Goal: Task Accomplishment & Management: Manage account settings

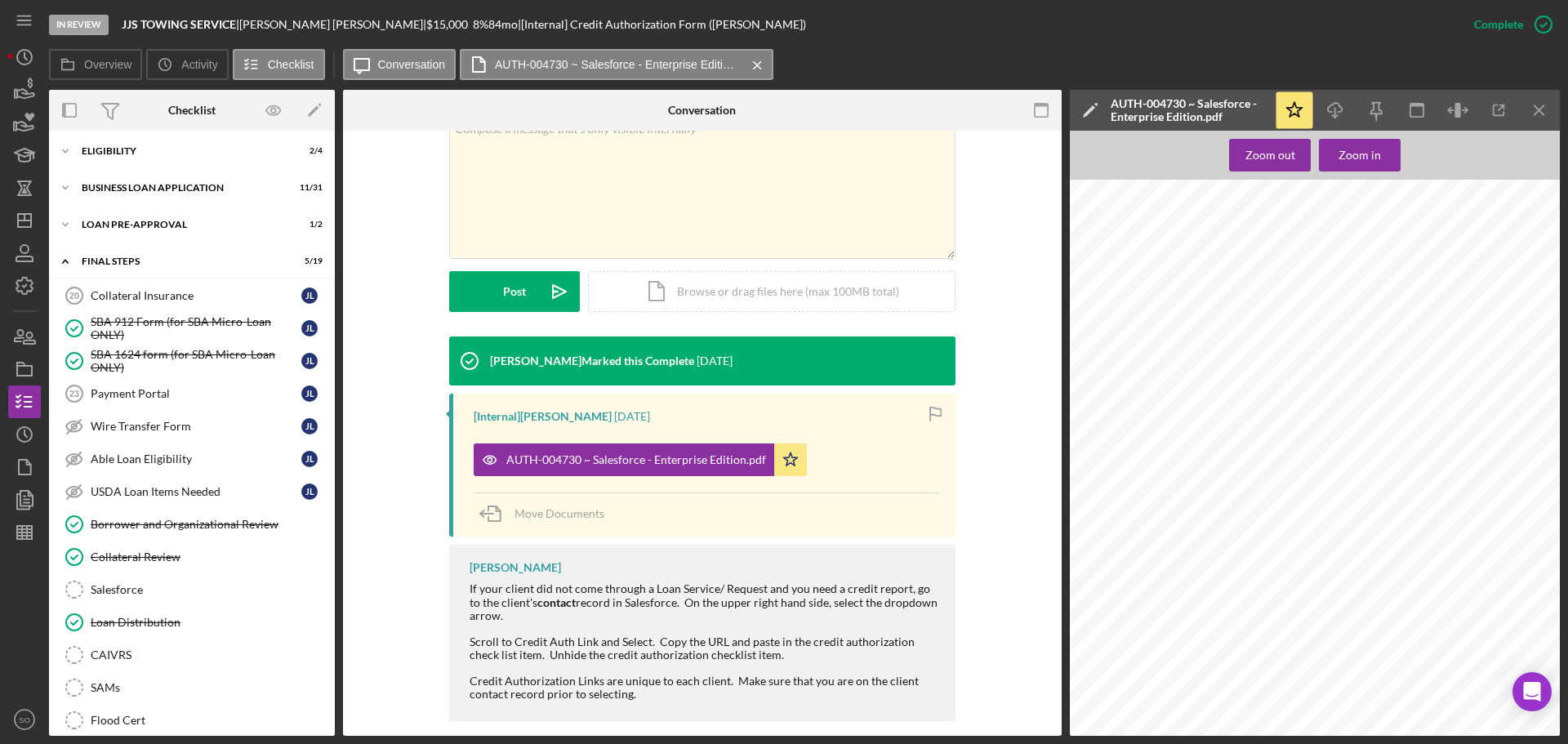
scroll to position [489, 0]
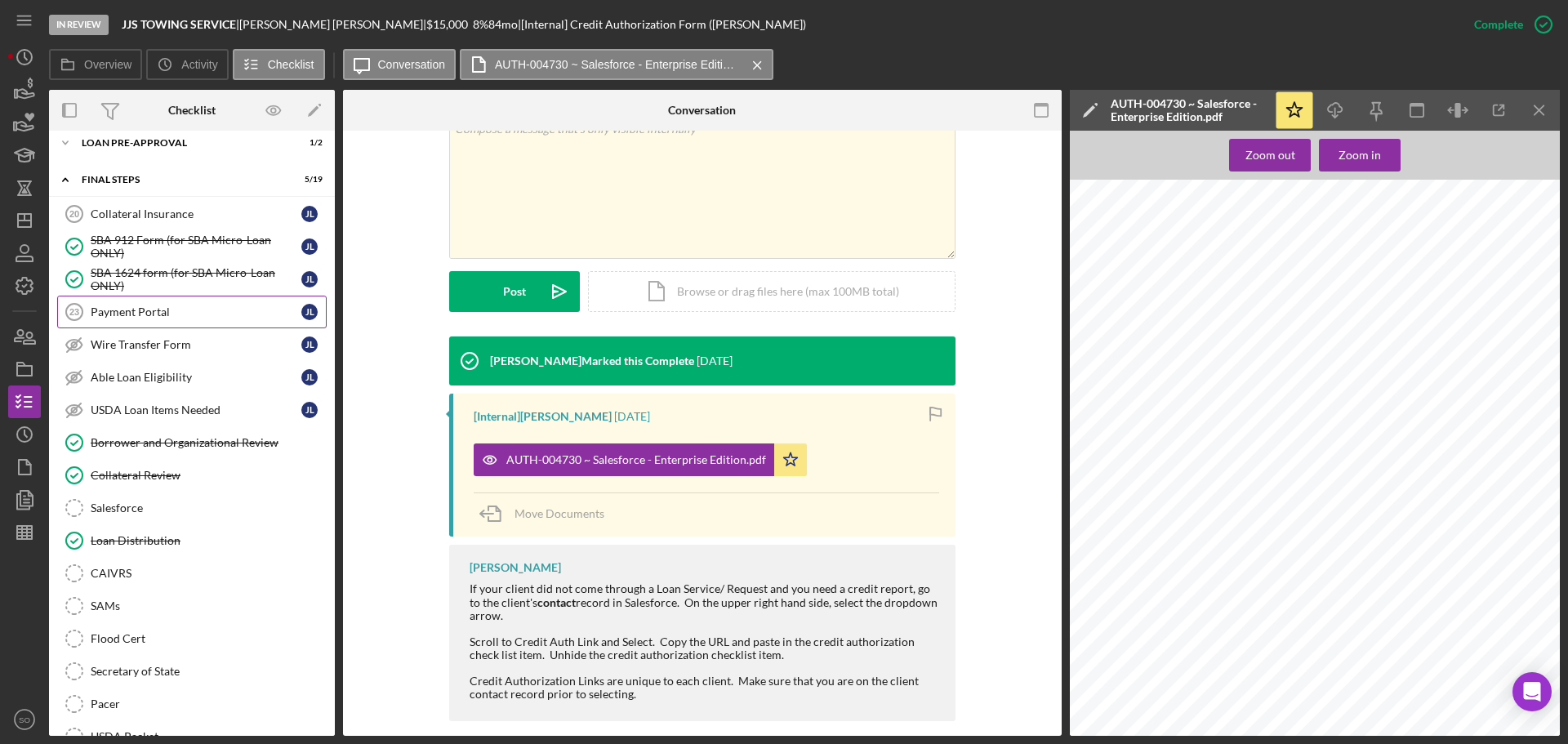
click at [189, 308] on div "Payment Portal" at bounding box center [196, 311] width 211 height 13
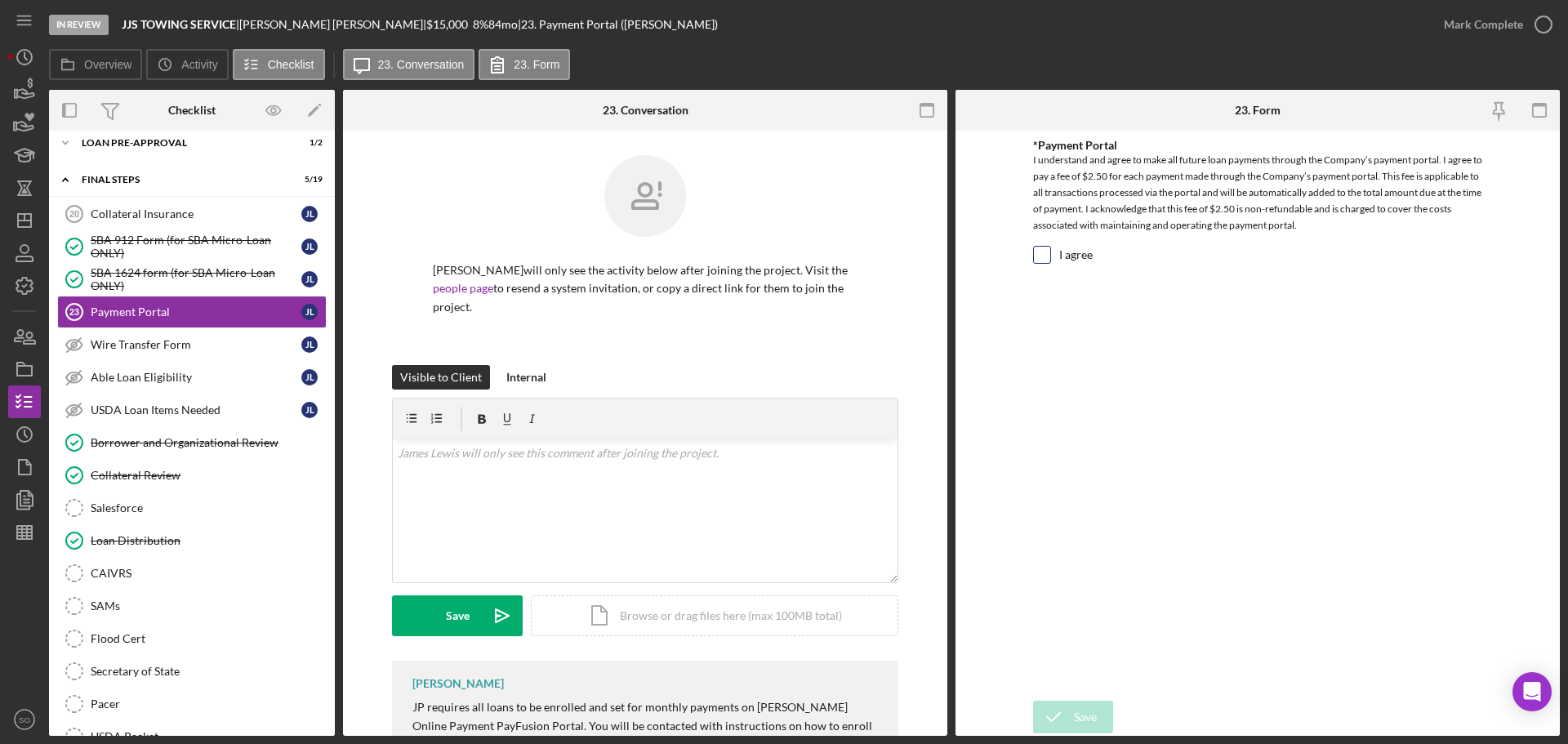
click at [1043, 262] on input "I agree" at bounding box center [1042, 255] width 17 height 17
checkbox input "true"
click at [1097, 706] on button "Save" at bounding box center [1074, 716] width 80 height 33
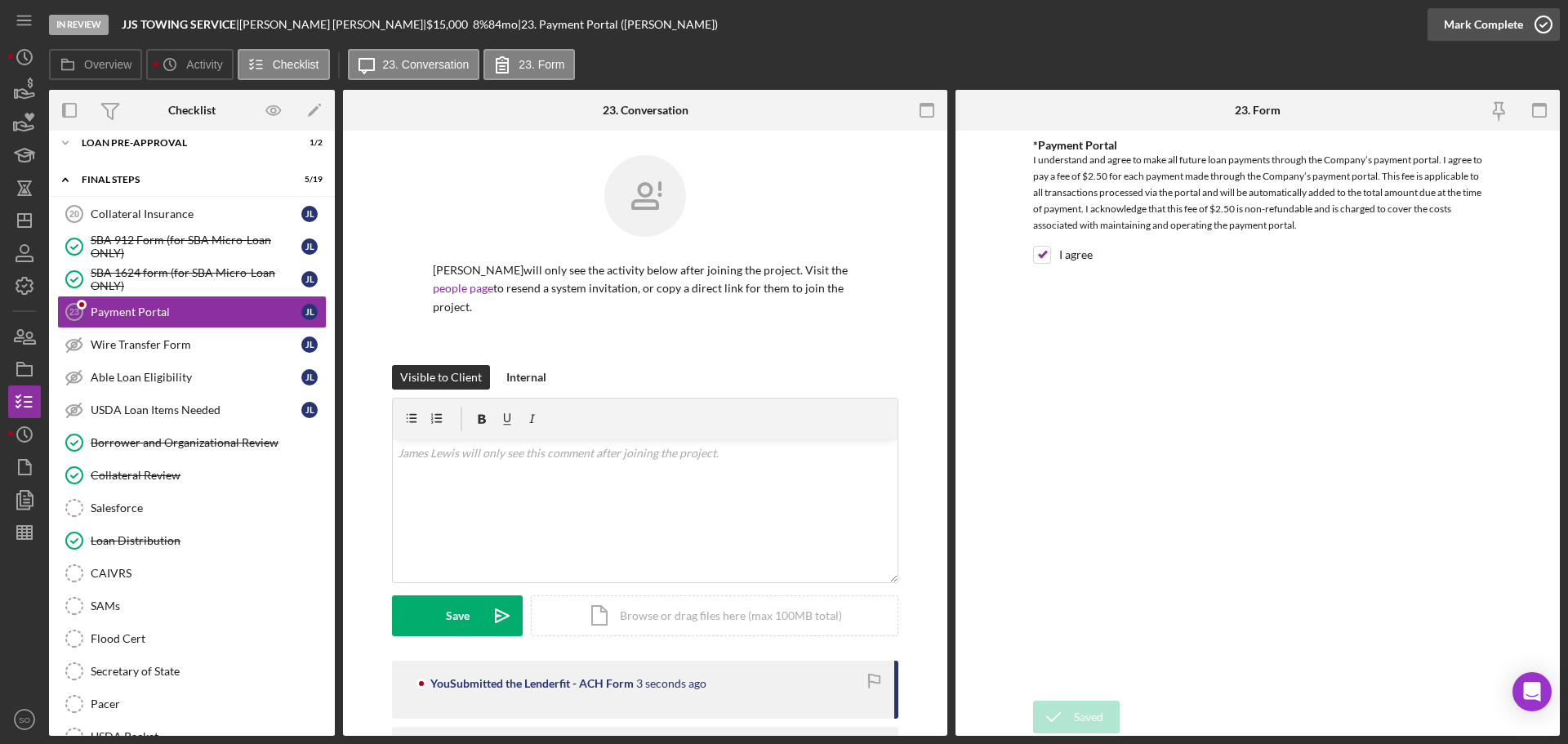
click at [1468, 30] on div "Mark Complete" at bounding box center [1483, 24] width 79 height 33
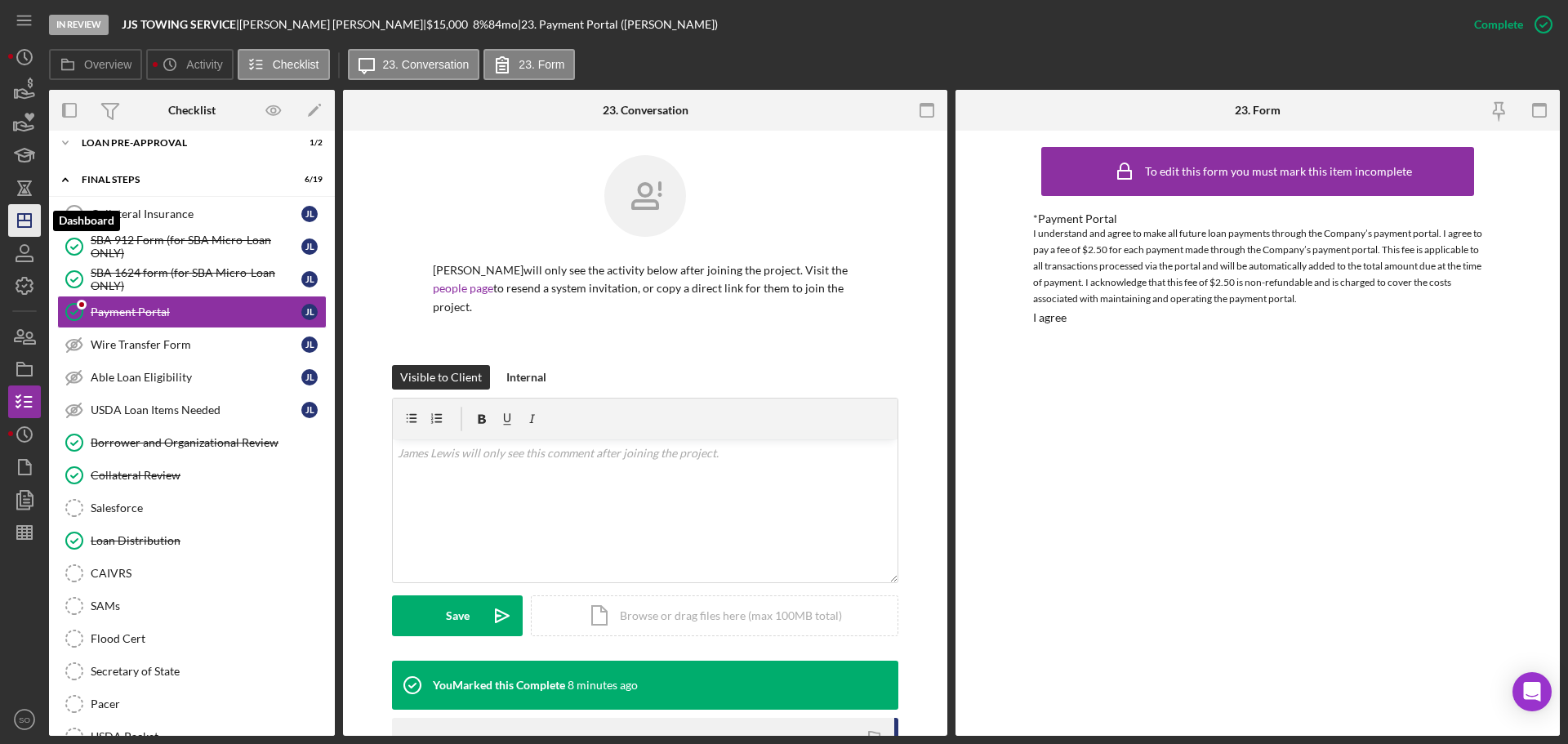
click at [27, 225] on icon "Icon/Dashboard" at bounding box center [24, 221] width 41 height 41
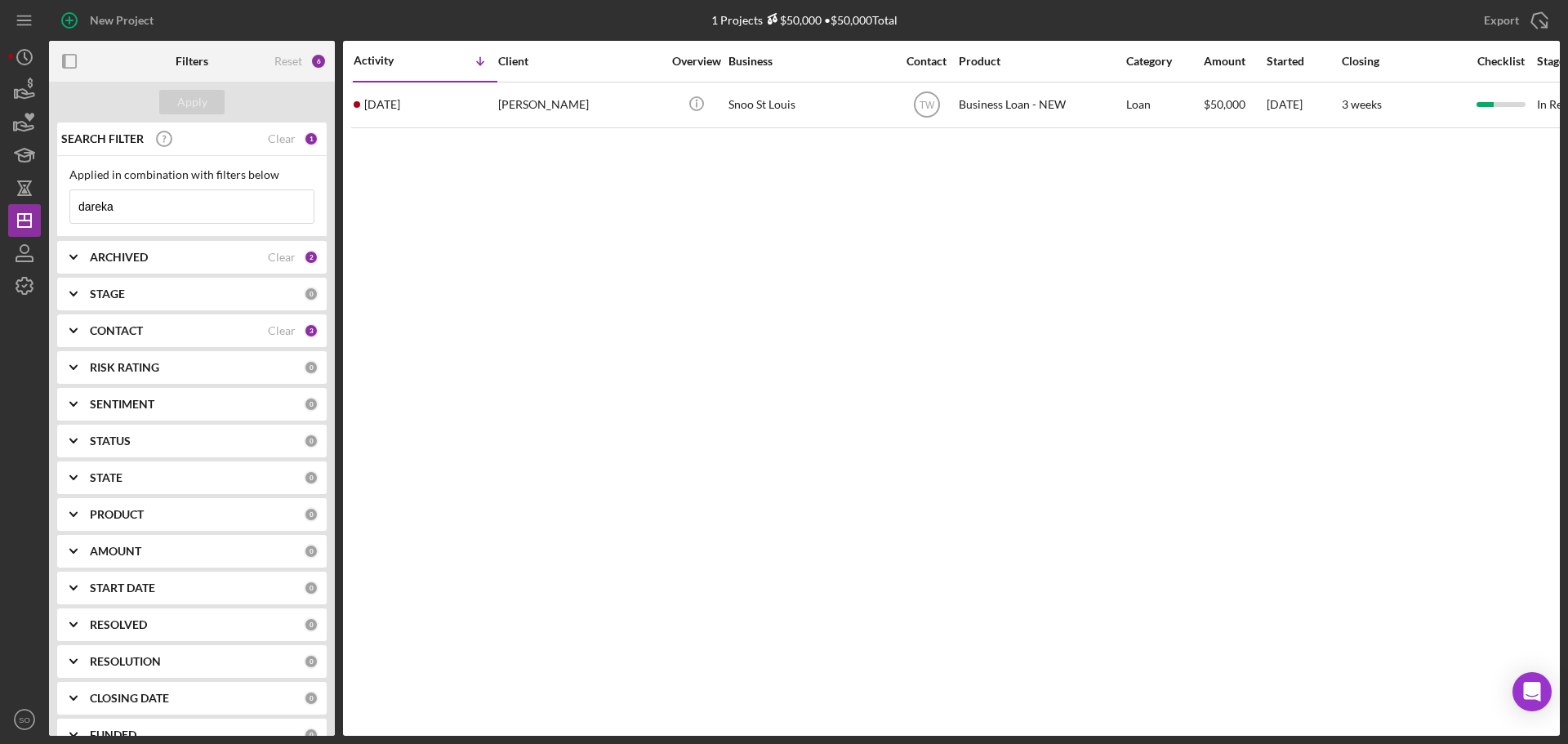
click at [130, 213] on input "dareka" at bounding box center [191, 206] width 243 height 33
drag, startPoint x: 138, startPoint y: 207, endPoint x: 0, endPoint y: 169, distance: 143.1
click at [0, 169] on div "New Project 1 Projects $50,000 • $50,000 Total dareka Export Icon/Export Filter…" at bounding box center [784, 372] width 1568 height 744
type input "ivone"
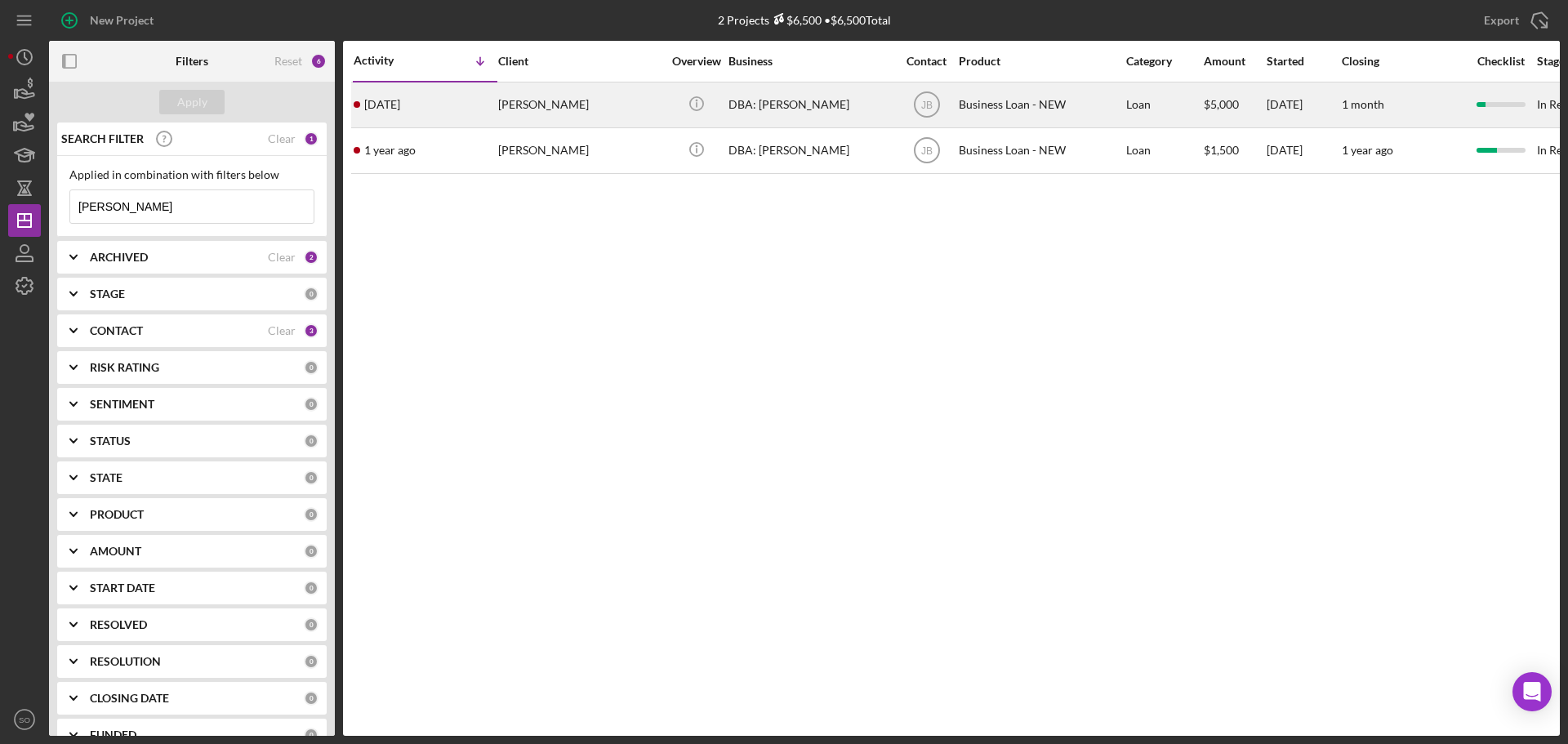
click at [501, 111] on div "Ivone Goncalves" at bounding box center [579, 104] width 163 height 43
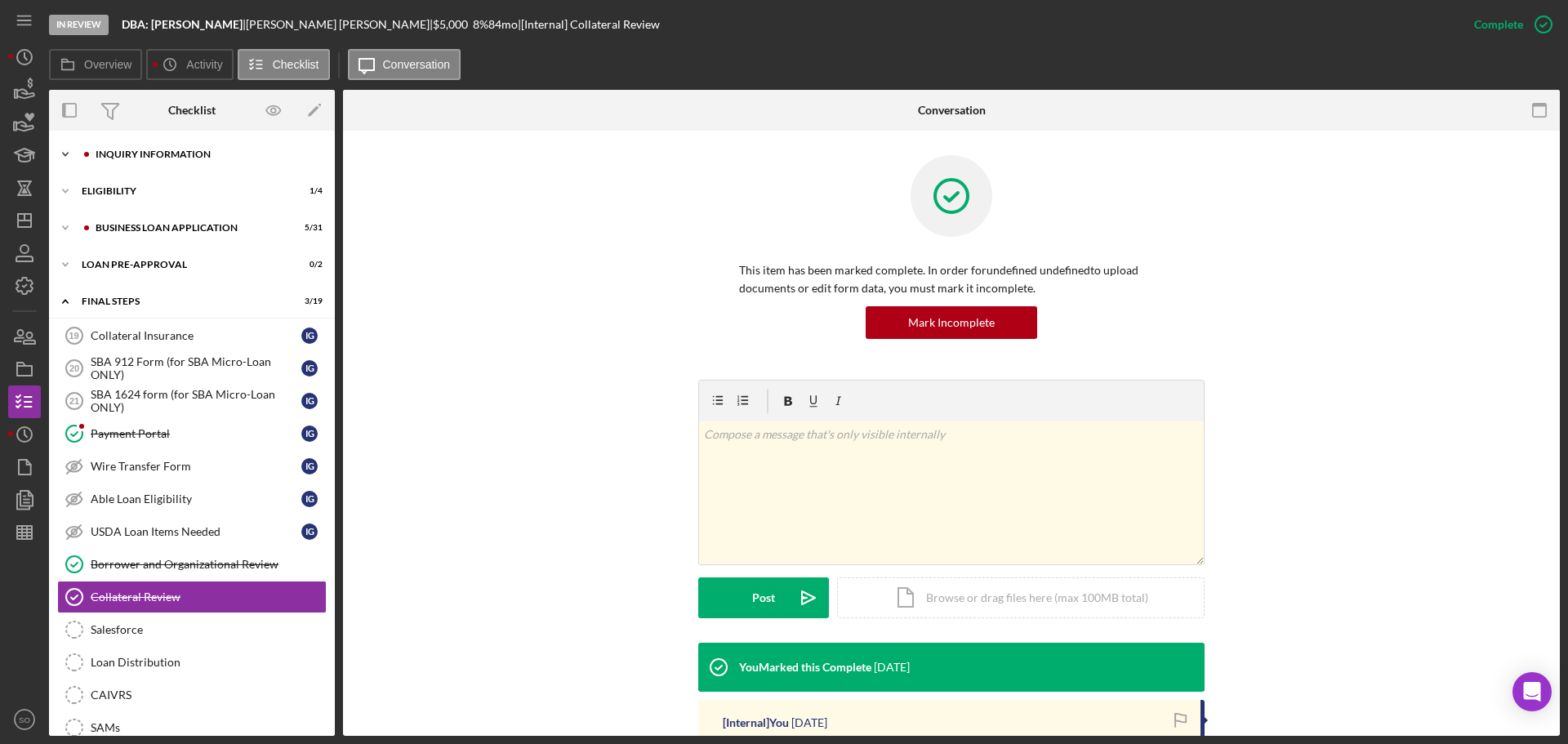
click at [128, 164] on div "Icon/Expander INQUIRY INFORMATION 4 / 11" at bounding box center [192, 154] width 285 height 33
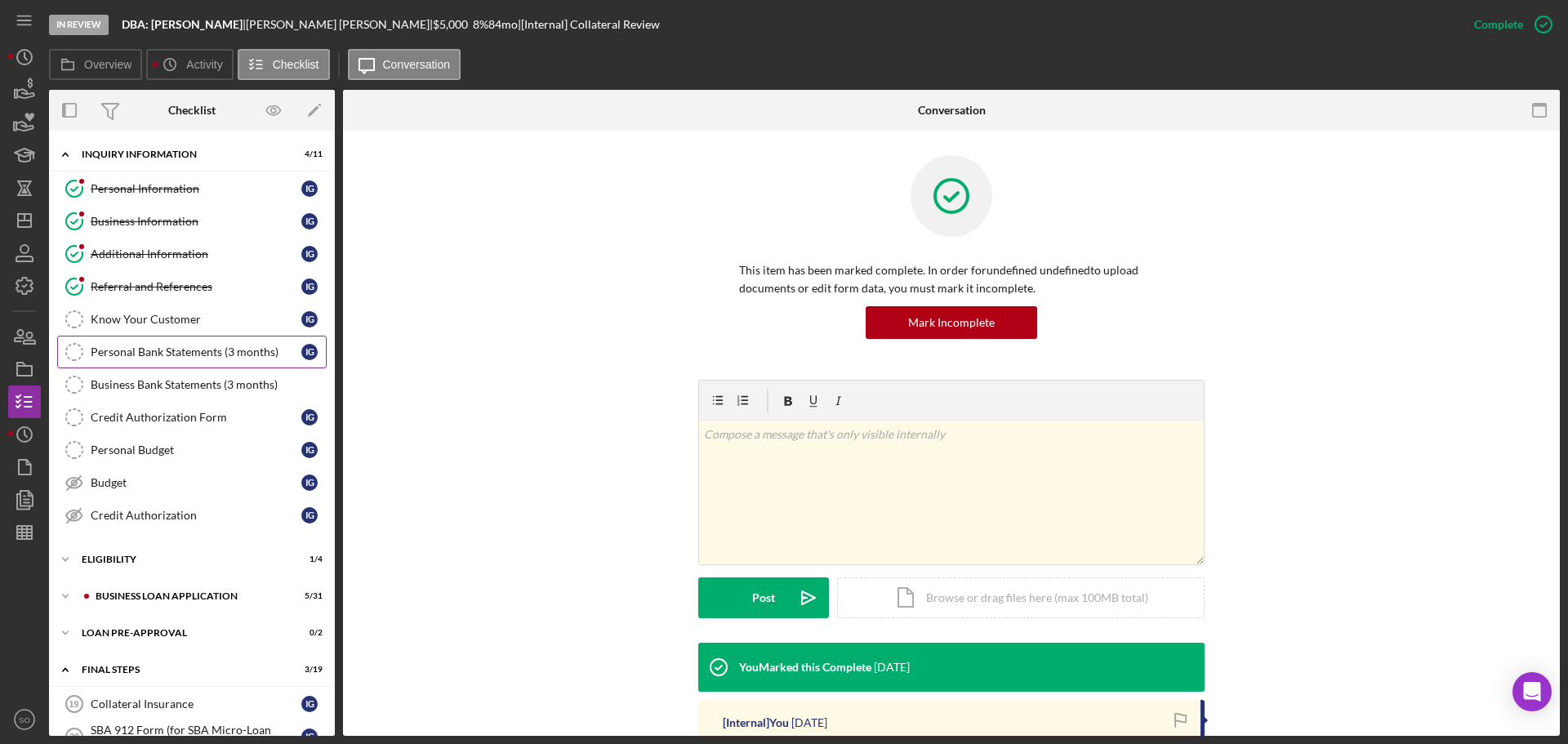
click at [172, 352] on div "Personal Bank Statements (3 months)" at bounding box center [196, 351] width 211 height 13
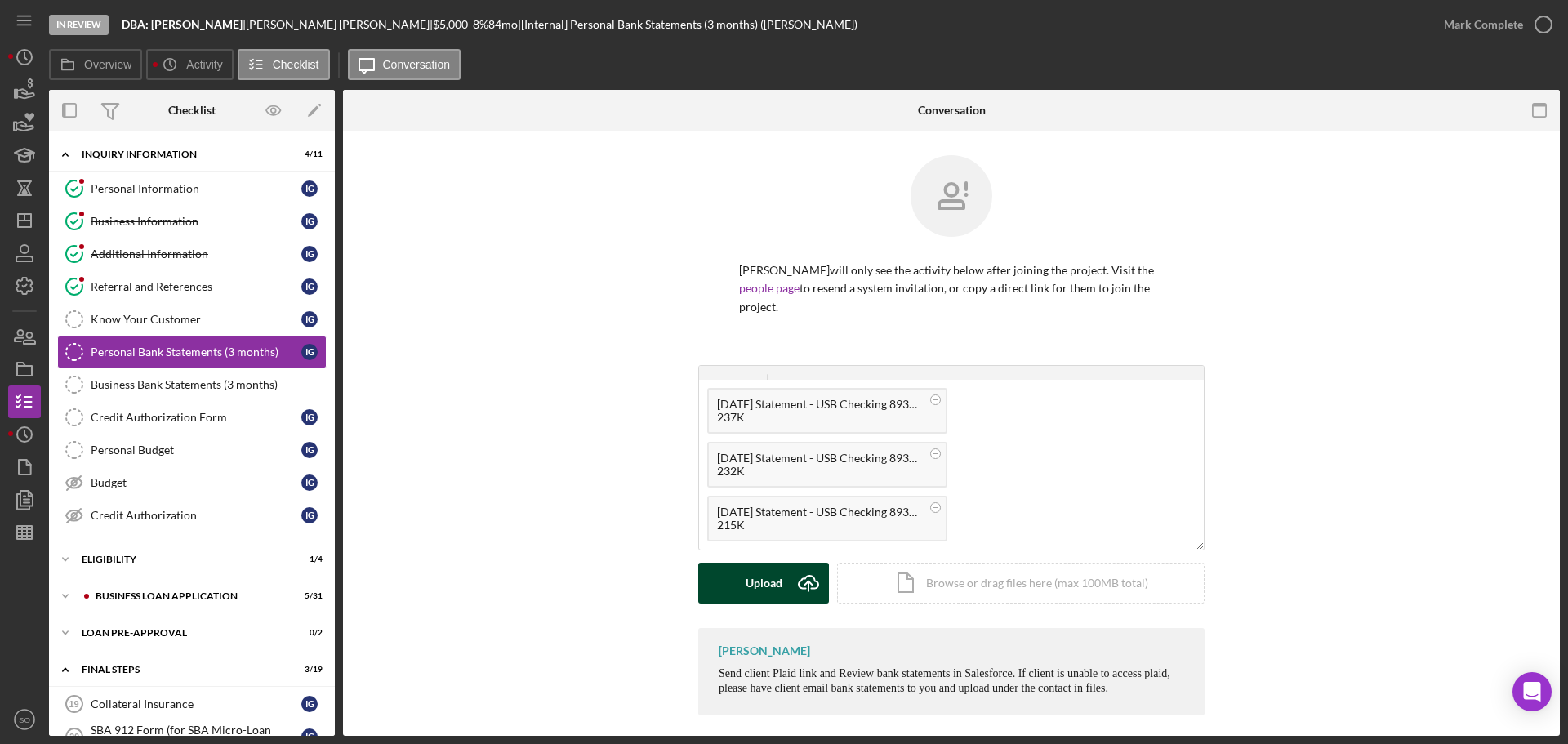
click at [773, 592] on div "Upload" at bounding box center [763, 583] width 36 height 41
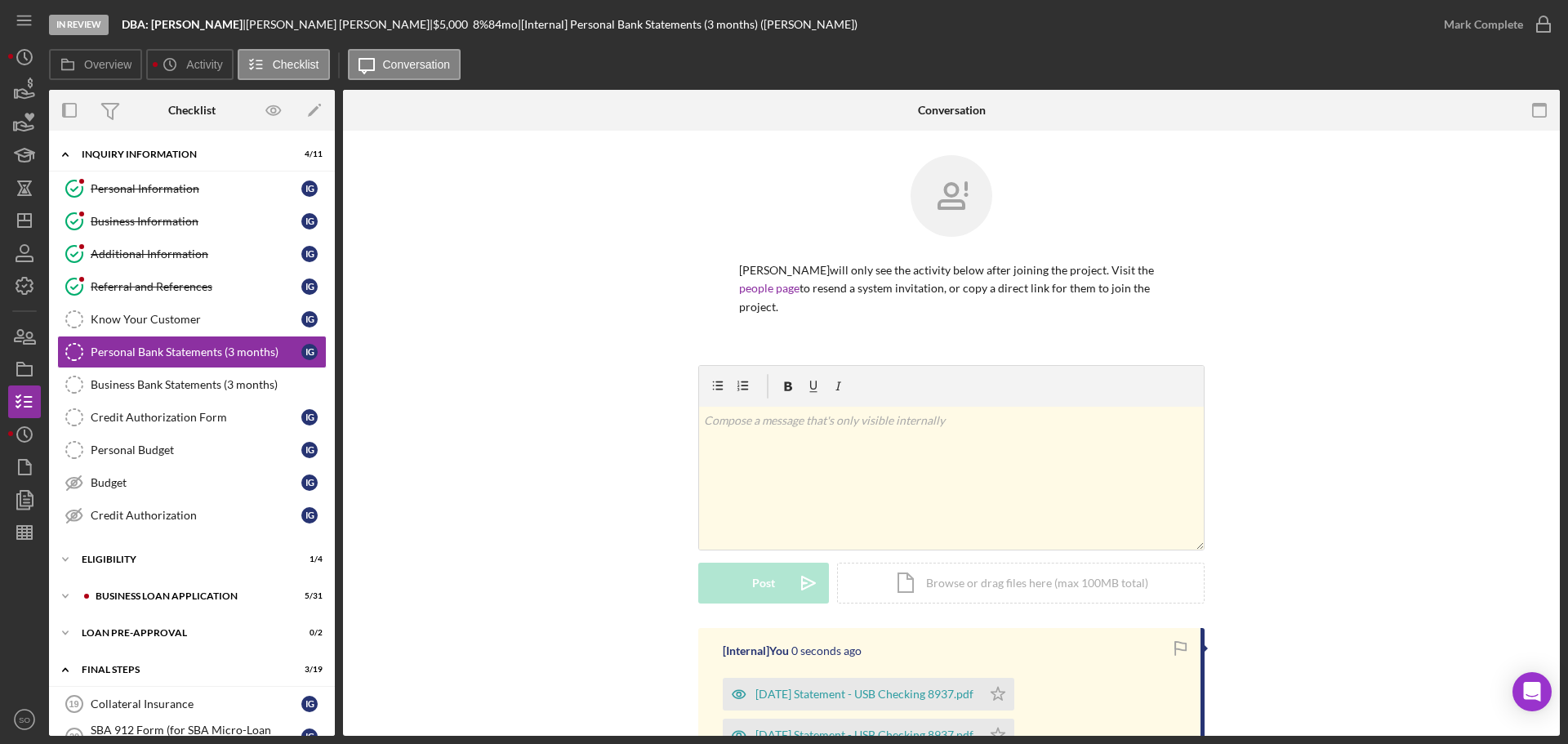
scroll to position [245, 0]
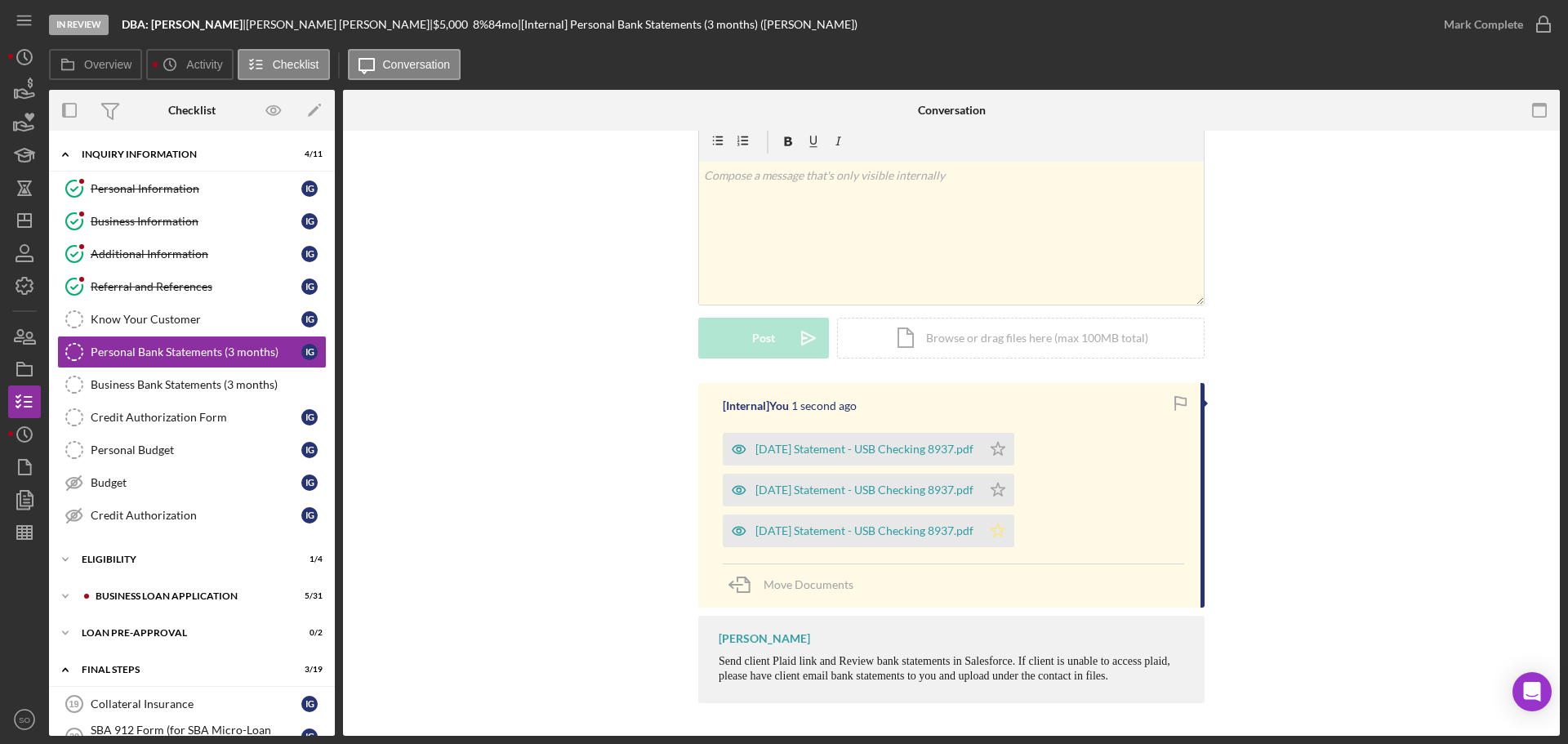
click at [1014, 531] on icon "Icon/Star" at bounding box center [997, 530] width 33 height 33
click at [1502, 27] on div "Mark Complete" at bounding box center [1483, 24] width 79 height 33
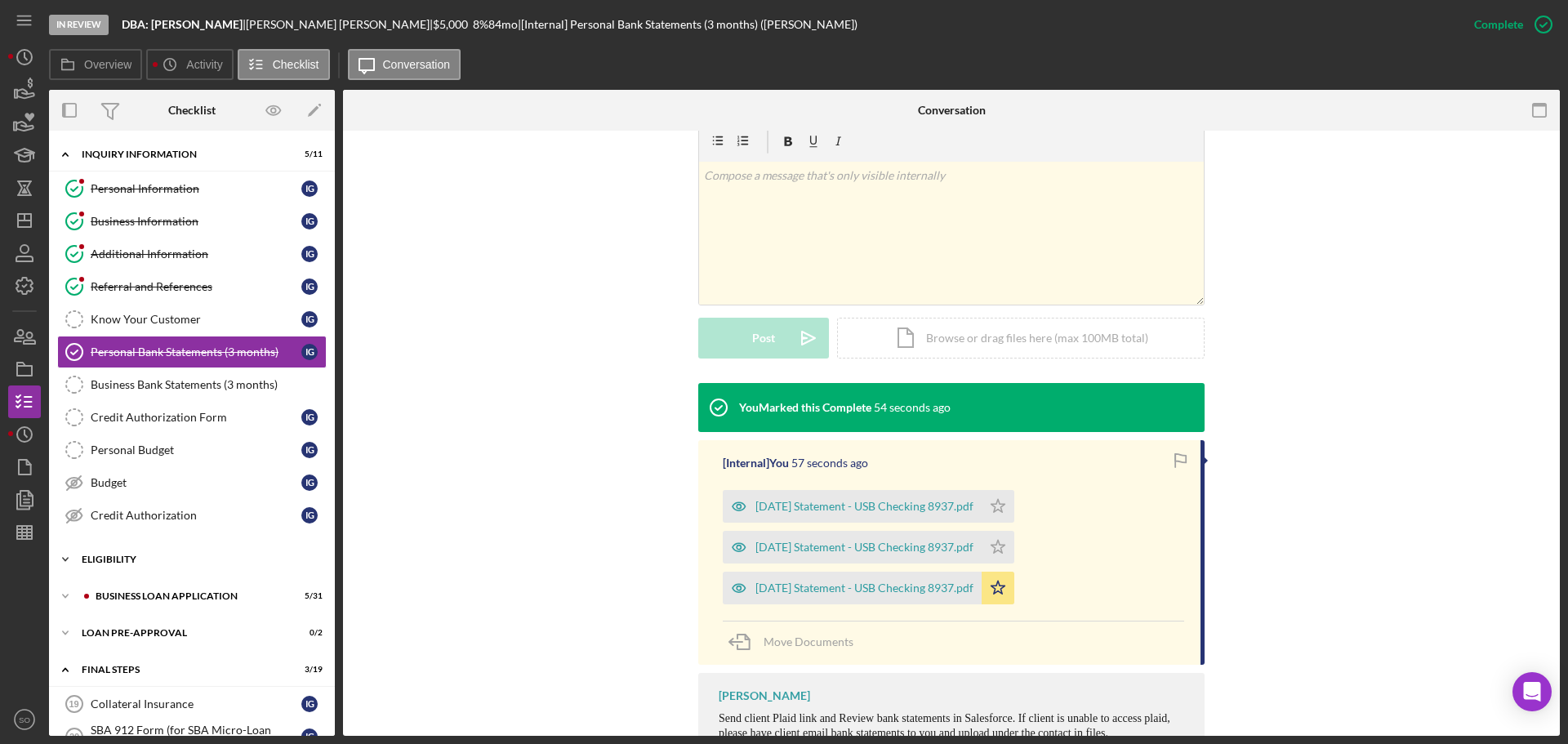
click at [155, 561] on div "ELIGIBILITY" at bounding box center [199, 559] width 233 height 10
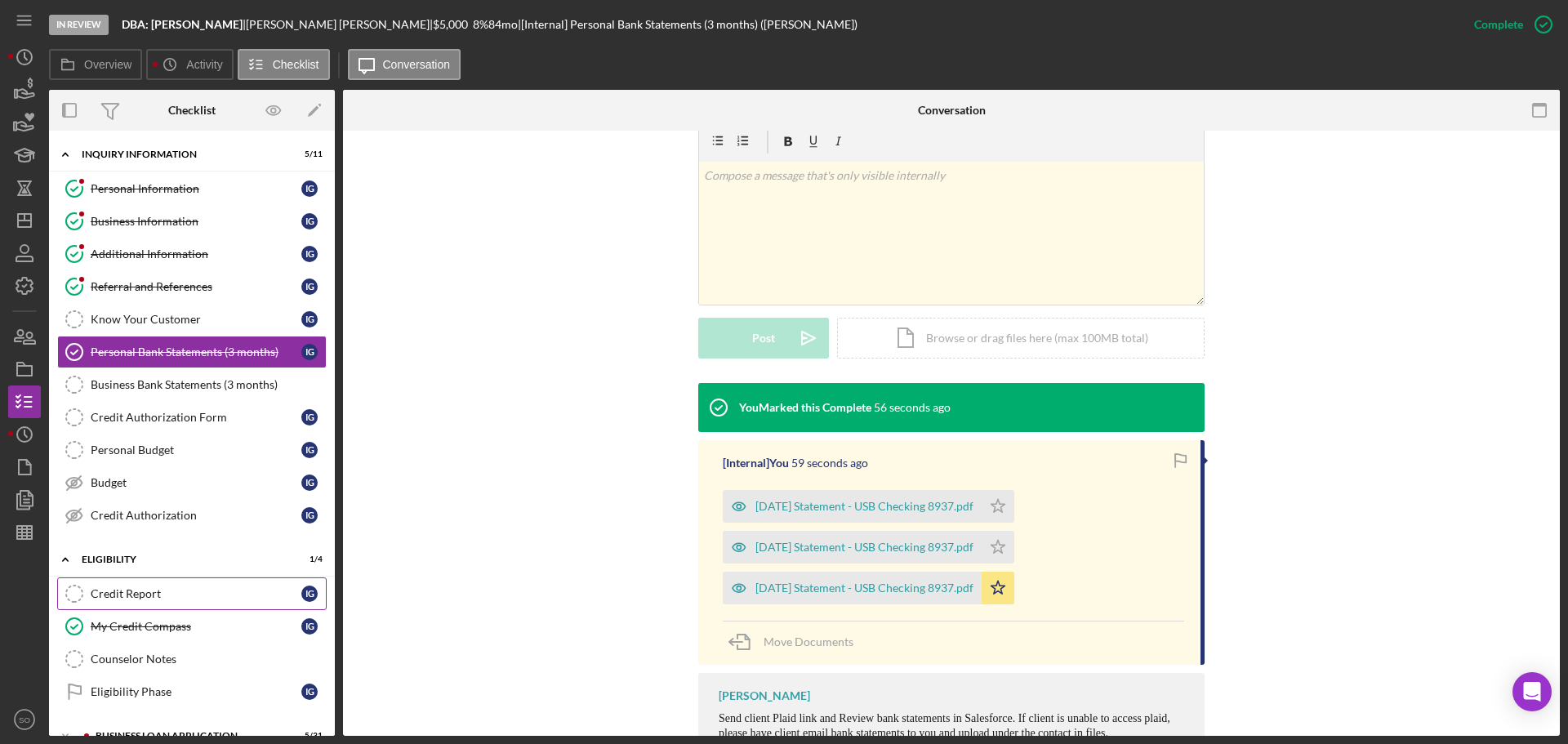
click at [163, 592] on div "Credit Report" at bounding box center [196, 594] width 211 height 13
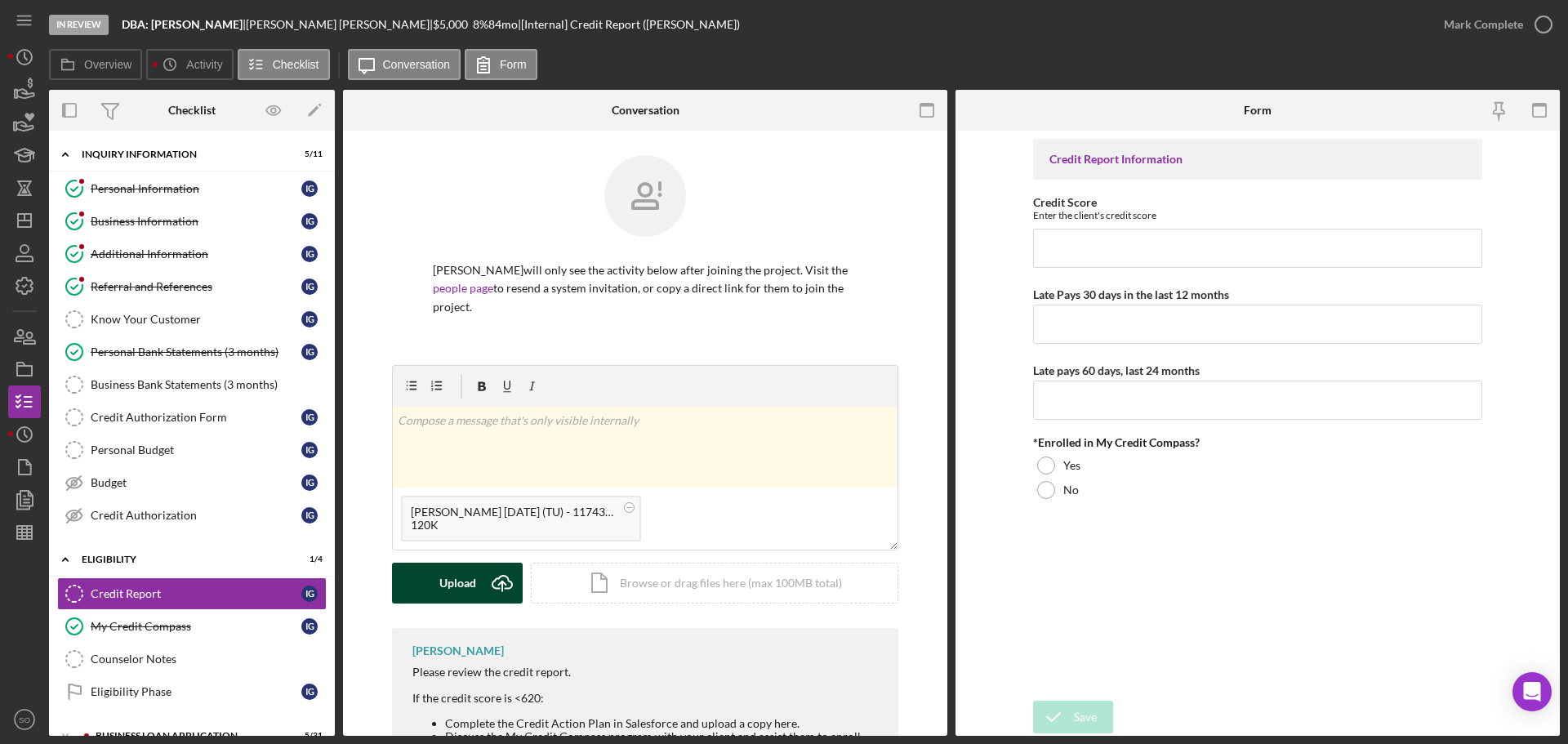
click at [459, 573] on div "Upload" at bounding box center [457, 583] width 36 height 41
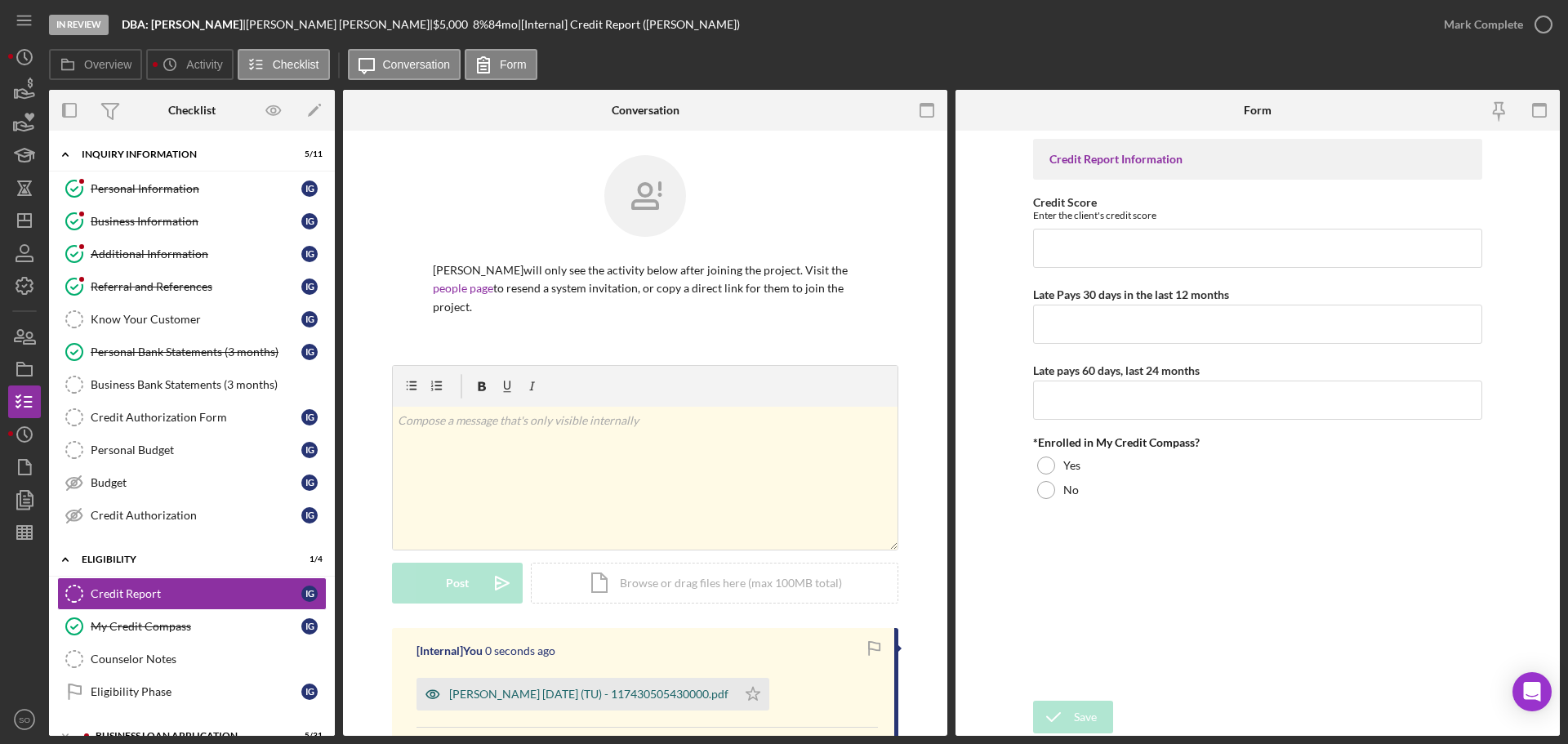
scroll to position [163, 0]
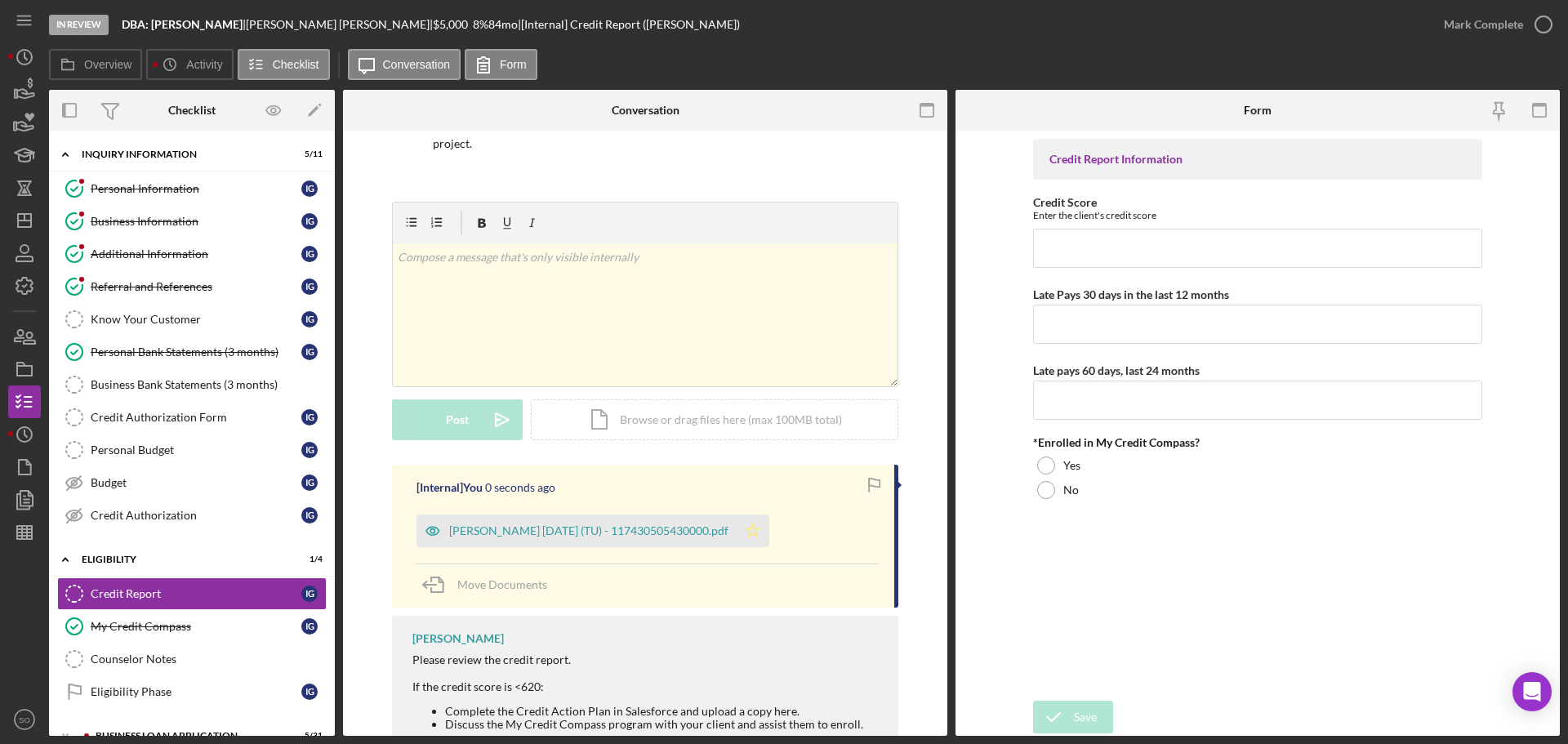
click at [763, 532] on icon "Icon/Star" at bounding box center [753, 530] width 33 height 33
click at [686, 532] on div "Goncalves, Ivone 2025-09-08 (TU) - 117430505430000.pdf" at bounding box center [589, 530] width 279 height 13
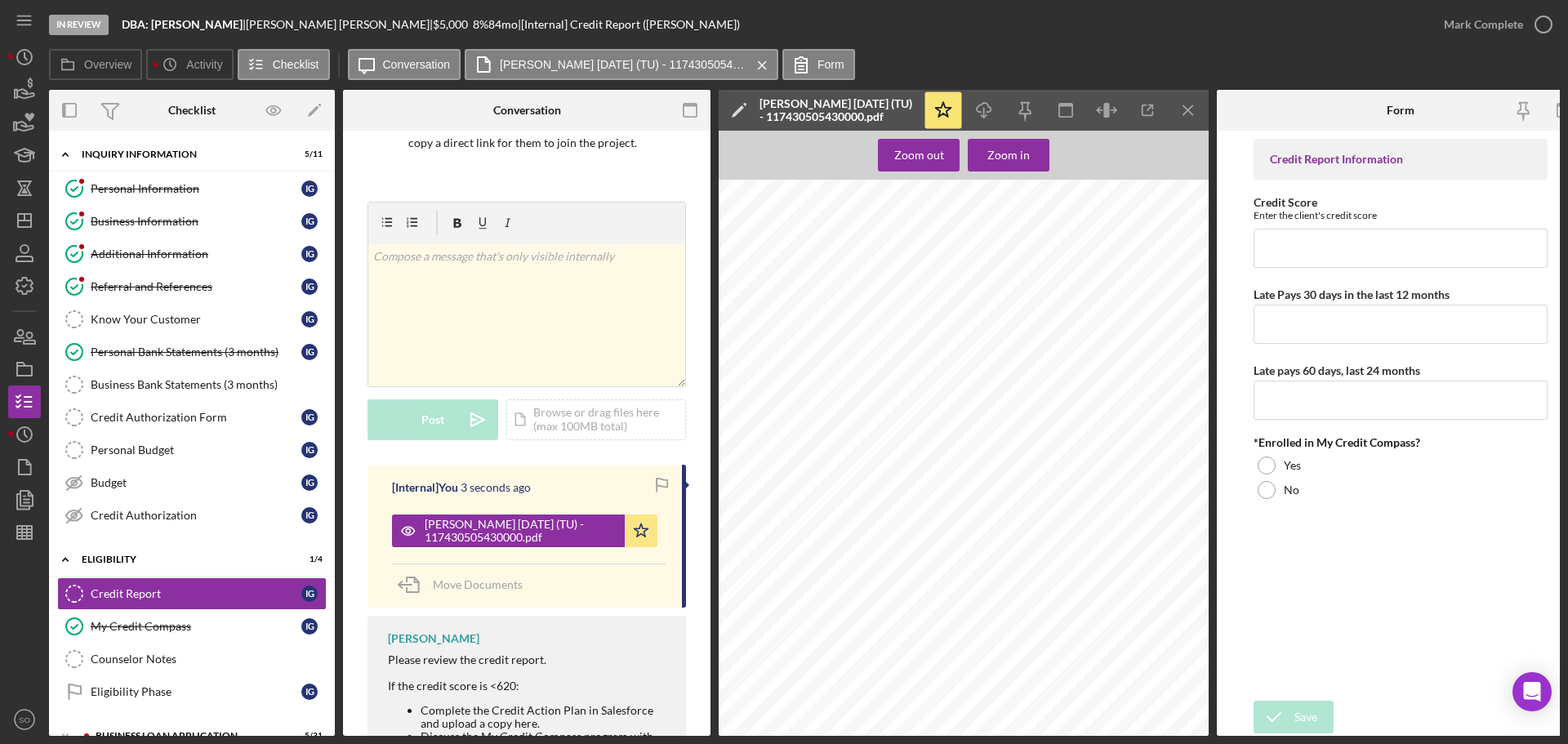
scroll to position [245, 0]
click at [1293, 250] on input "Credit Score" at bounding box center [1400, 248] width 294 height 39
type input "582"
click at [1319, 325] on input "Late Pays 30 days in the last 12 months" at bounding box center [1400, 324] width 294 height 39
type input "0"
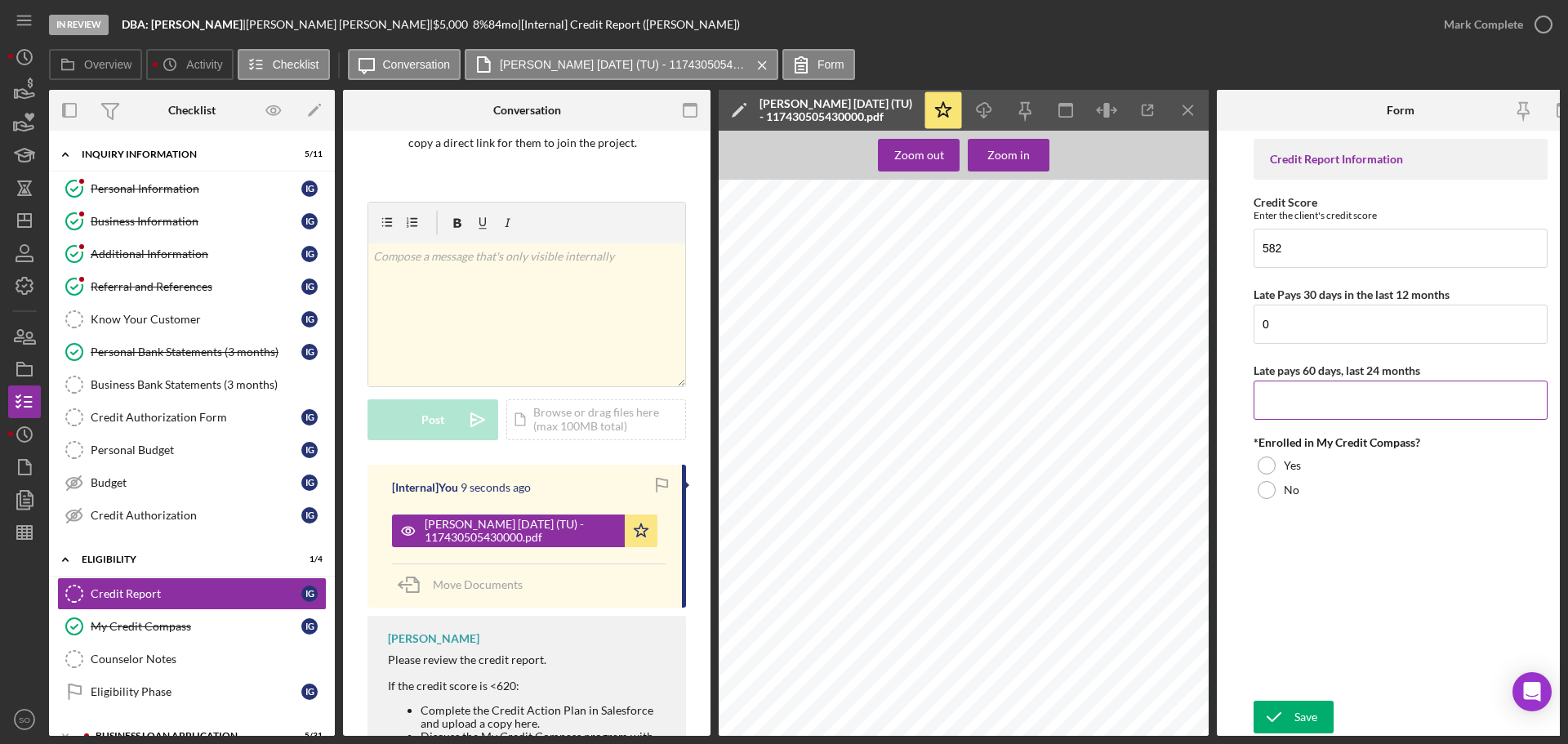
click at [1286, 419] on input "Late pays 60 days, last 24 months" at bounding box center [1400, 400] width 294 height 39
type input "0"
click at [1278, 449] on div "*Enrolled in My Credit Compass?" at bounding box center [1400, 443] width 294 height 13
click at [1283, 467] on div "Yes" at bounding box center [1400, 465] width 294 height 24
drag, startPoint x: 1289, startPoint y: 322, endPoint x: 1251, endPoint y: 322, distance: 38.0
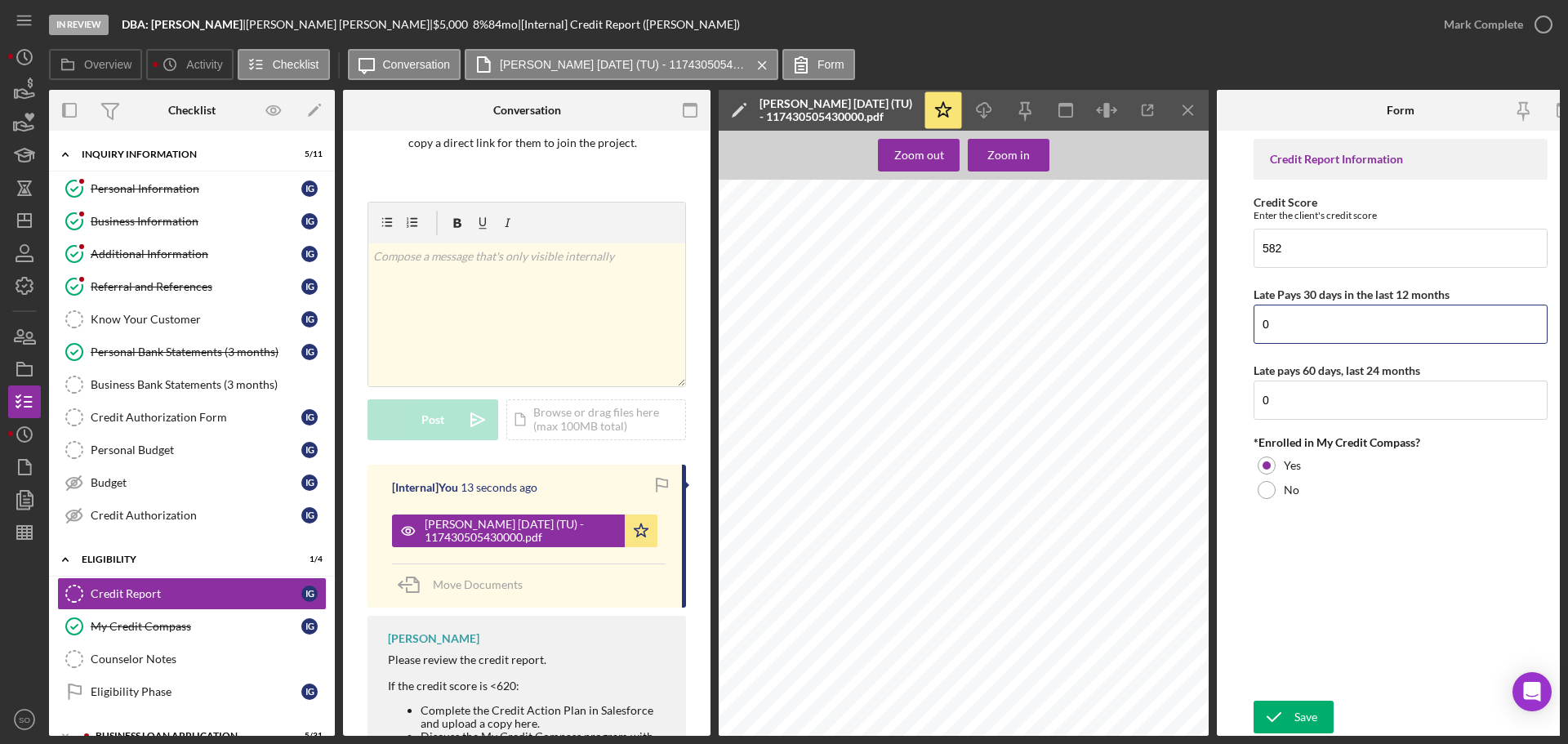
click at [1255, 322] on input "0" at bounding box center [1400, 324] width 294 height 39
type input "1"
click at [1252, 399] on form "Credit Report Information Credit Score Enter the client's credit score 582 Late…" at bounding box center [1401, 433] width 368 height 605
type input "1"
click at [1310, 709] on div "Save" at bounding box center [1306, 716] width 23 height 33
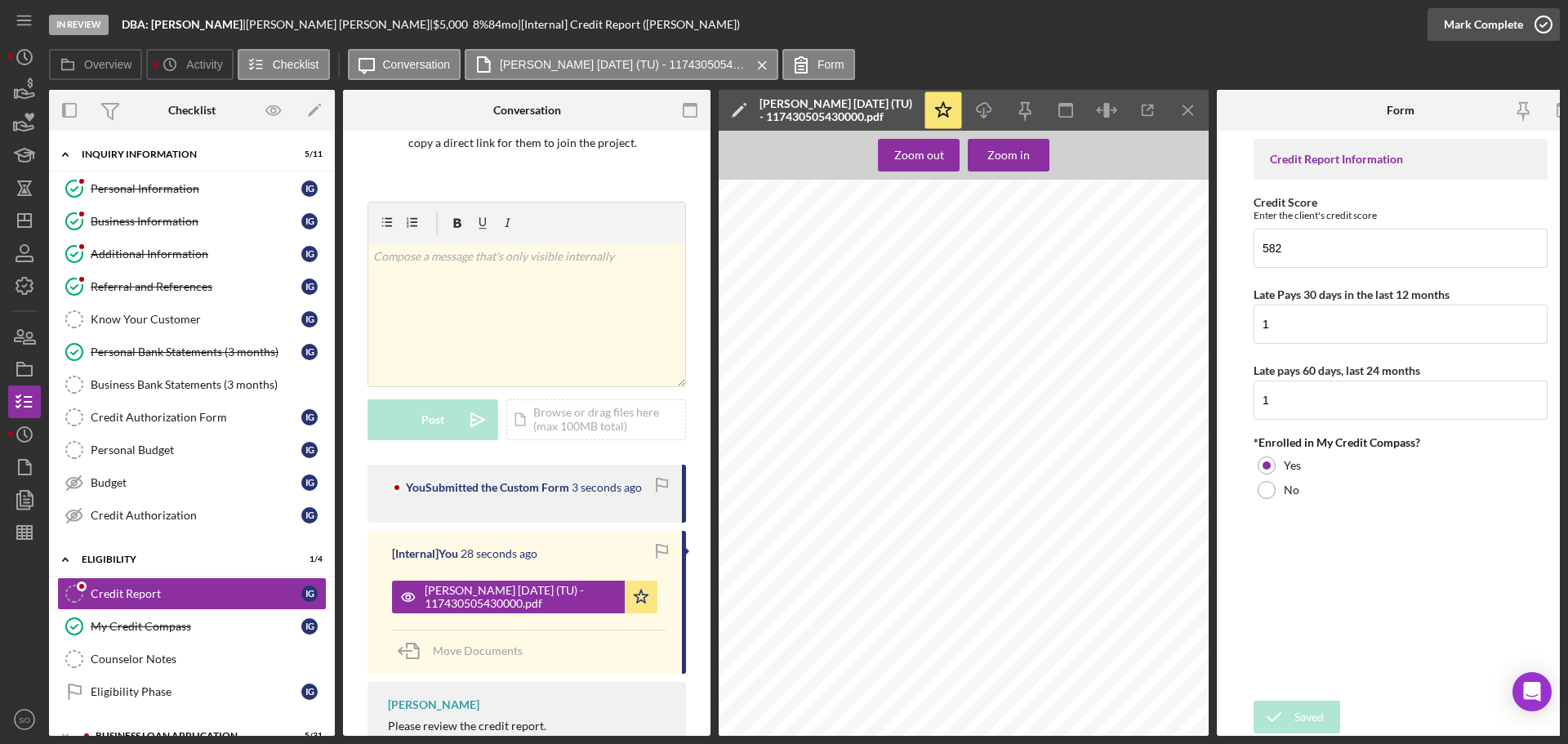
click at [1467, 33] on div "Mark Complete" at bounding box center [1483, 24] width 79 height 33
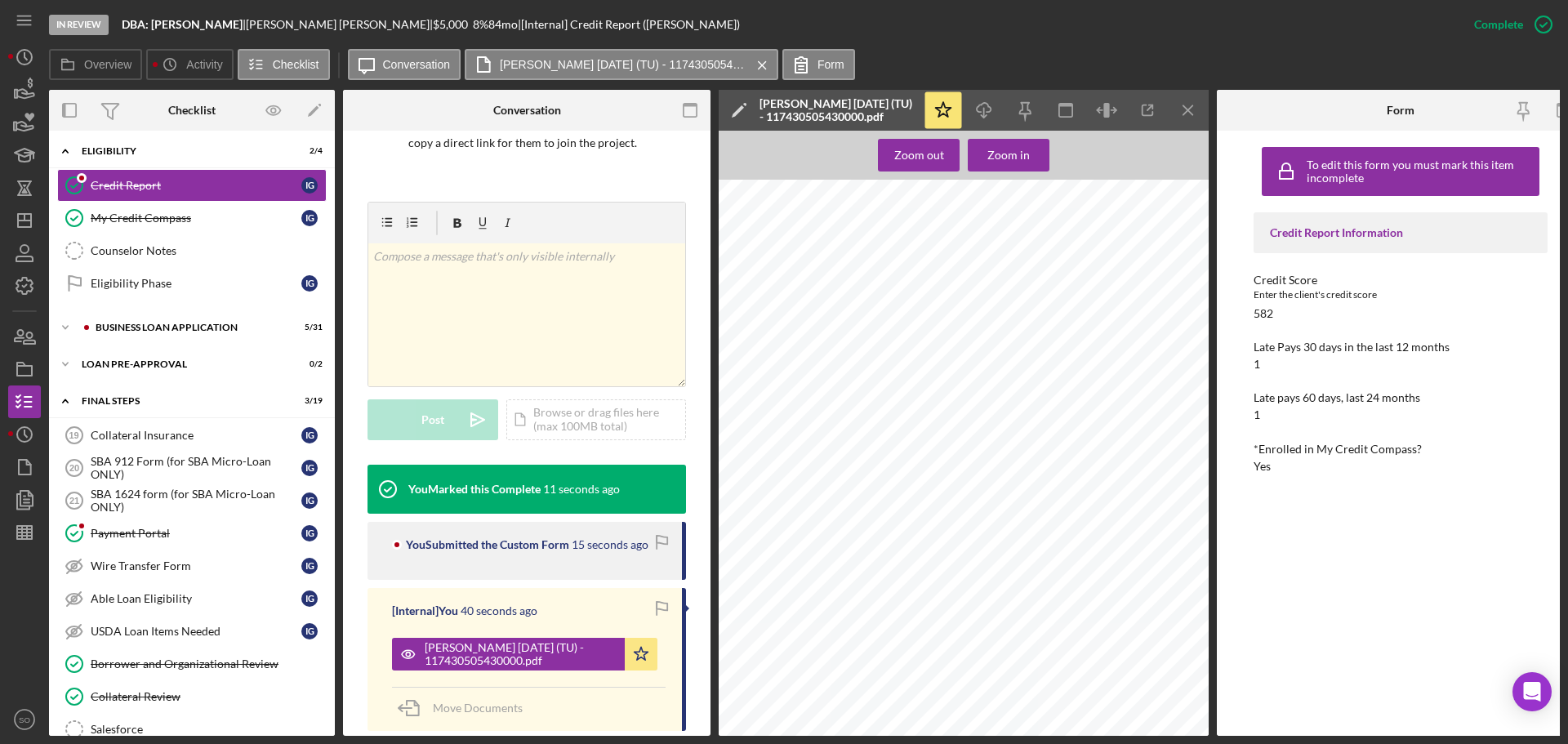
scroll to position [163, 0]
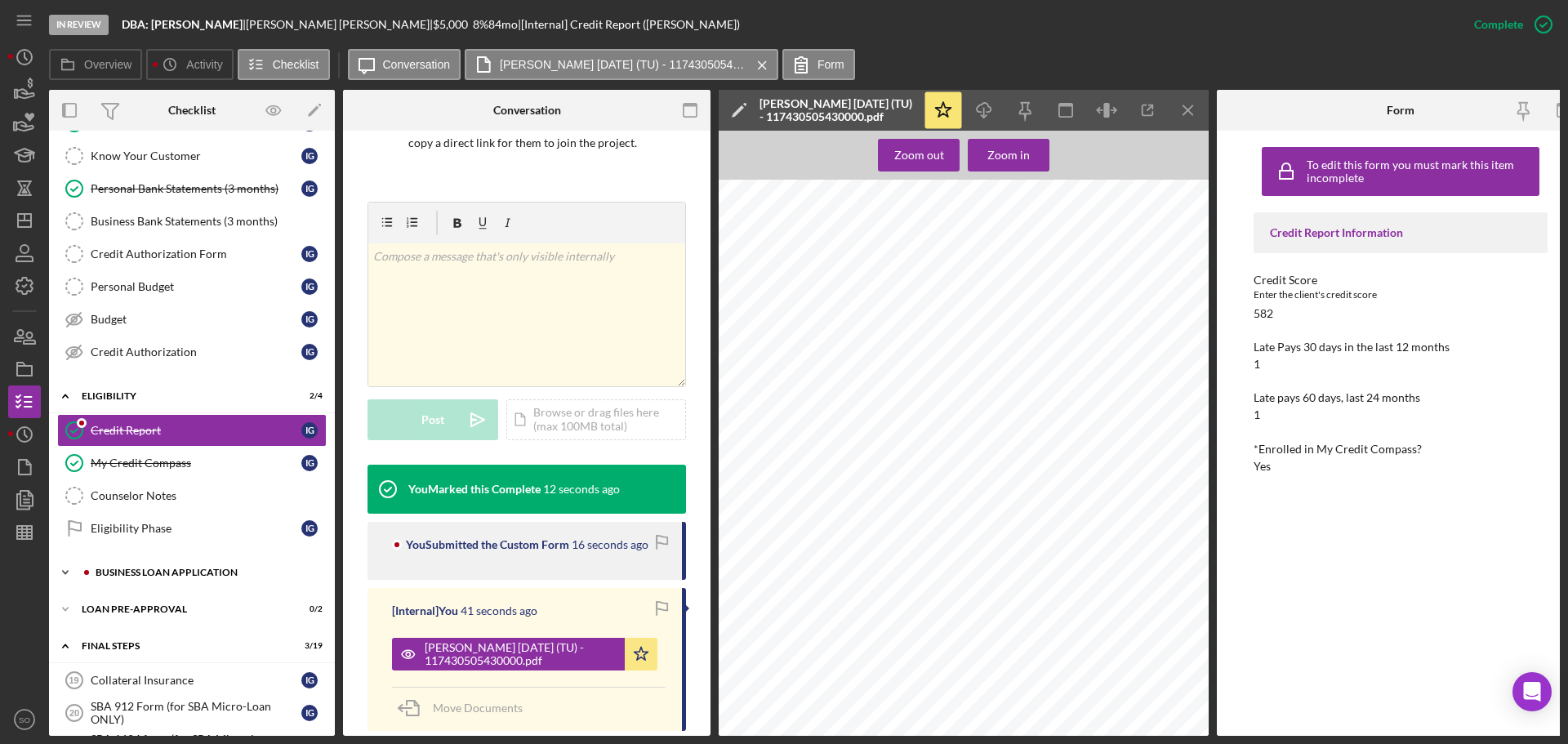
click at [194, 563] on div "Icon/Expander BUSINESS LOAN APPLICATION 5 / 31" at bounding box center [192, 572] width 285 height 33
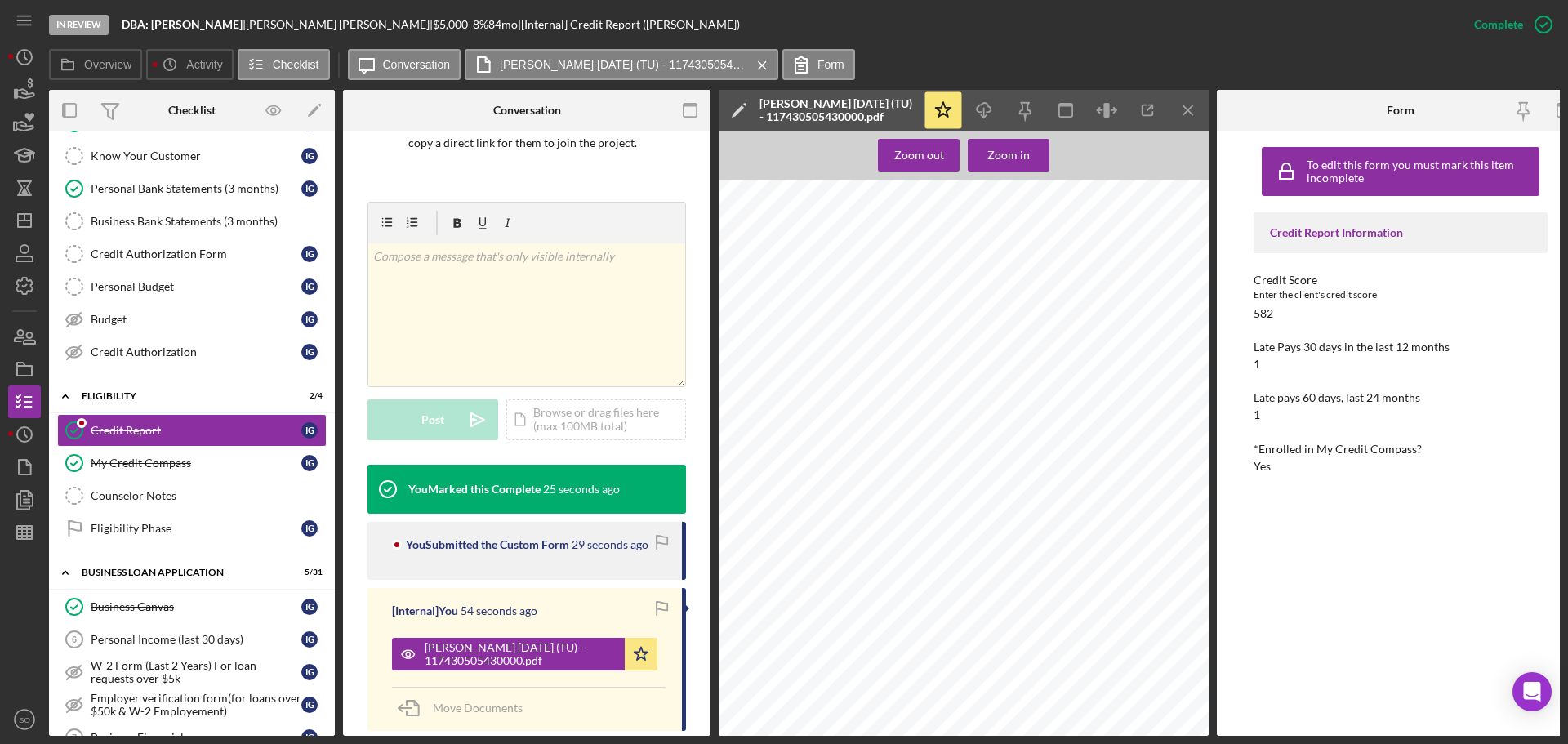
click at [1204, 113] on icon "Icon/Menu Close" at bounding box center [1188, 110] width 36 height 36
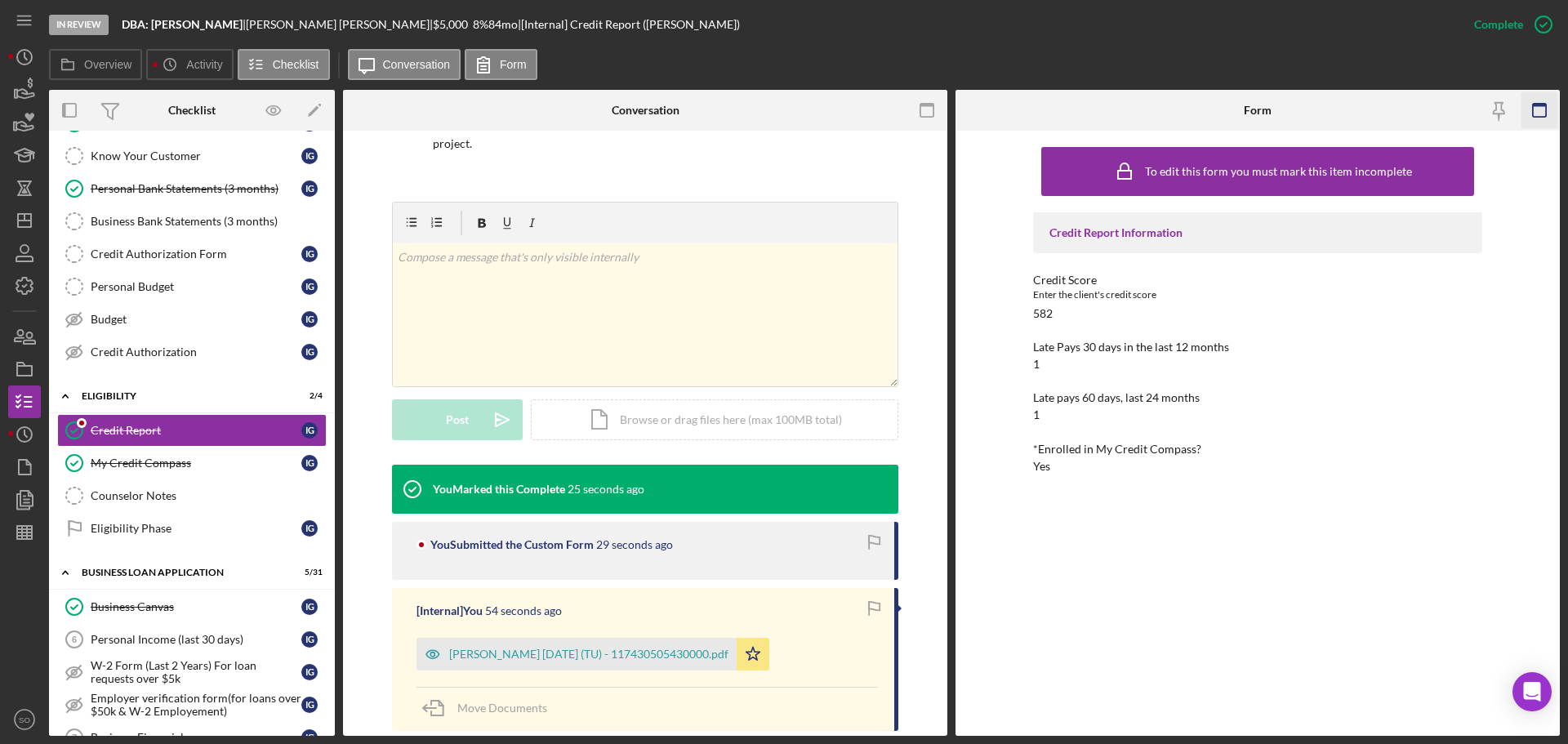
click at [1541, 109] on icon "button" at bounding box center [1539, 110] width 36 height 36
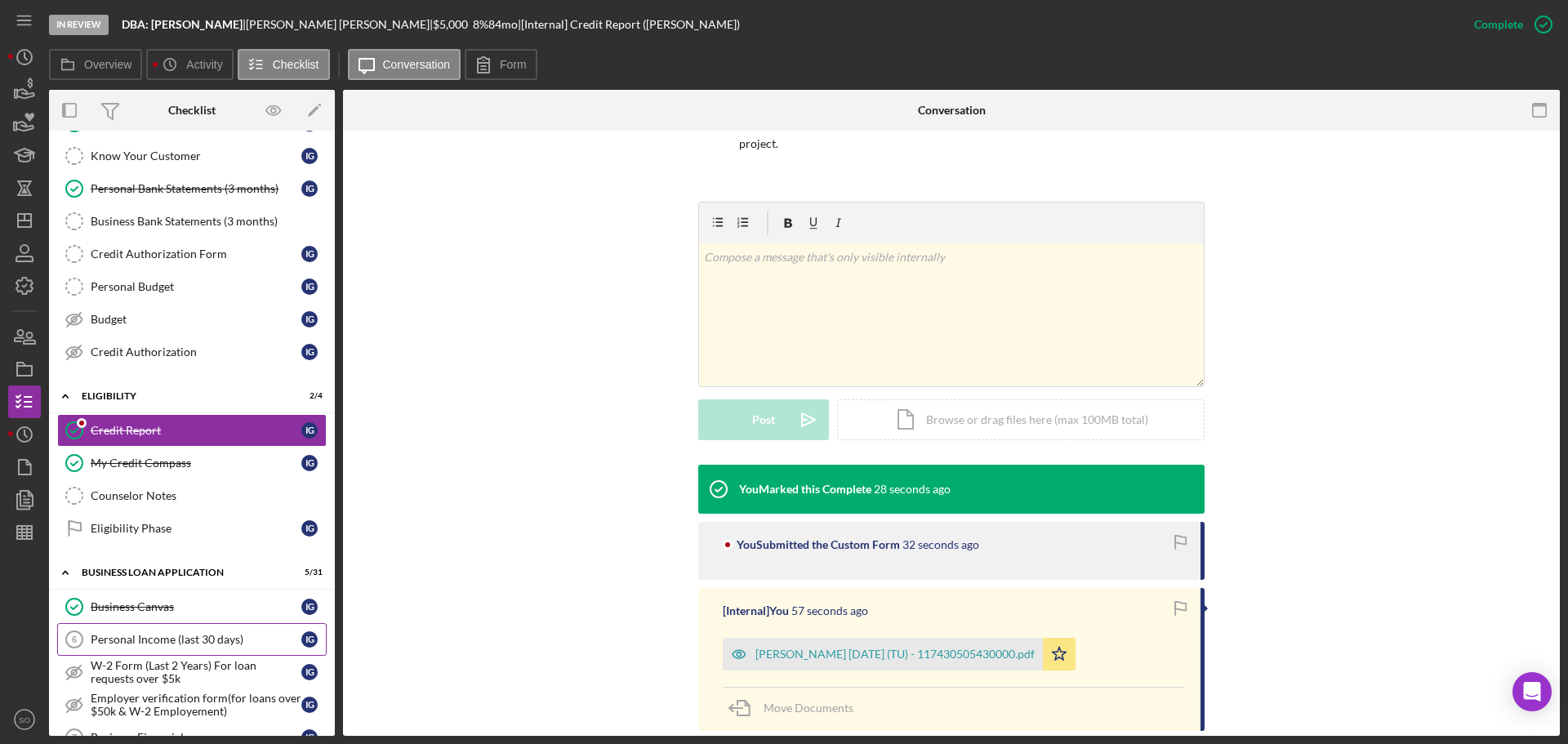
drag, startPoint x: 220, startPoint y: 631, endPoint x: 306, endPoint y: 639, distance: 86.4
click at [220, 632] on link "Personal Income (last 30 days) 6 Personal Income (last 30 days) I G" at bounding box center [191, 639] width 270 height 33
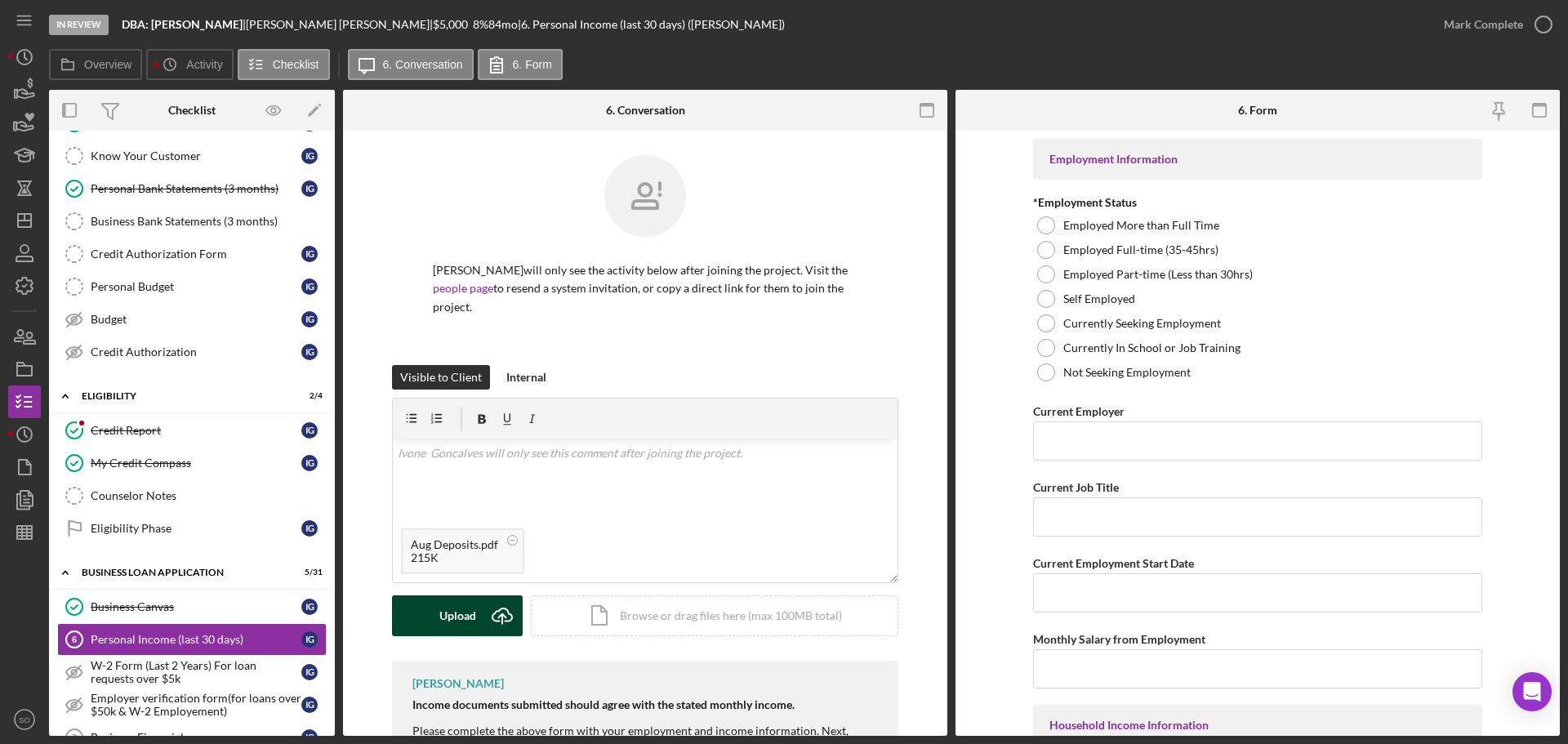
click at [454, 609] on div "Upload" at bounding box center [457, 615] width 36 height 41
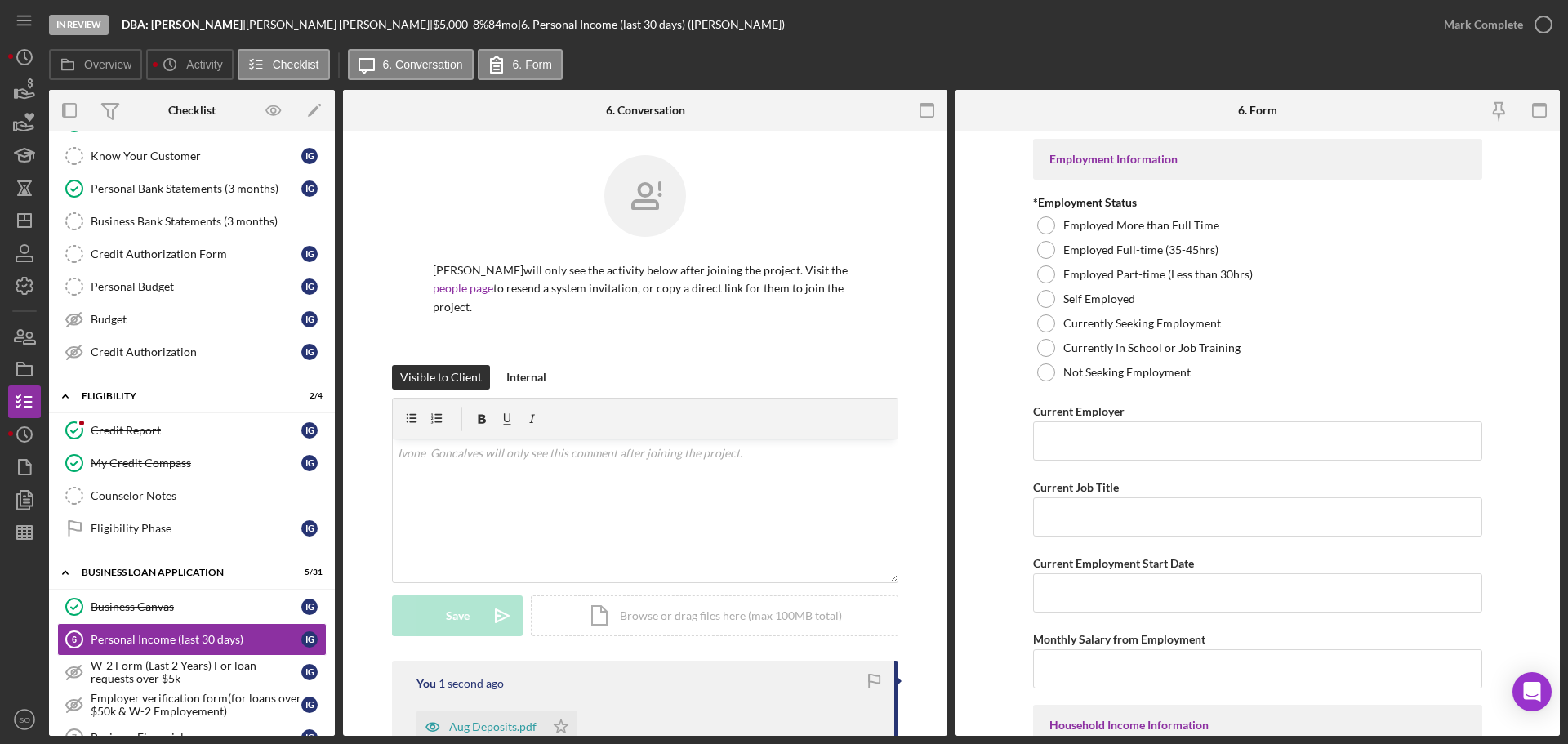
scroll to position [245, 0]
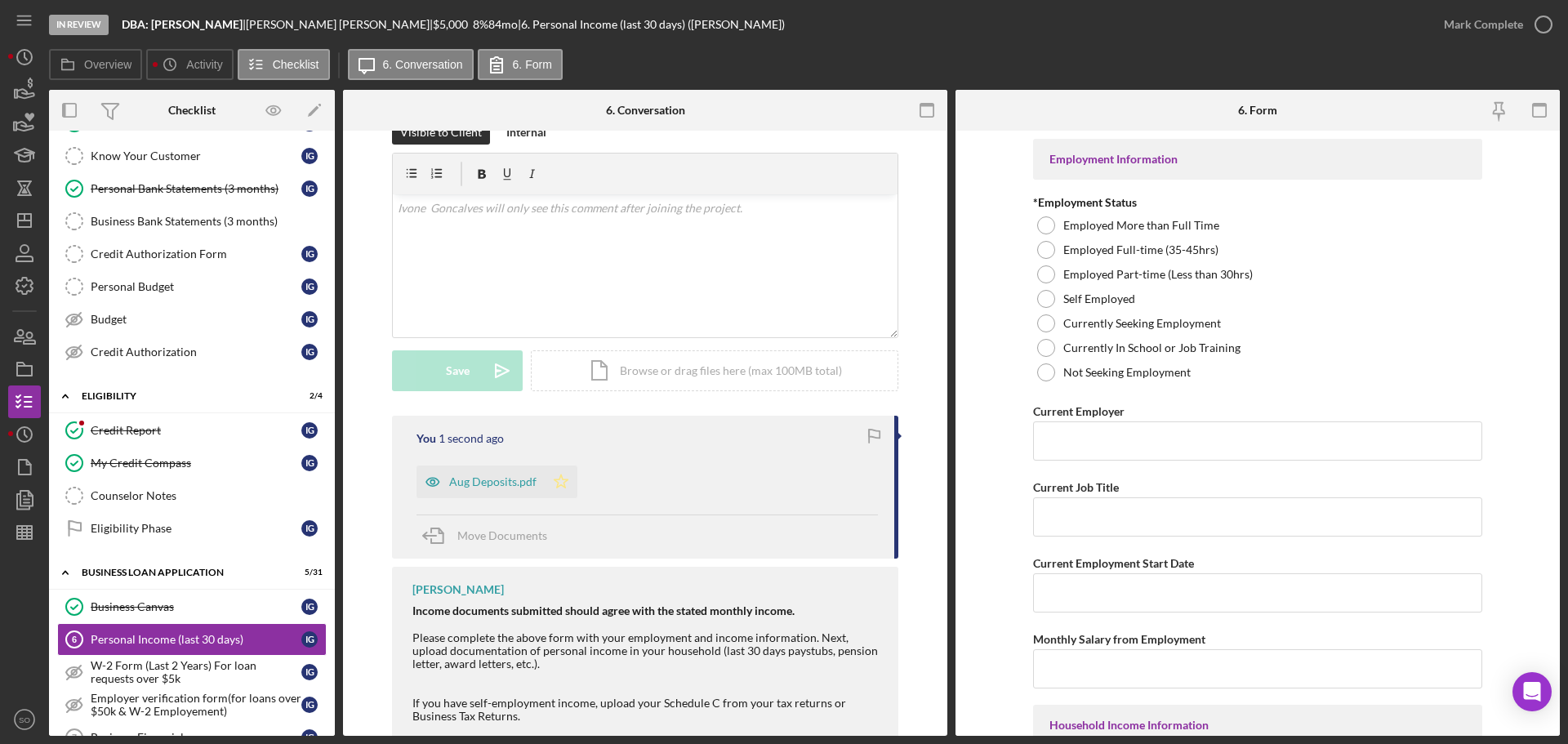
click at [545, 486] on icon "Icon/Star" at bounding box center [561, 481] width 33 height 33
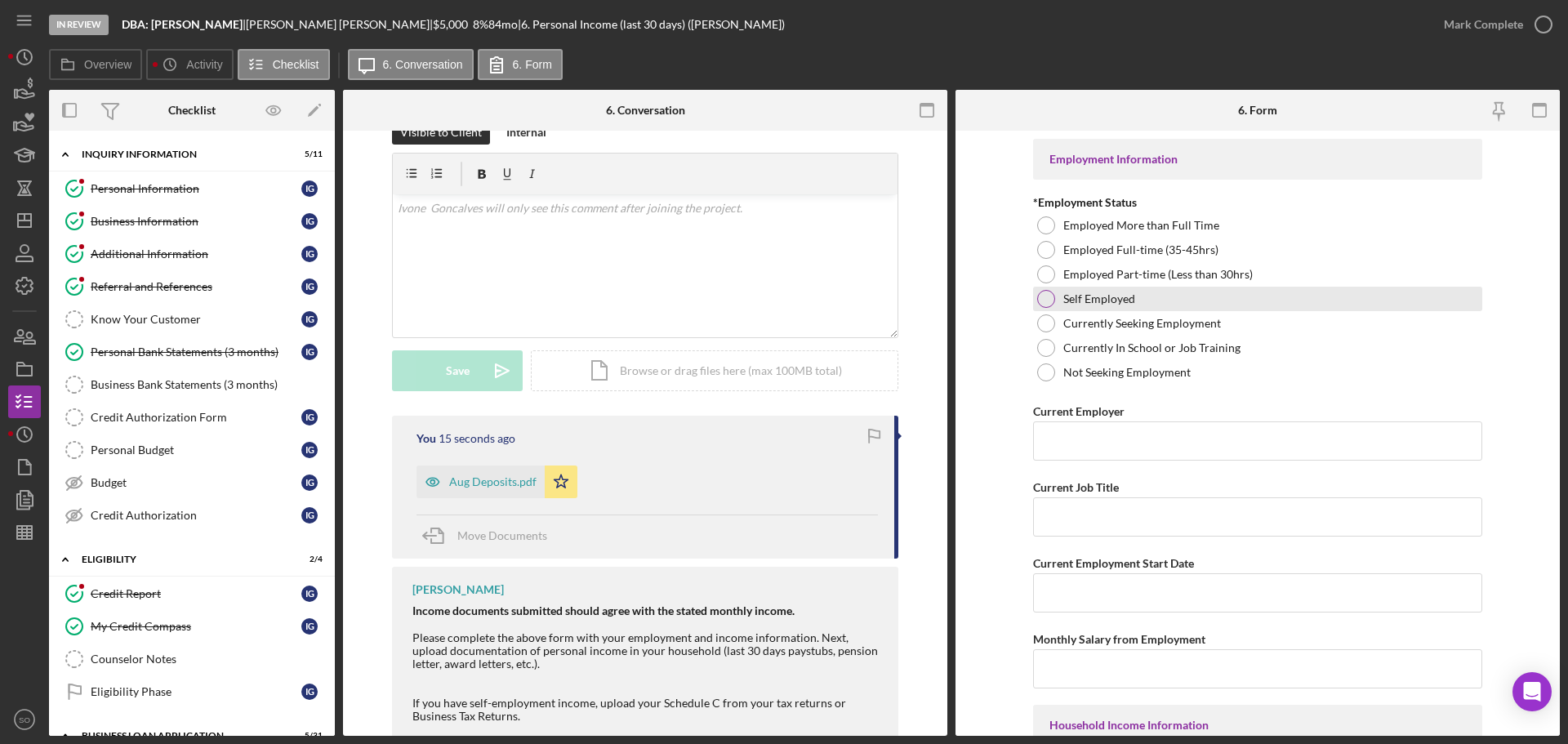
drag, startPoint x: 1039, startPoint y: 297, endPoint x: 1054, endPoint y: 307, distance: 18.0
click at [1039, 297] on div at bounding box center [1046, 298] width 18 height 18
click at [1152, 447] on input "Current Employer" at bounding box center [1258, 441] width 450 height 39
paste input "DBA: [PERSON_NAME]"
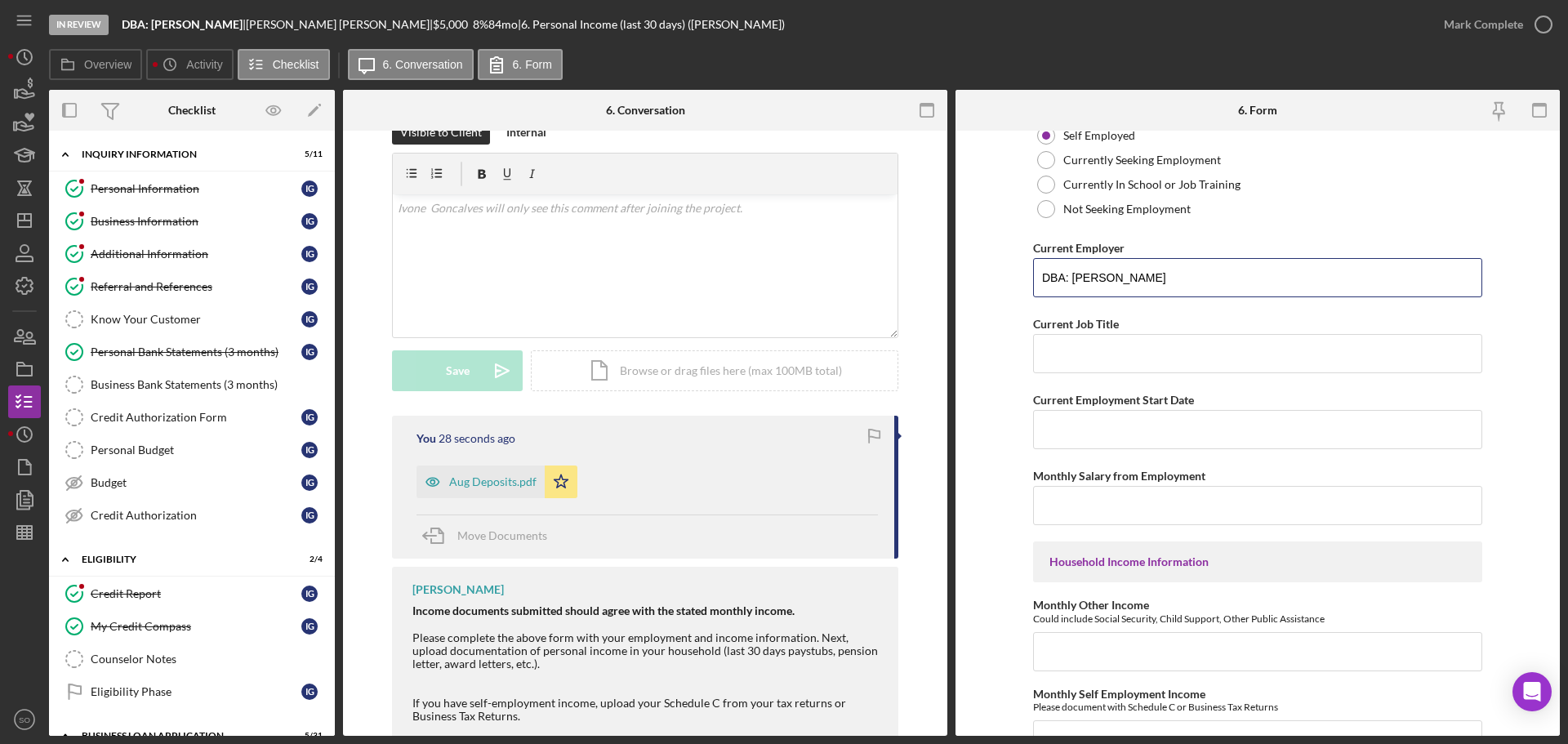
type input "DBA: [PERSON_NAME]"
click at [1176, 354] on input "Current Job Title" at bounding box center [1258, 353] width 450 height 39
click at [1066, 356] on input "Current Job Title" at bounding box center [1258, 353] width 450 height 39
paste input "Self Employed"
type input "Self Employed"
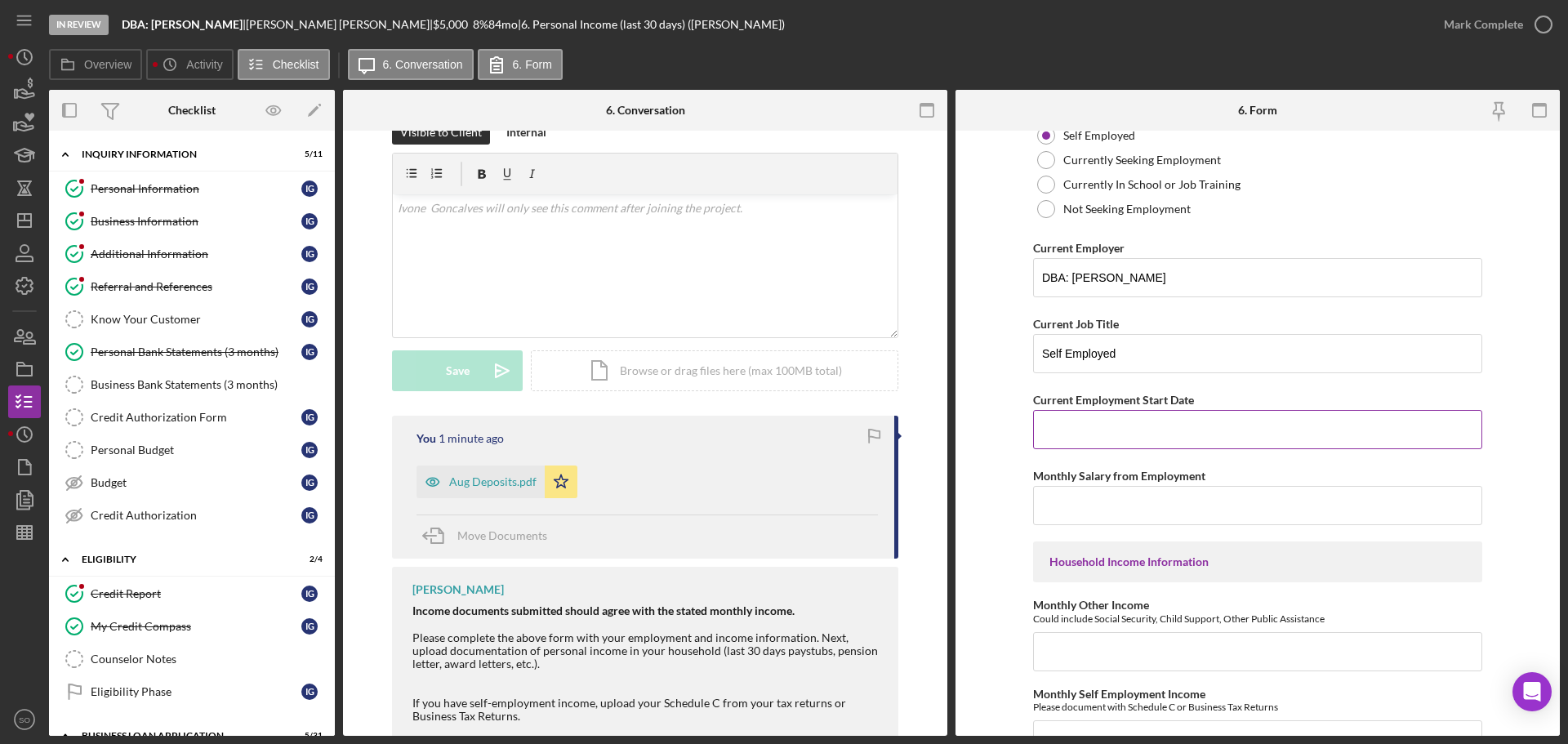
click at [1172, 443] on input "Current Employment Start Date" at bounding box center [1258, 430] width 450 height 39
click at [1091, 420] on input "Current Employment Start Date" at bounding box center [1258, 430] width 450 height 39
paste input "07/15/2010"
type input "07/15/2010"
click at [1116, 503] on input "Monthly Salary from Employment" at bounding box center [1258, 505] width 450 height 39
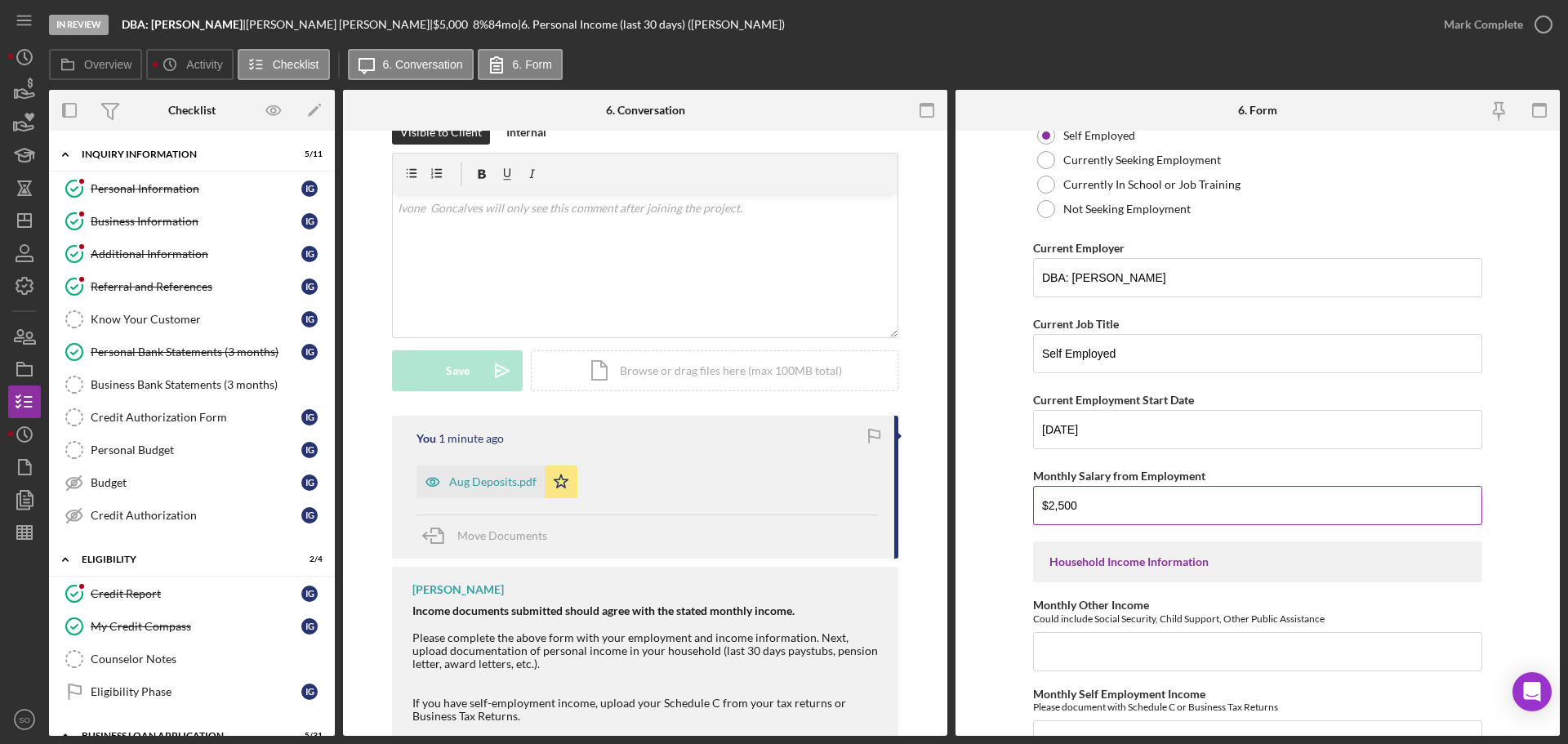
scroll to position [326, 0]
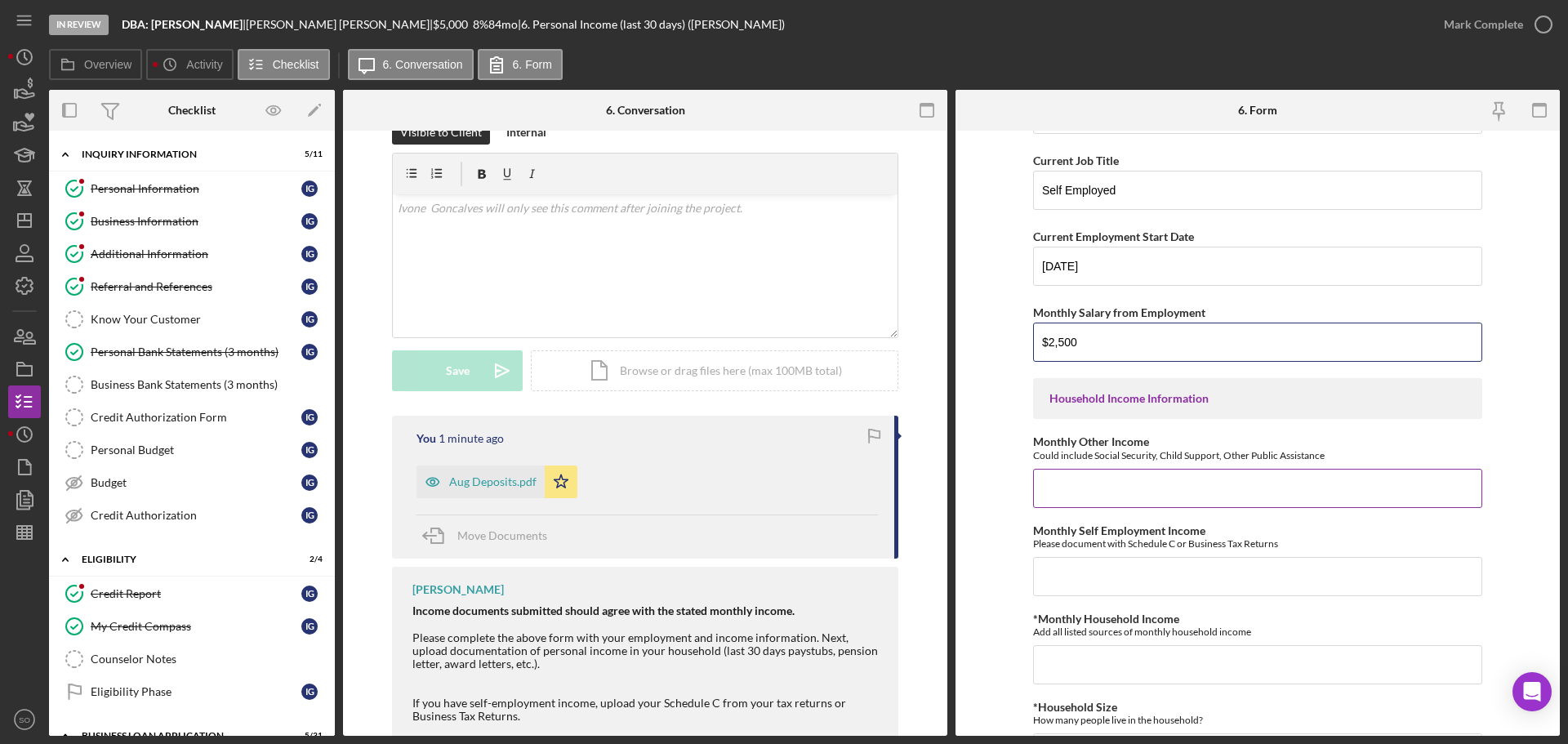
type input "$2,500"
click at [1106, 502] on input "Monthly Other Income" at bounding box center [1258, 489] width 450 height 39
type input "$0"
click at [1110, 585] on input "Monthly Self Employment Income" at bounding box center [1258, 576] width 450 height 39
type input "$2,500"
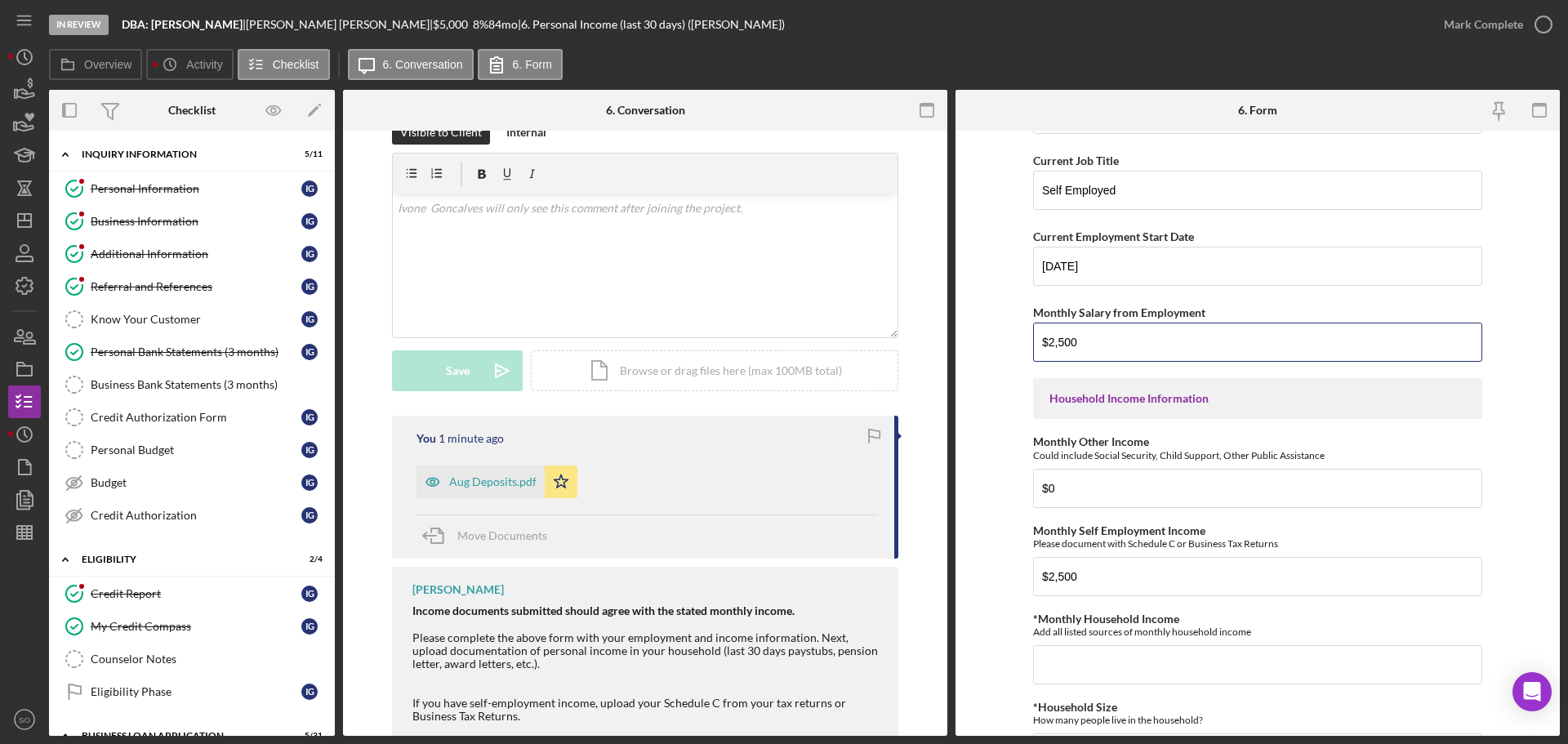
drag, startPoint x: 1094, startPoint y: 343, endPoint x: 979, endPoint y: 343, distance: 115.0
click at [979, 343] on form "Employment Information *Employment Status Employed More than Full Time Employed…" at bounding box center [1257, 433] width 604 height 605
type input "$3,000"
drag, startPoint x: 1029, startPoint y: 586, endPoint x: 951, endPoint y: 574, distance: 78.9
click at [951, 574] on div "Overview Internal Workflow Stage In Review Icon/Dropdown Arrow Archive (can una…" at bounding box center [805, 412] width 1511 height 646
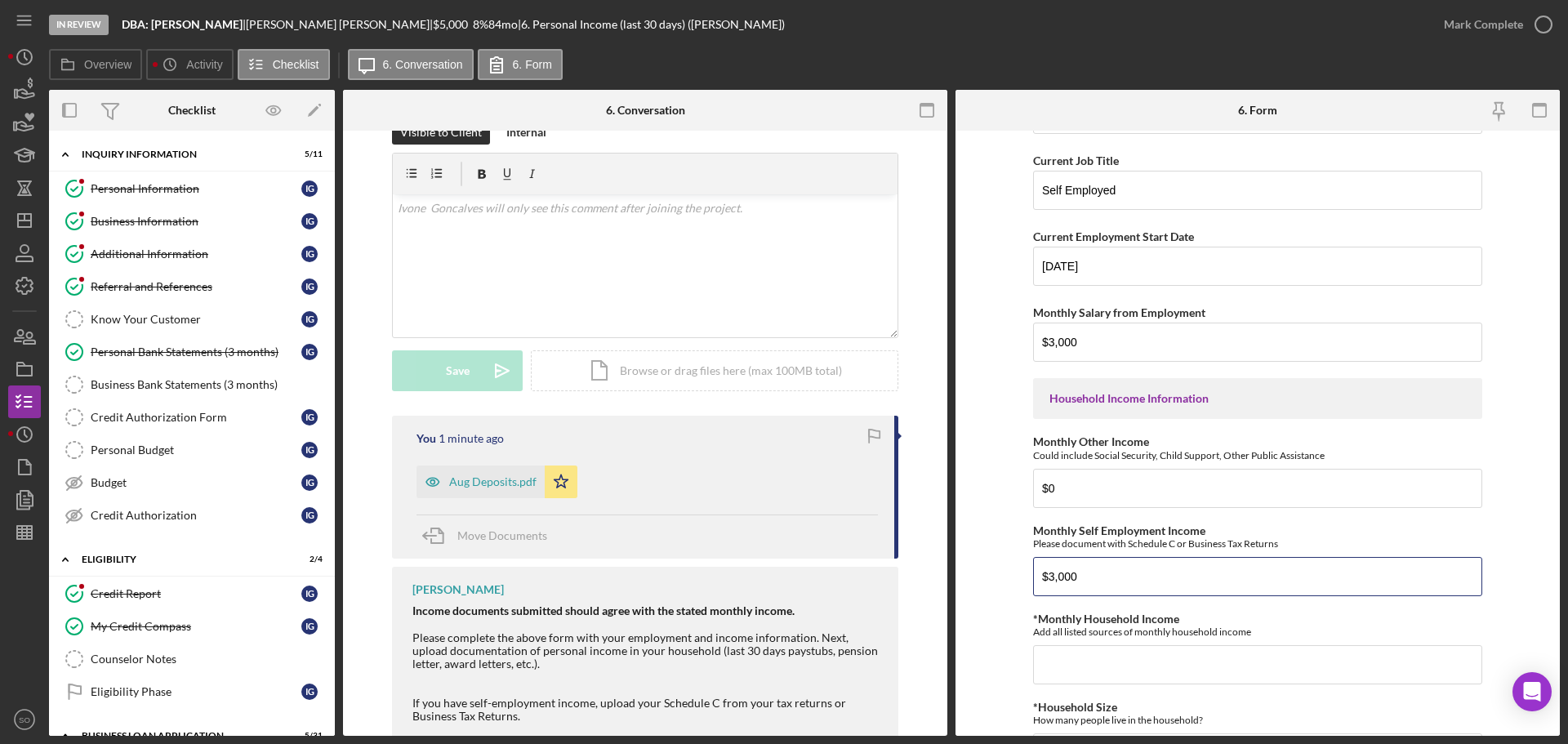
scroll to position [489, 0]
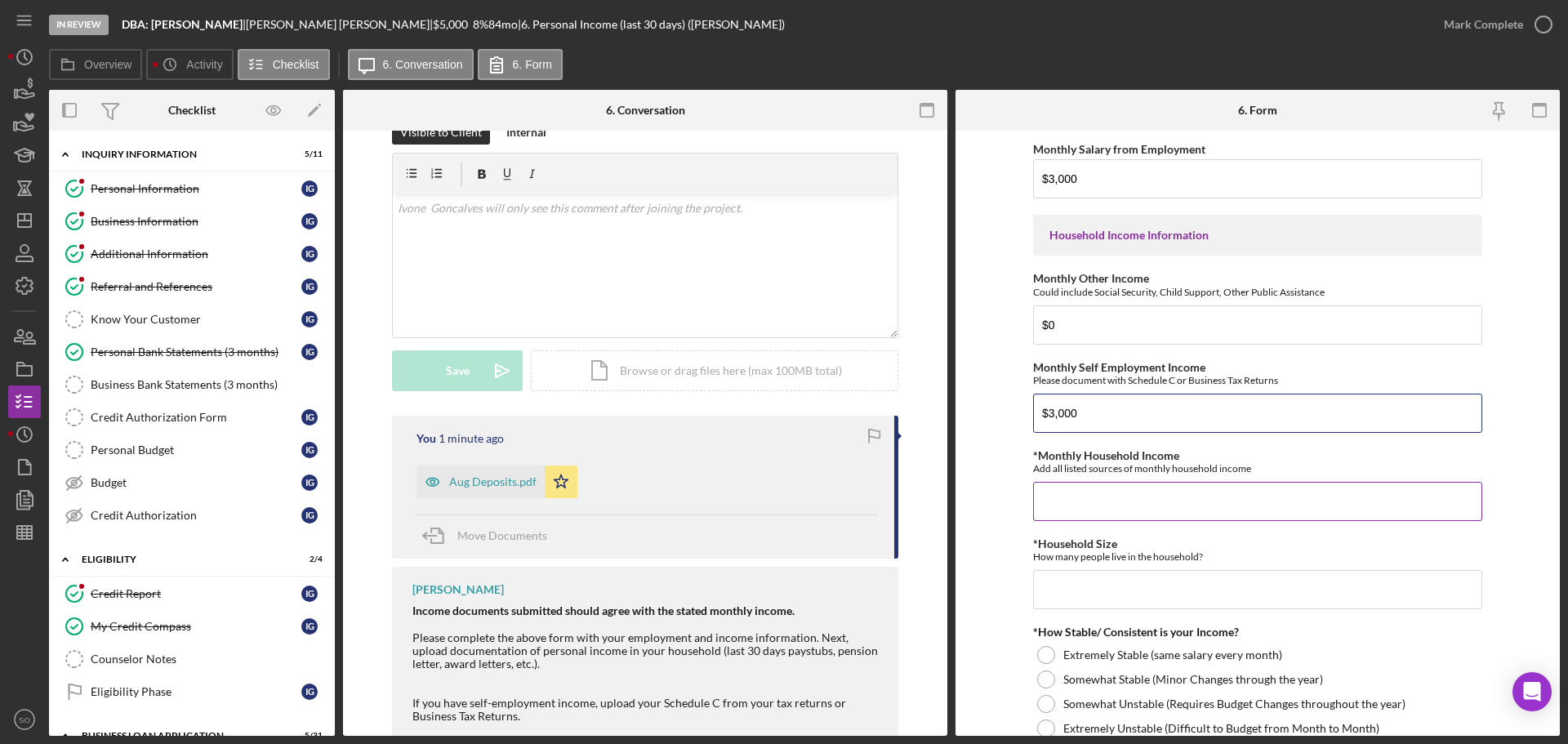
type input "$3,000"
click at [1141, 503] on input "*Monthly Household Income" at bounding box center [1258, 502] width 450 height 39
type input "$3,000"
click at [1145, 582] on input "*Household Size" at bounding box center [1258, 589] width 450 height 39
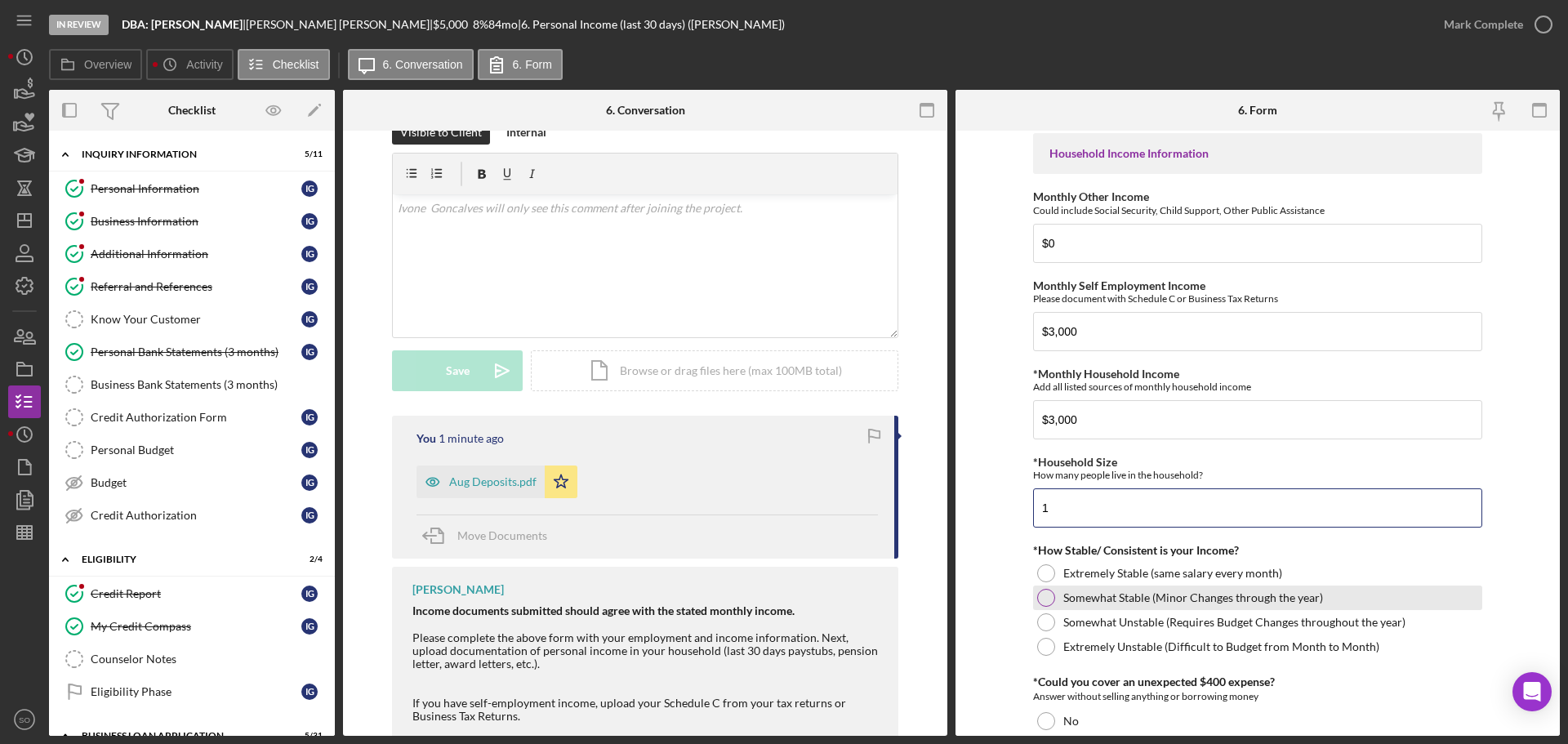
type input "1"
click at [1052, 599] on div at bounding box center [1046, 597] width 18 height 18
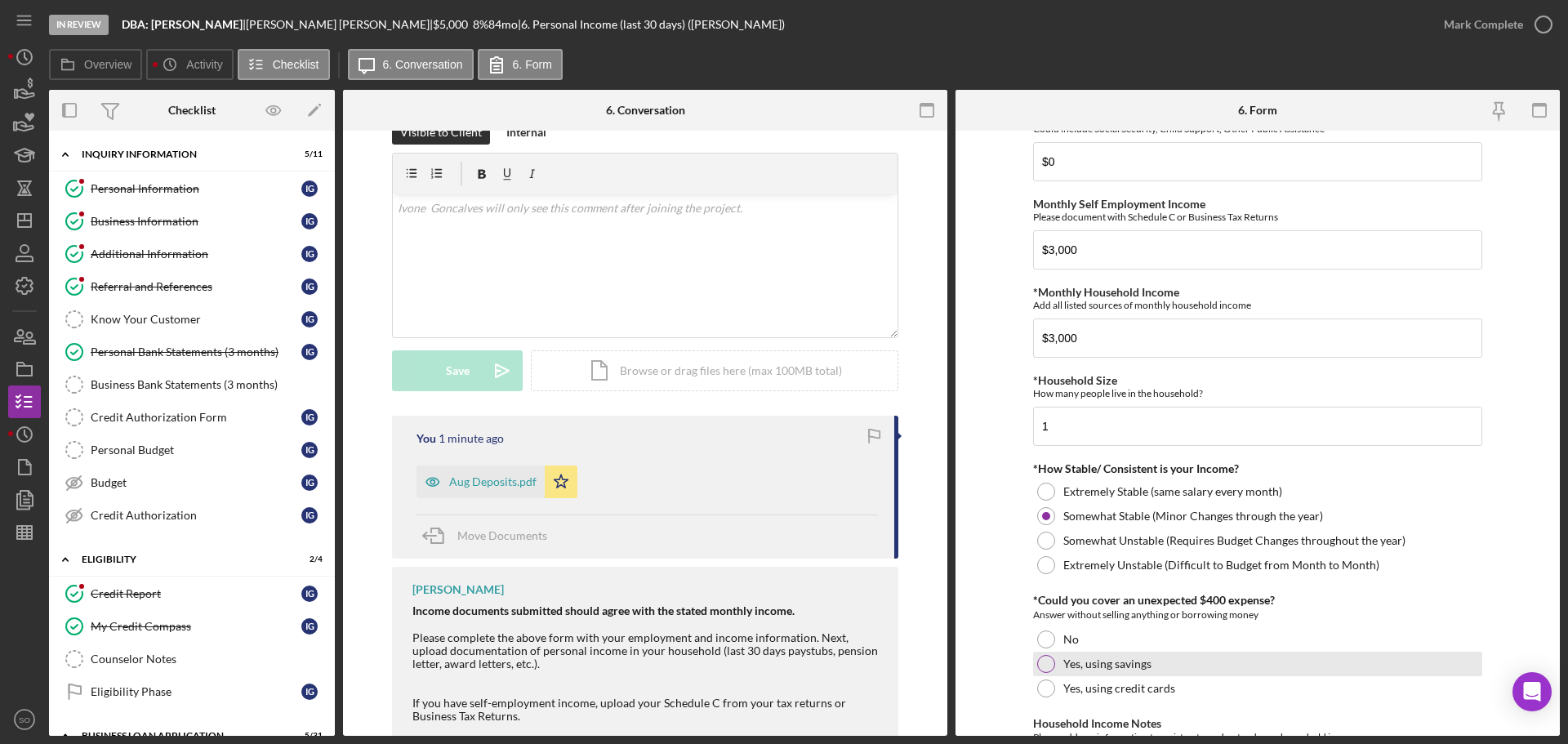
click at [1079, 674] on div "Yes, using savings" at bounding box center [1258, 664] width 450 height 24
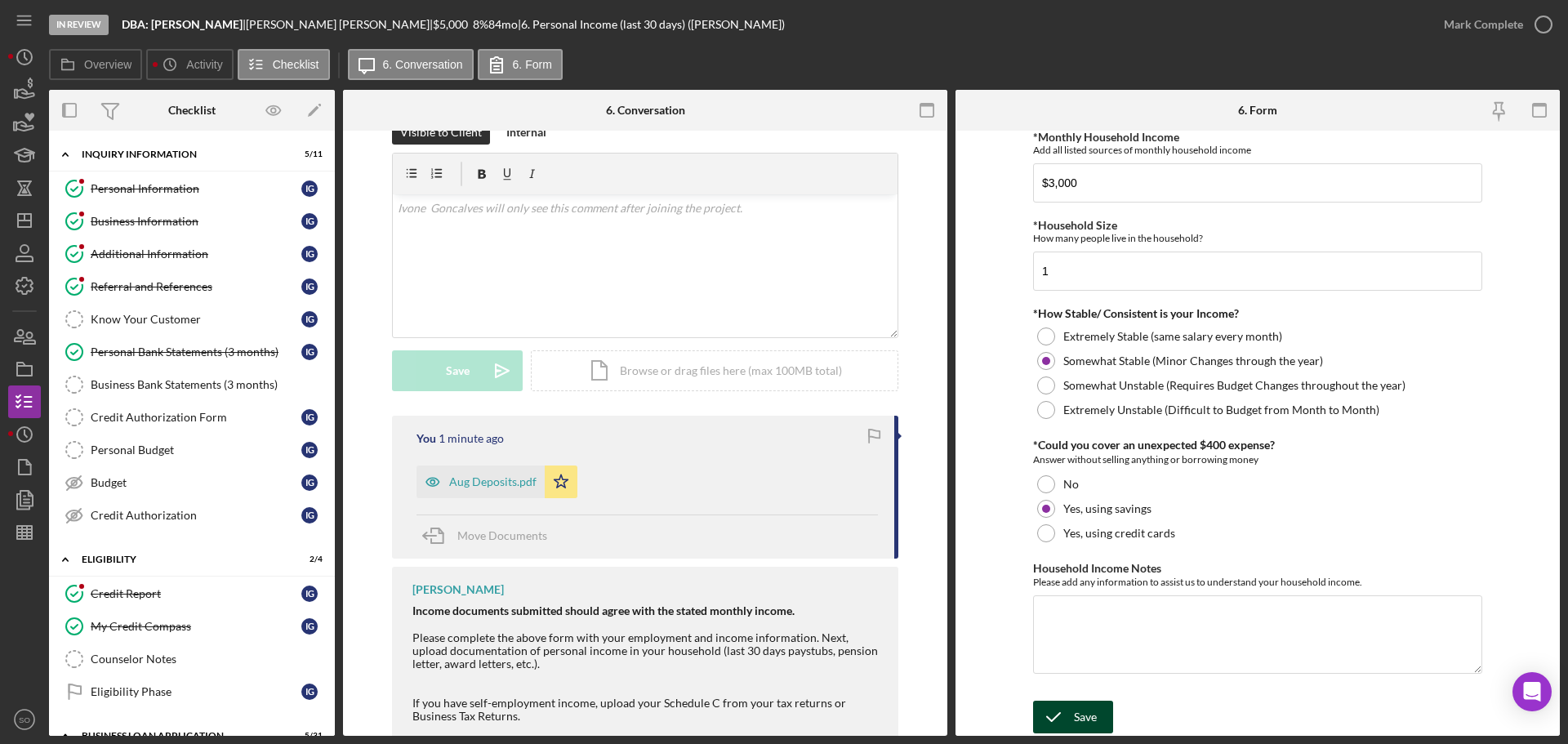
click at [1090, 711] on div "Save" at bounding box center [1085, 716] width 23 height 33
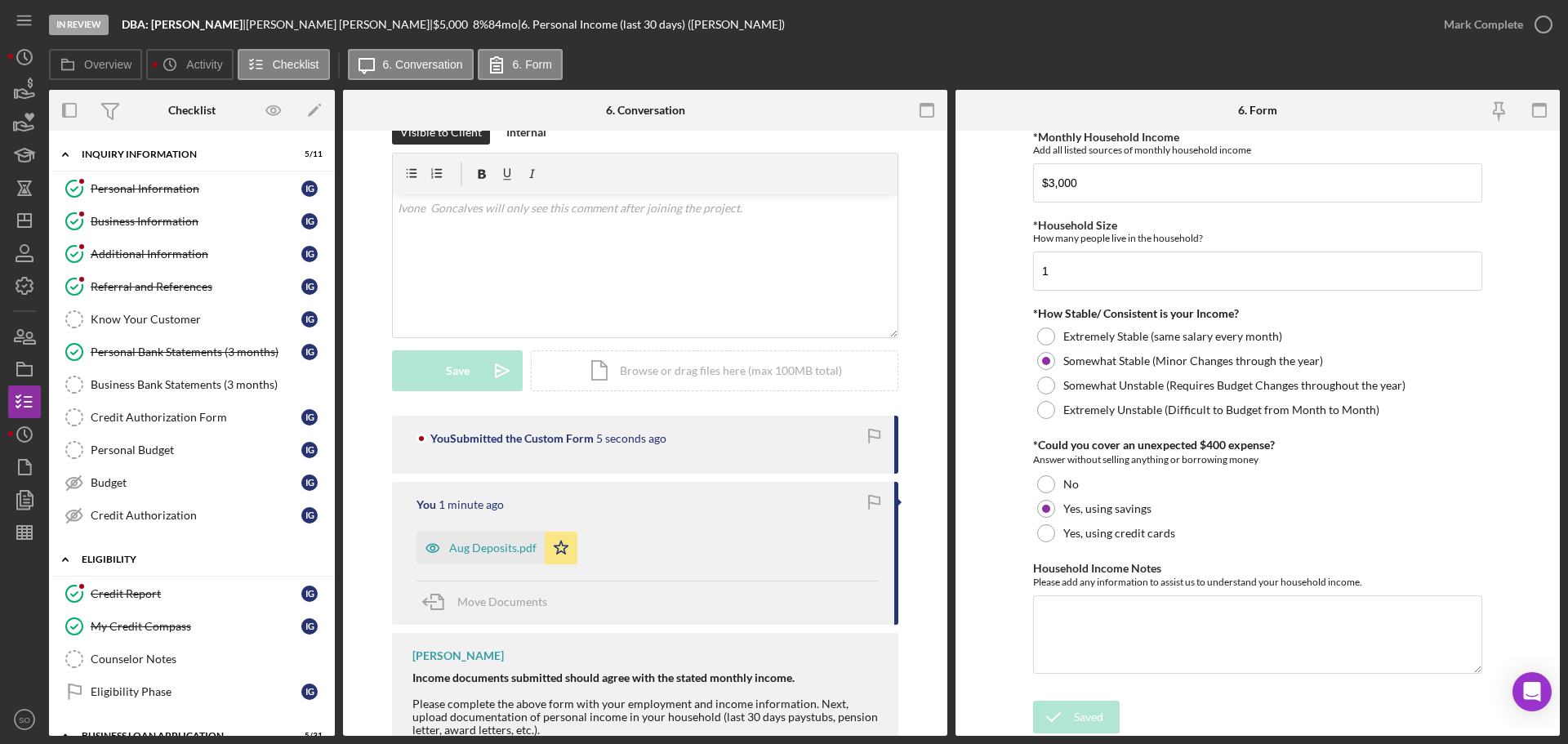
scroll to position [326, 0]
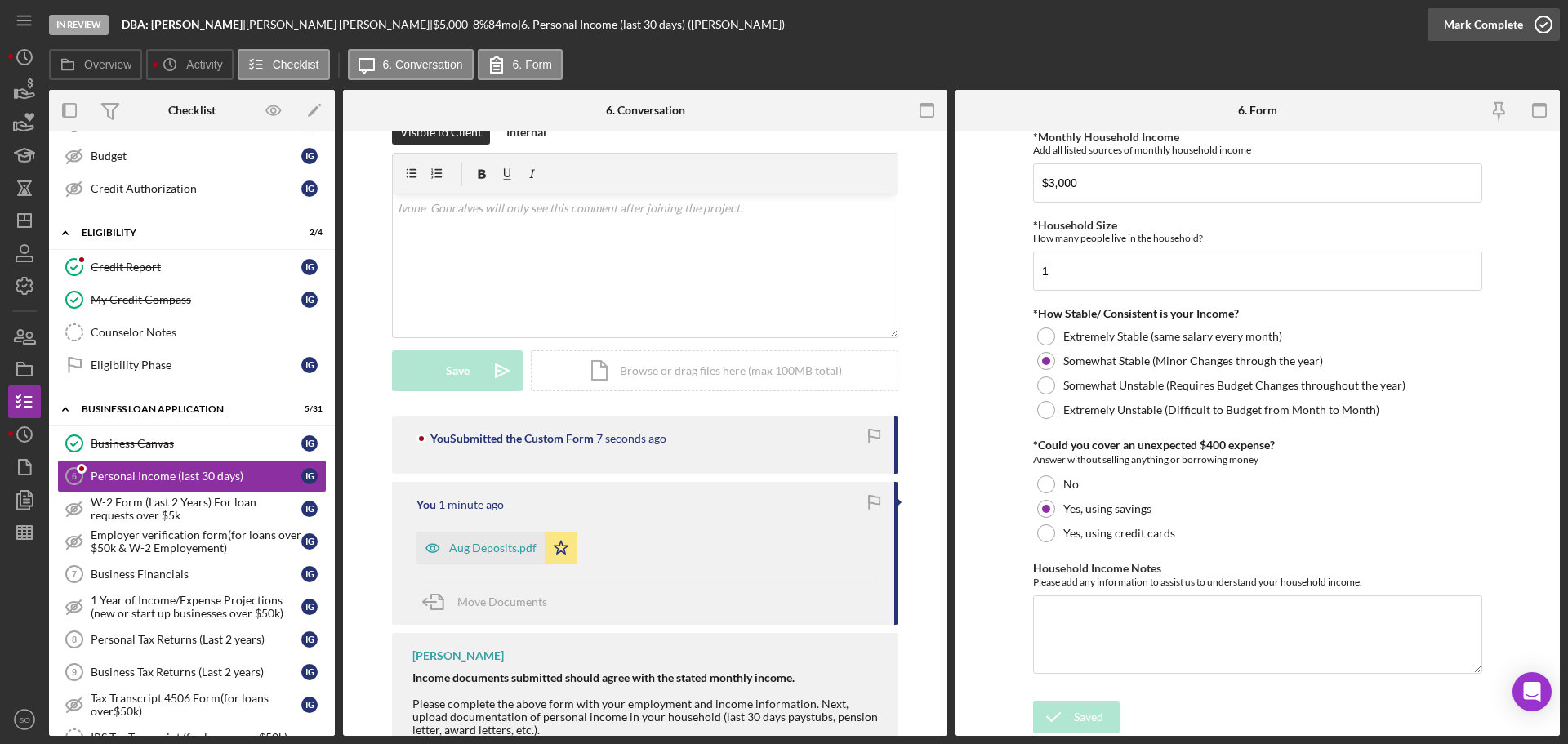
click at [1459, 27] on div "Mark Complete" at bounding box center [1483, 24] width 79 height 33
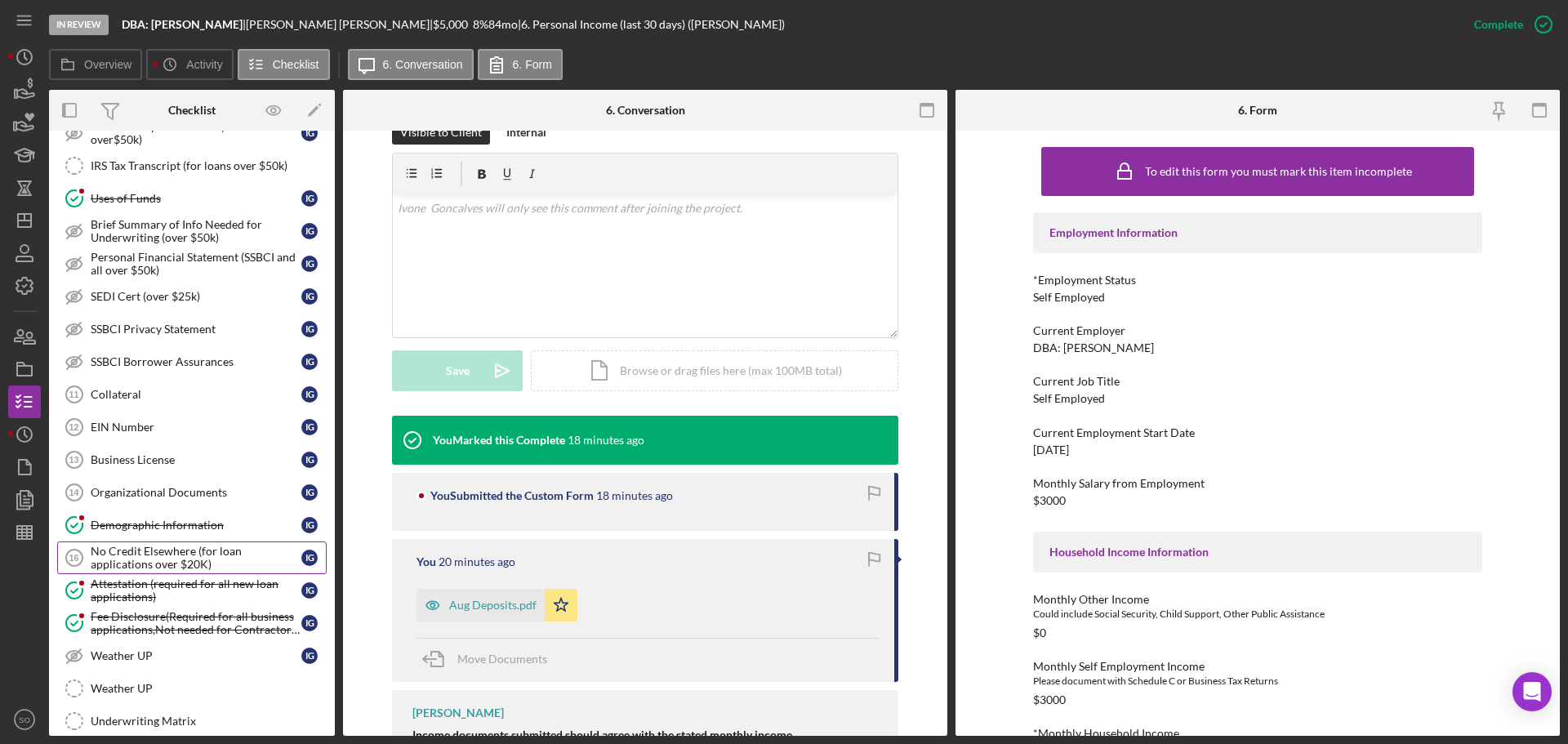
scroll to position [1143, 0]
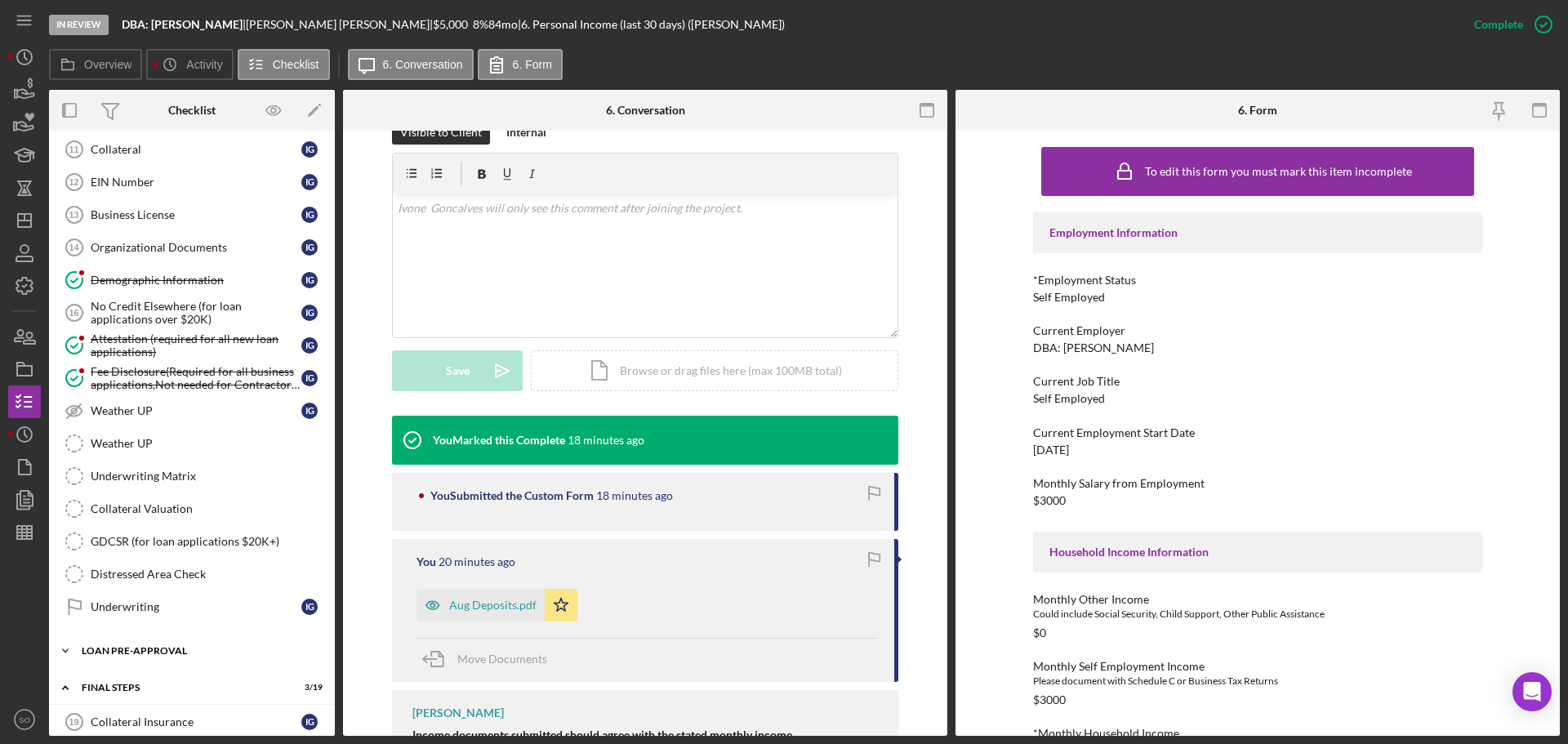
click at [172, 653] on div "LOAN PRE-APPROVAL" at bounding box center [199, 651] width 233 height 10
click at [175, 669] on link "Loan Approval Loan Approval" at bounding box center [191, 684] width 270 height 33
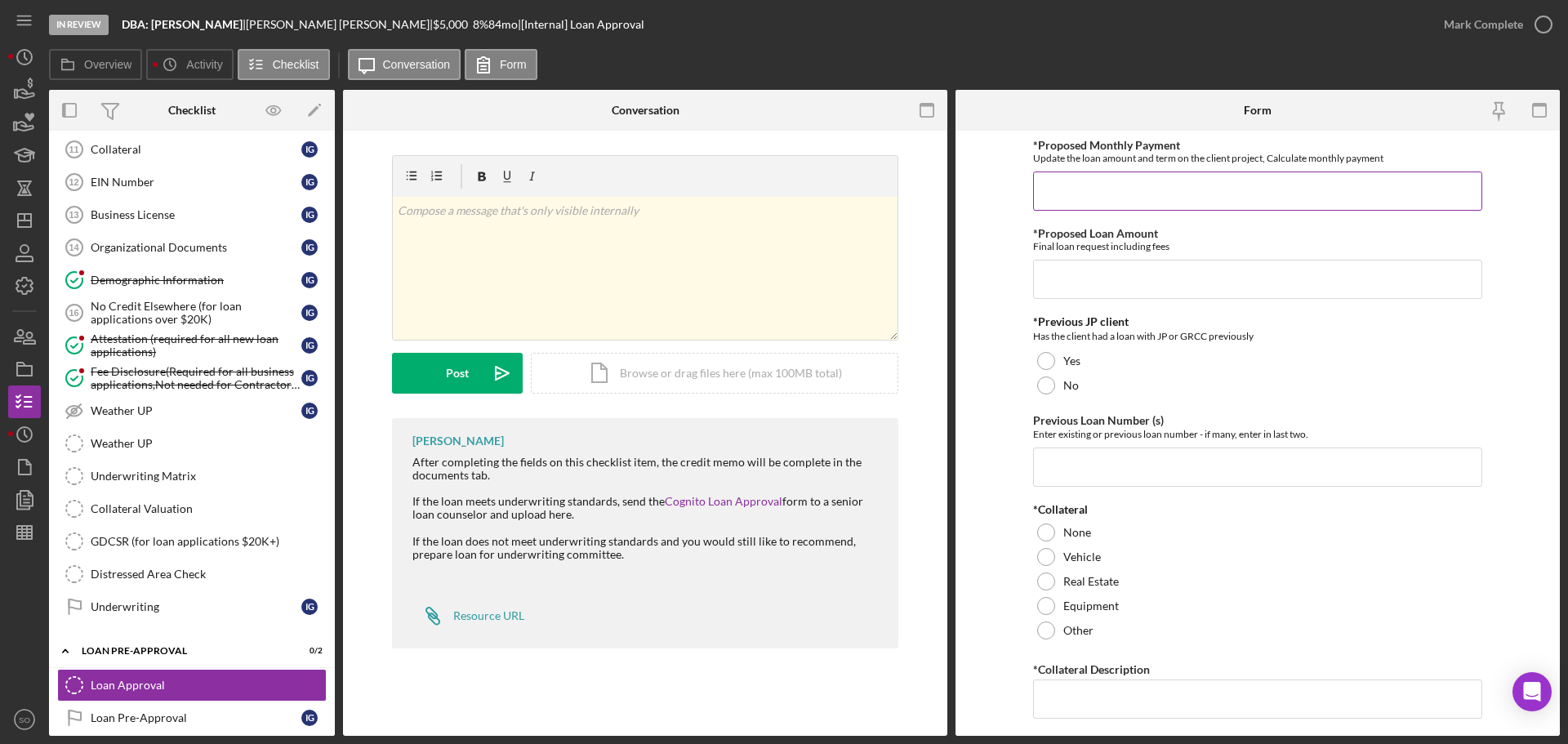
click at [1111, 173] on input "*Proposed Monthly Payment" at bounding box center [1258, 191] width 450 height 39
type input "$101"
click at [1070, 286] on input "*Proposed Loan Amount" at bounding box center [1258, 279] width 450 height 39
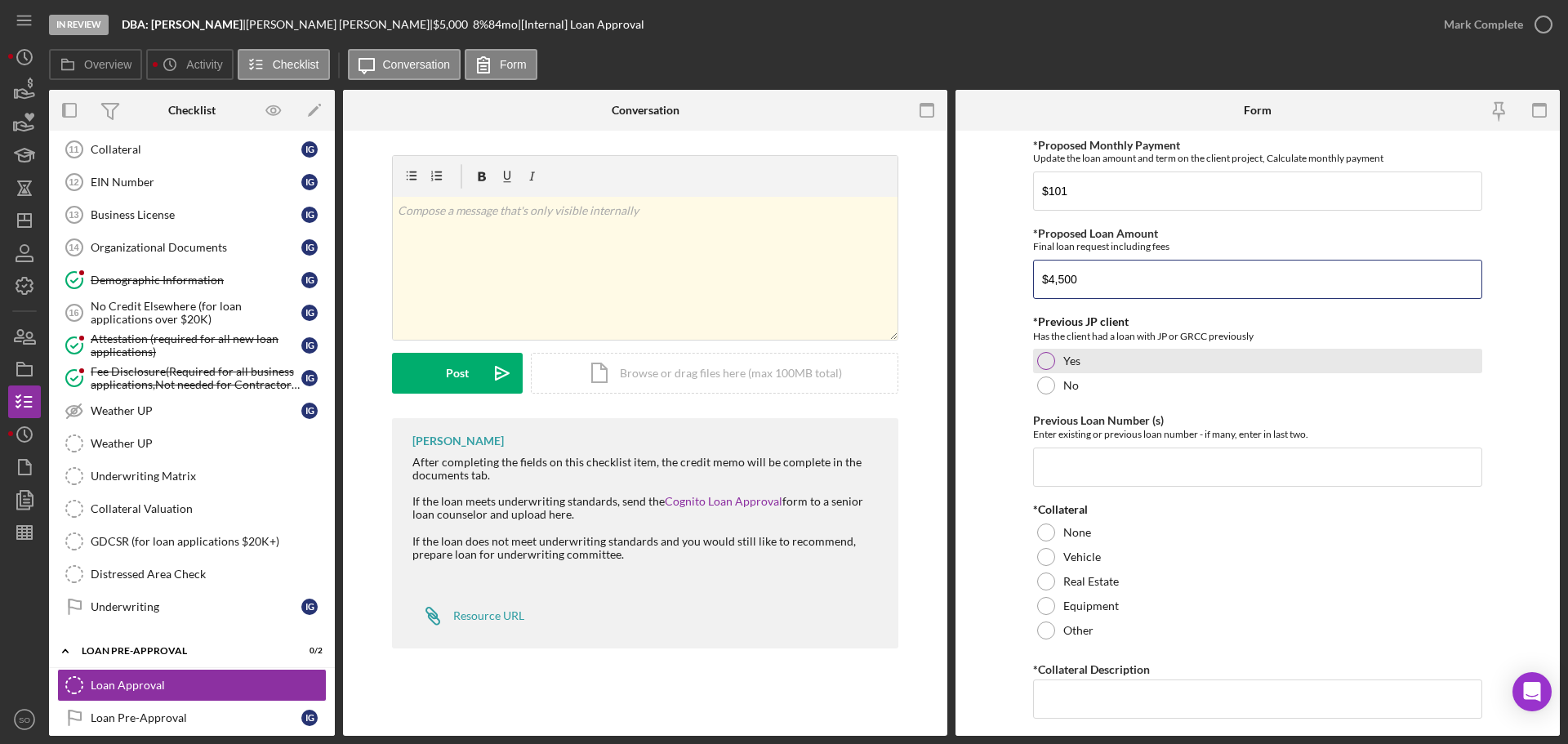
type input "$4,500"
click at [1075, 370] on div "Yes" at bounding box center [1258, 361] width 450 height 24
click at [1112, 462] on input "Previous Loan Number (s)" at bounding box center [1258, 467] width 450 height 39
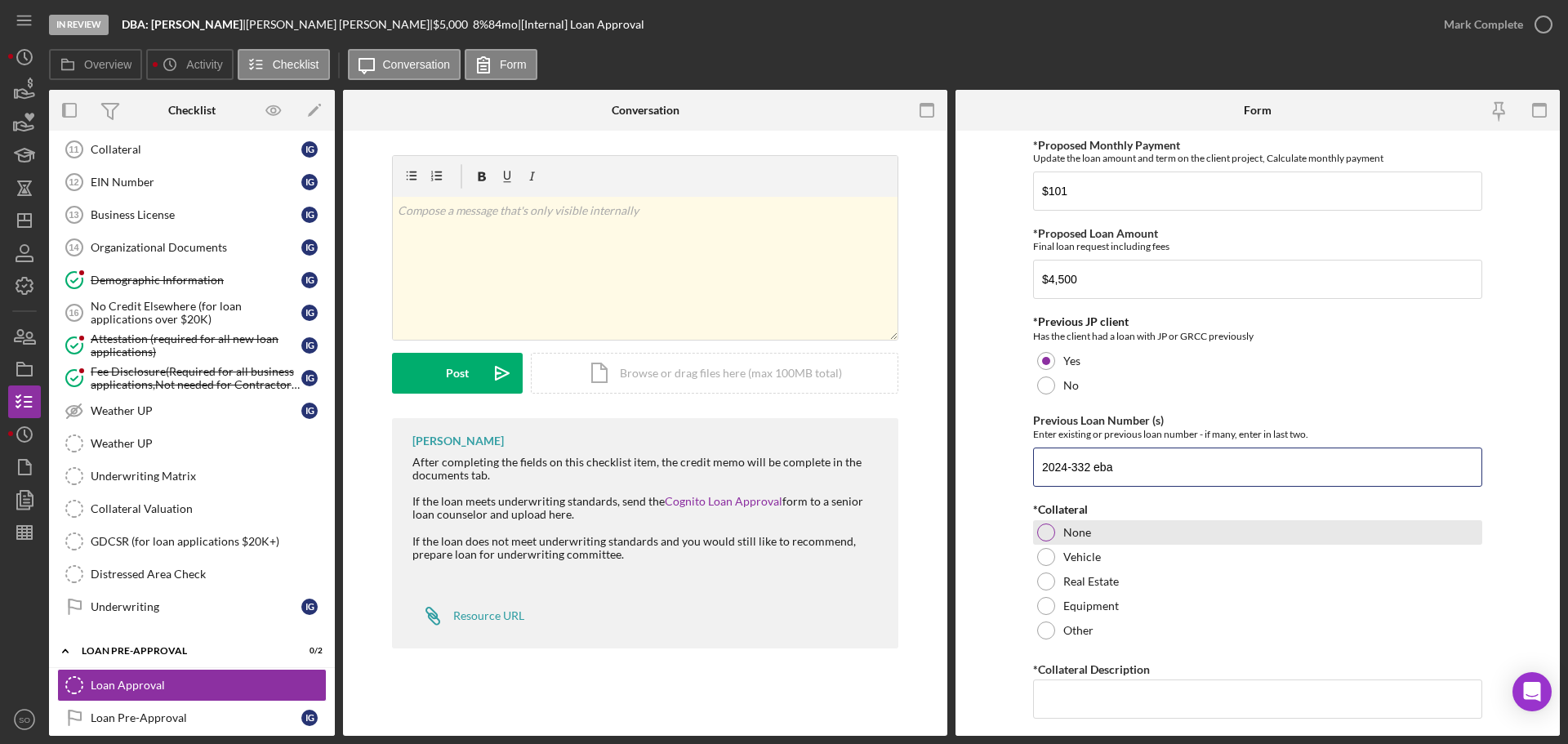
type input "2024-332 eba"
click at [1054, 532] on div "None" at bounding box center [1258, 532] width 450 height 24
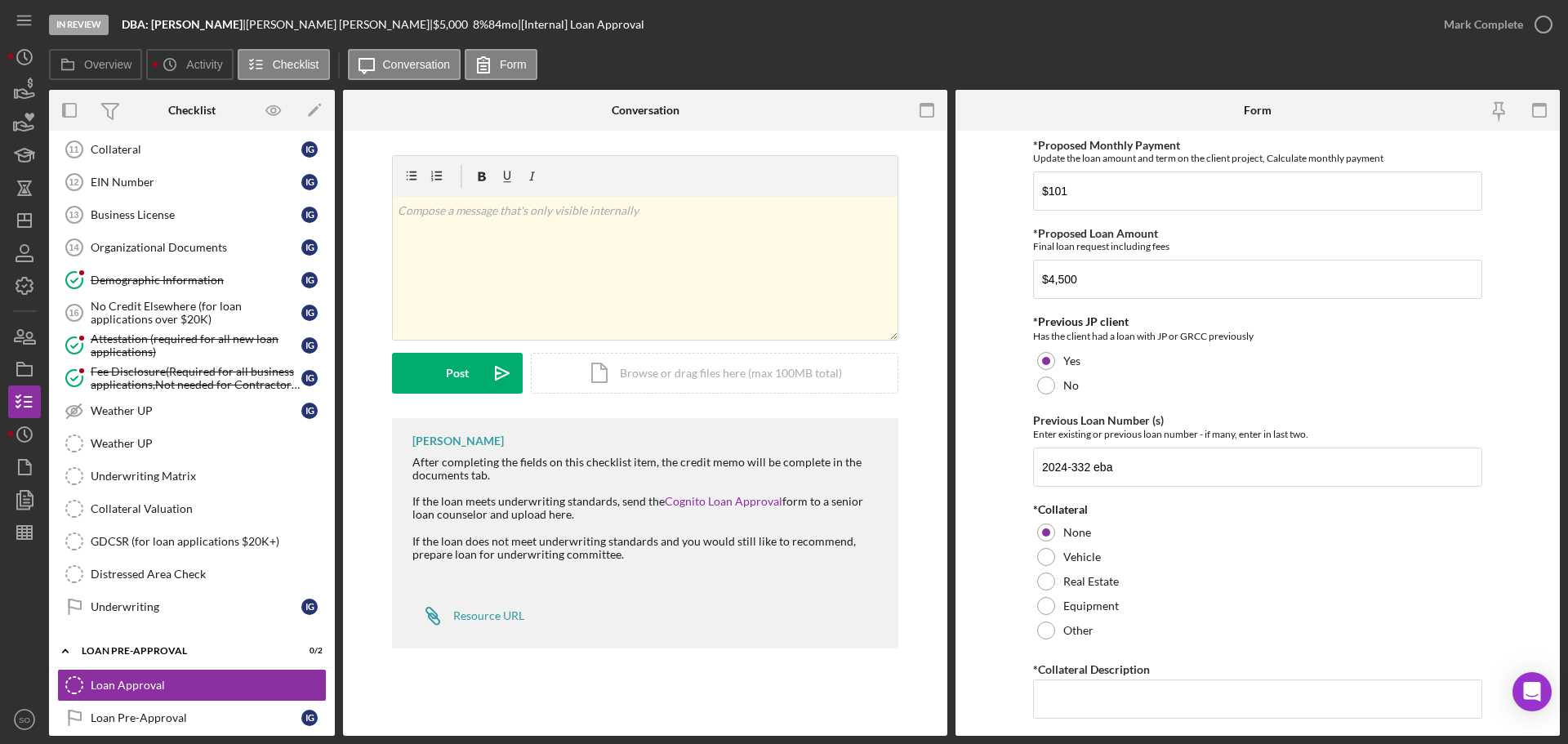
scroll to position [163, 0]
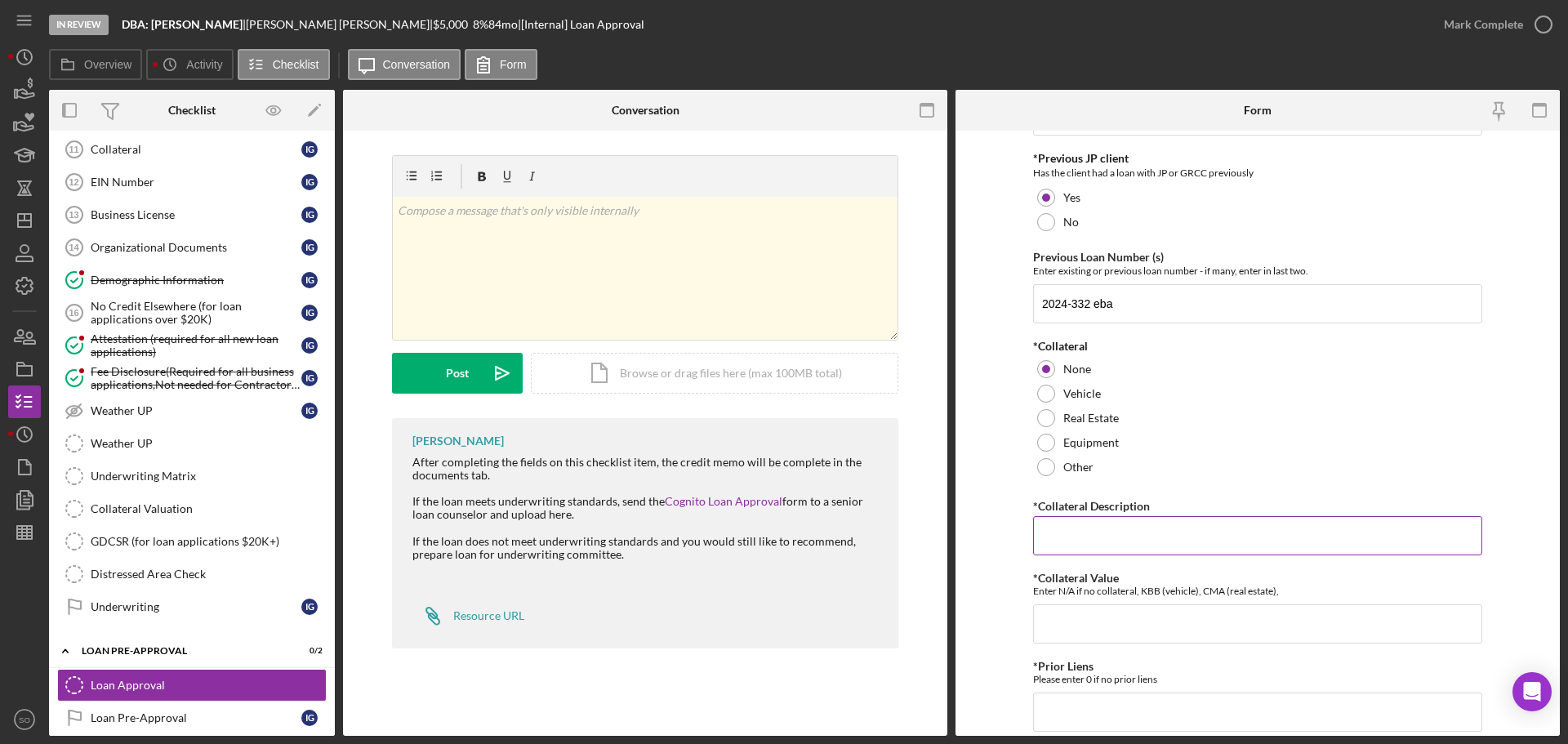
click at [1131, 550] on input "*Collateral Description" at bounding box center [1258, 535] width 450 height 39
type input "n/a"
click at [1152, 615] on input "*Collateral Value" at bounding box center [1258, 624] width 450 height 39
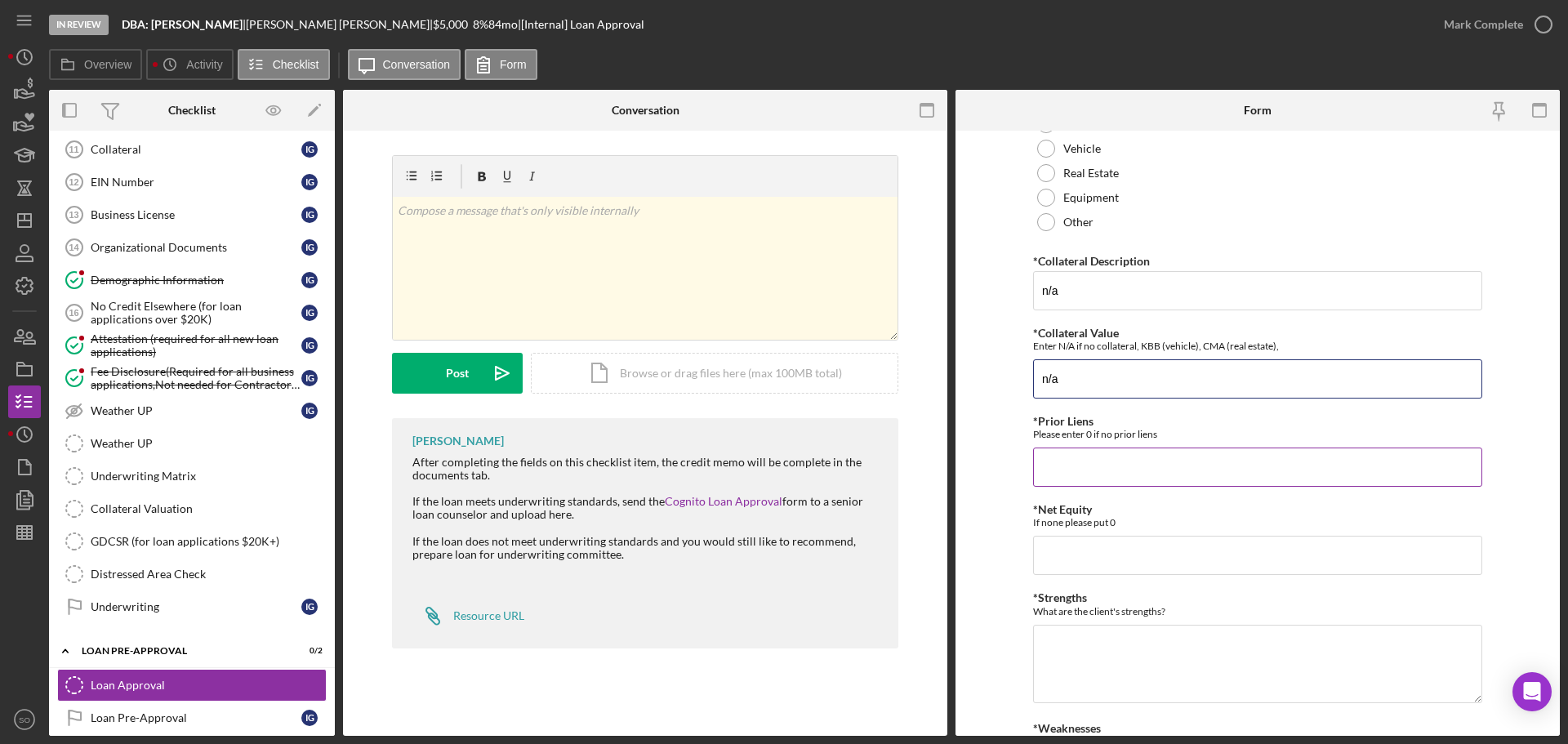
type input "n/a"
click at [1074, 468] on input "*Prior Liens" at bounding box center [1258, 467] width 450 height 39
type input "0"
drag, startPoint x: 1072, startPoint y: 546, endPoint x: 1112, endPoint y: 628, distance: 91.2
click at [1073, 552] on input "*Net Equity" at bounding box center [1258, 555] width 450 height 39
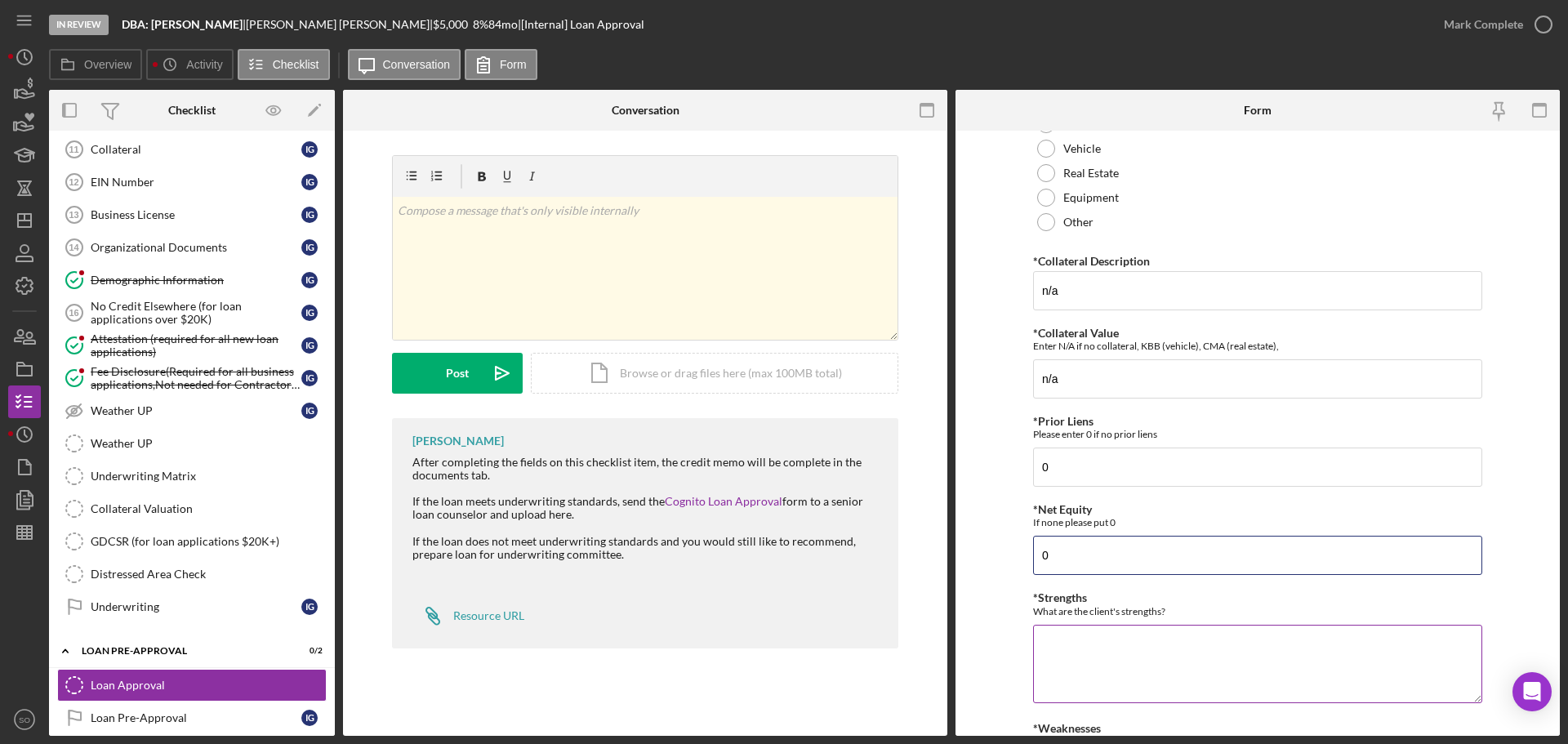
type input "0"
click at [1157, 649] on textarea "*Strengths" at bounding box center [1258, 664] width 450 height 78
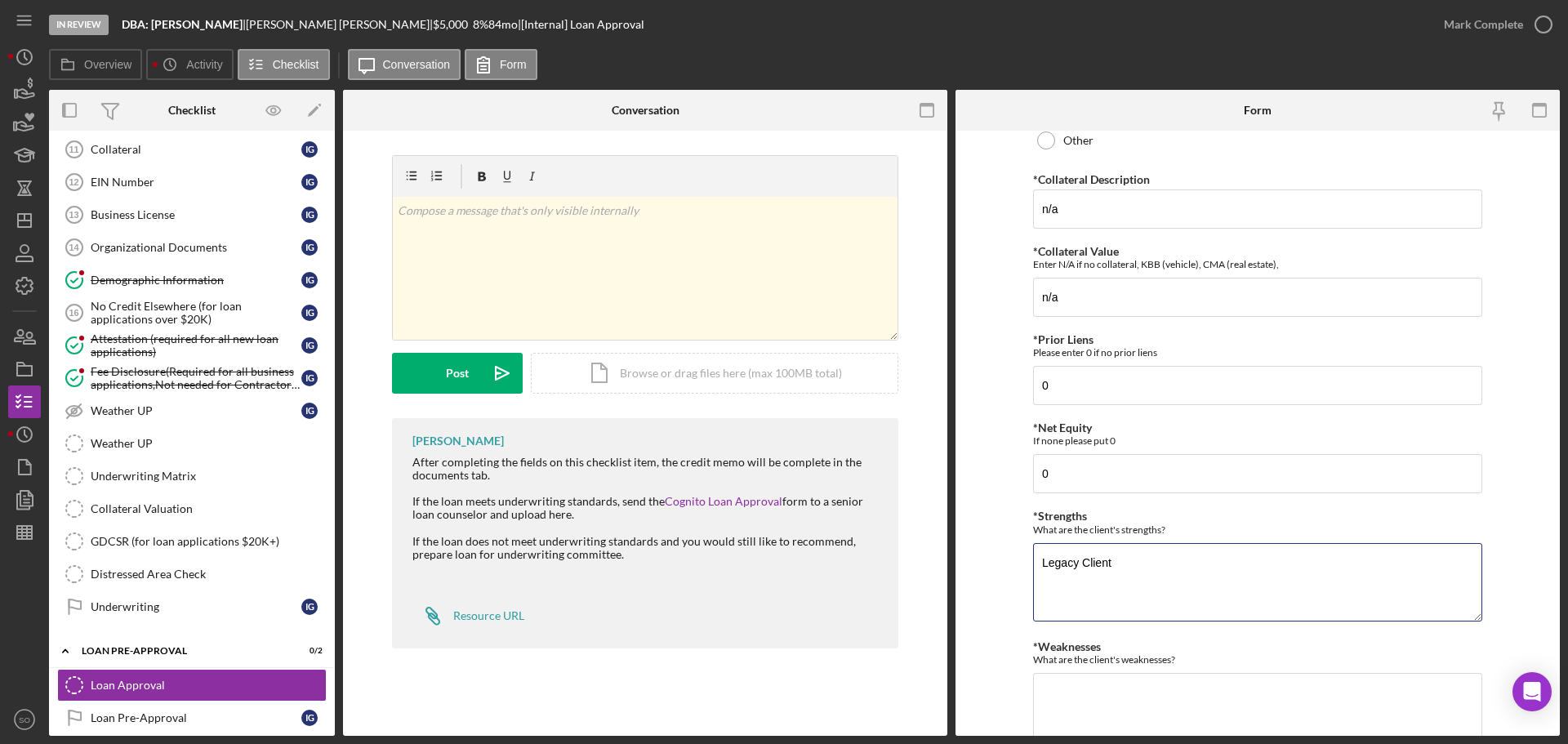
scroll to position [653, 0]
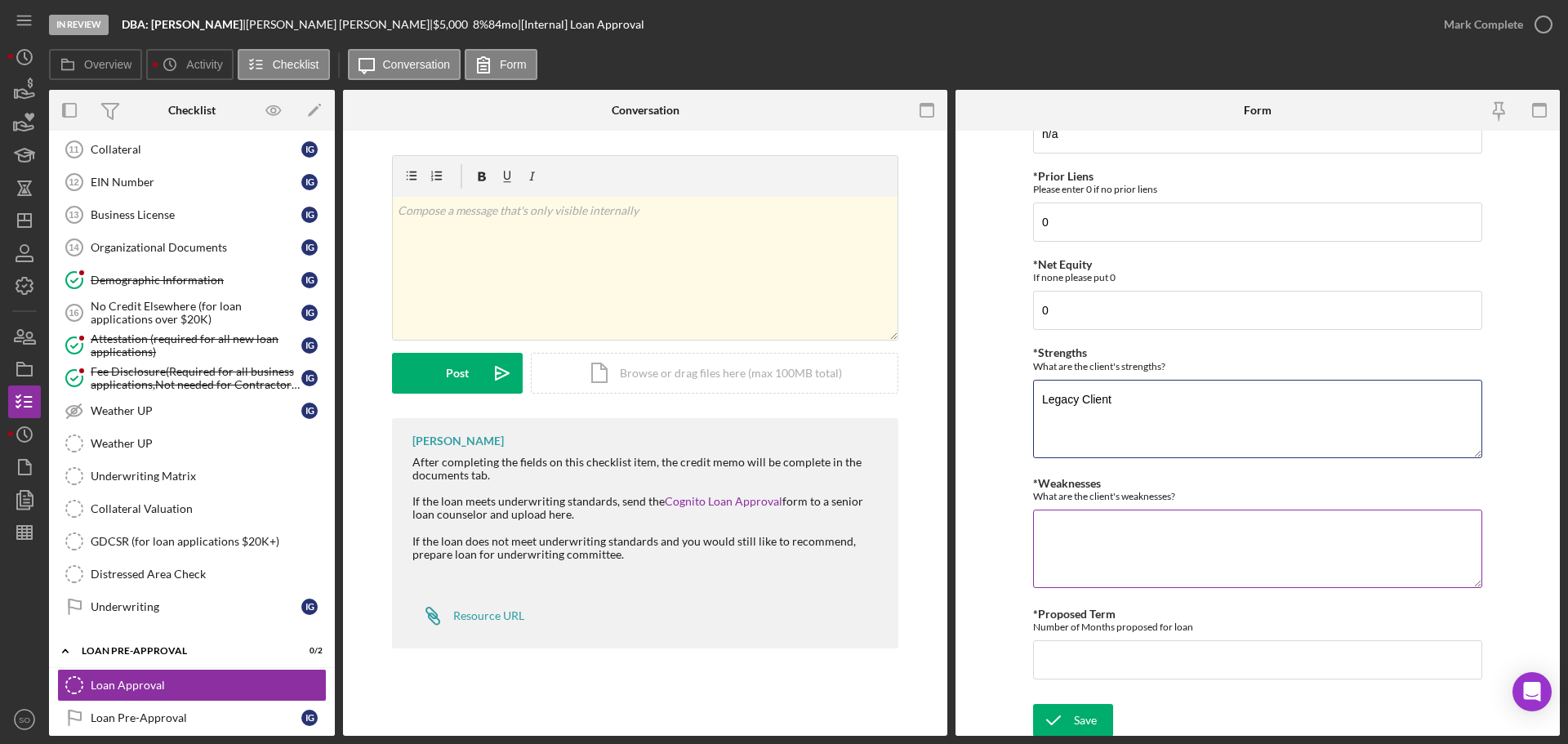
type textarea "Legacy Client"
click at [1112, 557] on textarea "*Weaknesses" at bounding box center [1258, 548] width 450 height 78
type textarea "Loan Unsecured"
click at [1111, 650] on input "*Proposed Term" at bounding box center [1258, 659] width 450 height 39
type input "60"
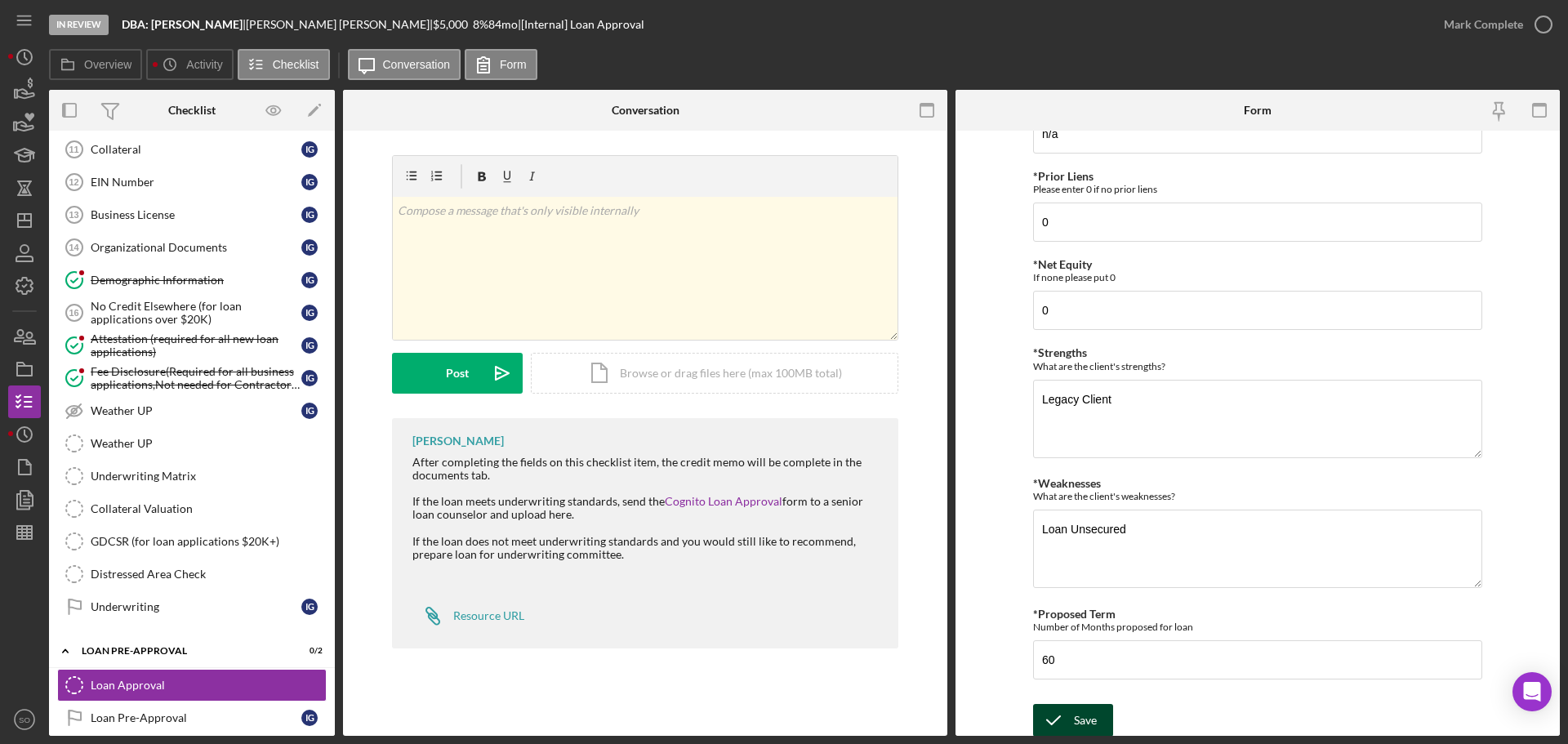
drag, startPoint x: 1091, startPoint y: 711, endPoint x: 1098, endPoint y: 718, distance: 9.9
click at [1093, 711] on div "Save" at bounding box center [1085, 720] width 23 height 33
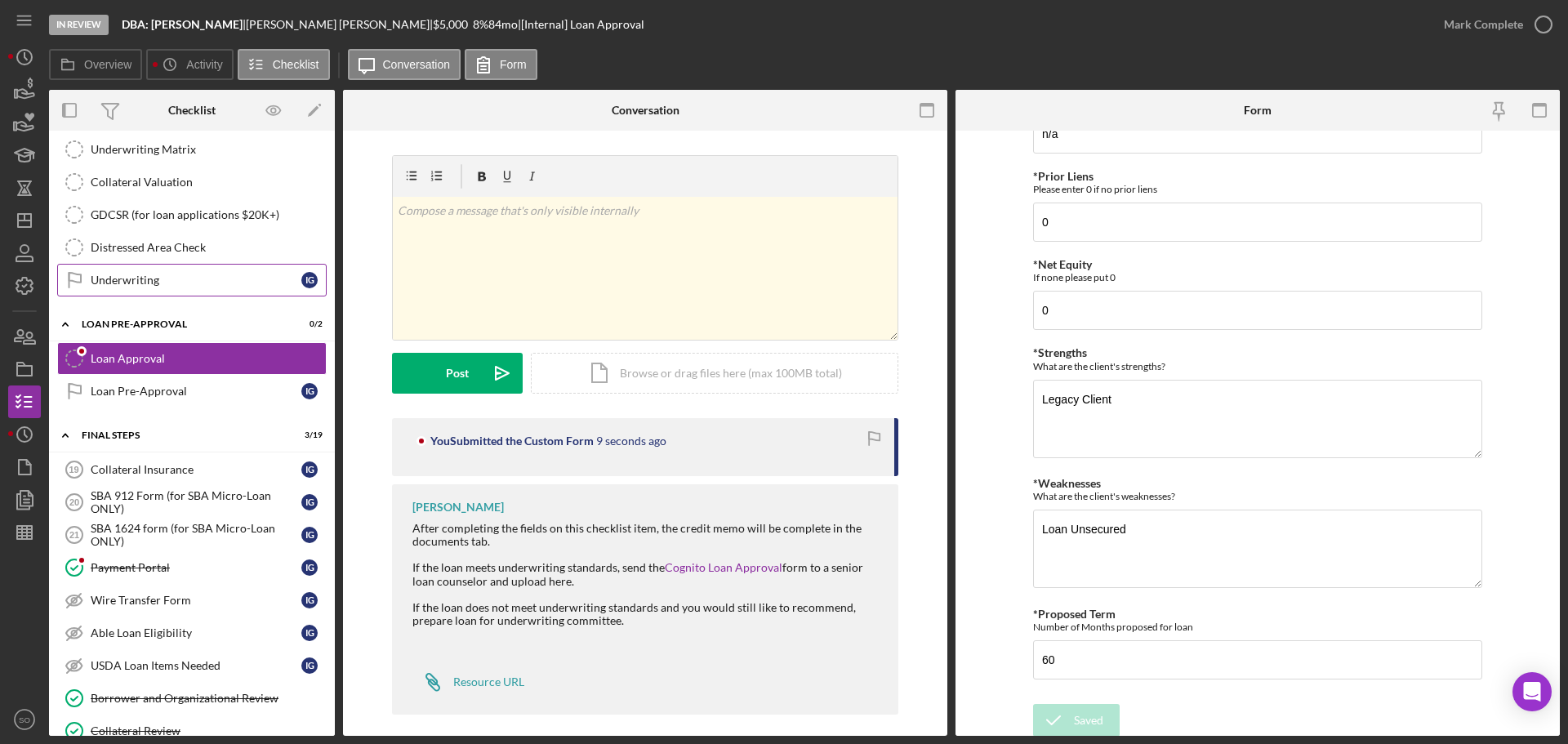
scroll to position [1387, 0]
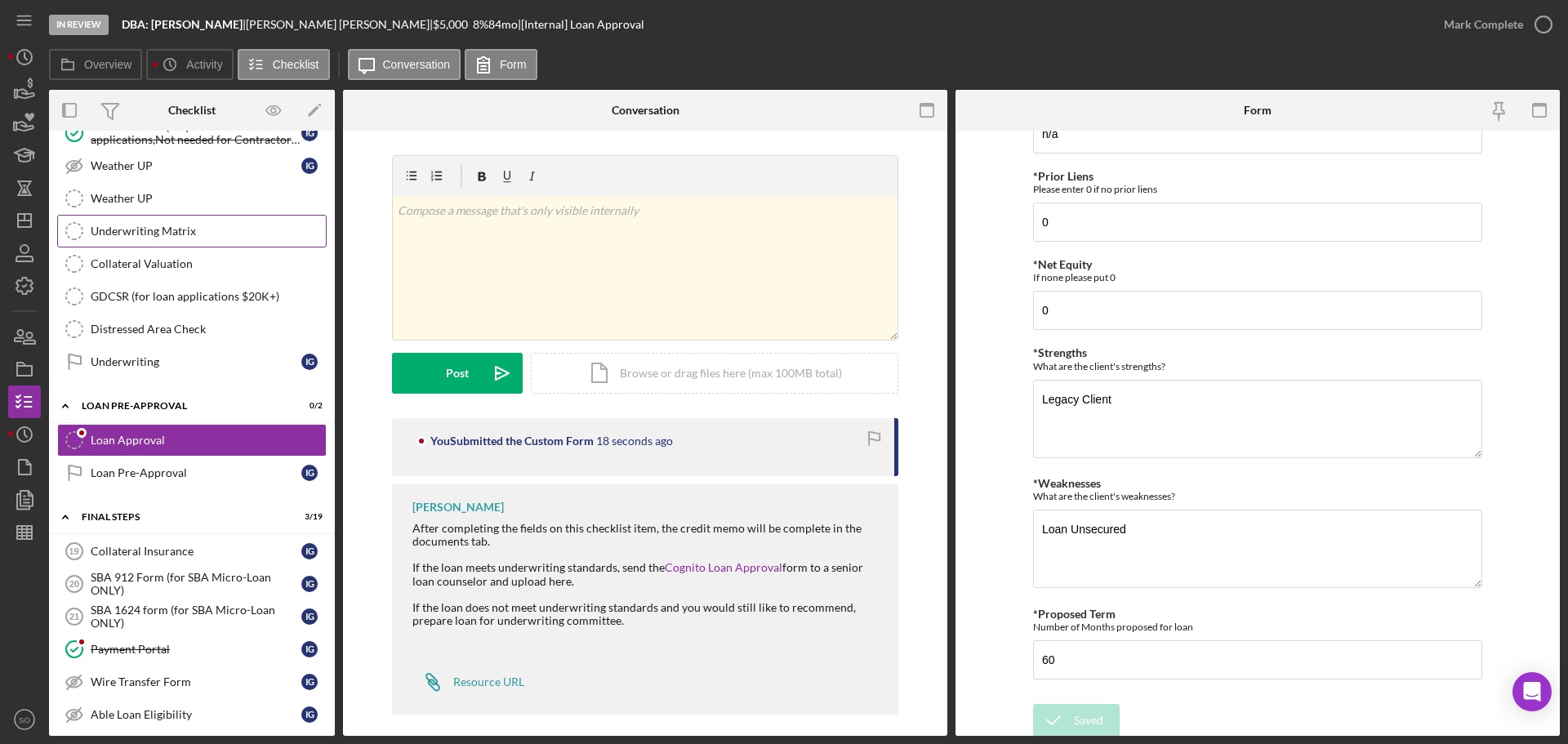
click at [159, 241] on link "Underwriting Matrix Underwriting Matrix" at bounding box center [191, 230] width 270 height 33
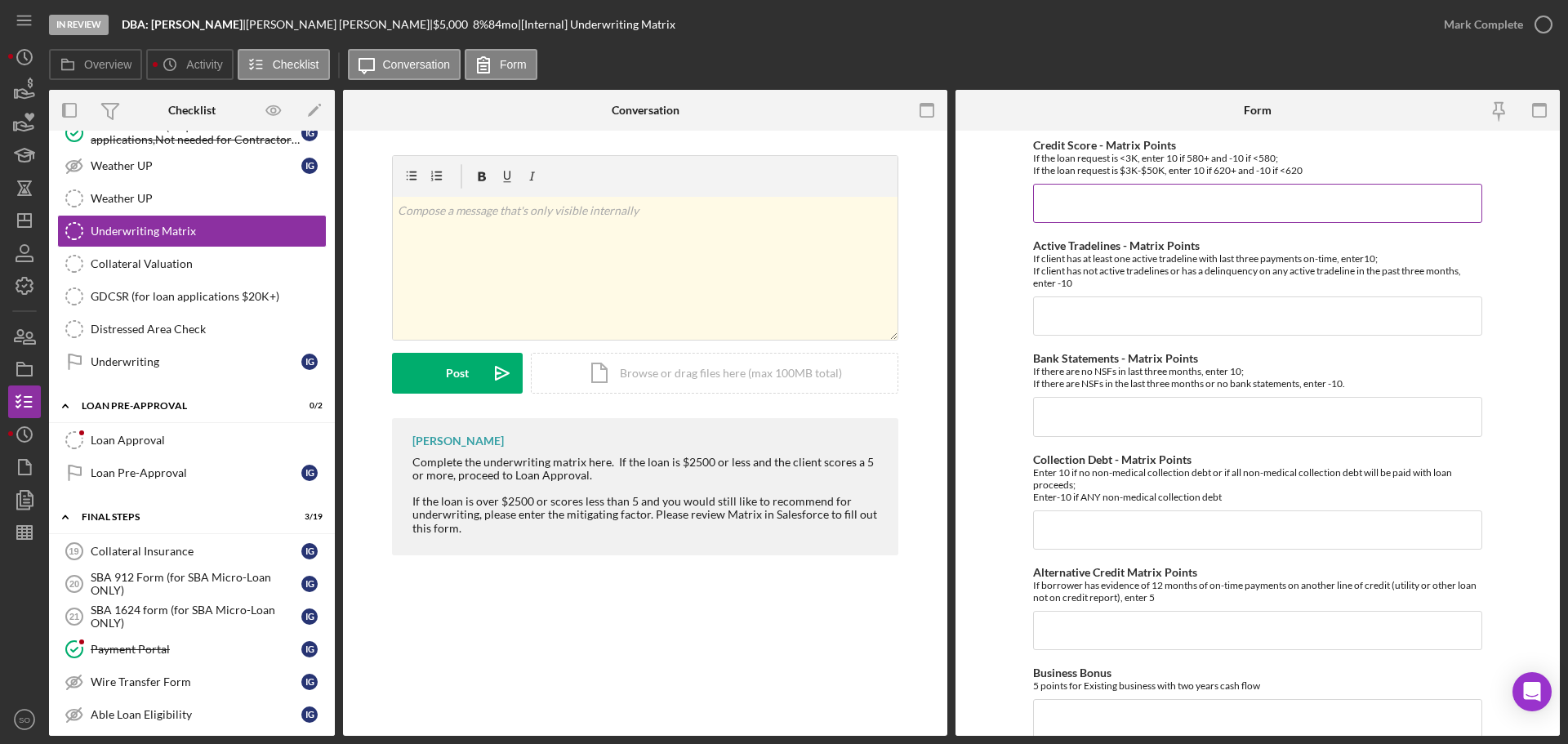
click at [1210, 209] on input "Credit Score - Matrix Points" at bounding box center [1258, 203] width 450 height 39
type input "-10"
click at [1150, 310] on input "Active Tradelines - Matrix Points" at bounding box center [1258, 316] width 450 height 39
click at [1076, 312] on input "Active Tradelines - Matrix Points" at bounding box center [1258, 316] width 450 height 39
type input "10"
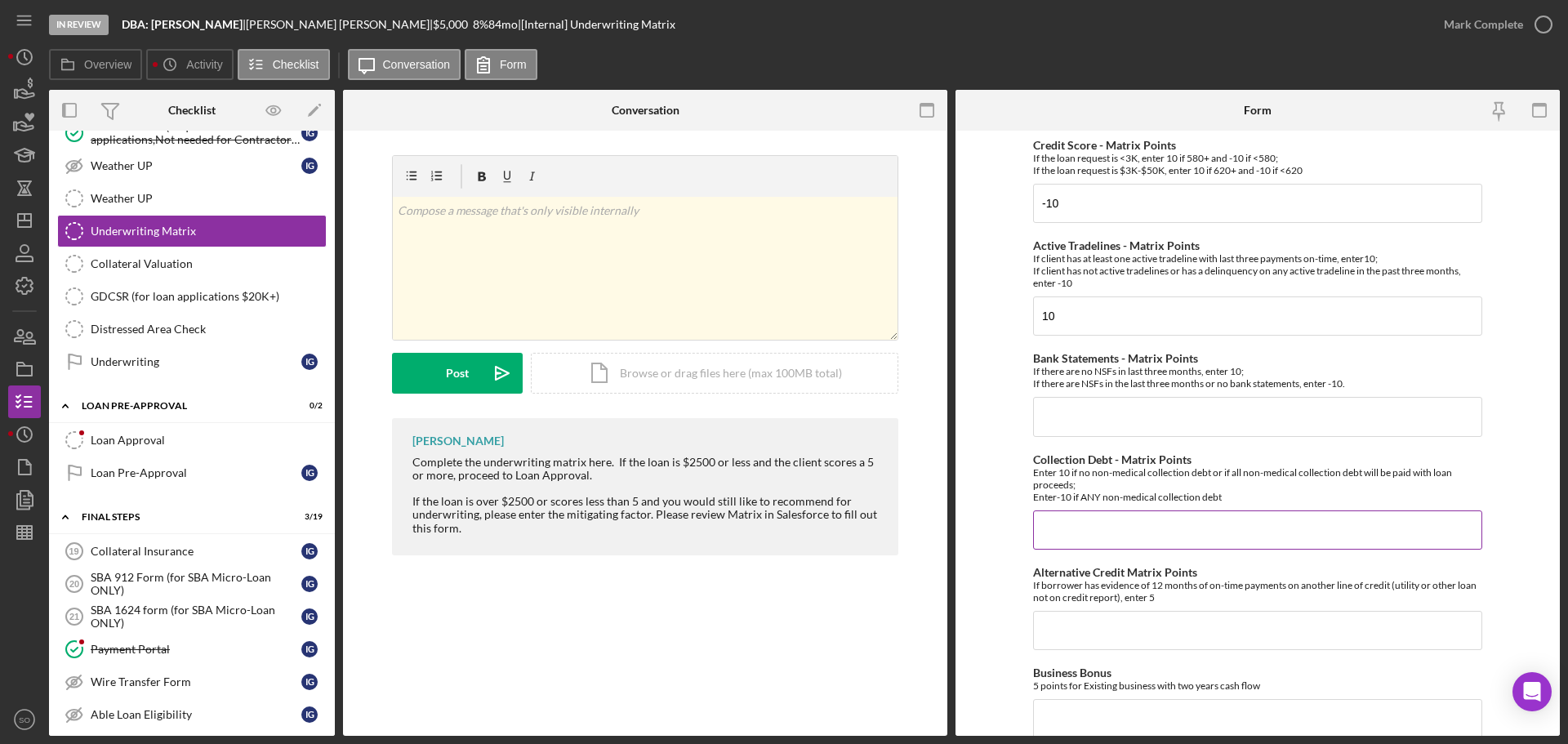
click at [1071, 522] on input "Collection Debt - Matrix Points" at bounding box center [1258, 530] width 450 height 39
type input "10"
drag, startPoint x: 1105, startPoint y: 617, endPoint x: 1114, endPoint y: 617, distance: 9.0
click at [1105, 618] on input "Alternative Credit Matrix Points" at bounding box center [1258, 630] width 450 height 39
type input "0"
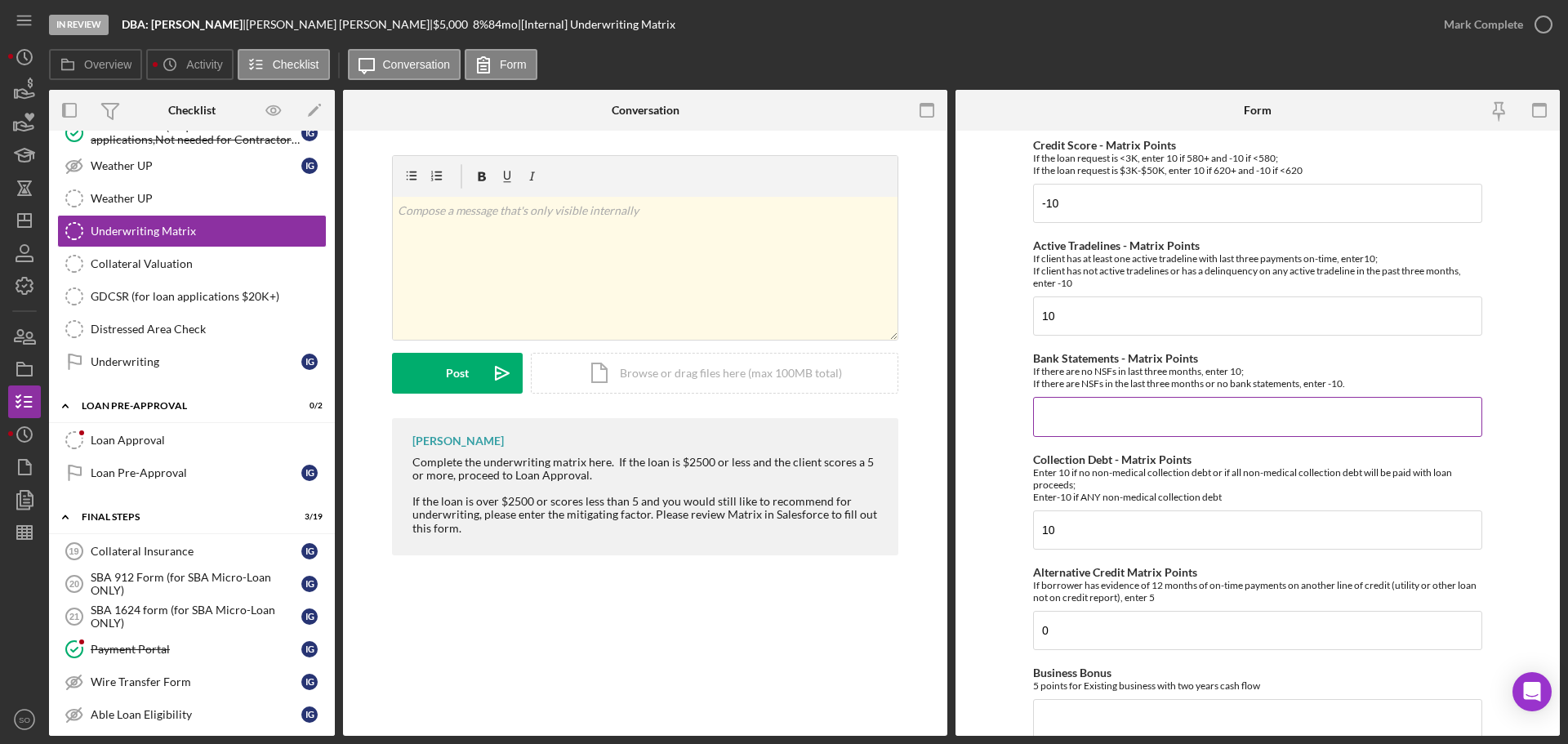
click at [1127, 398] on input "Bank Statements - Matrix Points" at bounding box center [1258, 417] width 450 height 39
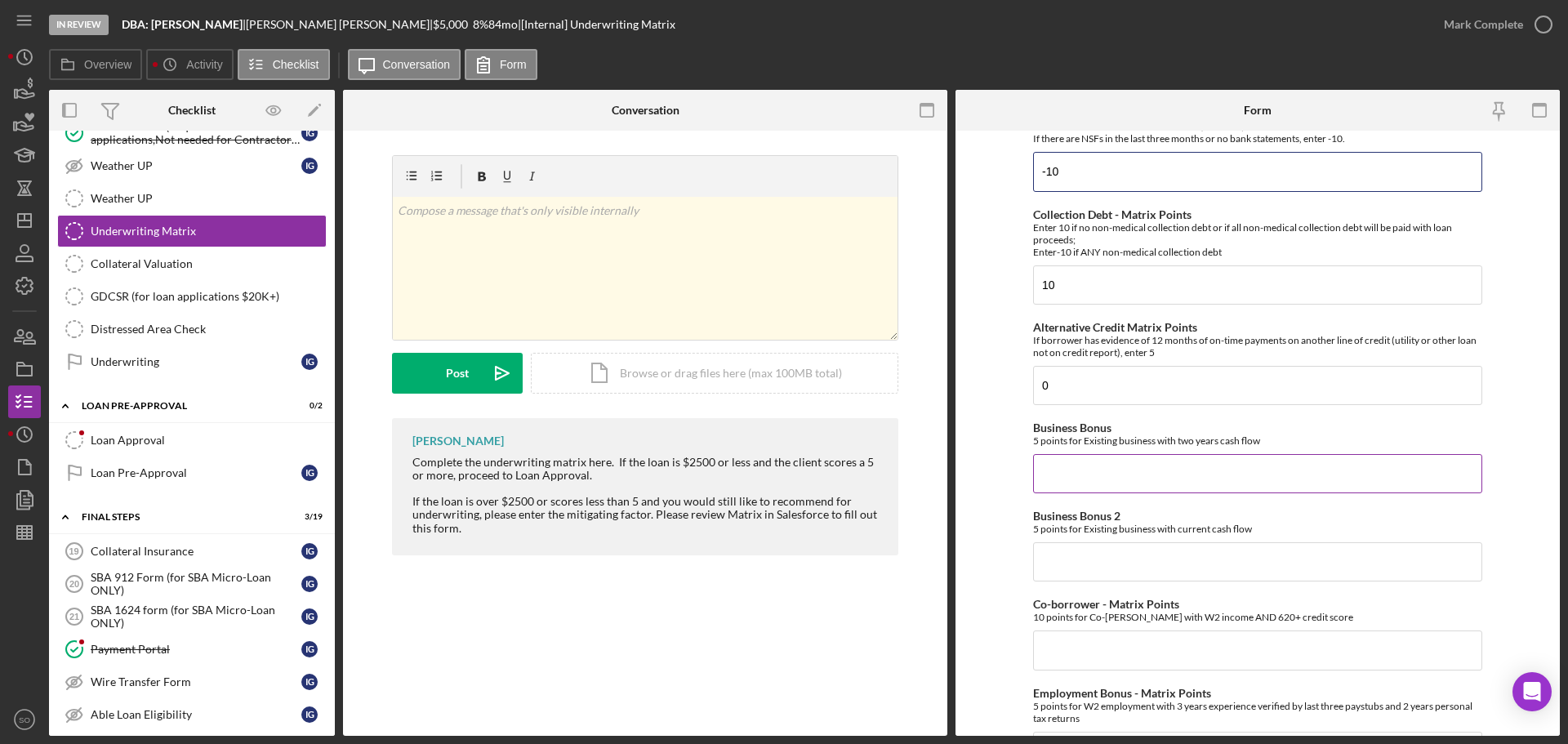
type input "-10"
click at [1136, 466] on input "Business Bonus" at bounding box center [1258, 474] width 450 height 39
type input "0"
click at [1101, 557] on input "Business Bonus 2" at bounding box center [1258, 561] width 450 height 39
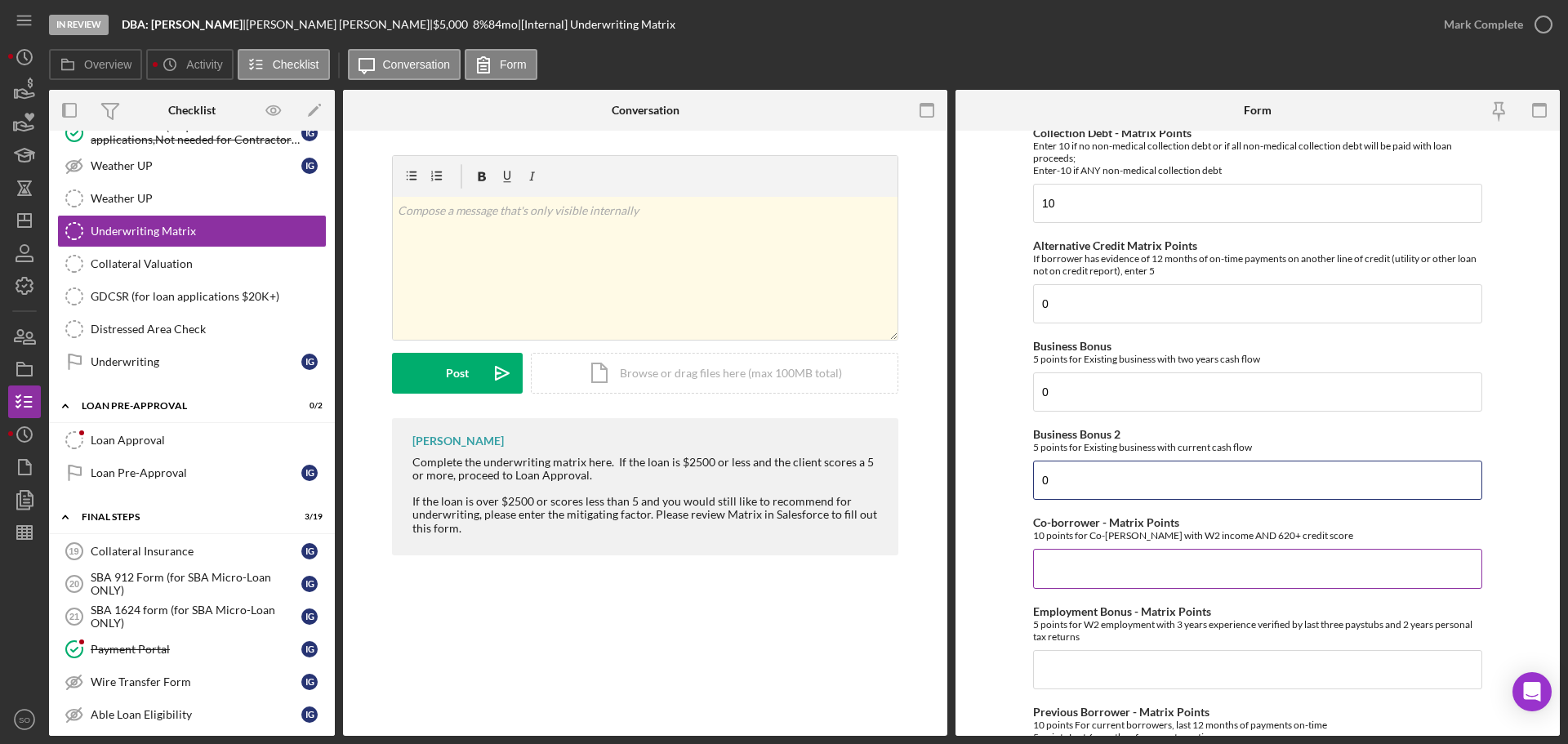
type input "0"
click at [1105, 558] on input "Co-borrower - Matrix Points" at bounding box center [1258, 568] width 450 height 39
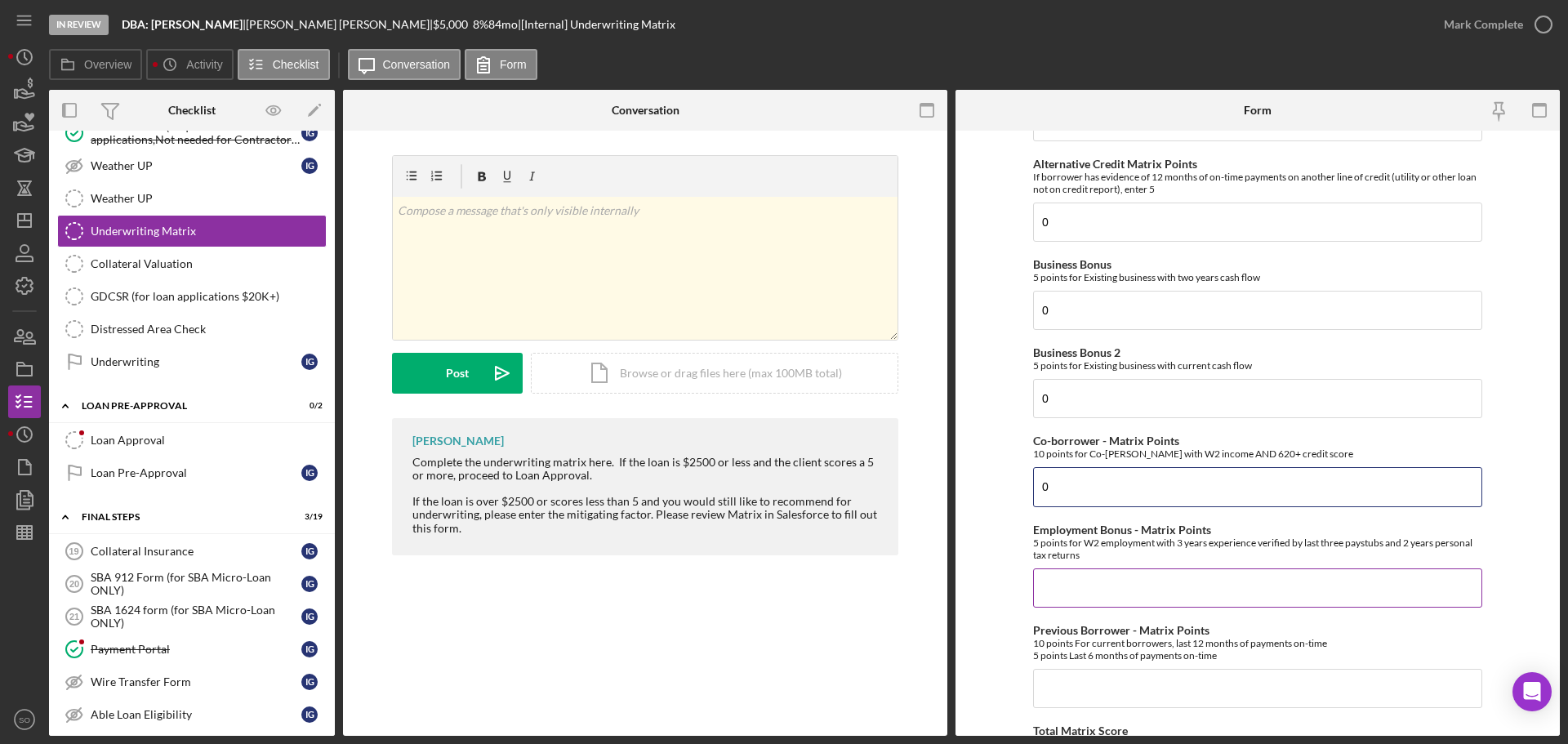
type input "0"
click at [1114, 582] on input "Employment Bonus - Matrix Points" at bounding box center [1258, 587] width 450 height 39
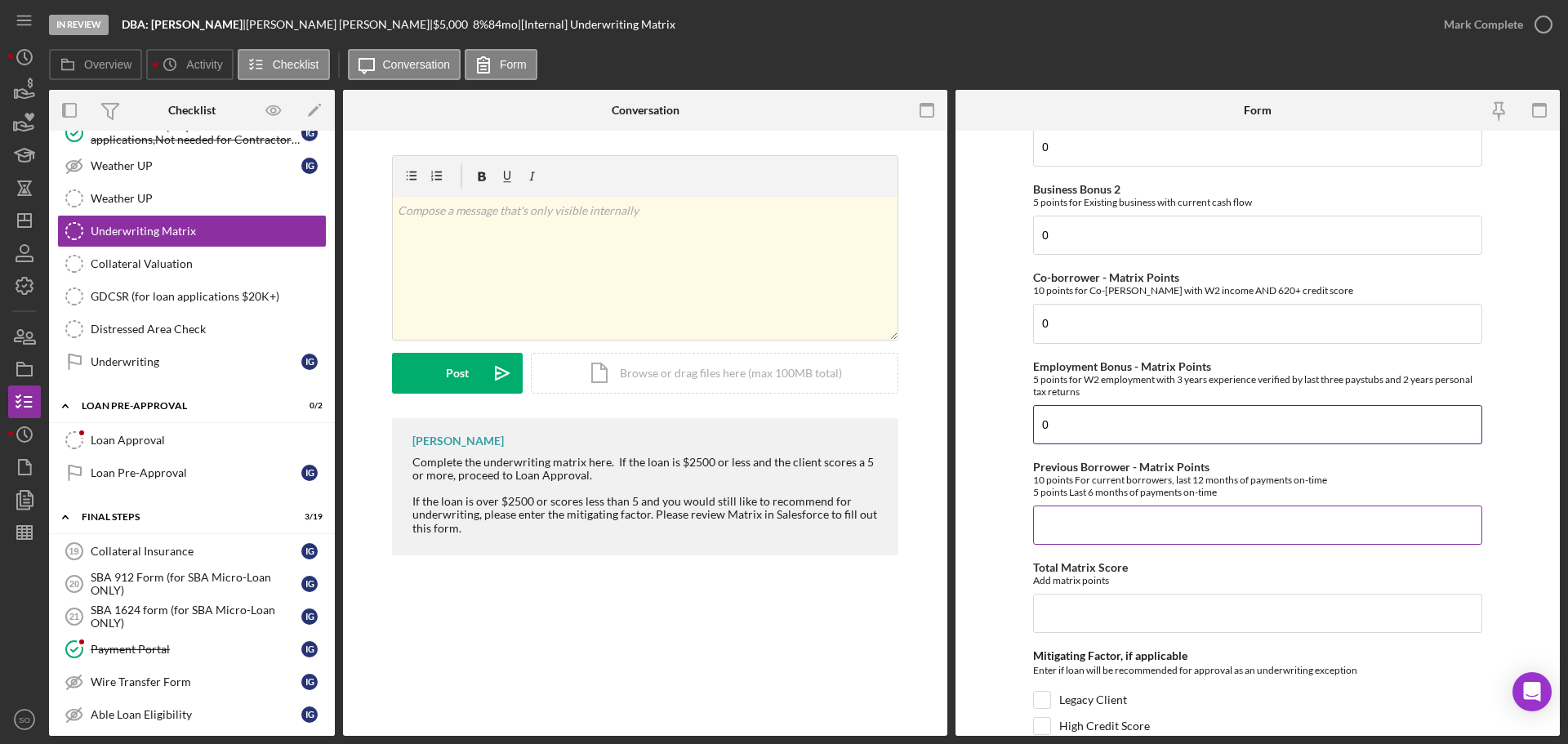
type input "0"
click at [1093, 527] on input "Previous Borrower - Matrix Points" at bounding box center [1258, 525] width 450 height 39
type input "0"
click at [1135, 627] on input "Total Matrix Score" at bounding box center [1258, 613] width 450 height 39
type input "0"
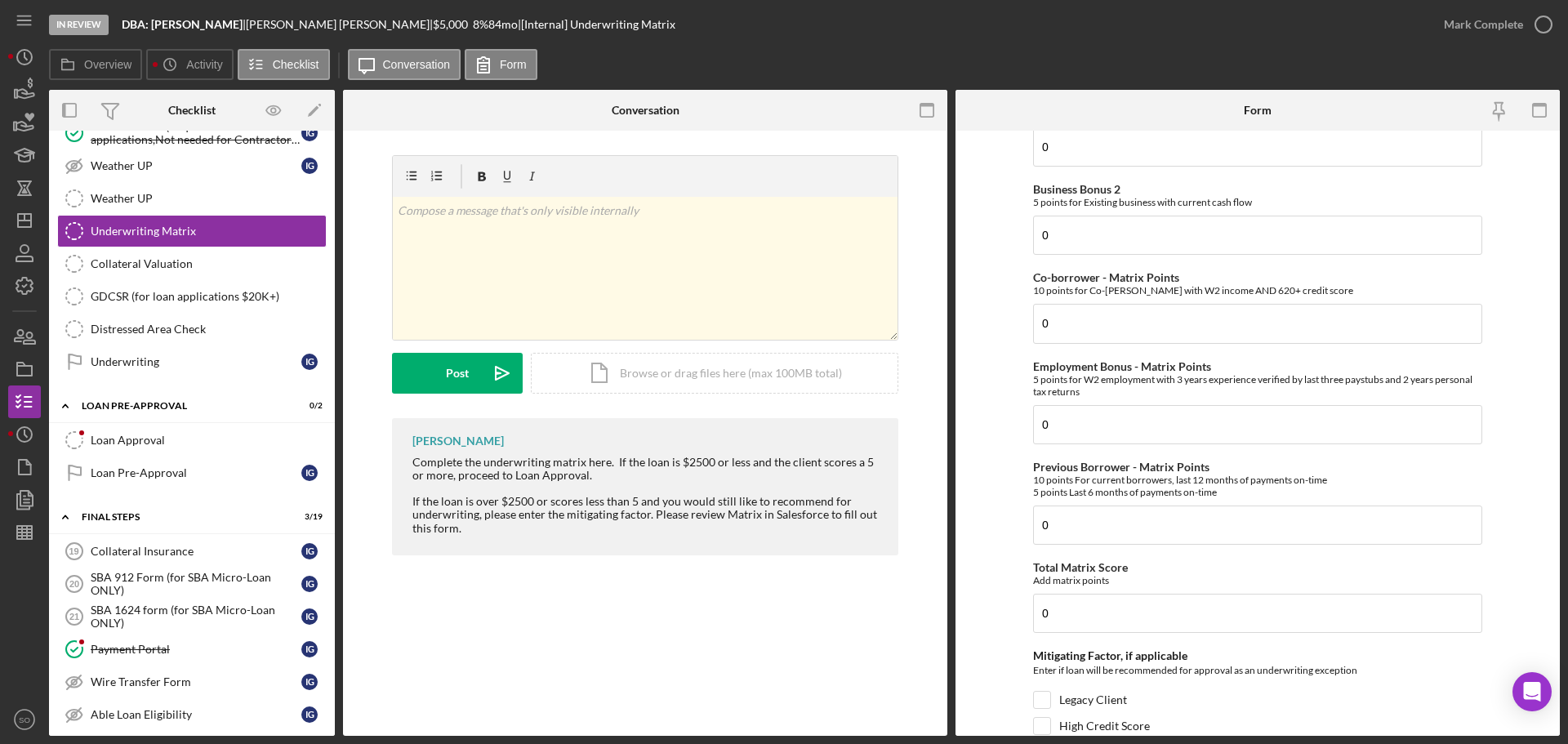
click at [992, 562] on form "Credit Score - Matrix Points If the loan request is <3K, enter 10 if 580+ and -…" at bounding box center [1257, 433] width 604 height 605
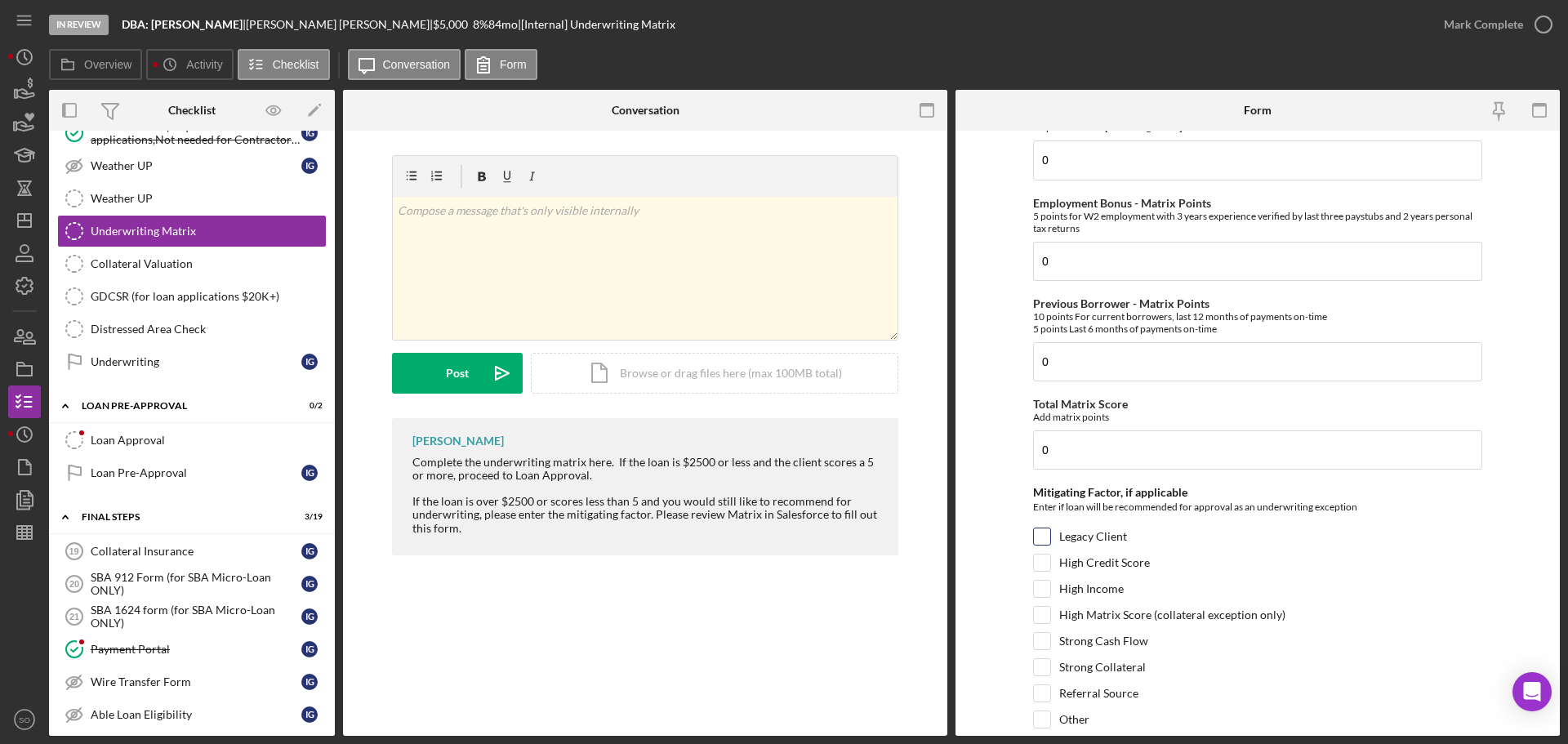
click at [1037, 541] on input "Legacy Client" at bounding box center [1042, 536] width 17 height 17
checkbox input "true"
click at [1000, 568] on form "Credit Score - Matrix Points If the loan request is <3K, enter 10 if 580+ and -…" at bounding box center [1257, 433] width 604 height 605
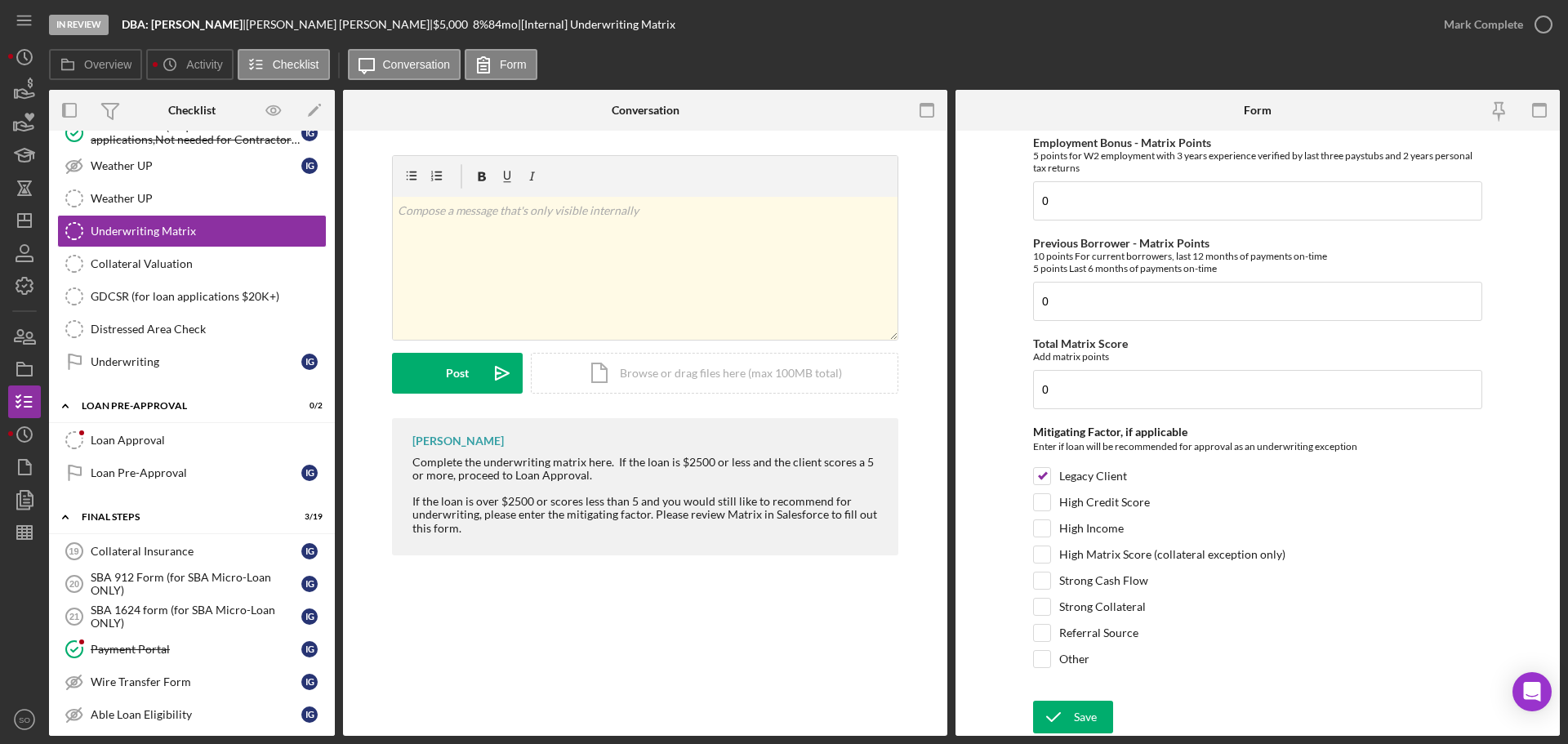
drag, startPoint x: 1080, startPoint y: 708, endPoint x: 1117, endPoint y: 715, distance: 37.7
click at [1095, 712] on button "Save" at bounding box center [1074, 716] width 80 height 33
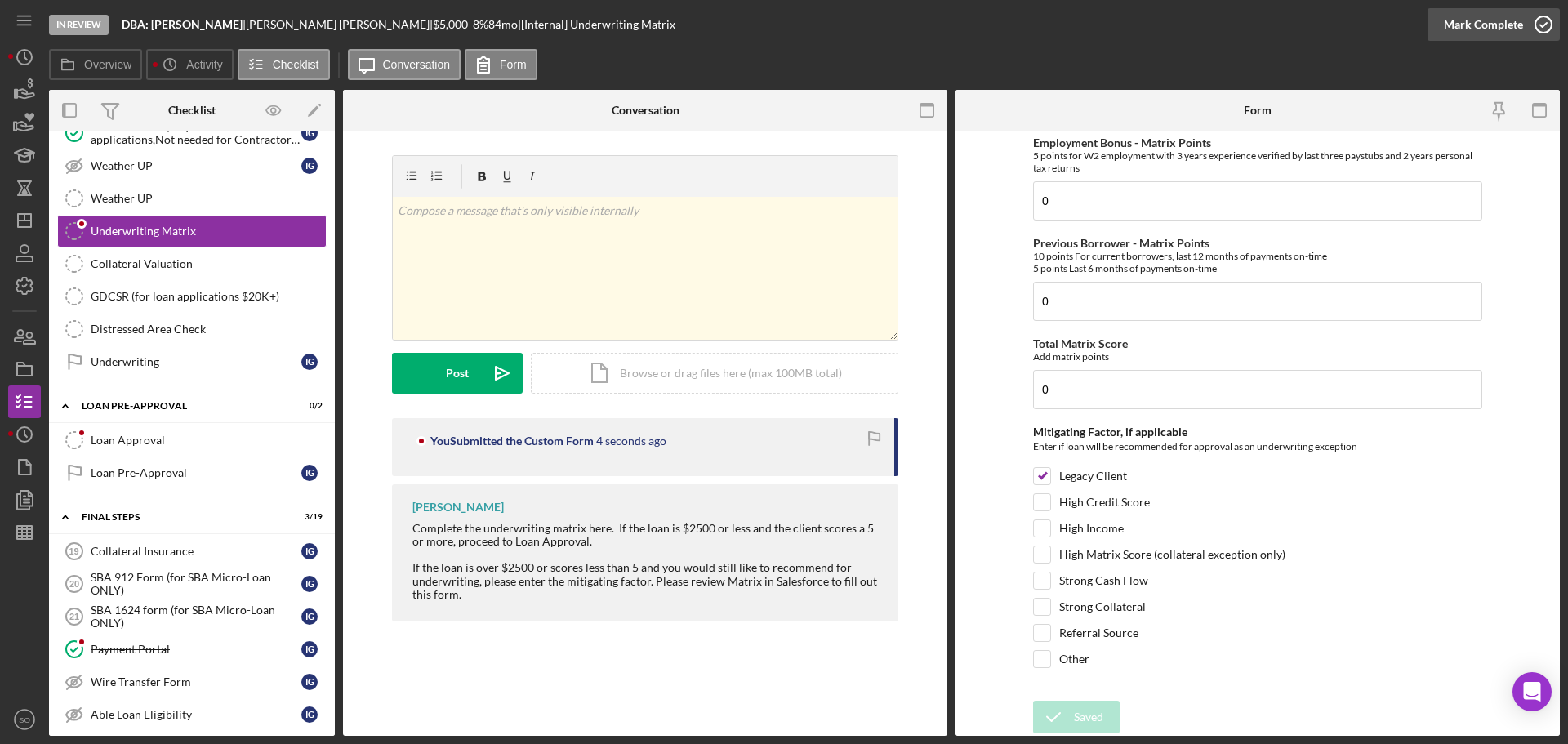
click at [1453, 23] on div "Mark Complete" at bounding box center [1483, 24] width 79 height 33
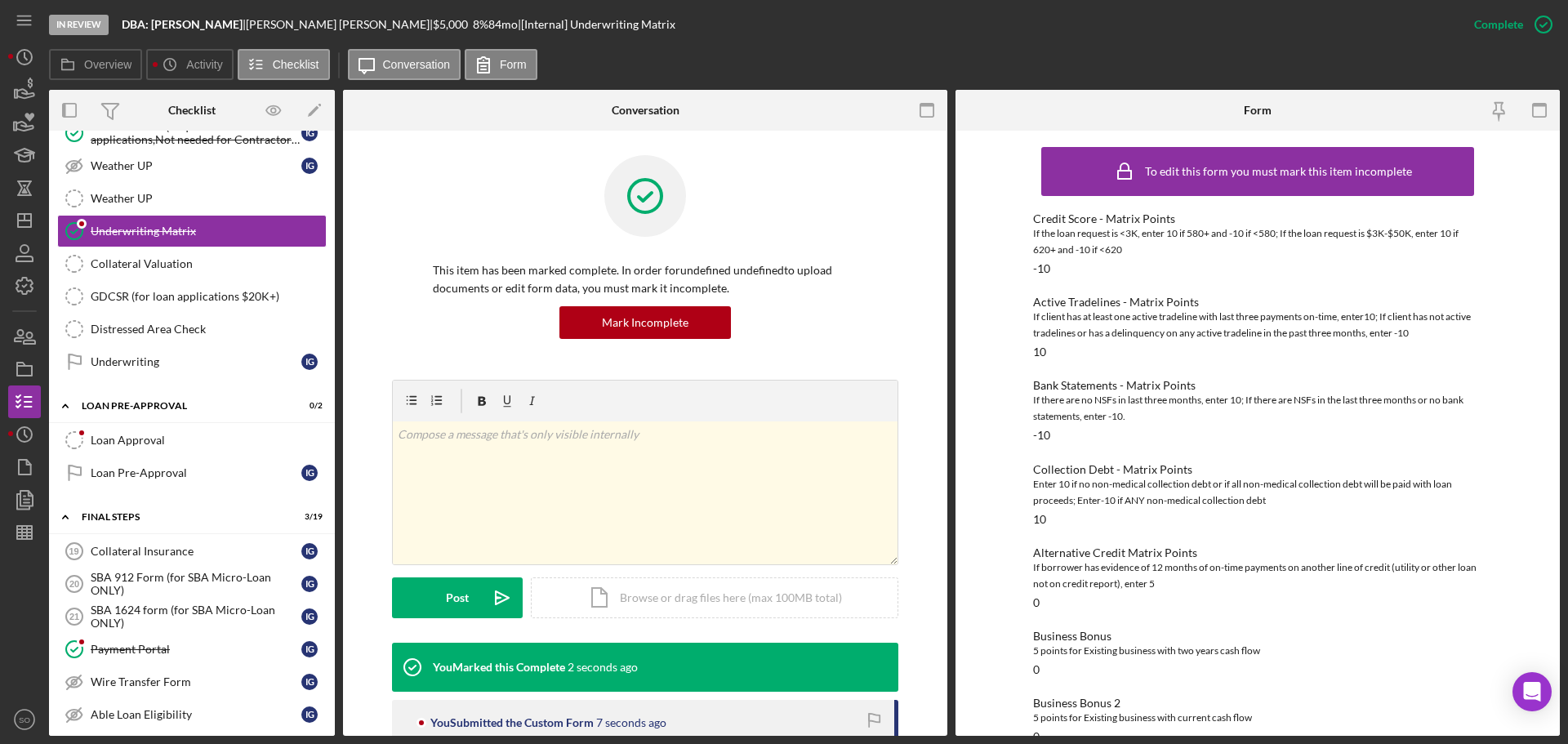
scroll to position [400, 0]
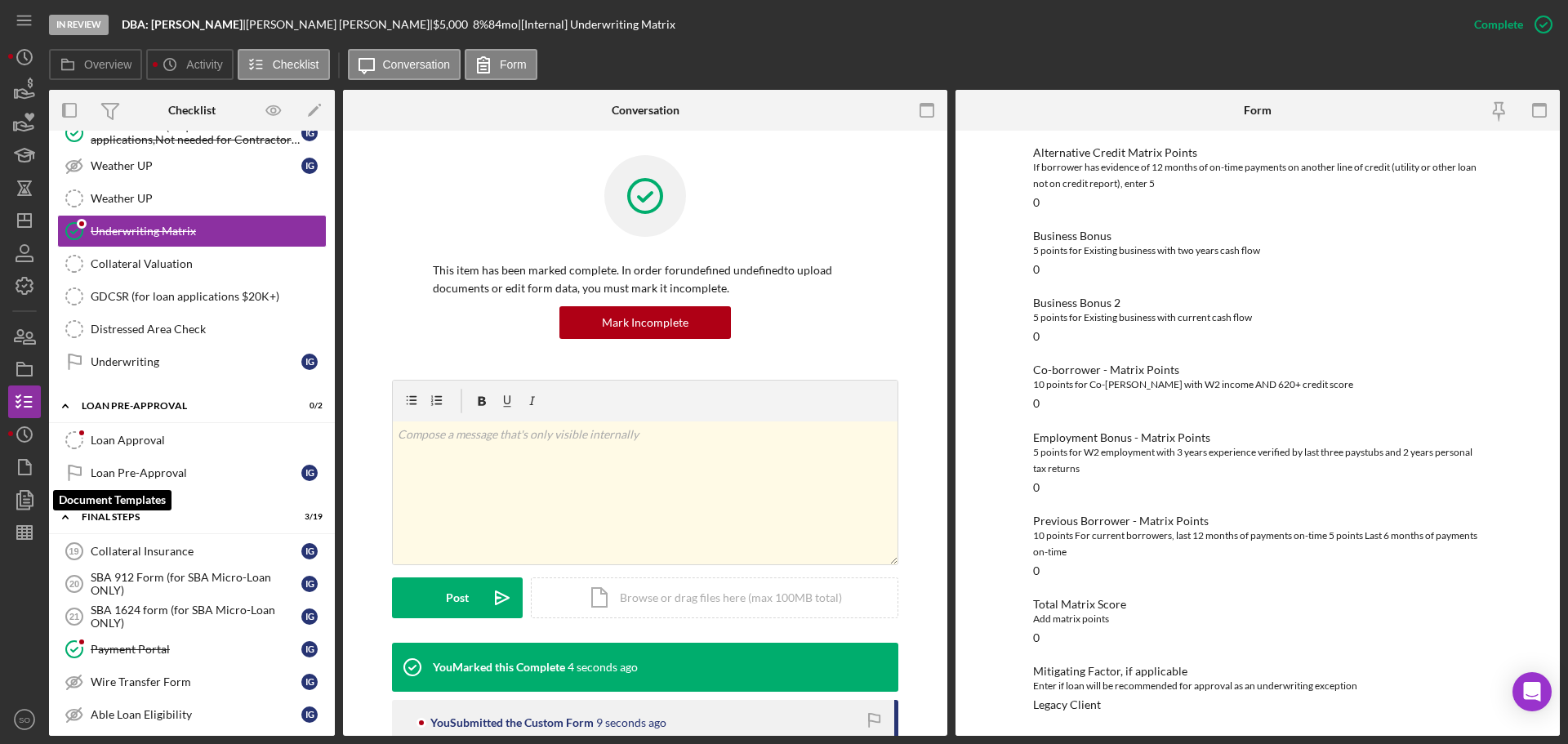
drag, startPoint x: 33, startPoint y: 489, endPoint x: 49, endPoint y: 494, distance: 16.8
click at [33, 489] on icon "button" at bounding box center [24, 500] width 41 height 41
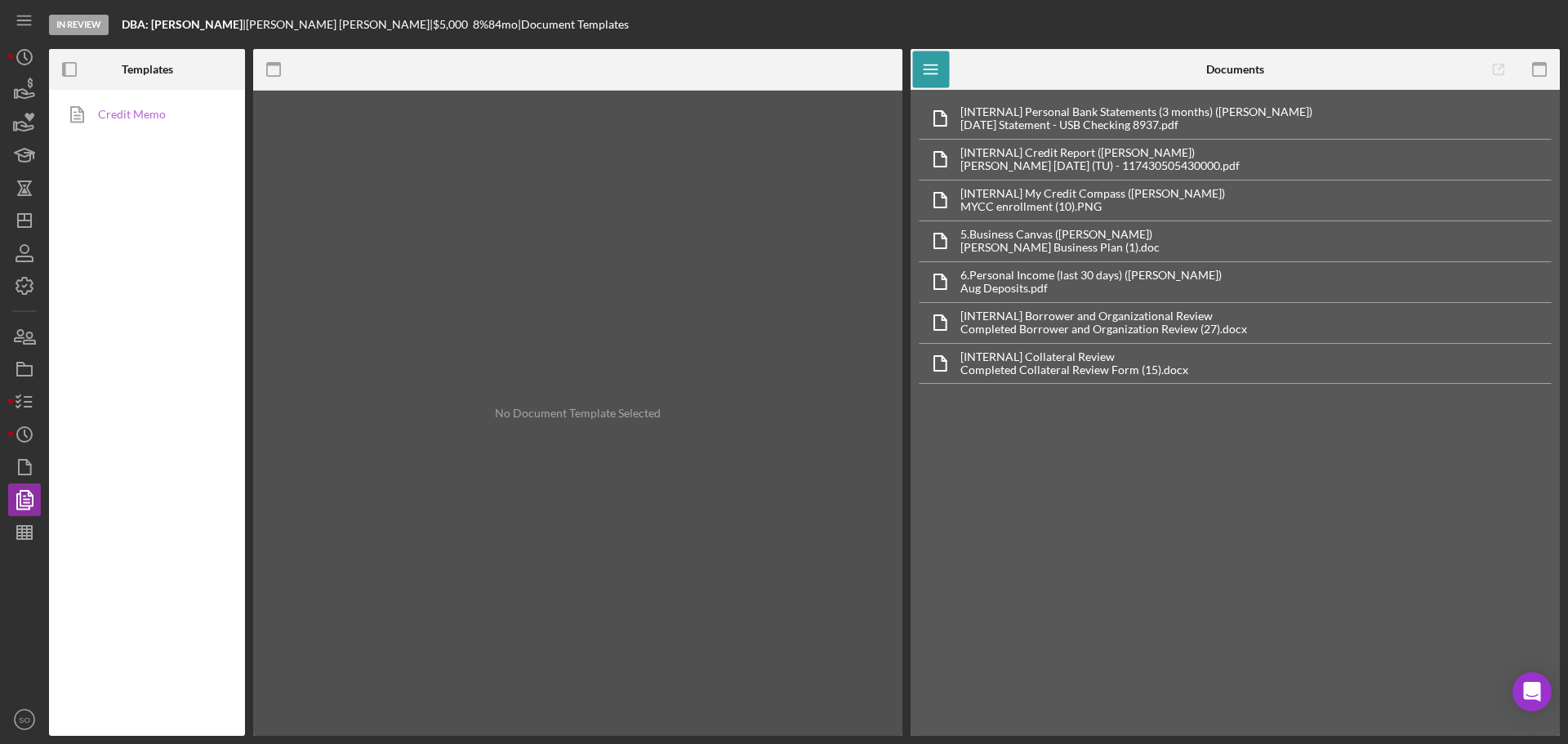
click at [134, 124] on link "Credit Memo" at bounding box center [143, 114] width 172 height 33
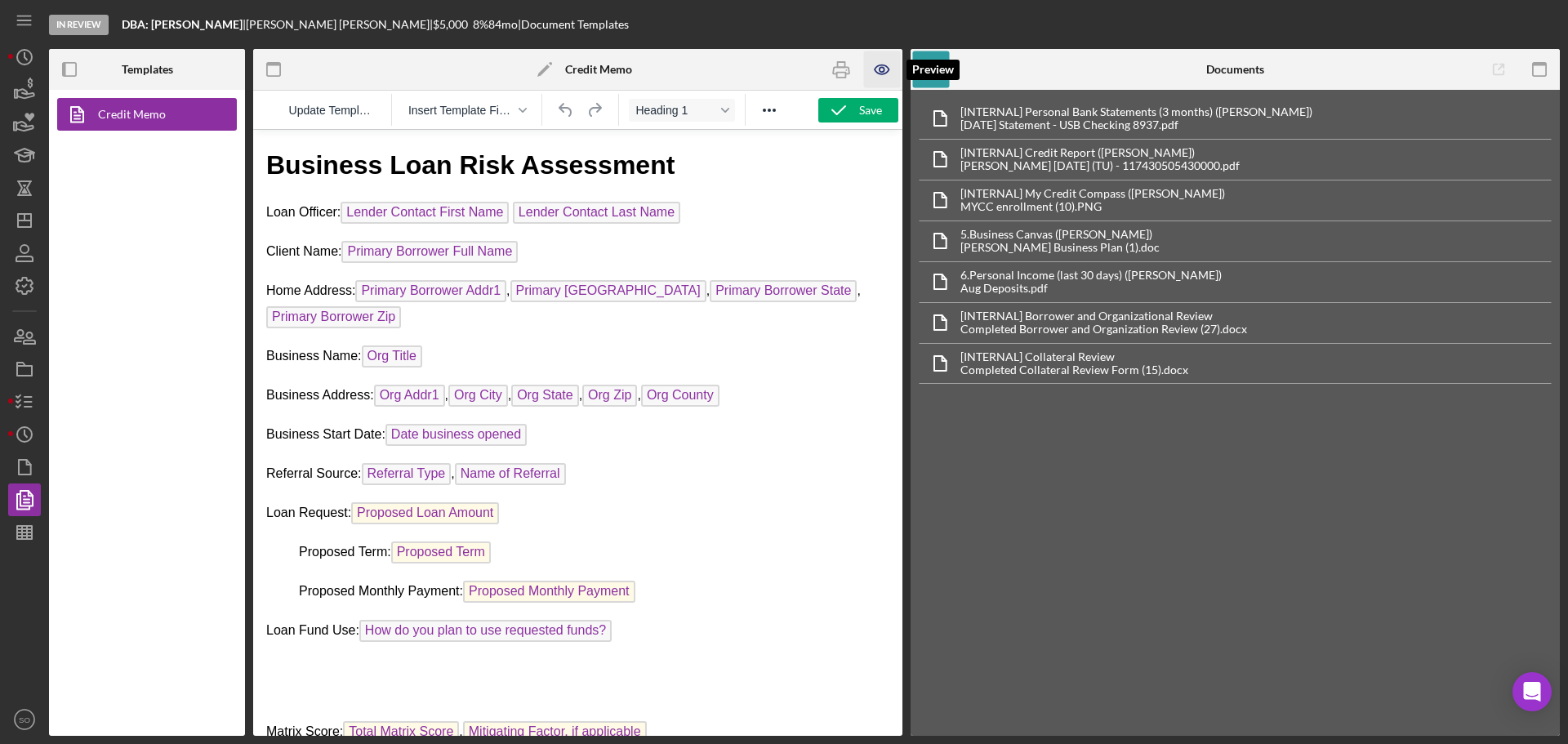
click at [873, 82] on icon "button" at bounding box center [881, 69] width 36 height 36
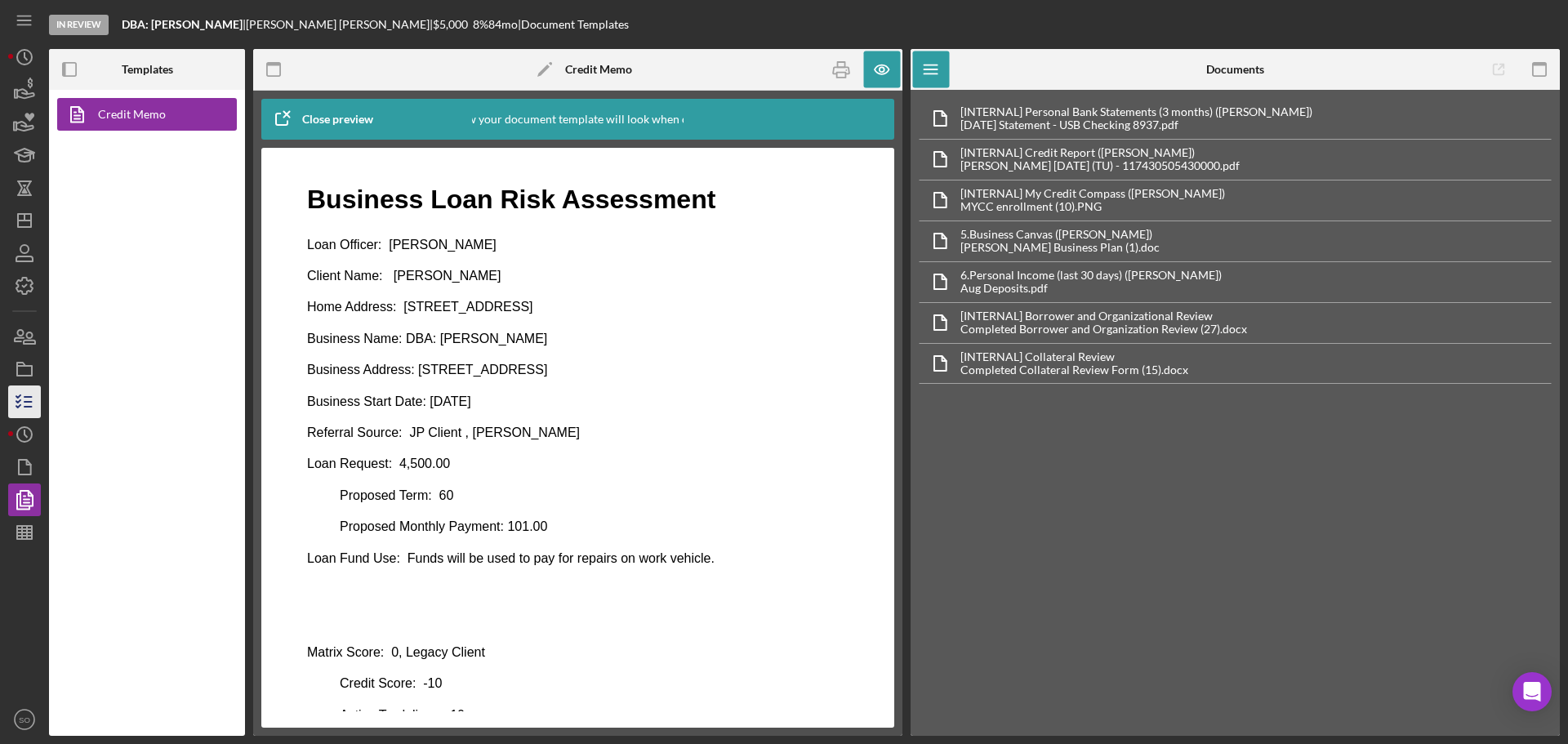
drag, startPoint x: 7, startPoint y: 406, endPoint x: 17, endPoint y: 406, distance: 10.0
click at [7, 406] on div "In Review DBA: Ivone Goncalves | Ivone Goncalves | $5,000 $5,000 8 % 84 mo | Do…" at bounding box center [784, 372] width 1568 height 744
click at [27, 409] on icon "button" at bounding box center [24, 402] width 41 height 41
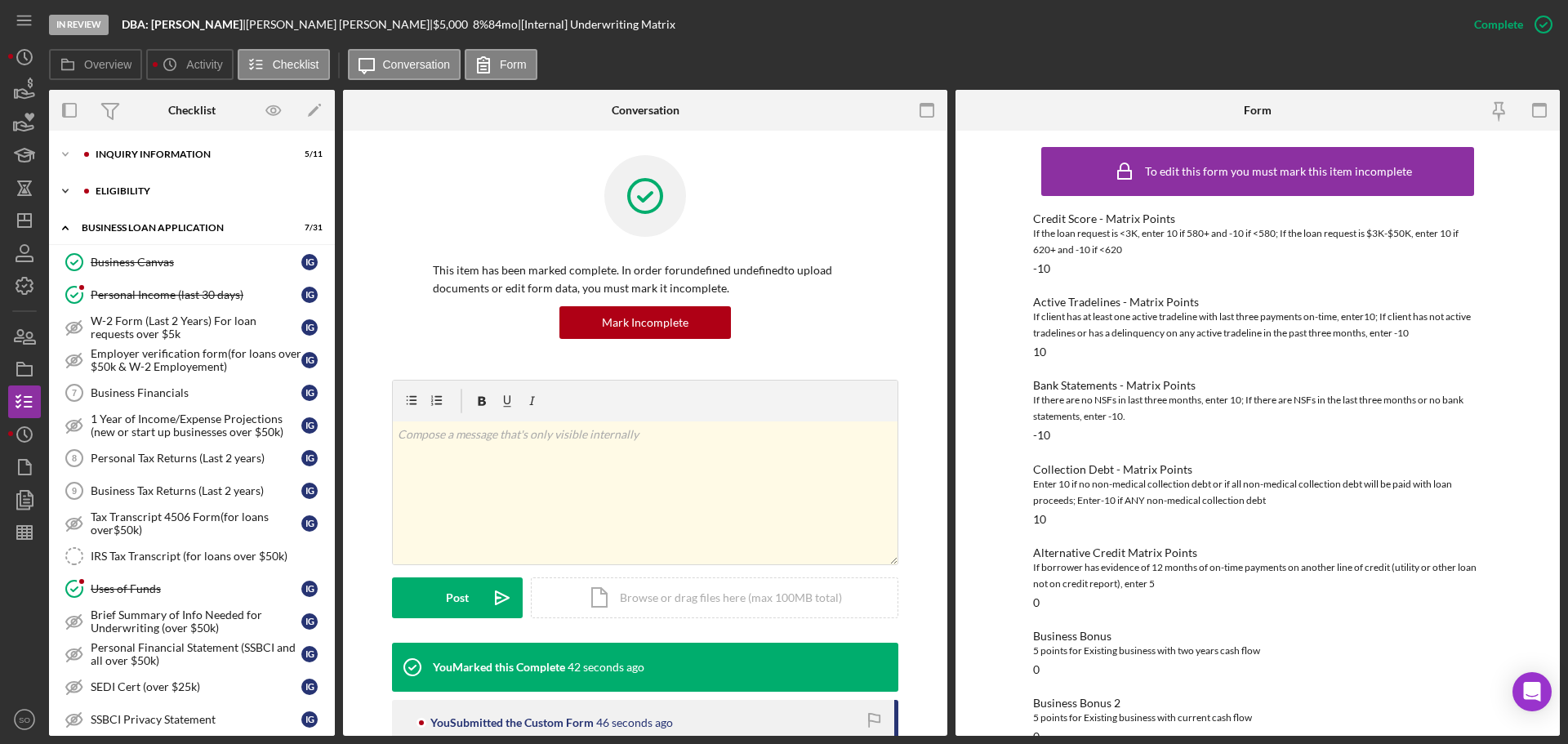
click at [146, 178] on div "Icon/Expander ELIGIBILITY 2 / 4" at bounding box center [192, 190] width 285 height 33
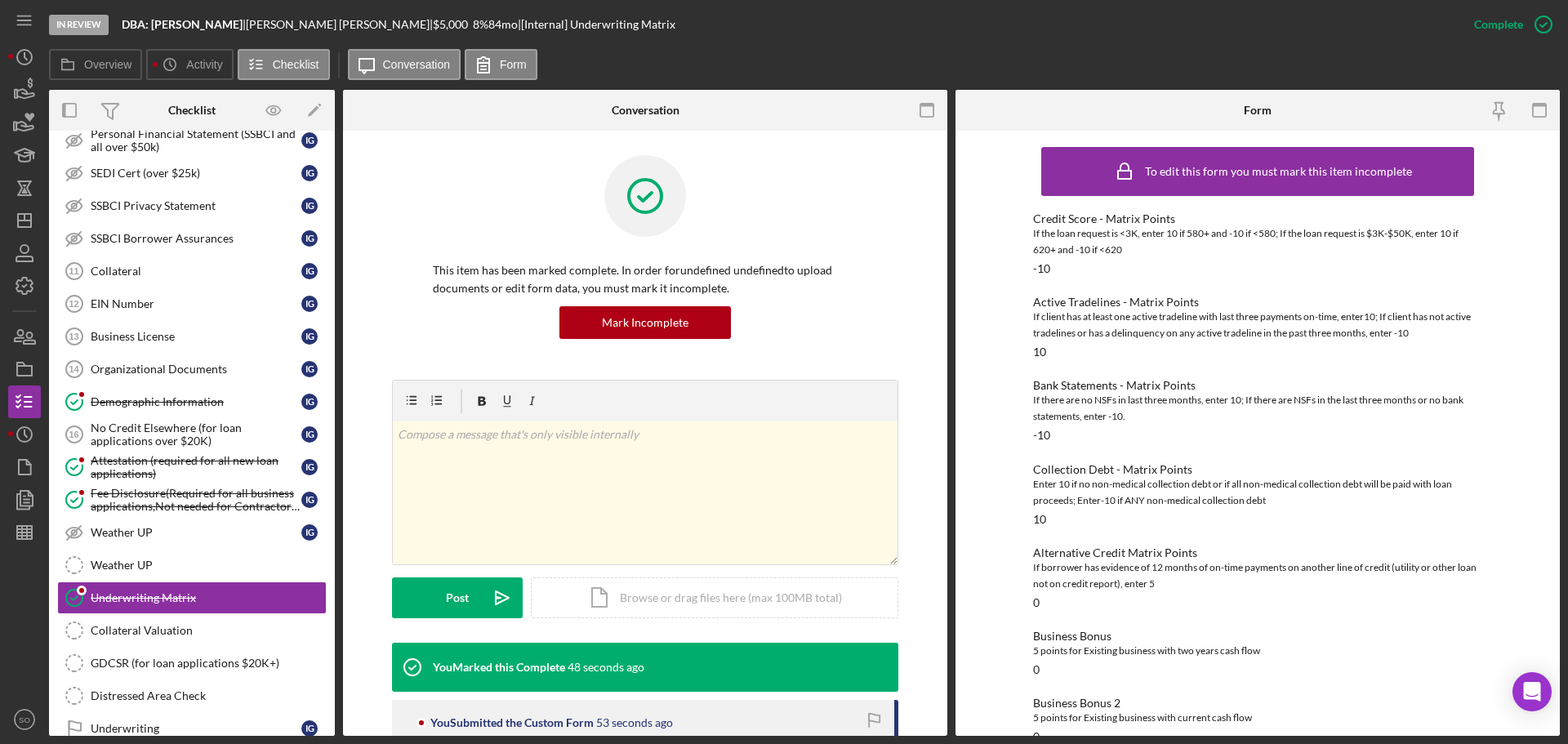
scroll to position [789, 0]
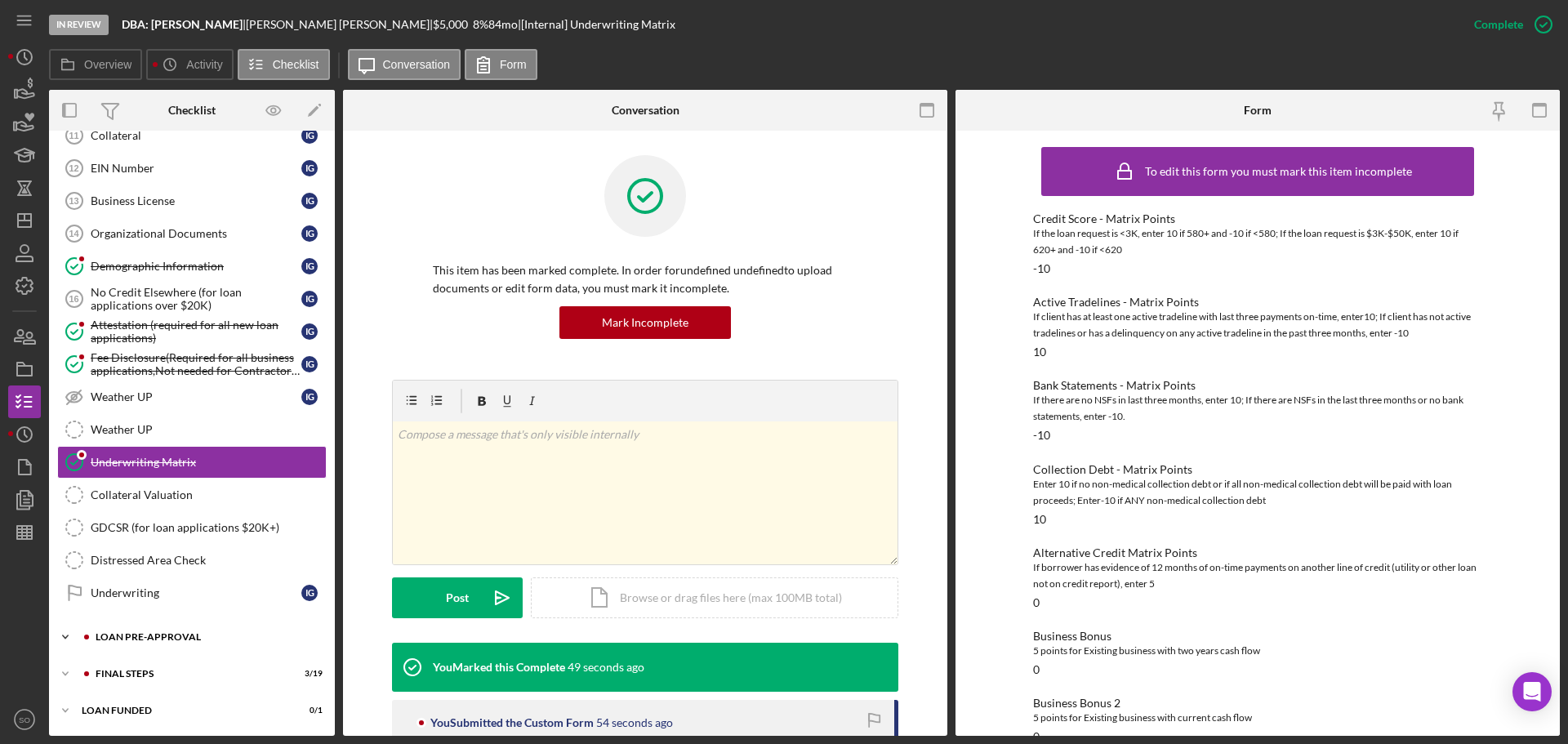
click at [229, 641] on div "LOAN PRE-APPROVAL" at bounding box center [204, 637] width 219 height 10
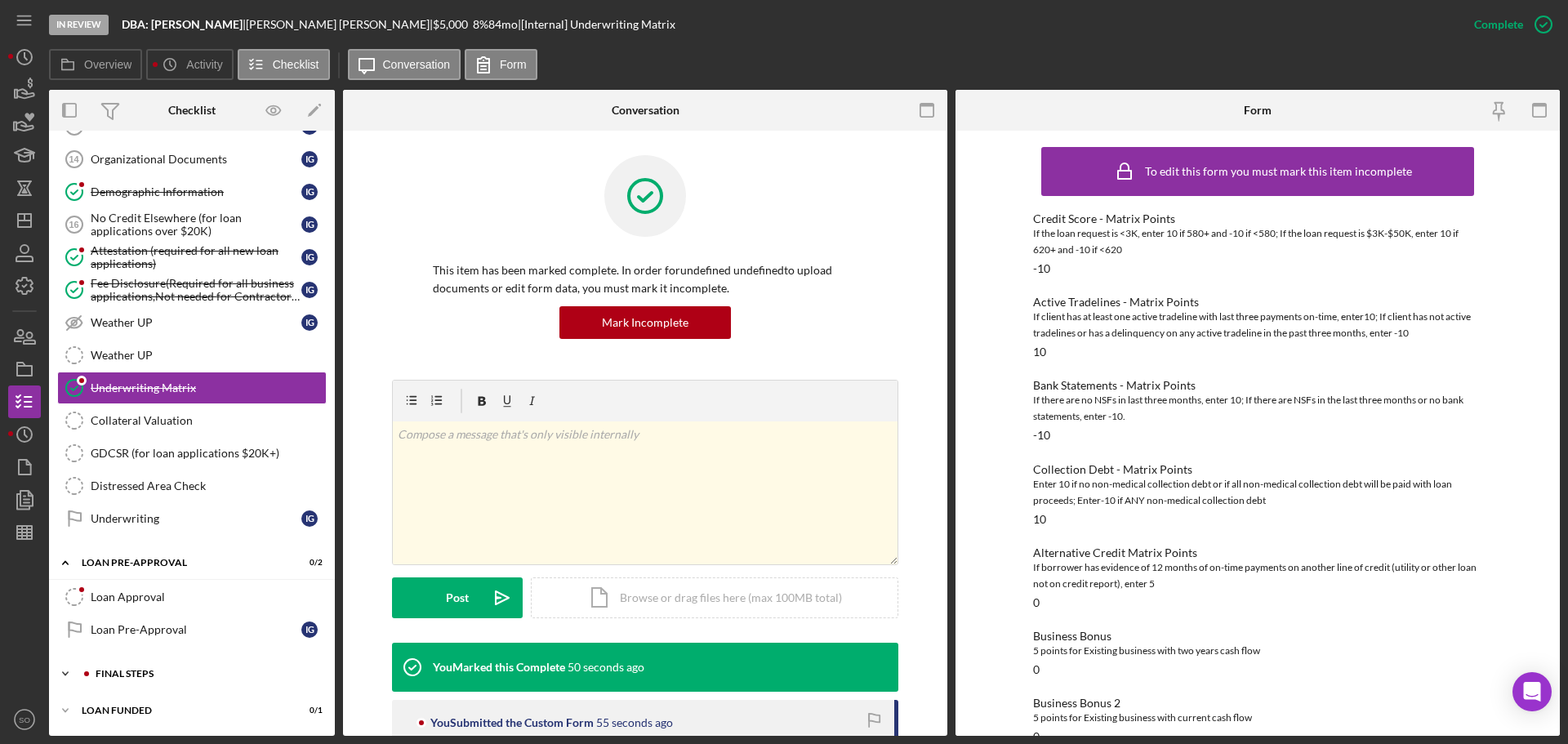
click at [232, 668] on div "Icon/Expander FINAL STEPS 3 / 19" at bounding box center [192, 673] width 285 height 33
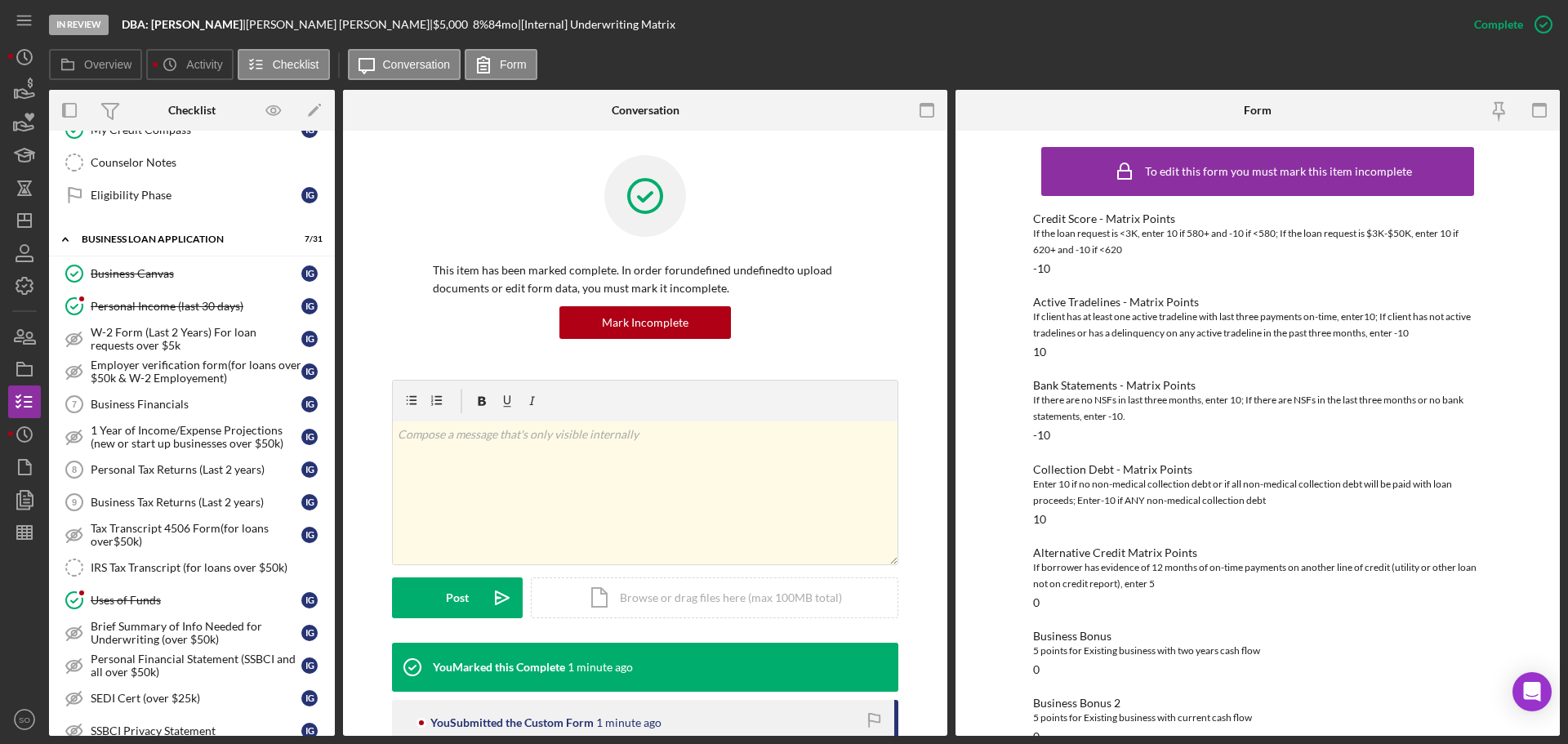
scroll to position [0, 0]
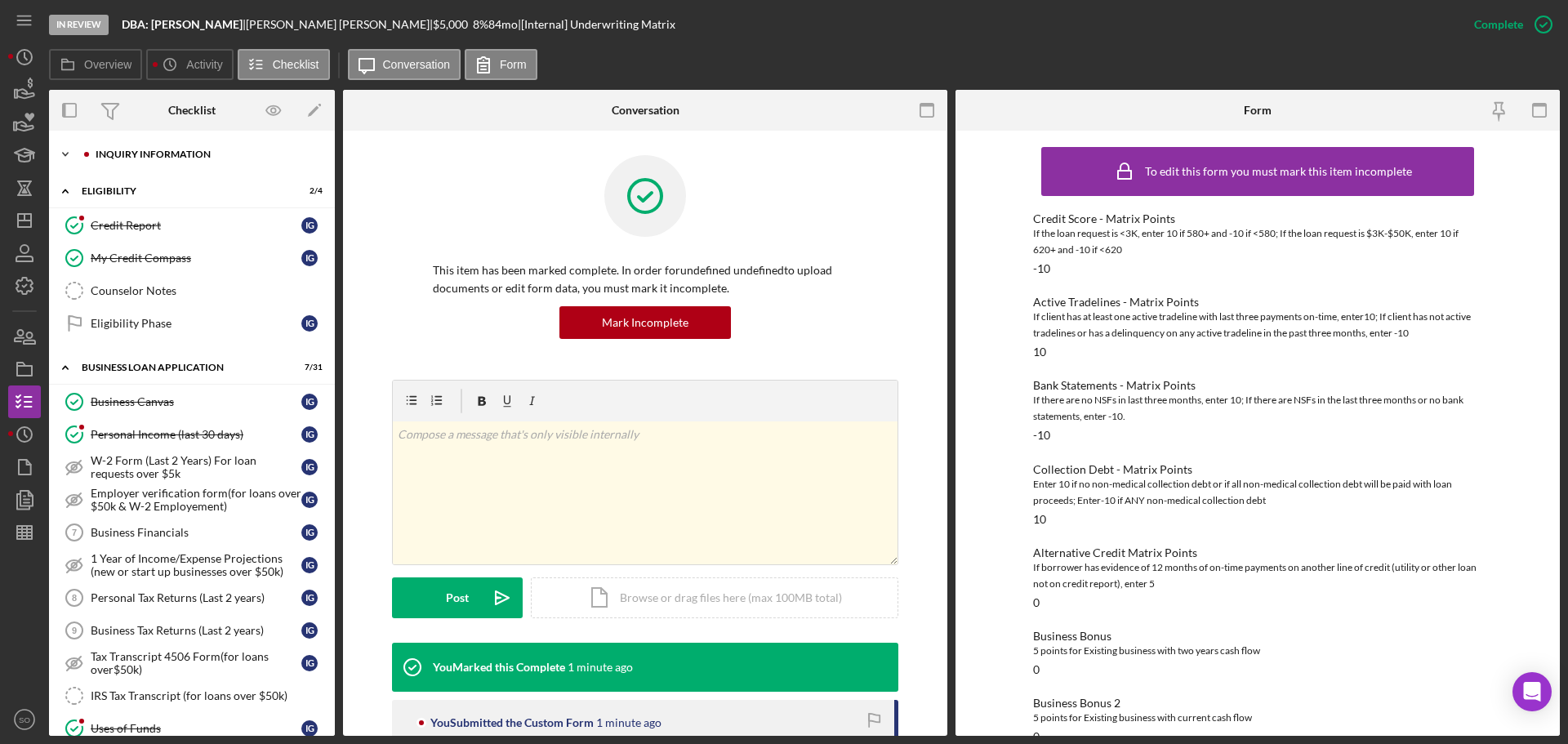
click at [167, 147] on div "Icon/Expander INQUIRY INFORMATION 5 / 11" at bounding box center [192, 154] width 285 height 33
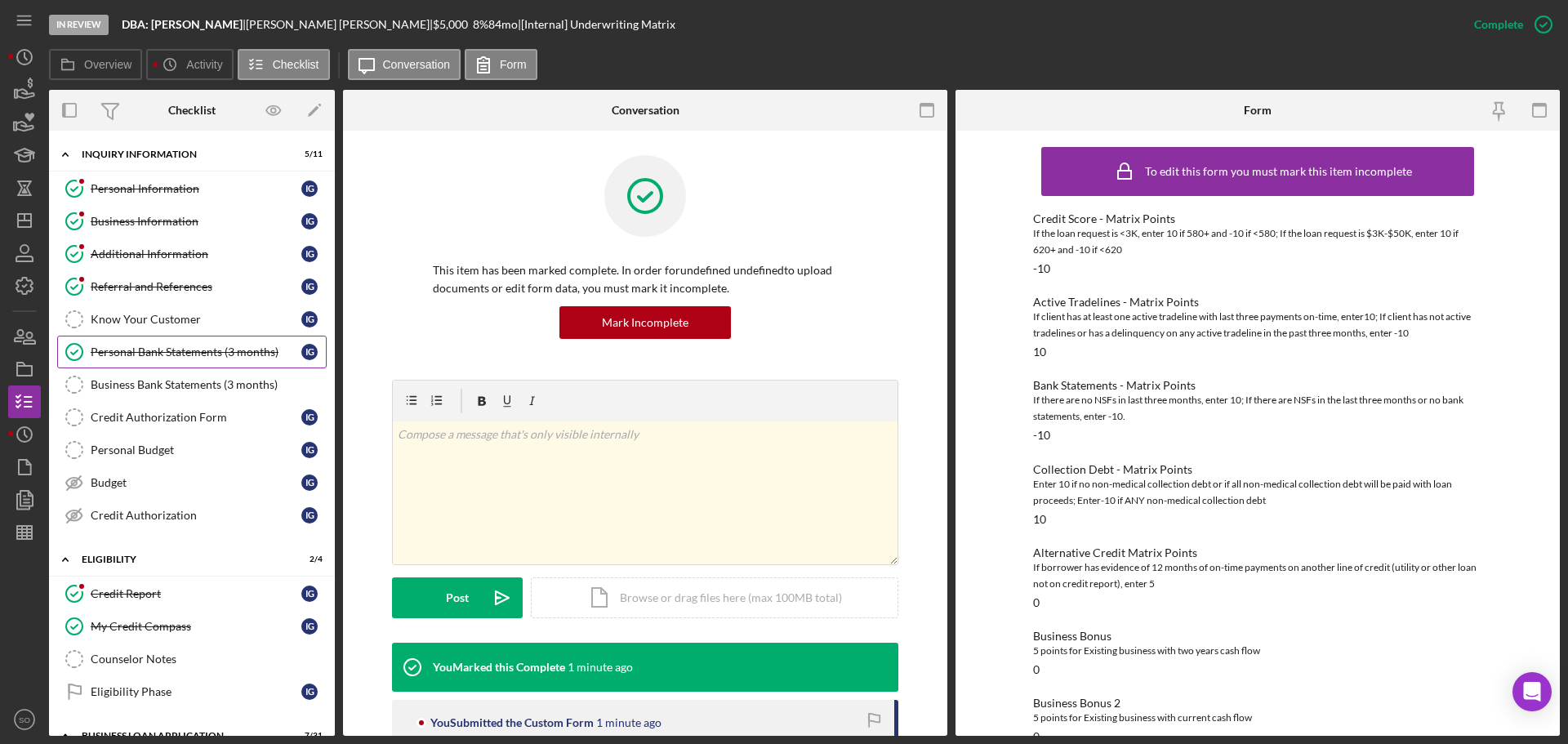
click at [188, 344] on link "Personal Bank Statements (3 months) Personal Bank Statements (3 months) I G" at bounding box center [191, 351] width 270 height 33
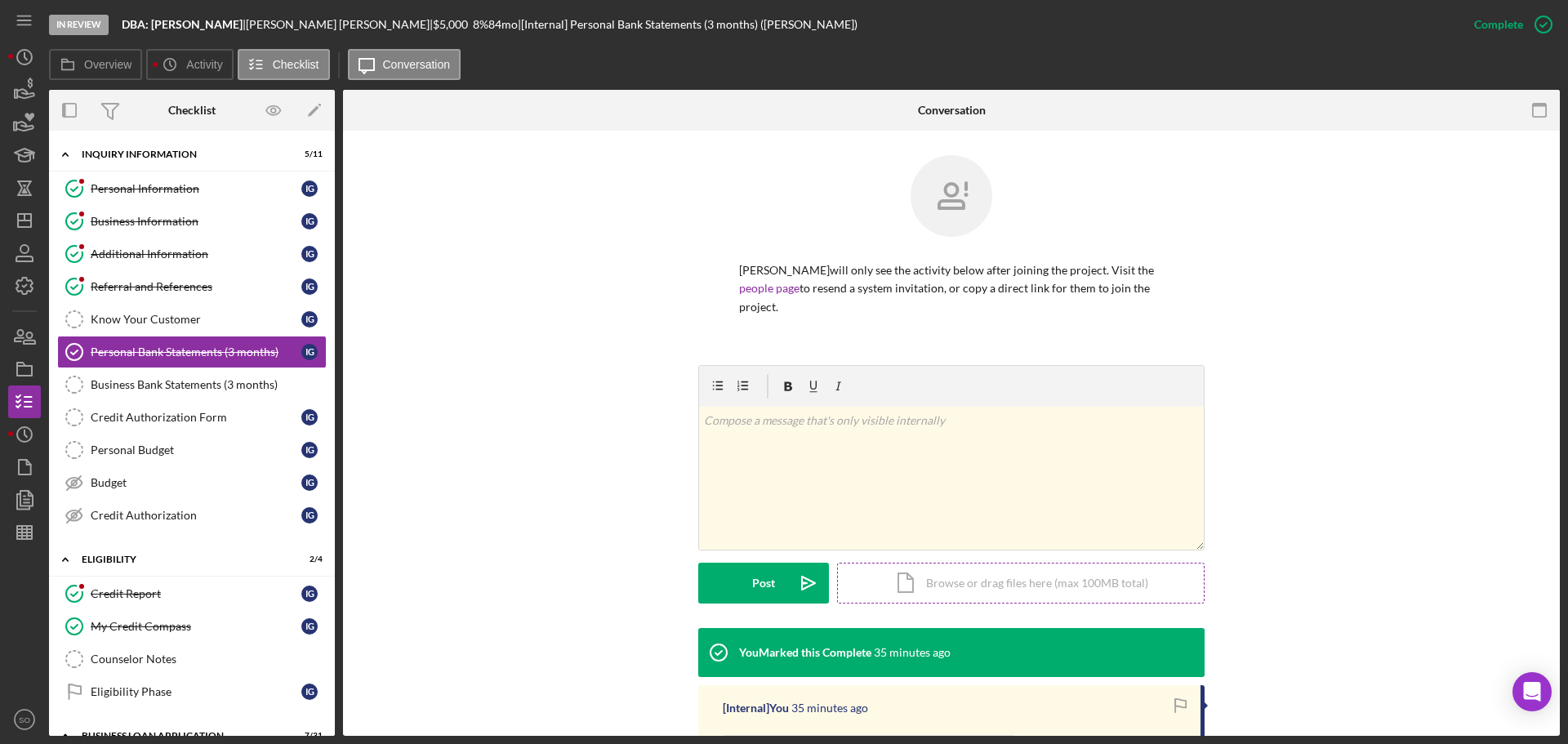
scroll to position [302, 0]
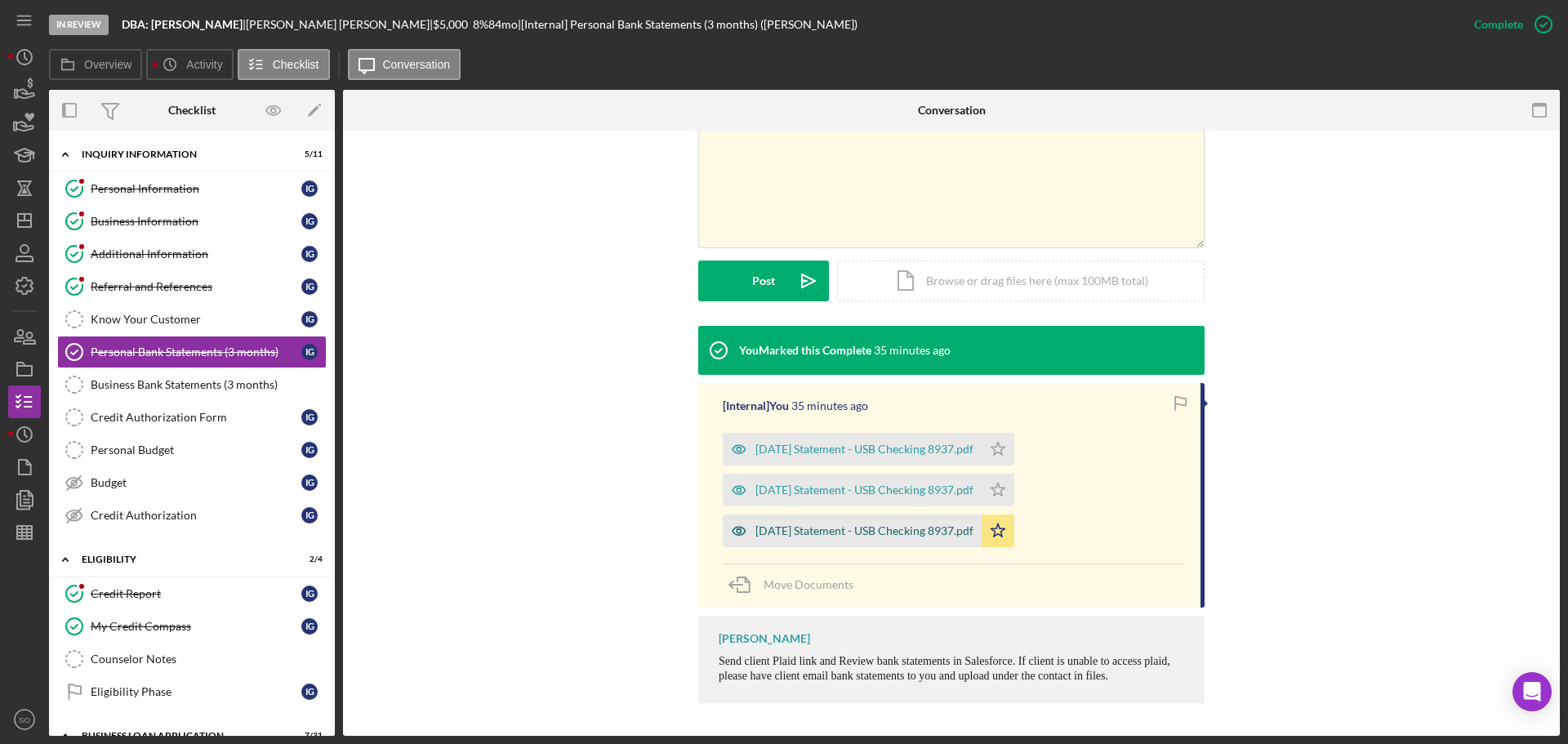
click at [896, 534] on div "2025-08-31 Statement - USB Checking 8937.pdf" at bounding box center [865, 530] width 218 height 13
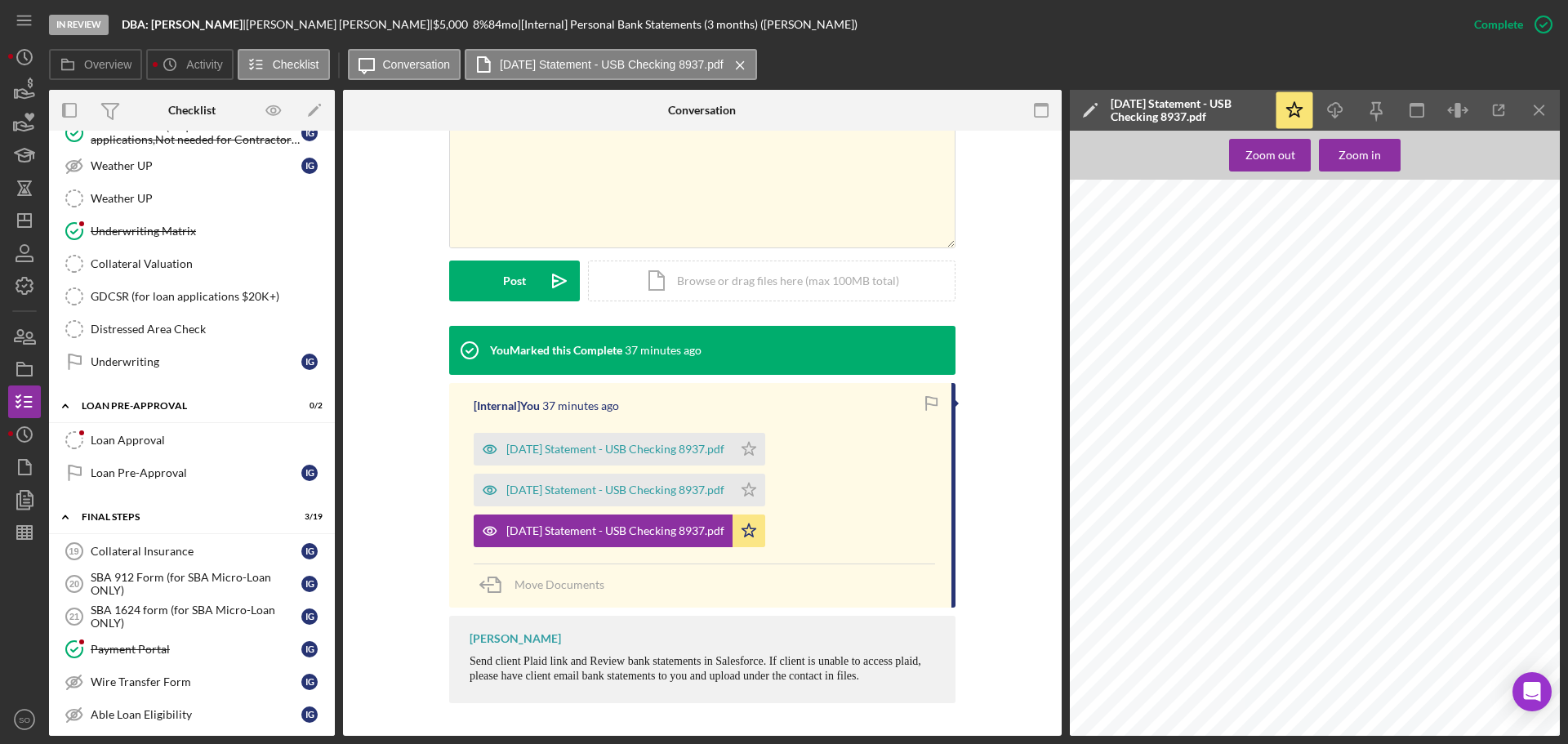
scroll to position [1224, 0]
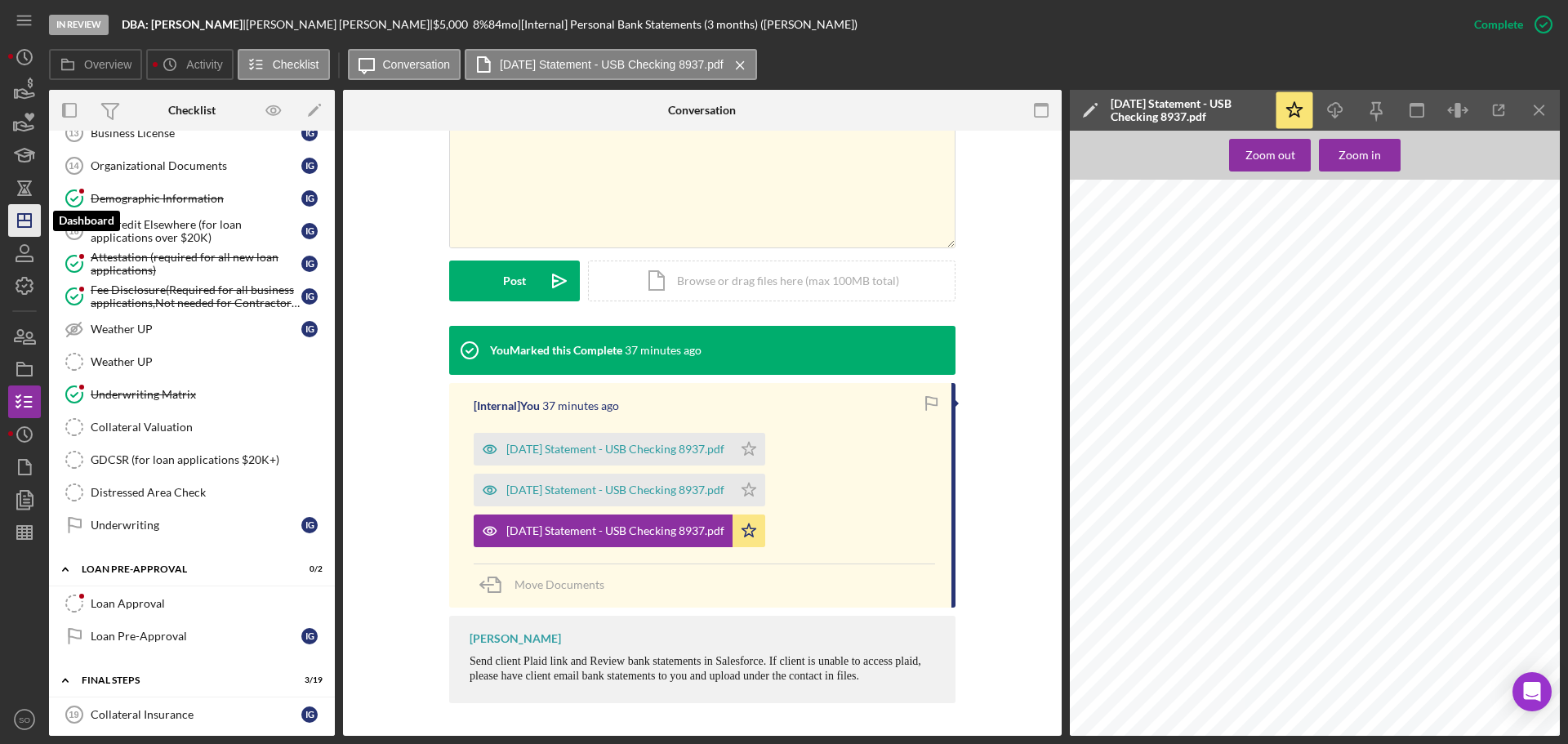
click at [24, 226] on icon "Icon/Dashboard" at bounding box center [24, 221] width 41 height 41
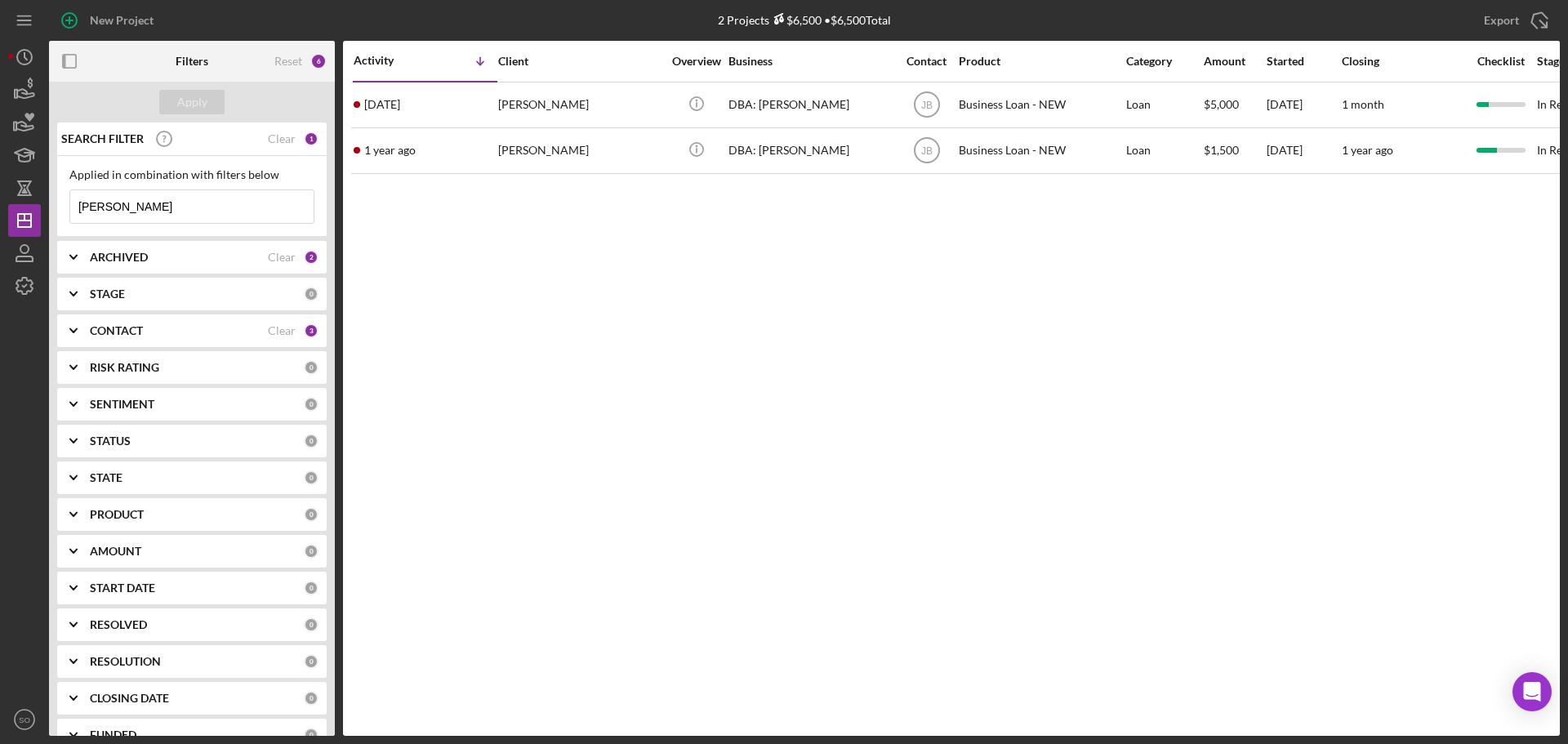
drag, startPoint x: 163, startPoint y: 209, endPoint x: 0, endPoint y: 233, distance: 164.8
click at [0, 233] on div "New Project 2 Projects $6,500 • $6,500 Total ivone Export Icon/Export Filters R…" at bounding box center [784, 372] width 1568 height 744
type input "moore"
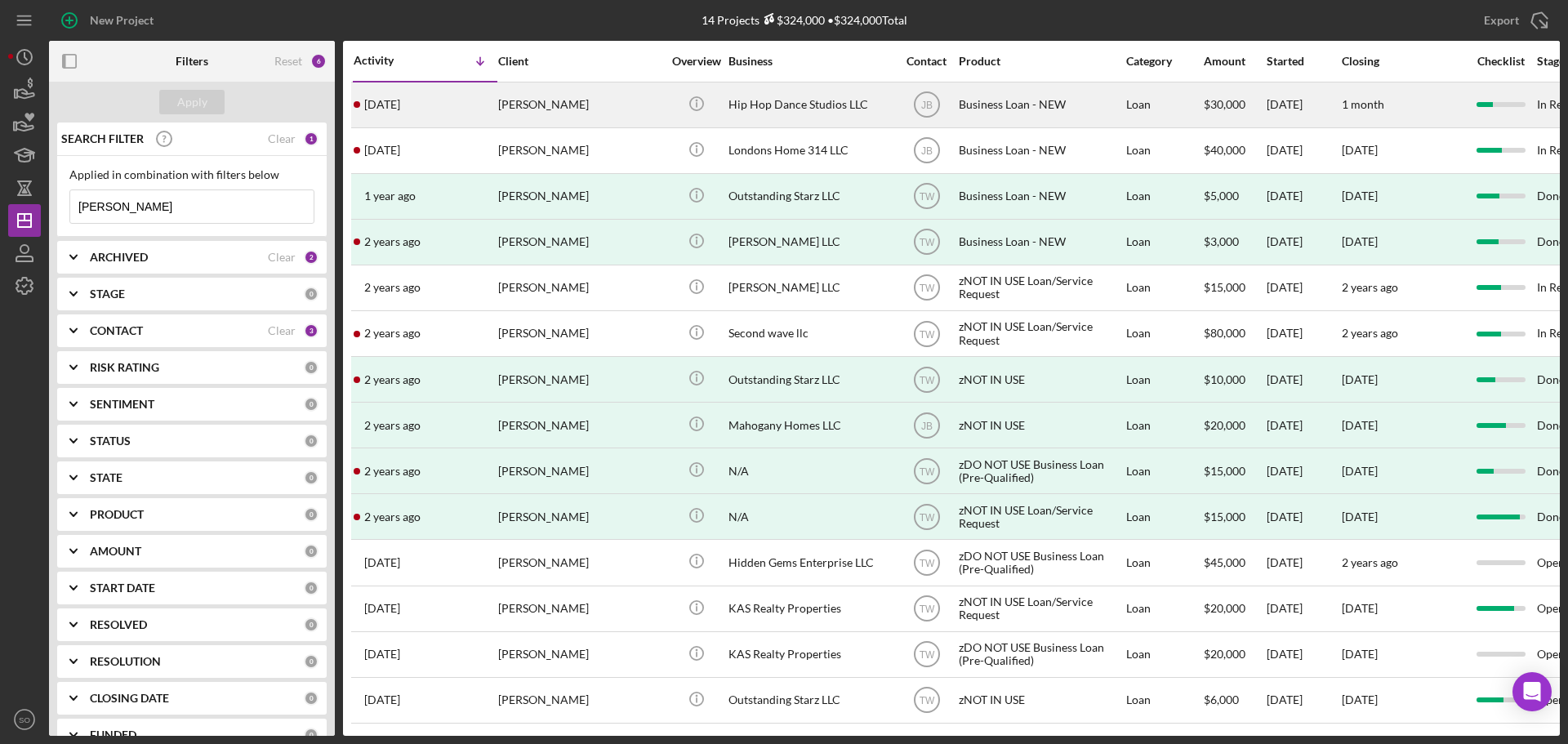
click at [545, 105] on div "Jecala Moore" at bounding box center [579, 104] width 163 height 43
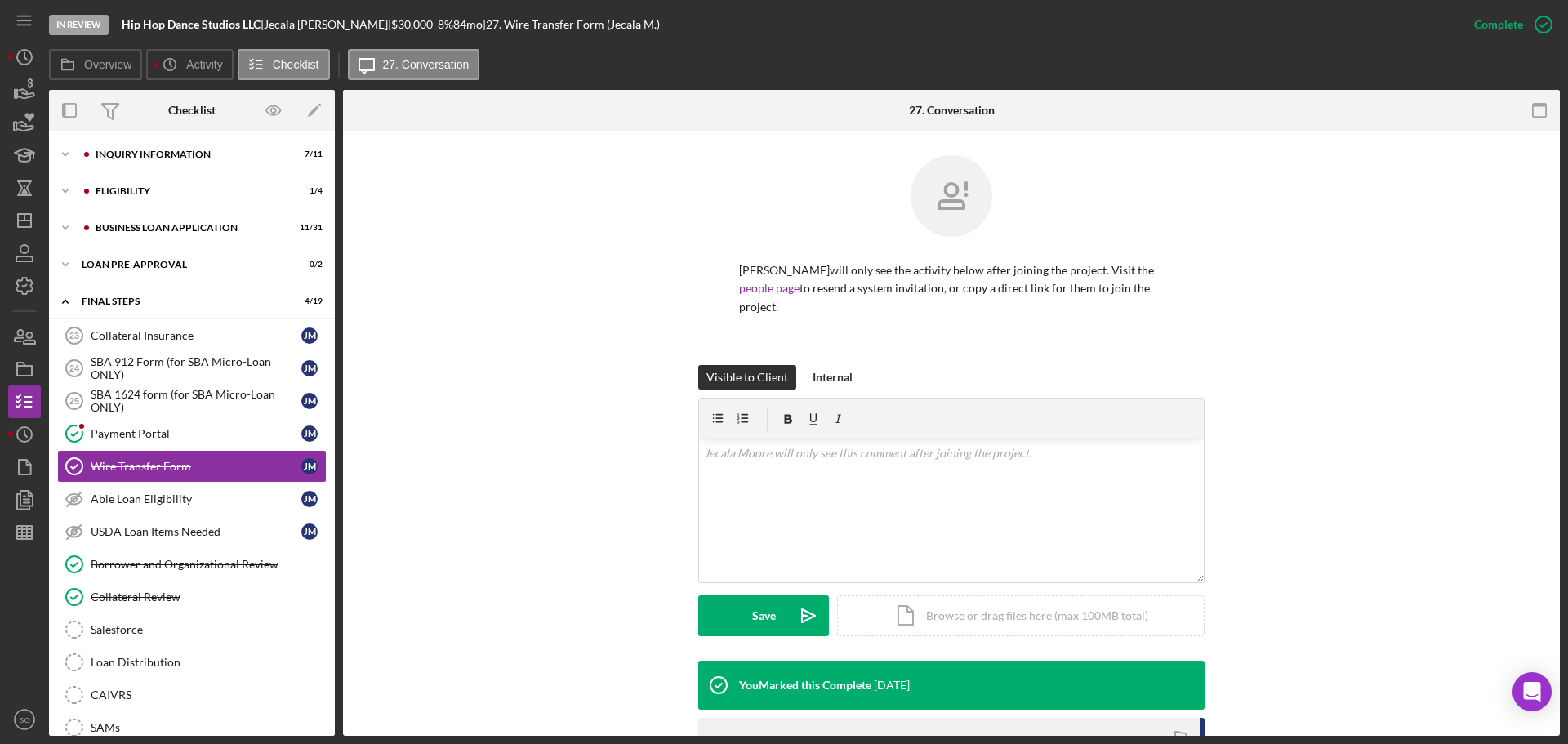
scroll to position [33, 0]
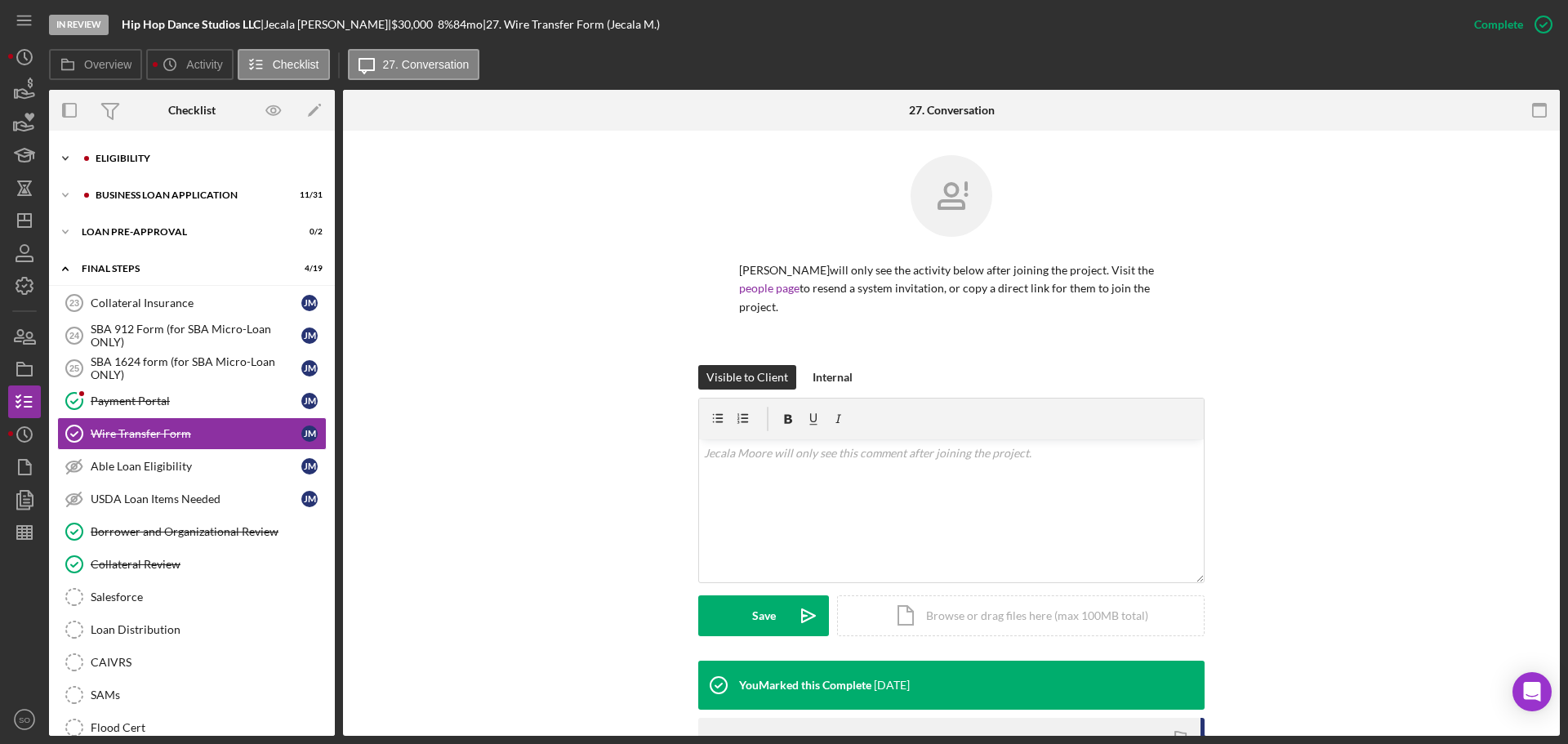
click at [147, 160] on div "ELIGIBILITY" at bounding box center [204, 158] width 219 height 10
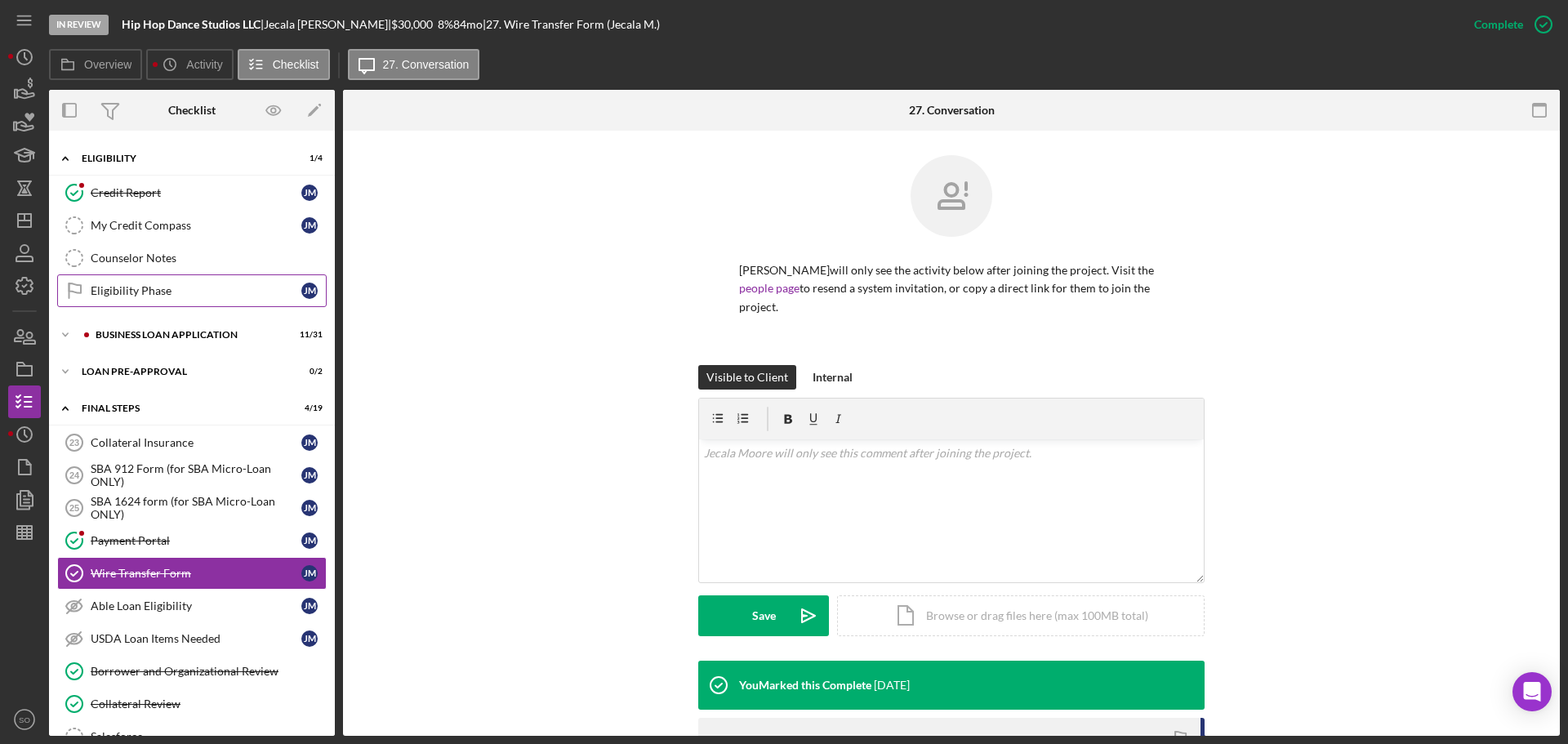
scroll to position [0, 0]
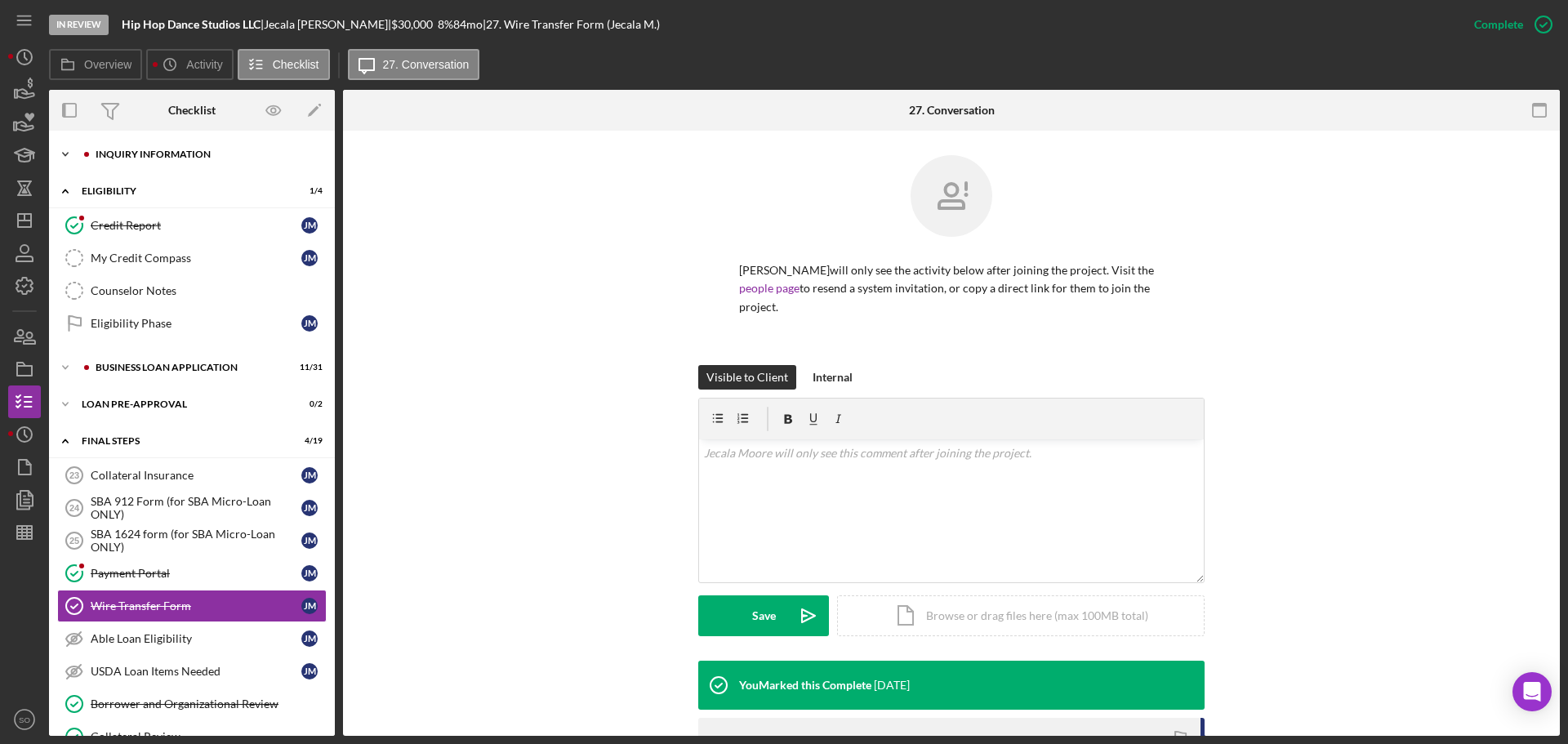
click at [151, 170] on div "Icon/Expander INQUIRY INFORMATION 7 / 11" at bounding box center [192, 154] width 285 height 33
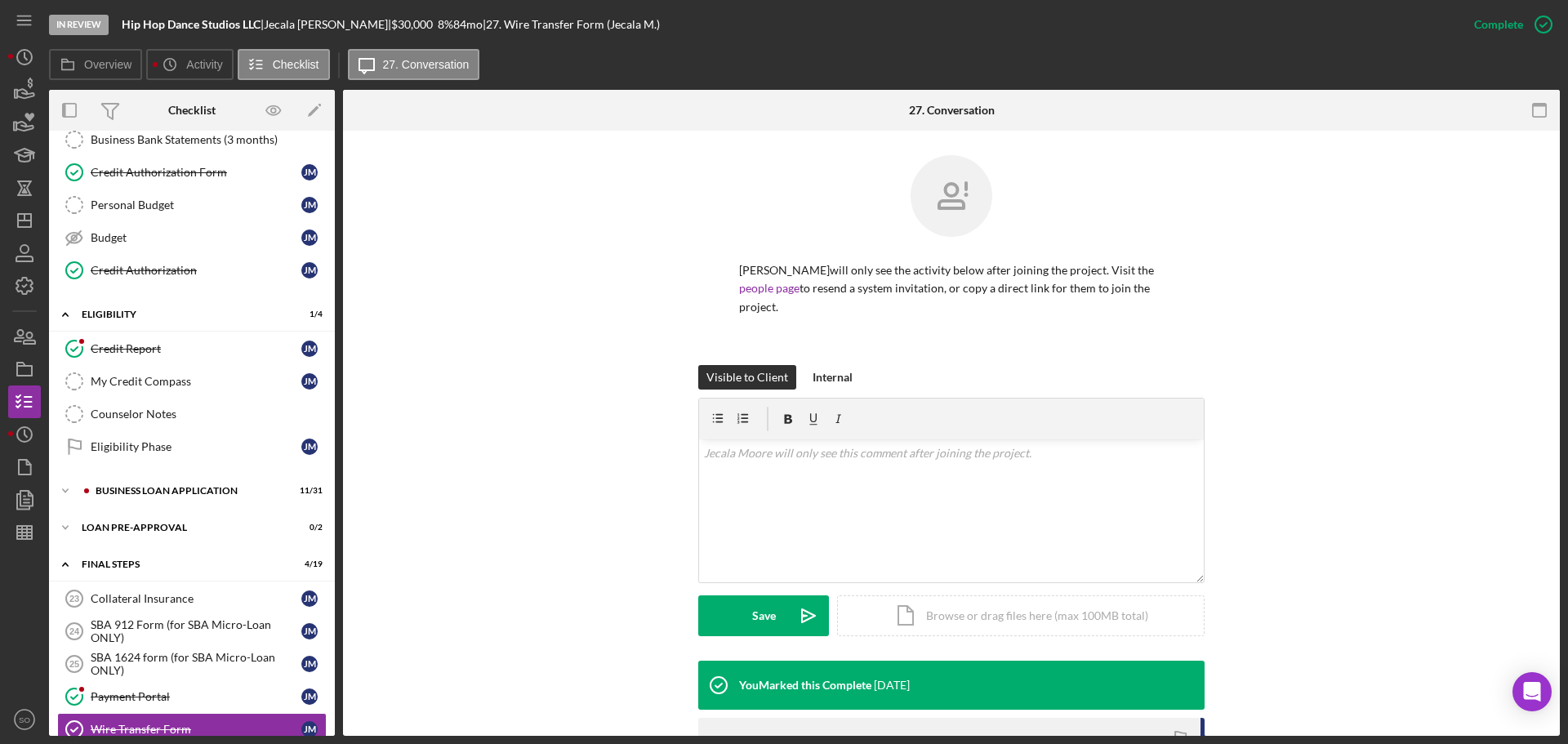
scroll to position [326, 0]
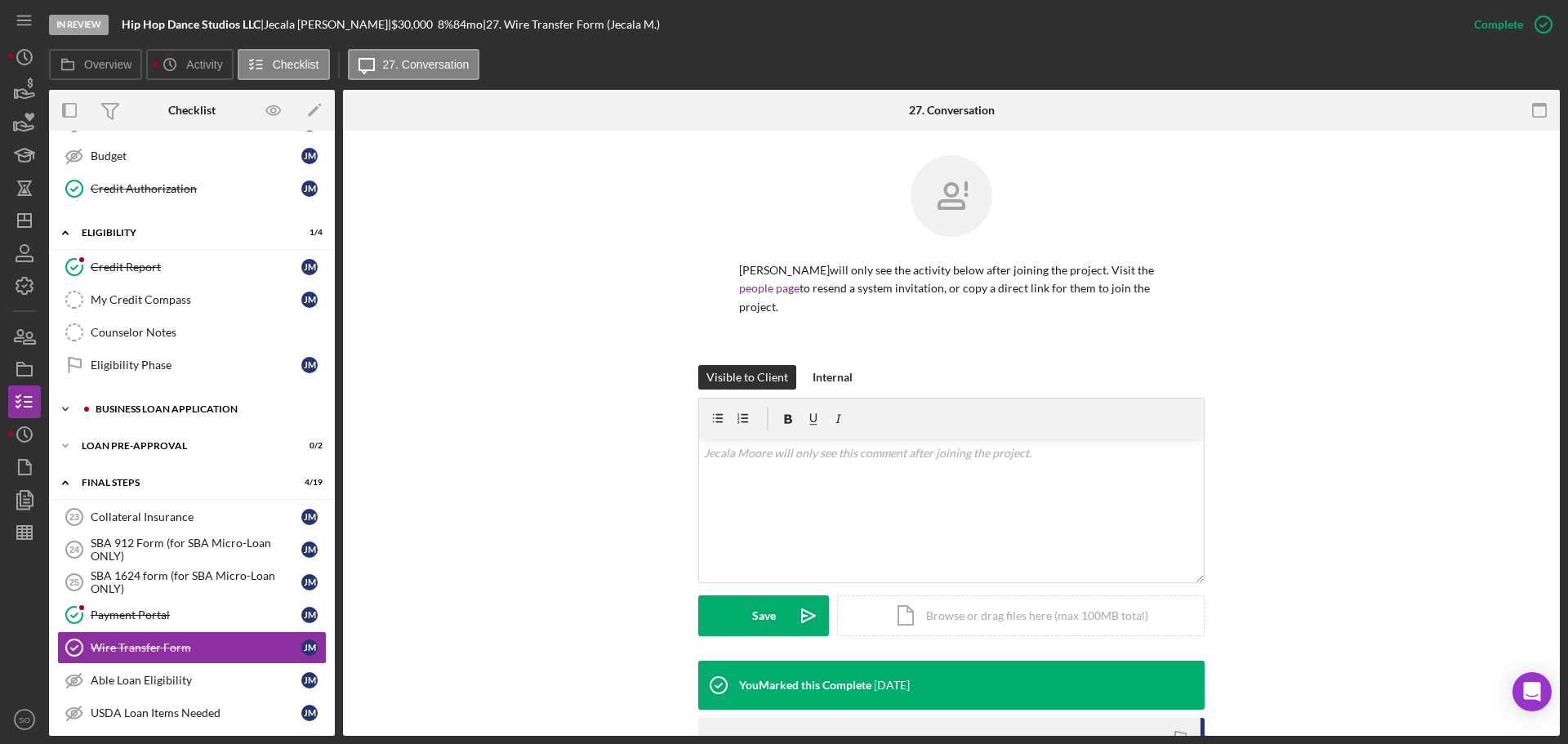
click at [206, 410] on div "BUSINESS LOAN APPLICATION" at bounding box center [204, 408] width 219 height 10
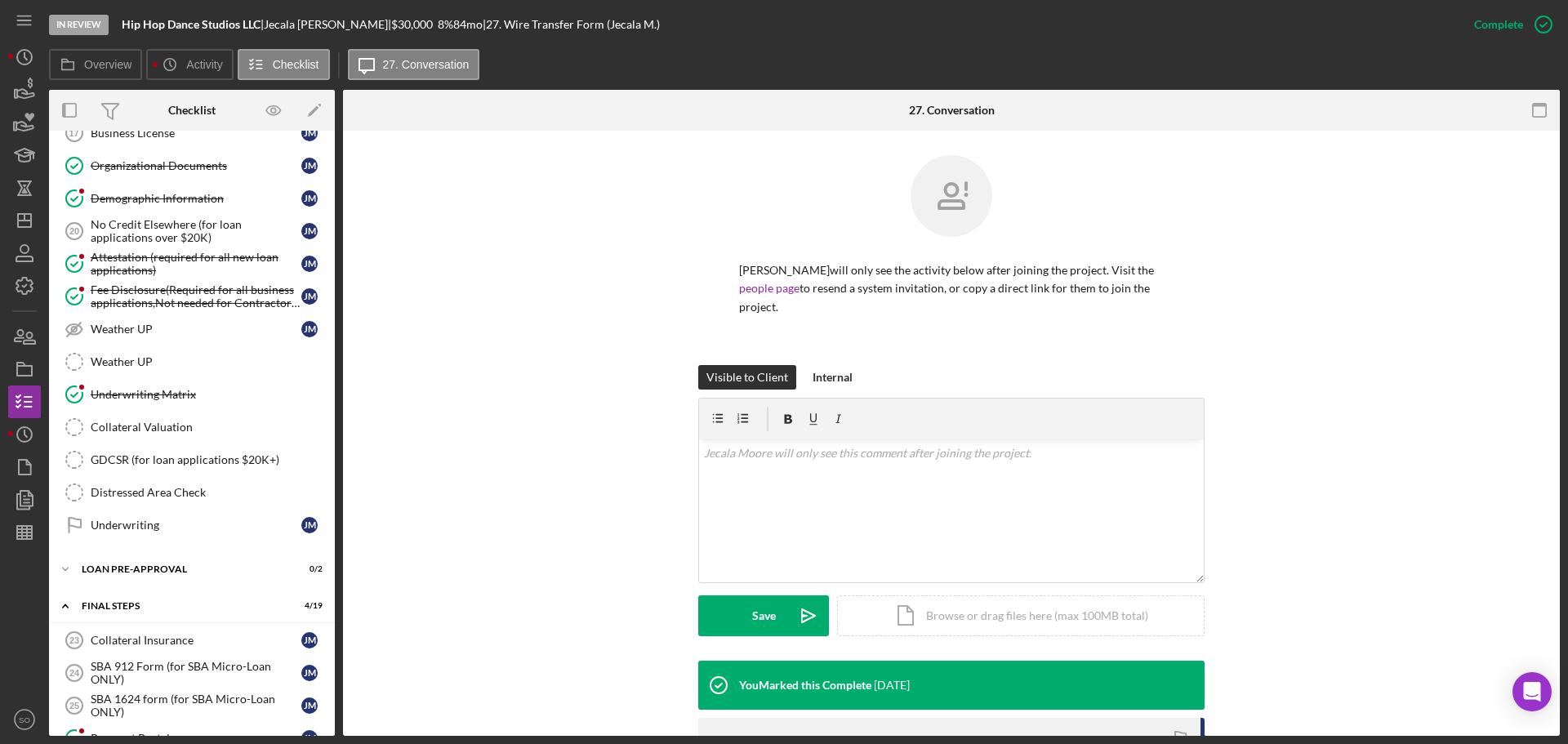
scroll to position [1306, 0]
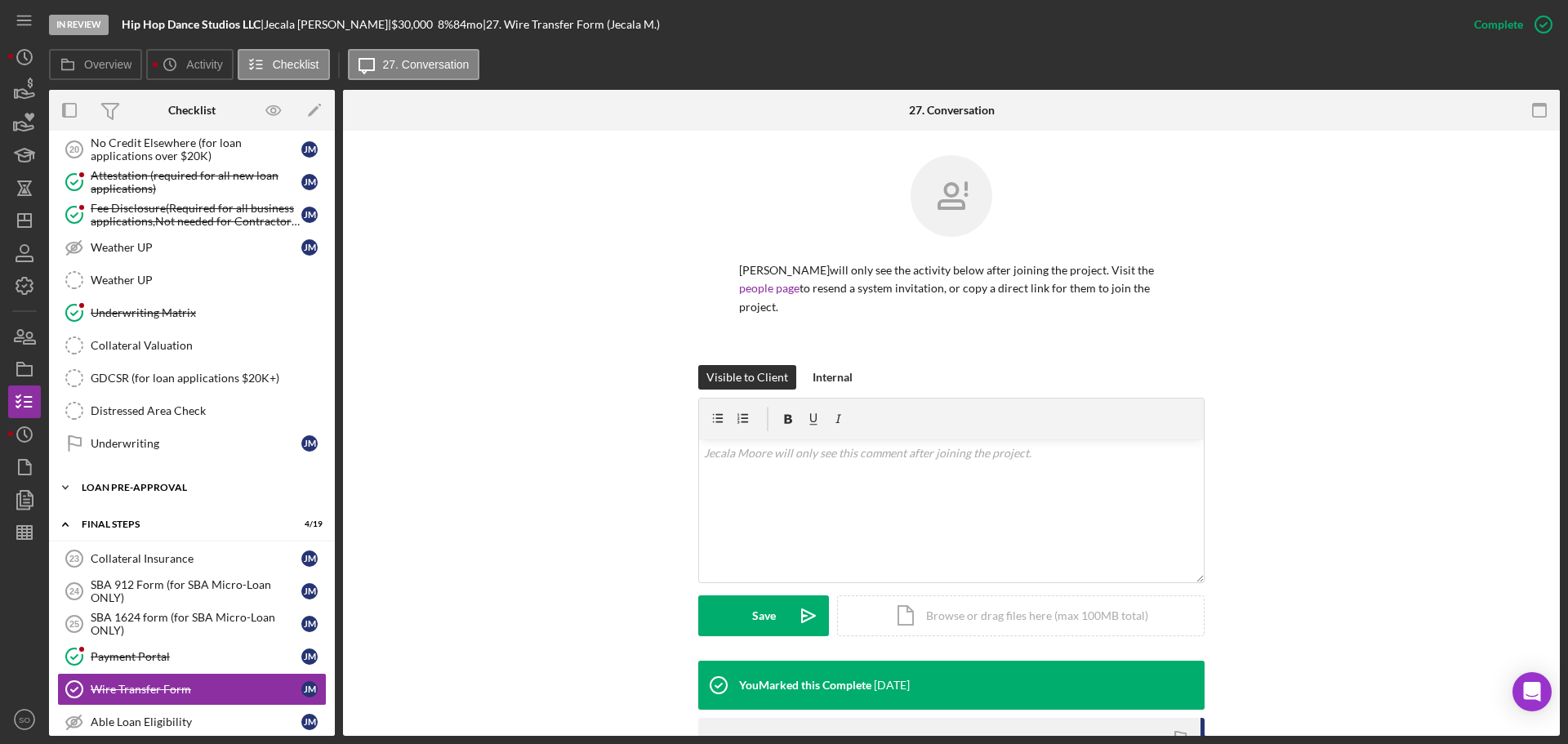
click at [204, 489] on div "LOAN PRE-APPROVAL" at bounding box center [199, 487] width 233 height 10
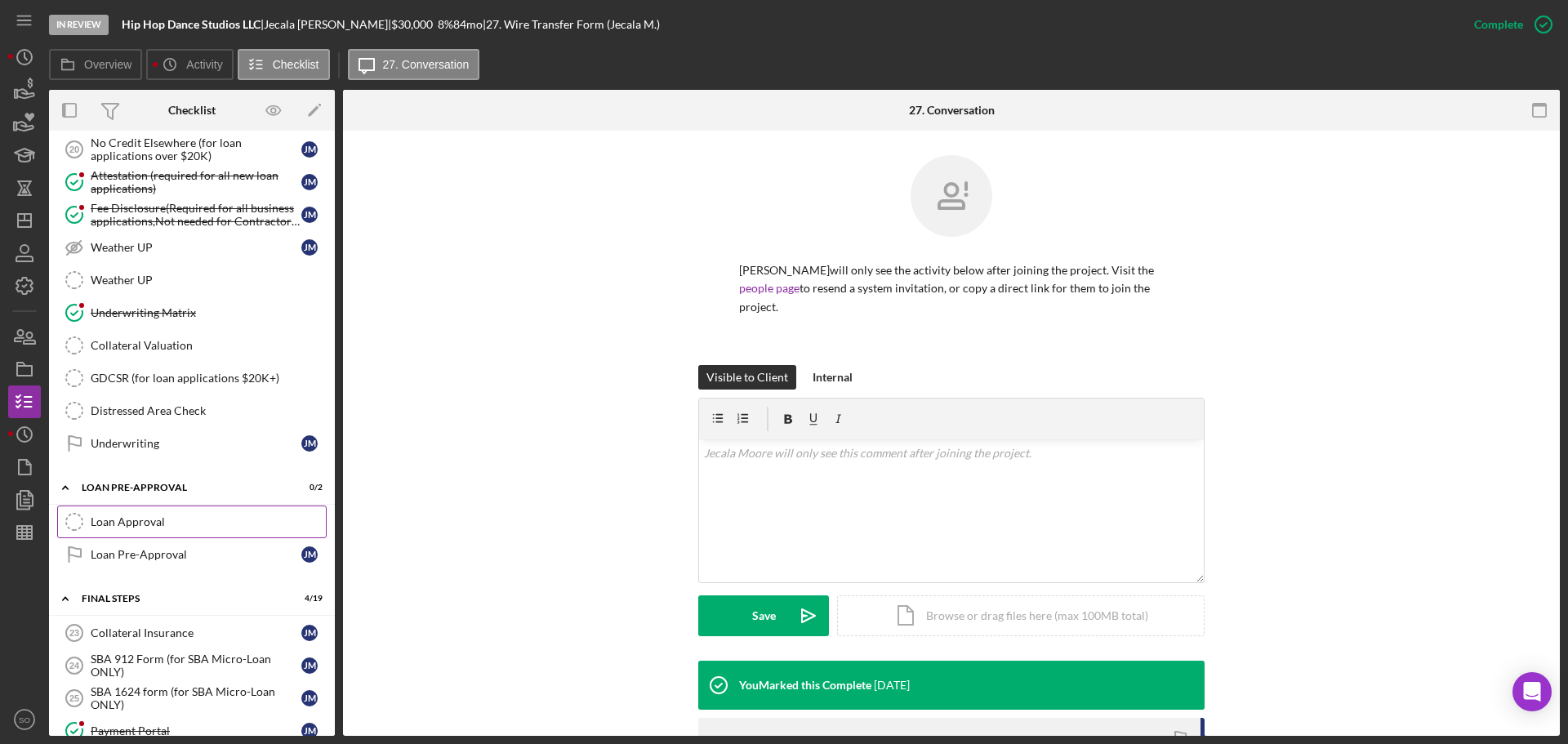
click at [173, 511] on link "Loan Approval Loan Approval" at bounding box center [191, 521] width 270 height 33
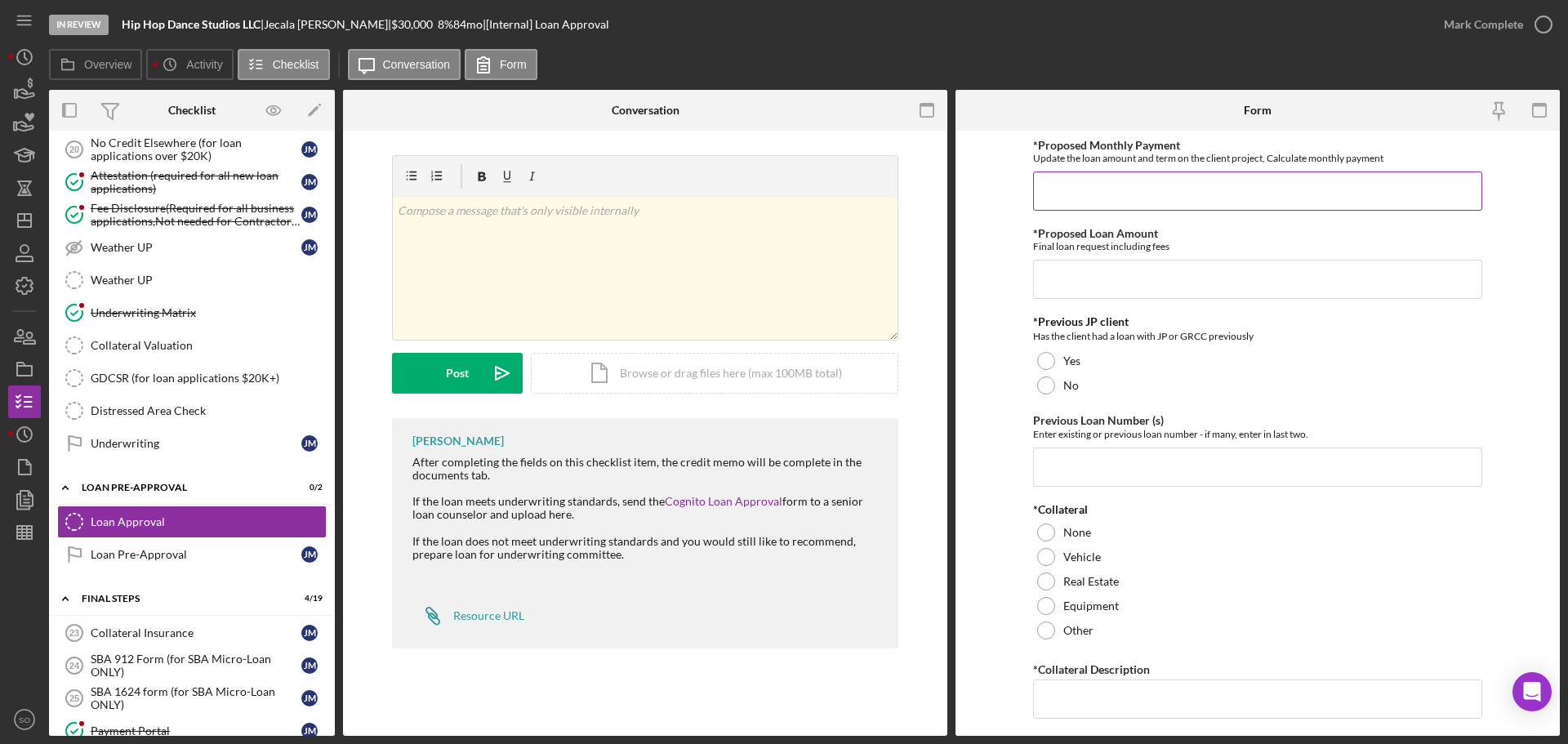
click at [1095, 191] on input "*Proposed Monthly Payment" at bounding box center [1258, 191] width 450 height 39
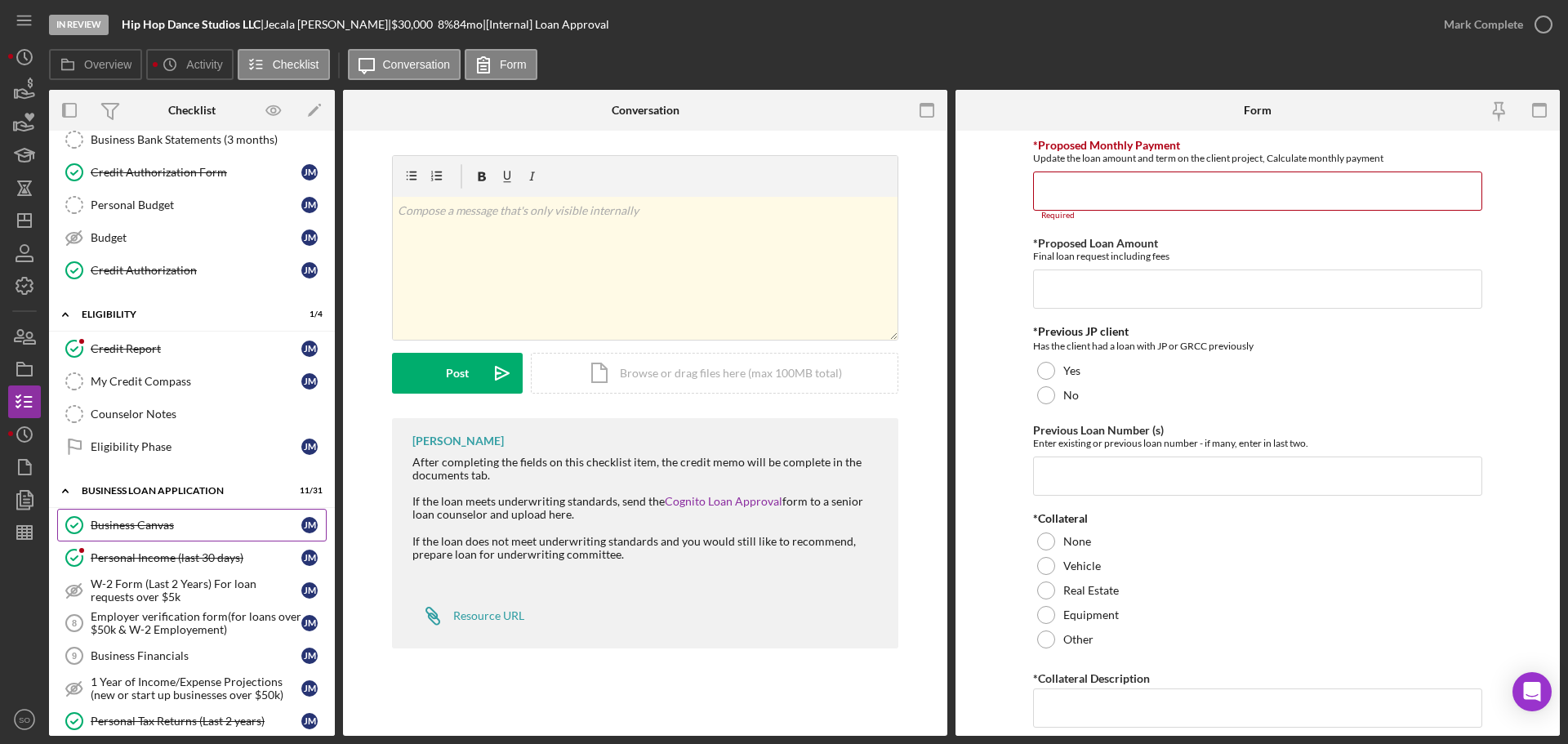
scroll to position [82, 0]
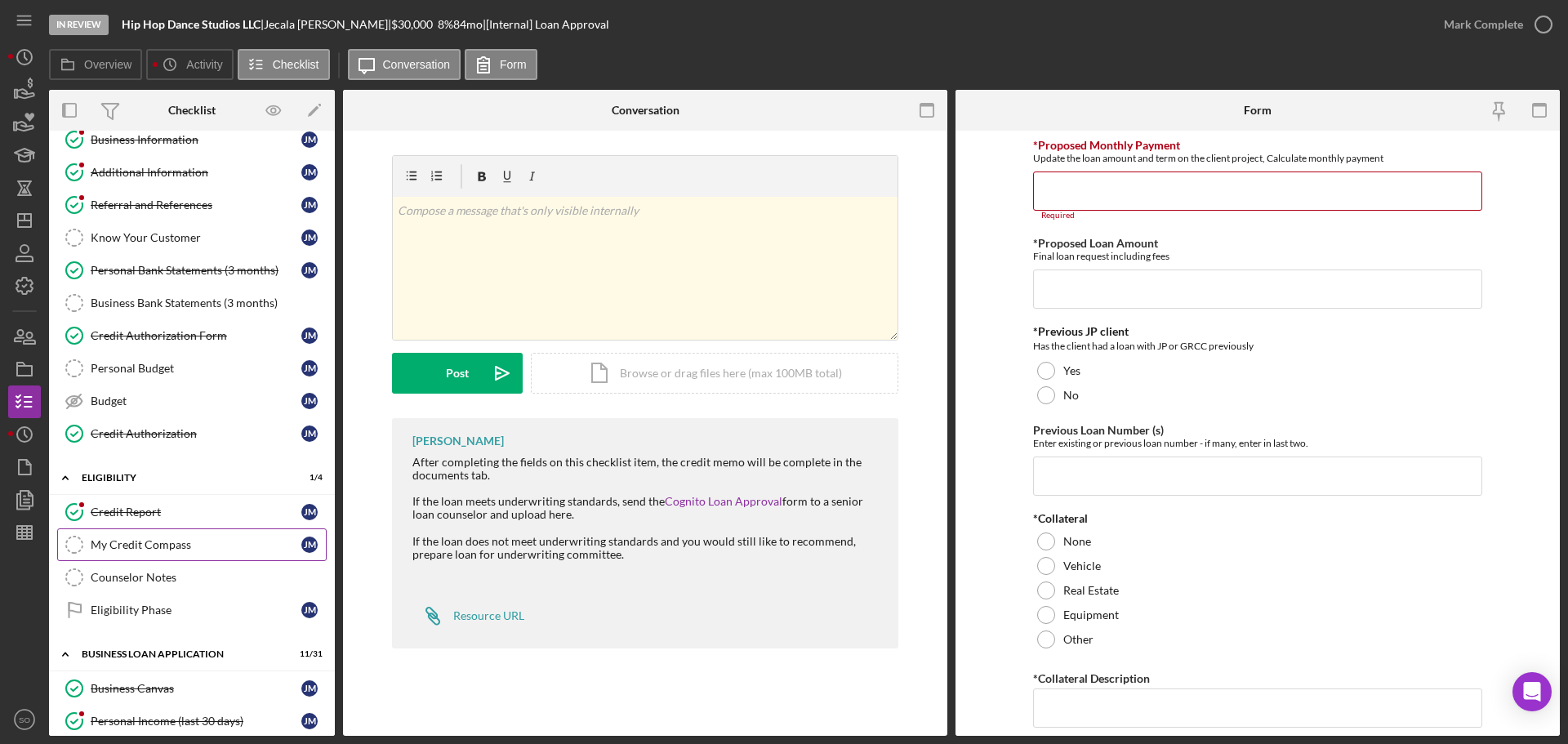
drag, startPoint x: 155, startPoint y: 506, endPoint x: 208, endPoint y: 542, distance: 64.1
click at [155, 506] on div "Credit Report" at bounding box center [196, 512] width 211 height 13
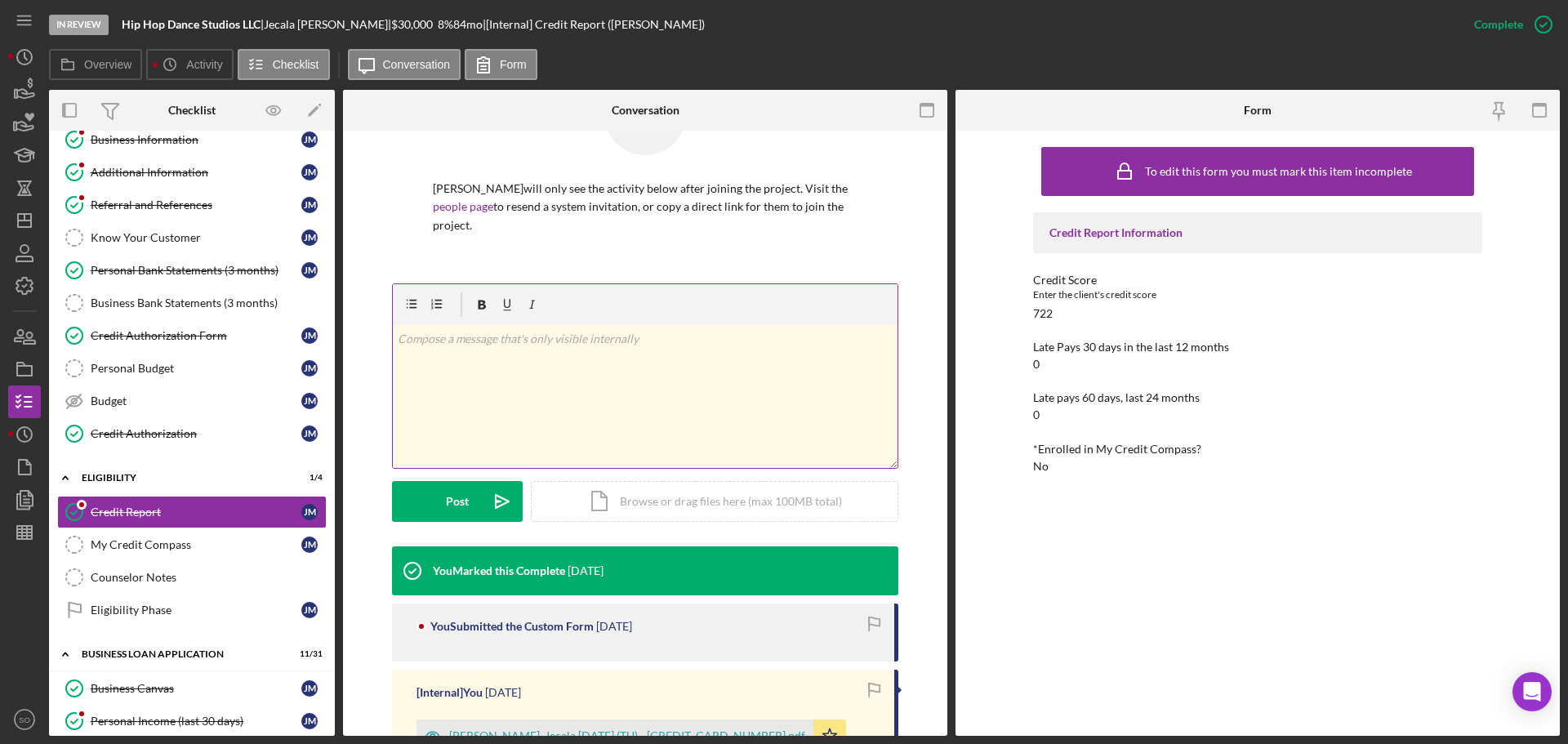
scroll to position [245, 0]
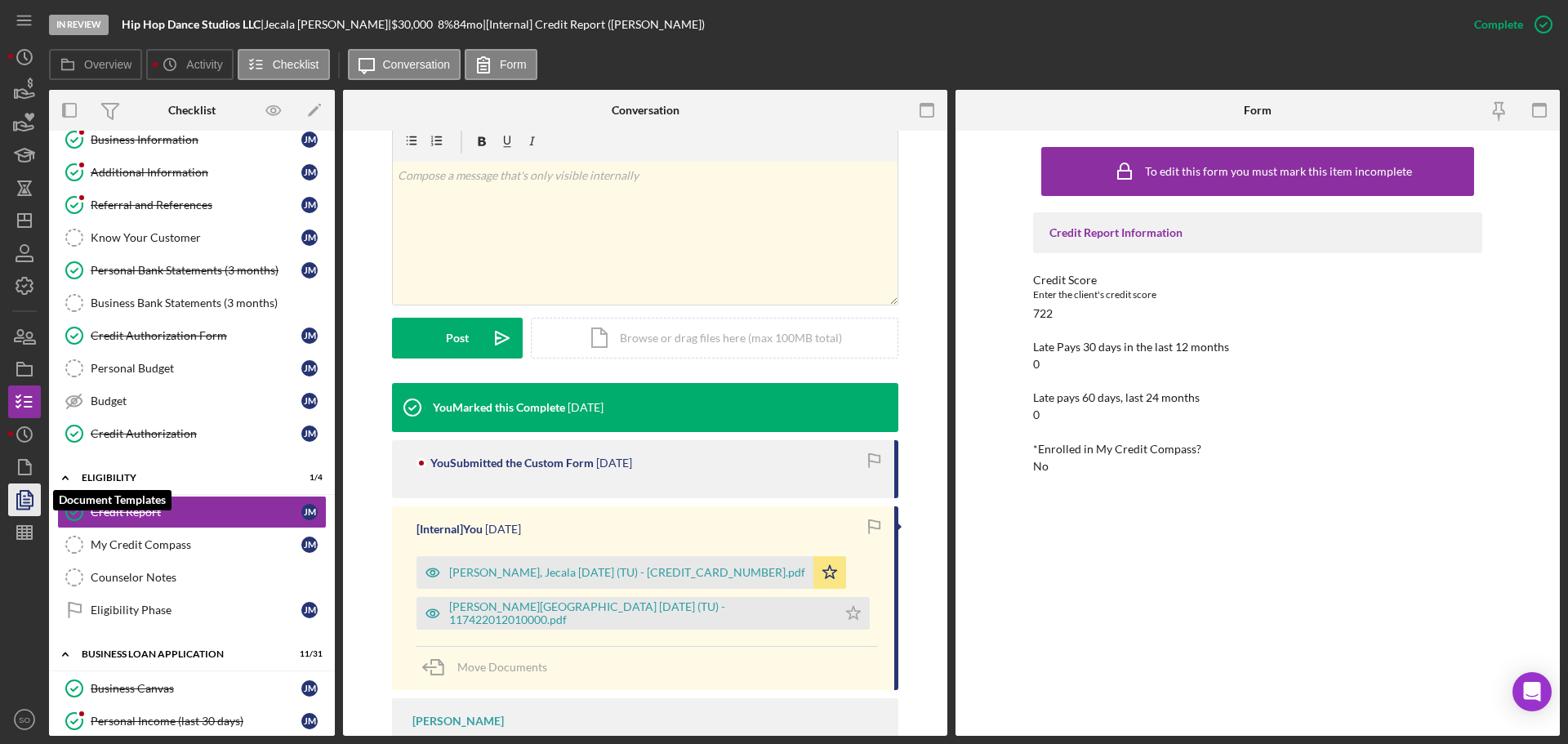
click at [26, 491] on polygon "button" at bounding box center [26, 498] width 12 height 15
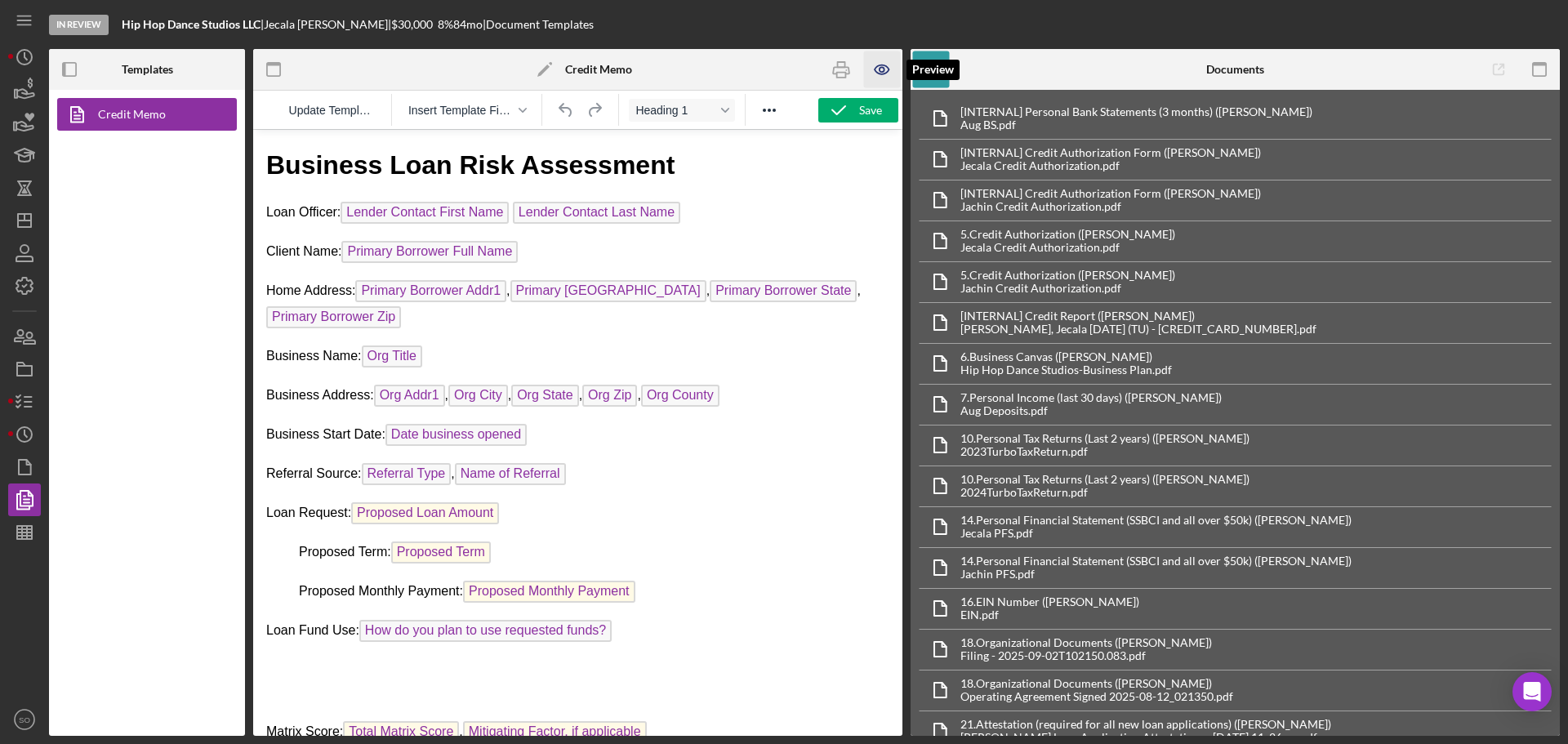
click at [875, 64] on icon "button" at bounding box center [881, 69] width 36 height 36
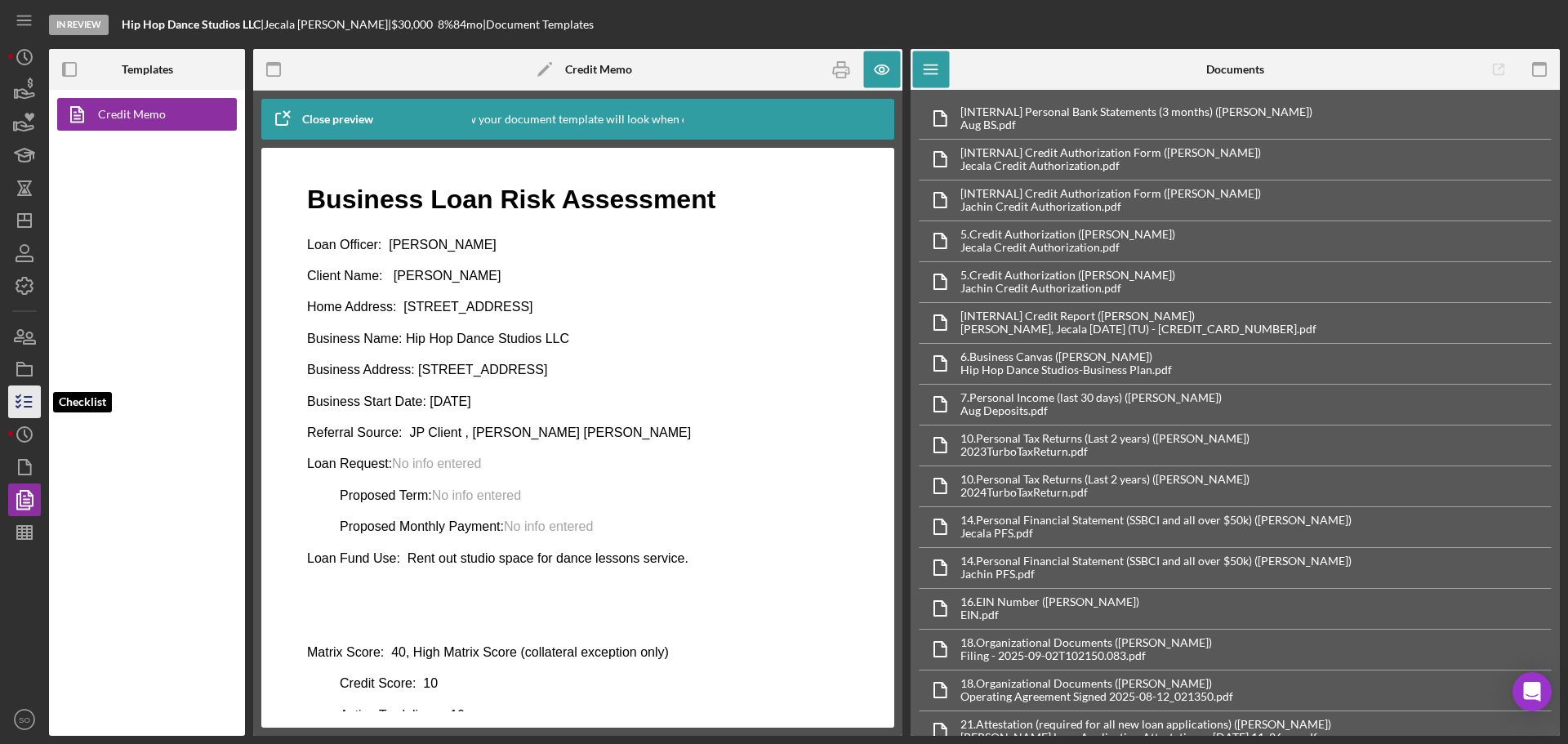
click at [36, 398] on icon "button" at bounding box center [24, 402] width 41 height 41
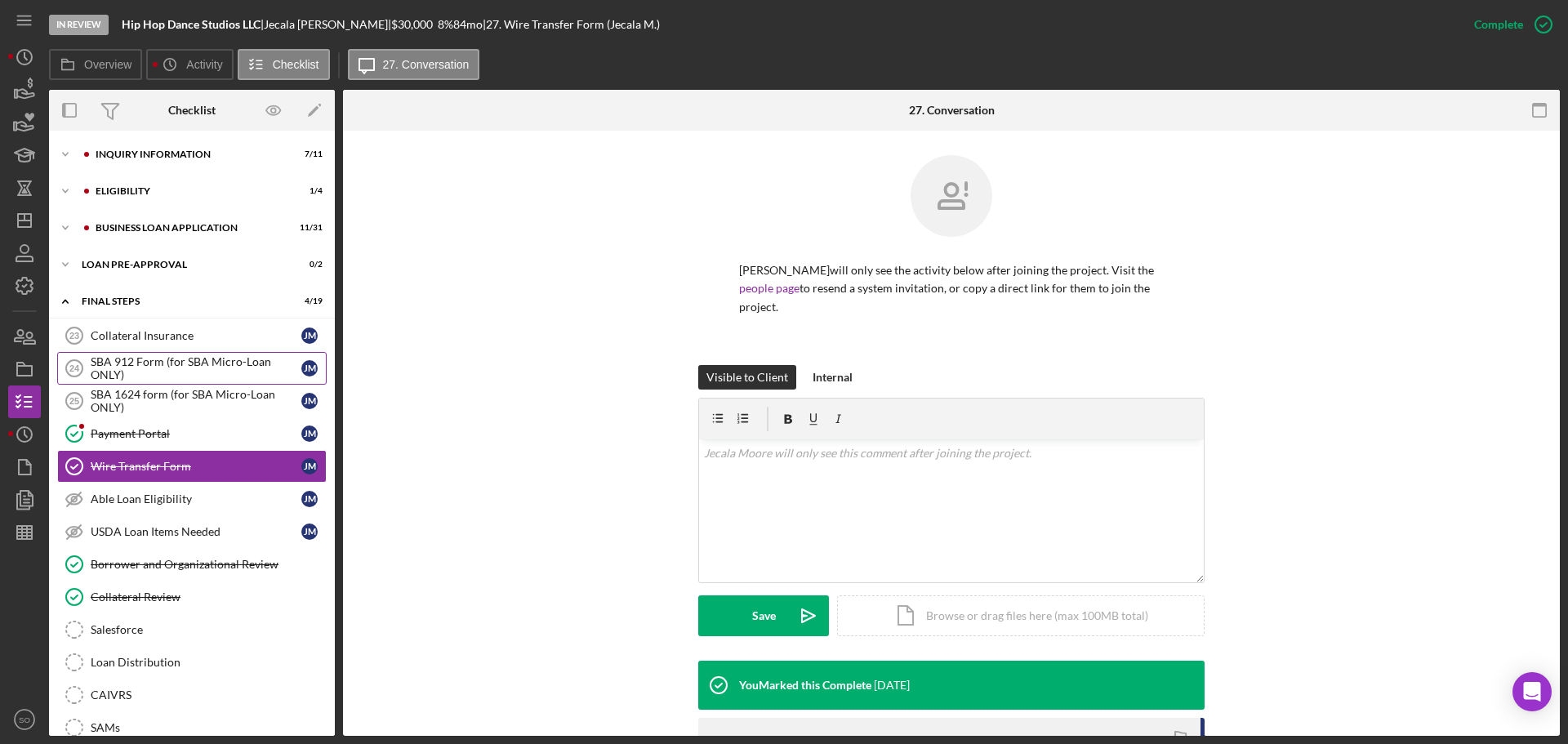
scroll to position [33, 0]
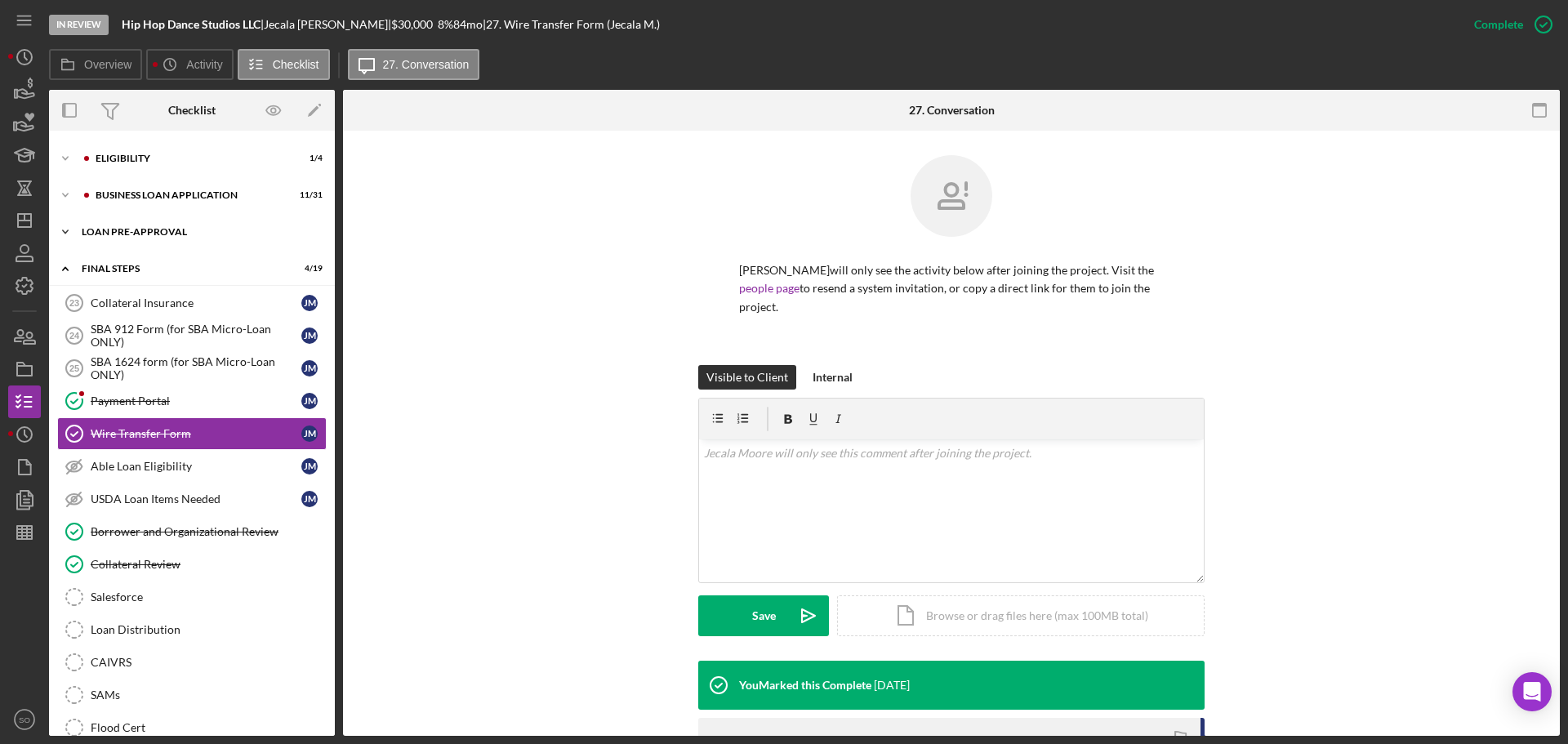
click at [154, 245] on div "Icon/Expander LOAN PRE-APPROVAL 0 / 2" at bounding box center [192, 231] width 285 height 33
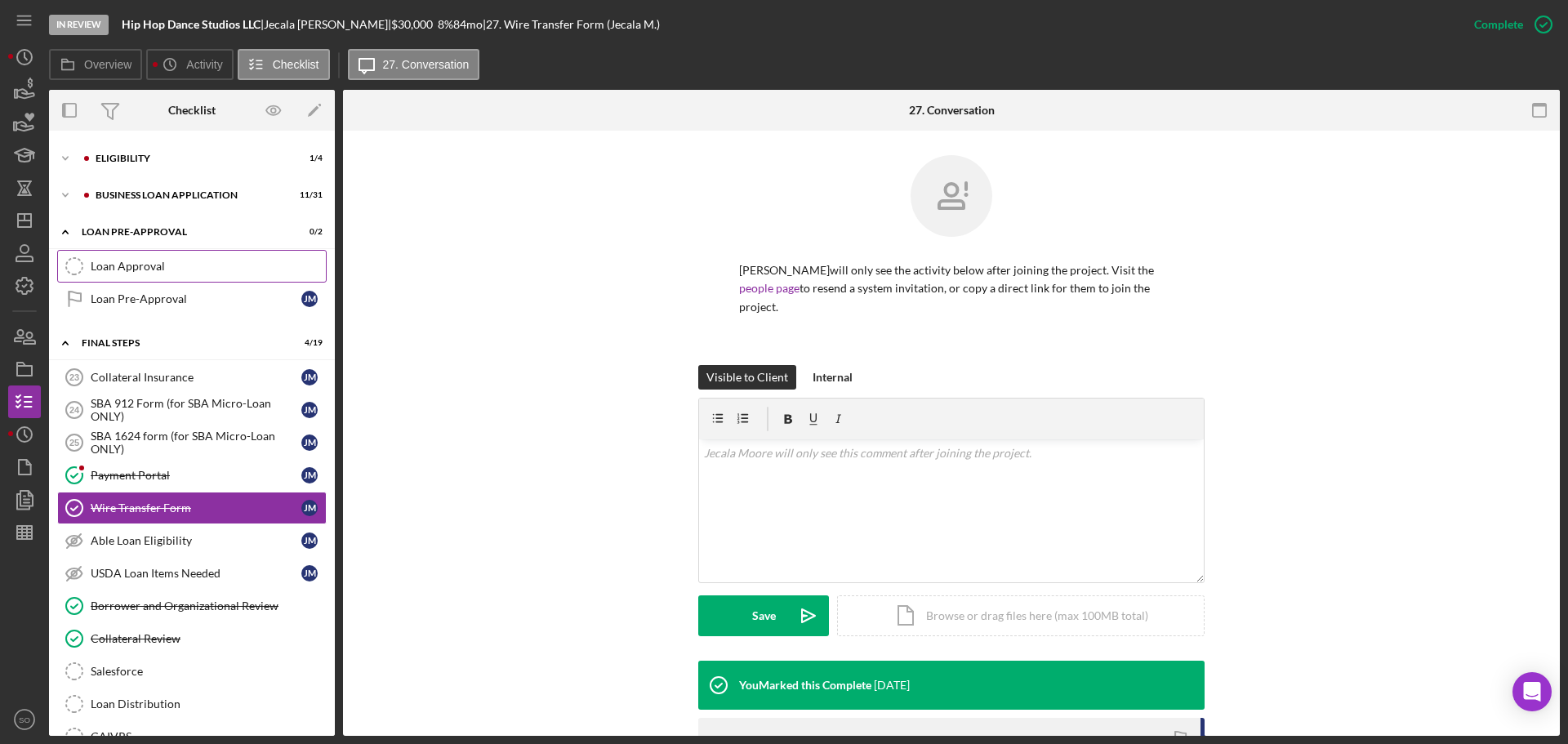
click at [142, 272] on div "Loan Approval" at bounding box center [208, 266] width 235 height 13
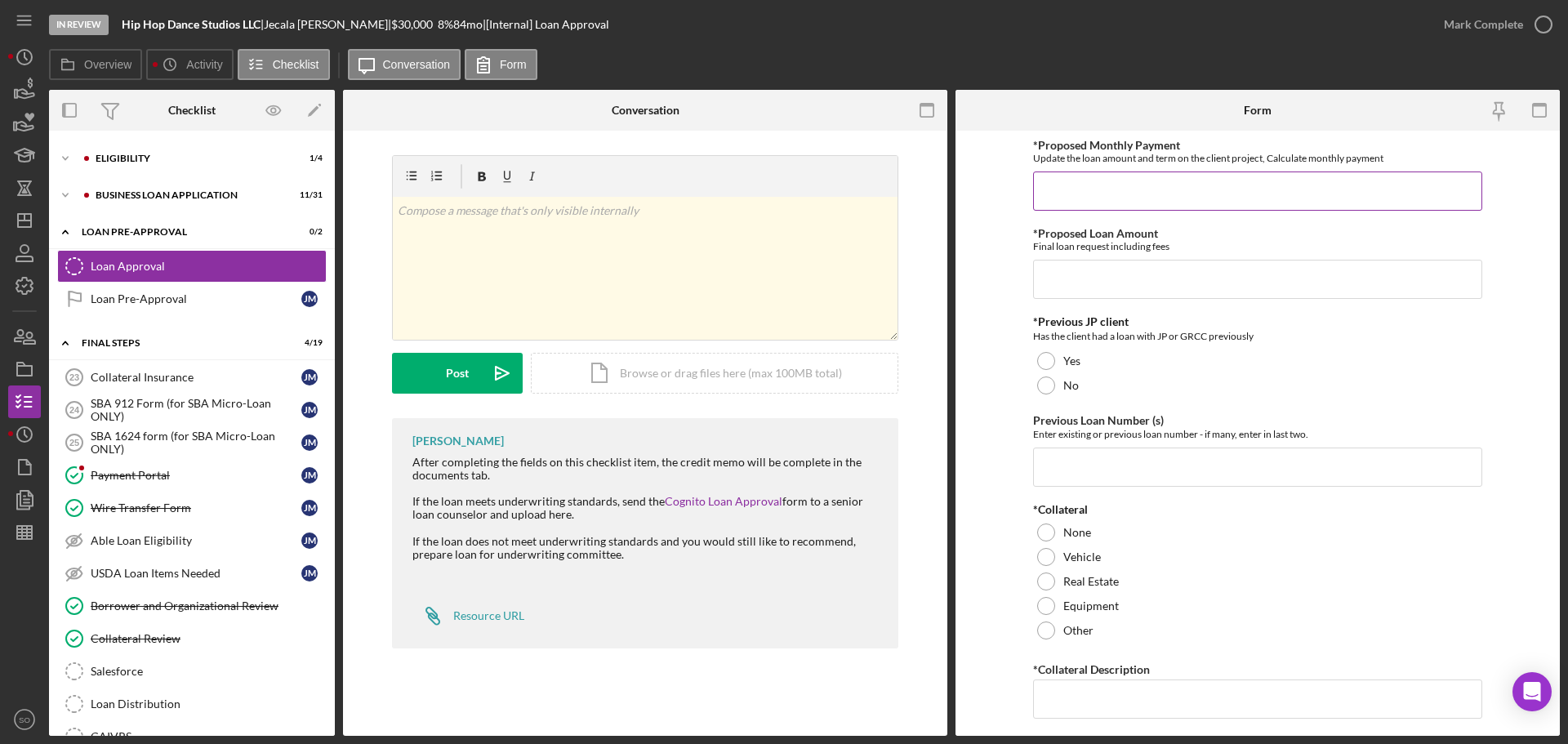
click at [1098, 185] on input "*Proposed Monthly Payment" at bounding box center [1258, 191] width 450 height 39
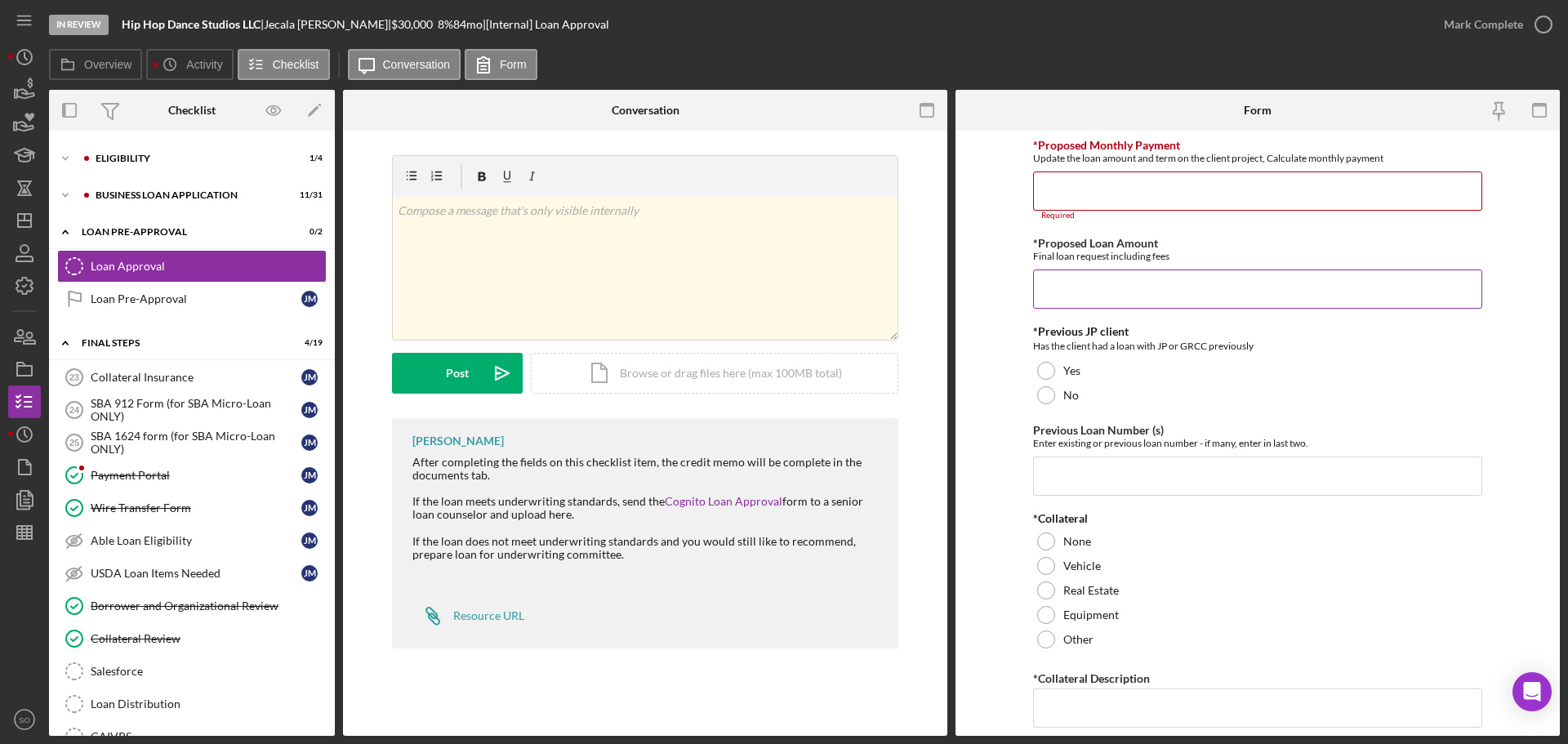
click at [1086, 278] on input "*Proposed Loan Amount" at bounding box center [1258, 289] width 450 height 39
type input "$32,000"
click at [1081, 186] on input "*Proposed Monthly Payment" at bounding box center [1258, 191] width 450 height 39
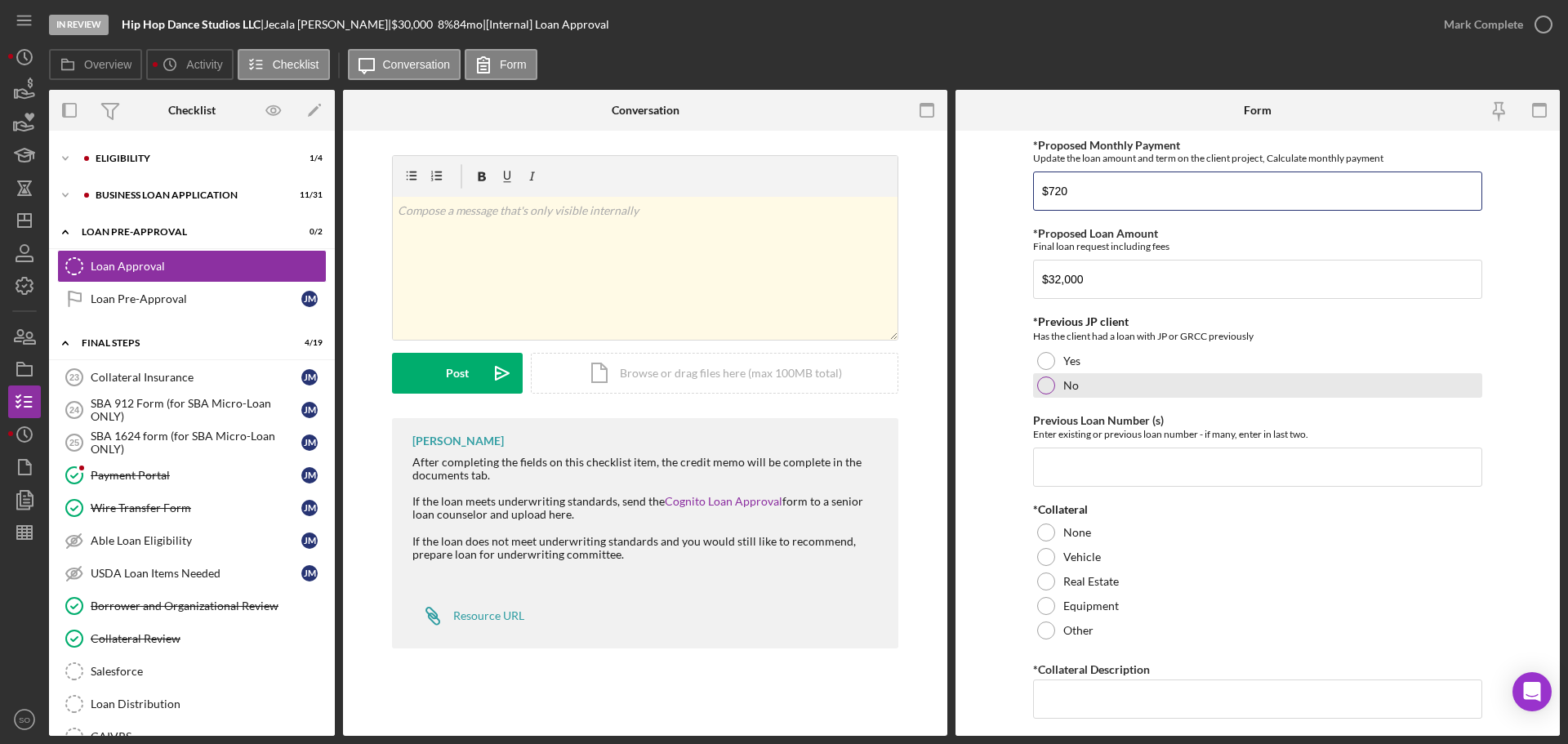
type input "$720"
click at [1053, 384] on div "No" at bounding box center [1258, 385] width 450 height 24
click at [1128, 473] on input "Previous Loan Number (s)" at bounding box center [1258, 467] width 450 height 39
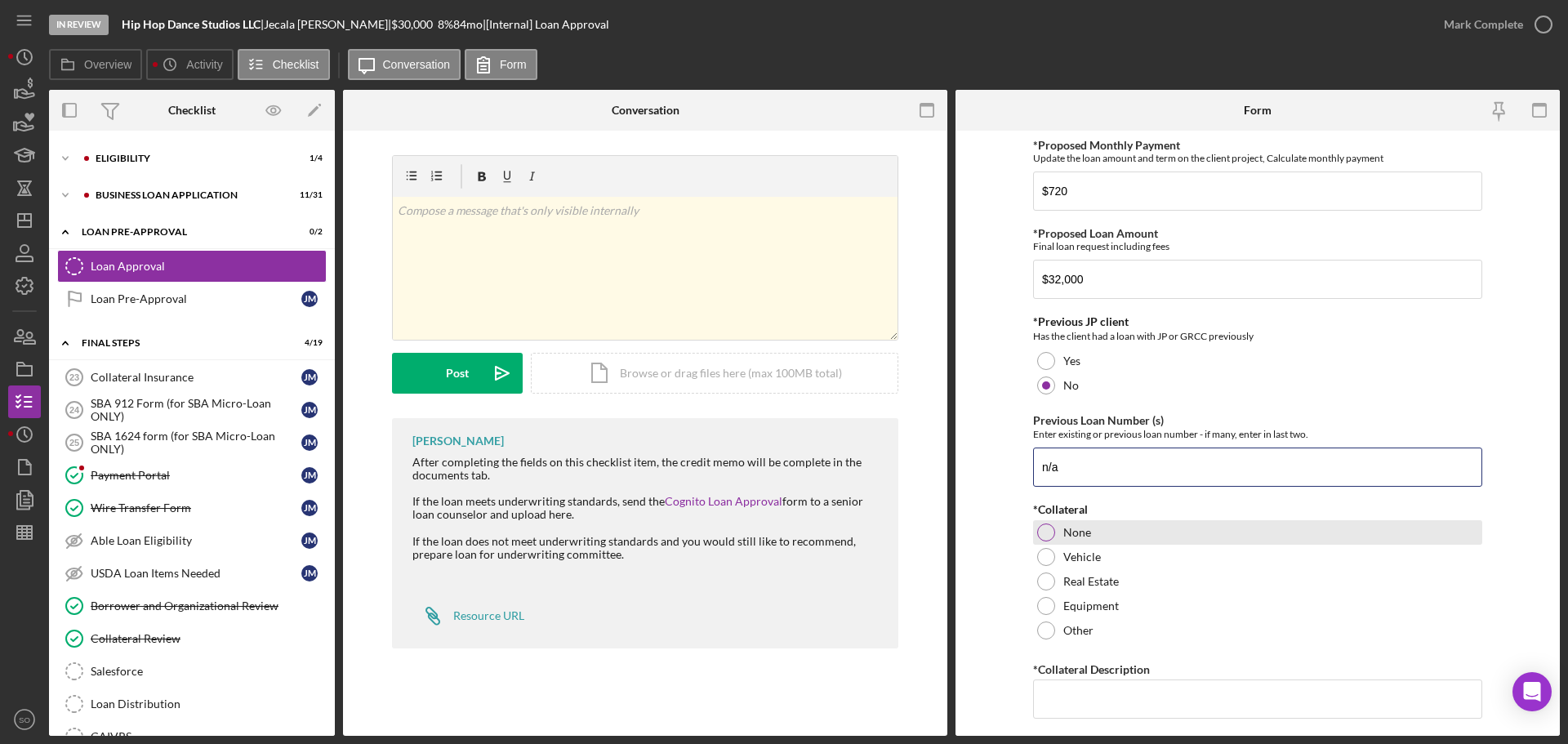
type input "n/a"
click at [1046, 542] on div "None" at bounding box center [1258, 532] width 450 height 24
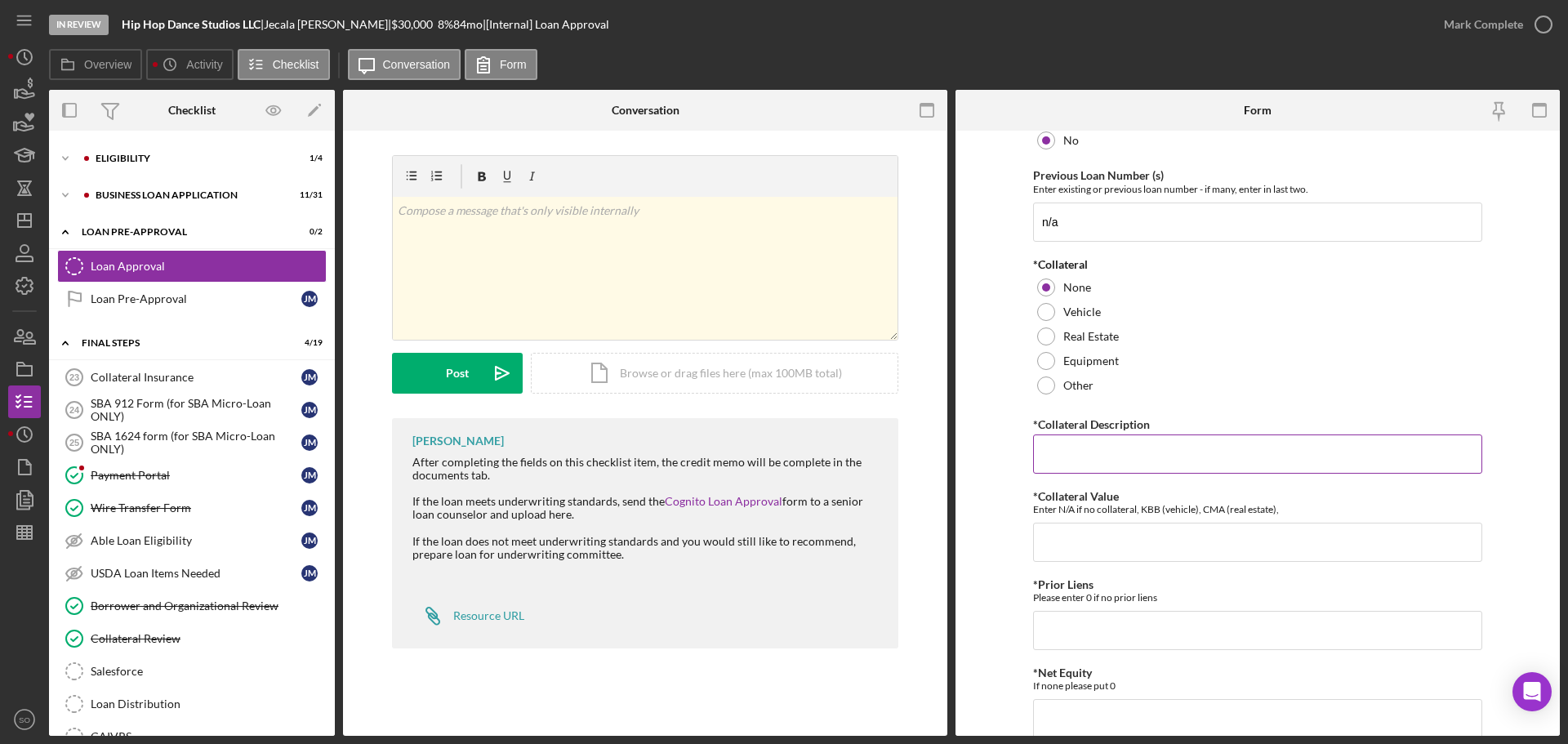
click at [1059, 446] on input "*Collateral Description" at bounding box center [1258, 454] width 450 height 39
type input "n/a"
click at [1081, 541] on input "*Collateral Value" at bounding box center [1258, 542] width 450 height 39
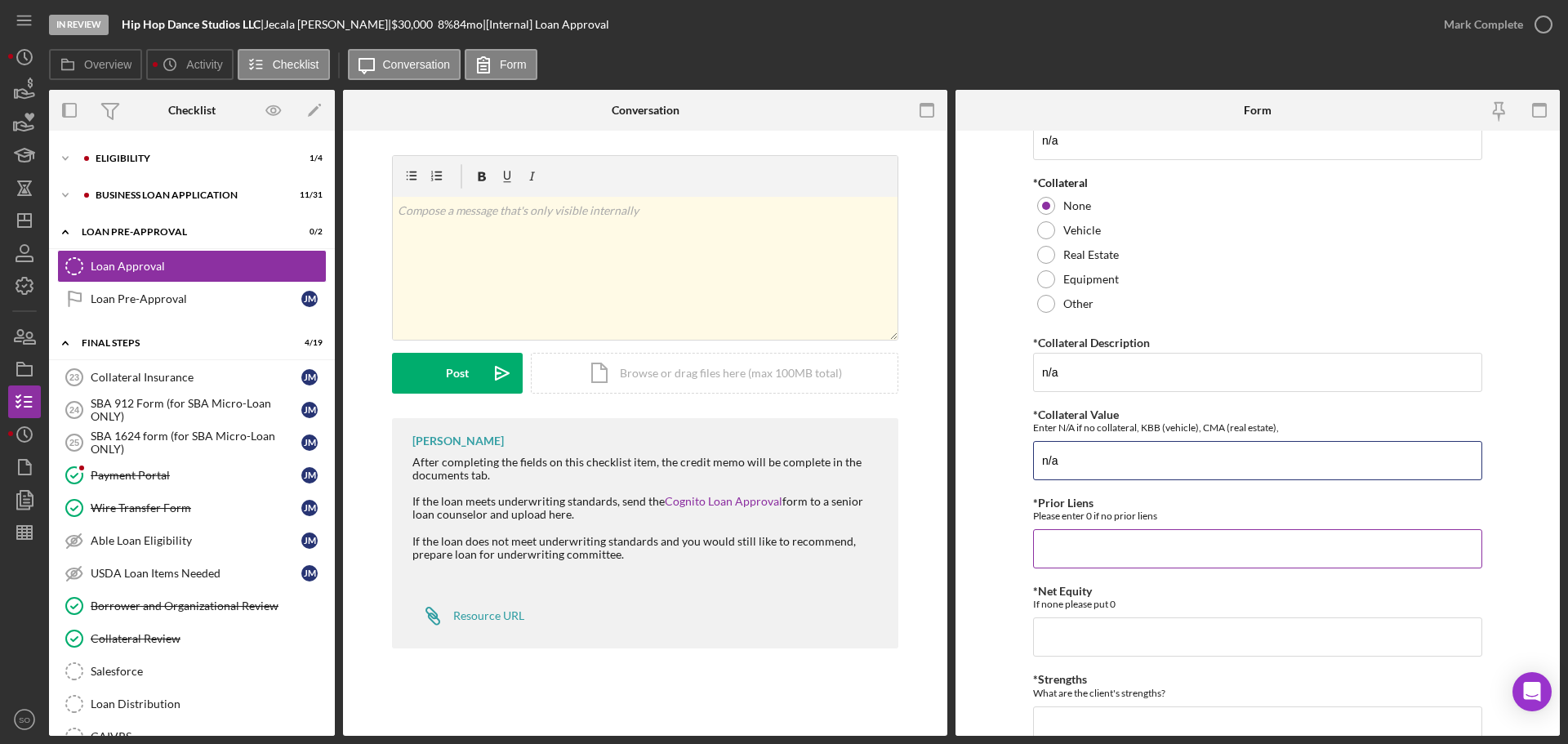
type input "n/a"
click at [1089, 534] on input "*Prior Liens" at bounding box center [1258, 548] width 450 height 39
type input "0"
click at [1083, 643] on input "*Net Equity" at bounding box center [1258, 637] width 450 height 39
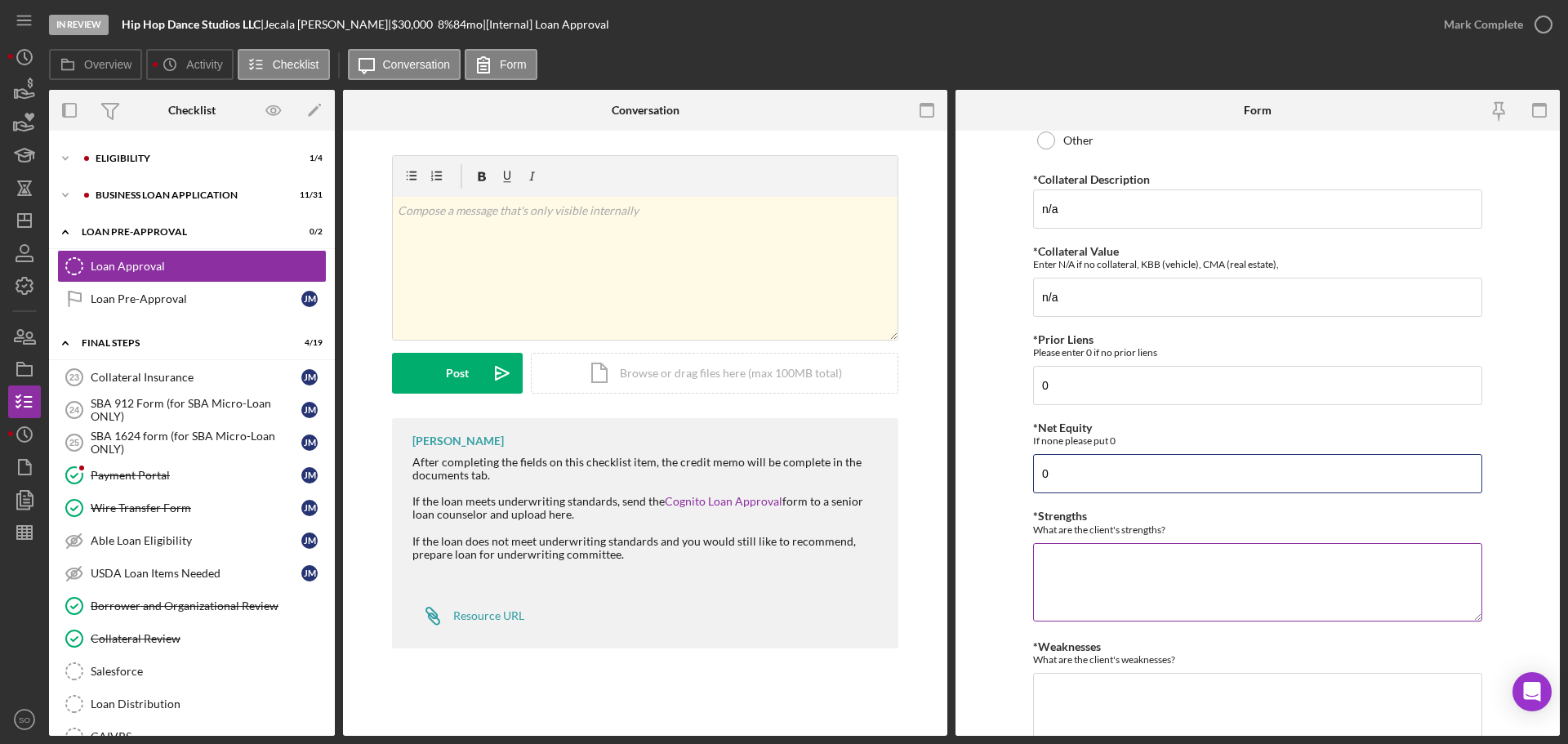
type input "0"
click at [1085, 555] on textarea "*Strengths" at bounding box center [1258, 582] width 450 height 78
type textarea "R"
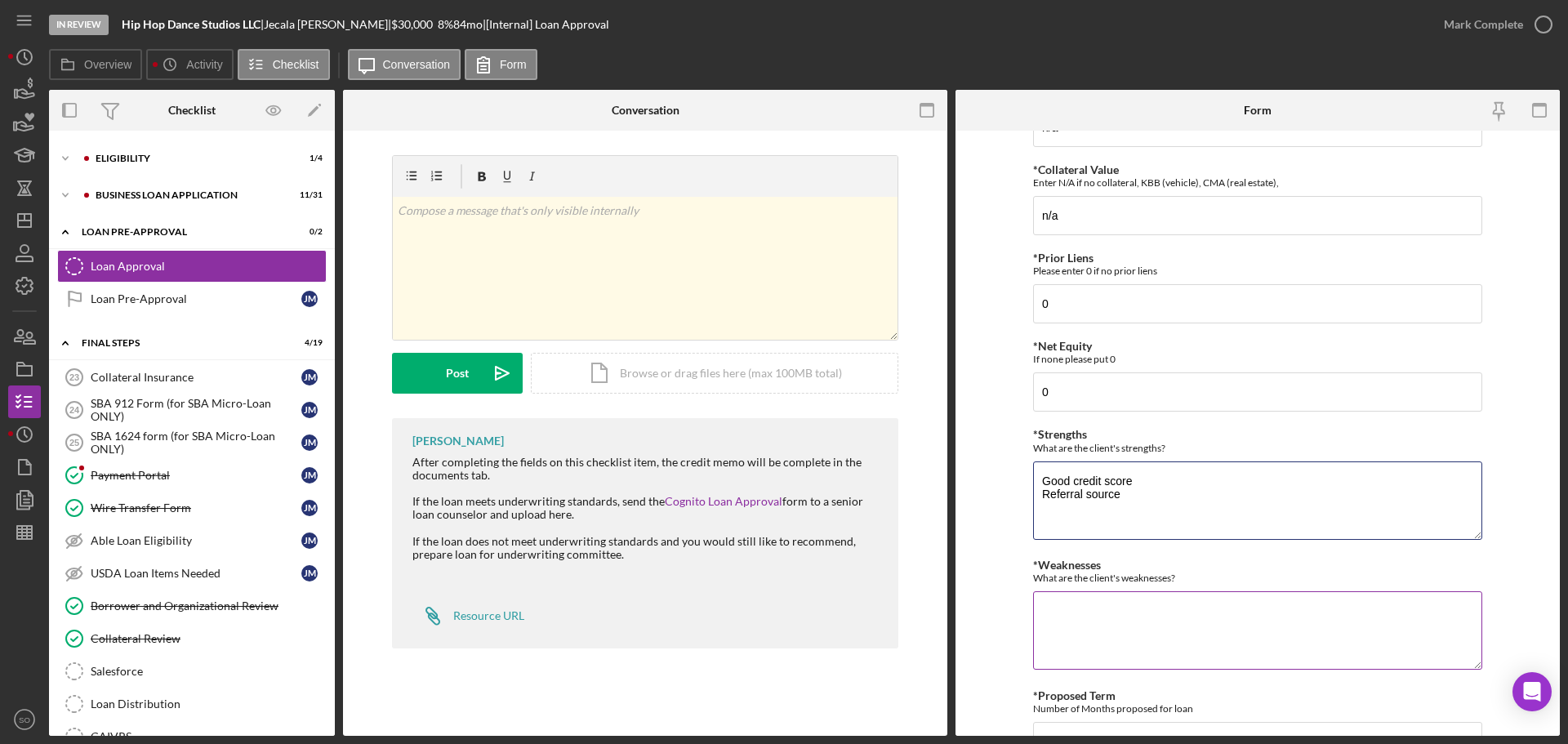
type textarea "Good credit score Referral source"
click at [1137, 627] on textarea "*Weaknesses" at bounding box center [1258, 630] width 450 height 78
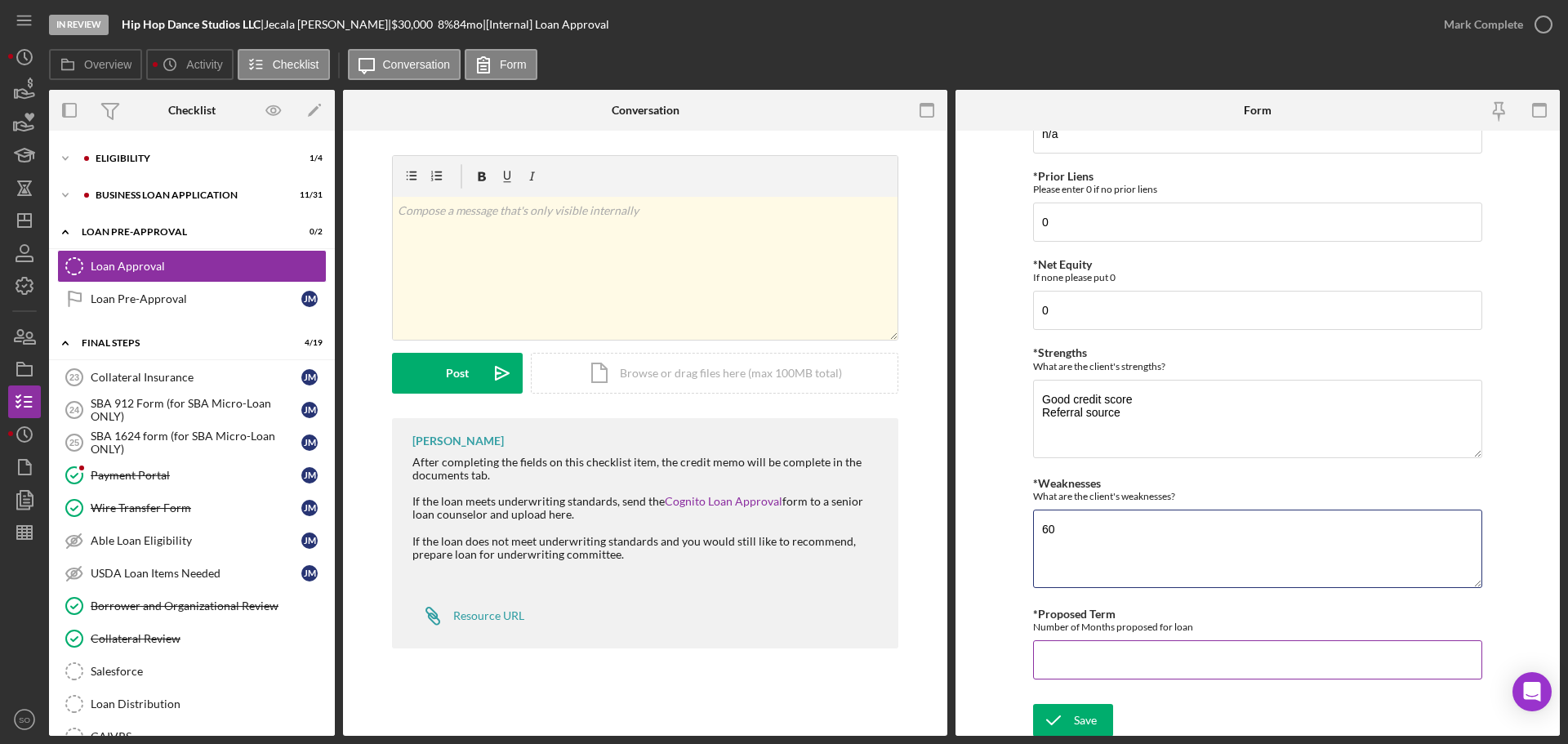
type textarea "60"
click at [1123, 665] on input "*Proposed Term" at bounding box center [1258, 659] width 450 height 39
type input "60"
click at [972, 531] on form "*Proposed Monthly Payment Update the loan amount and term on the client project…" at bounding box center [1257, 433] width 604 height 605
type textarea "Unsecured"
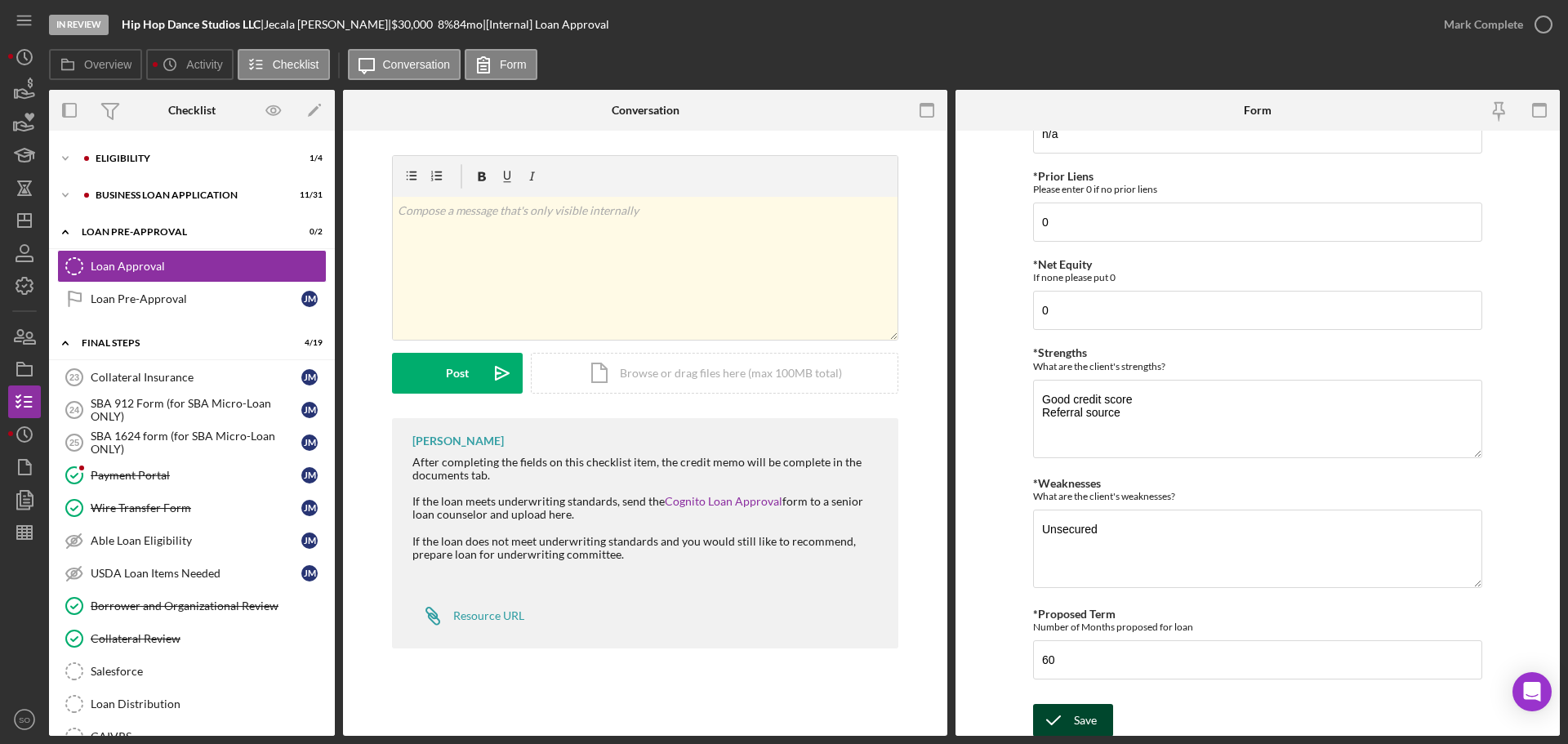
click at [1082, 708] on div "Save" at bounding box center [1085, 720] width 23 height 33
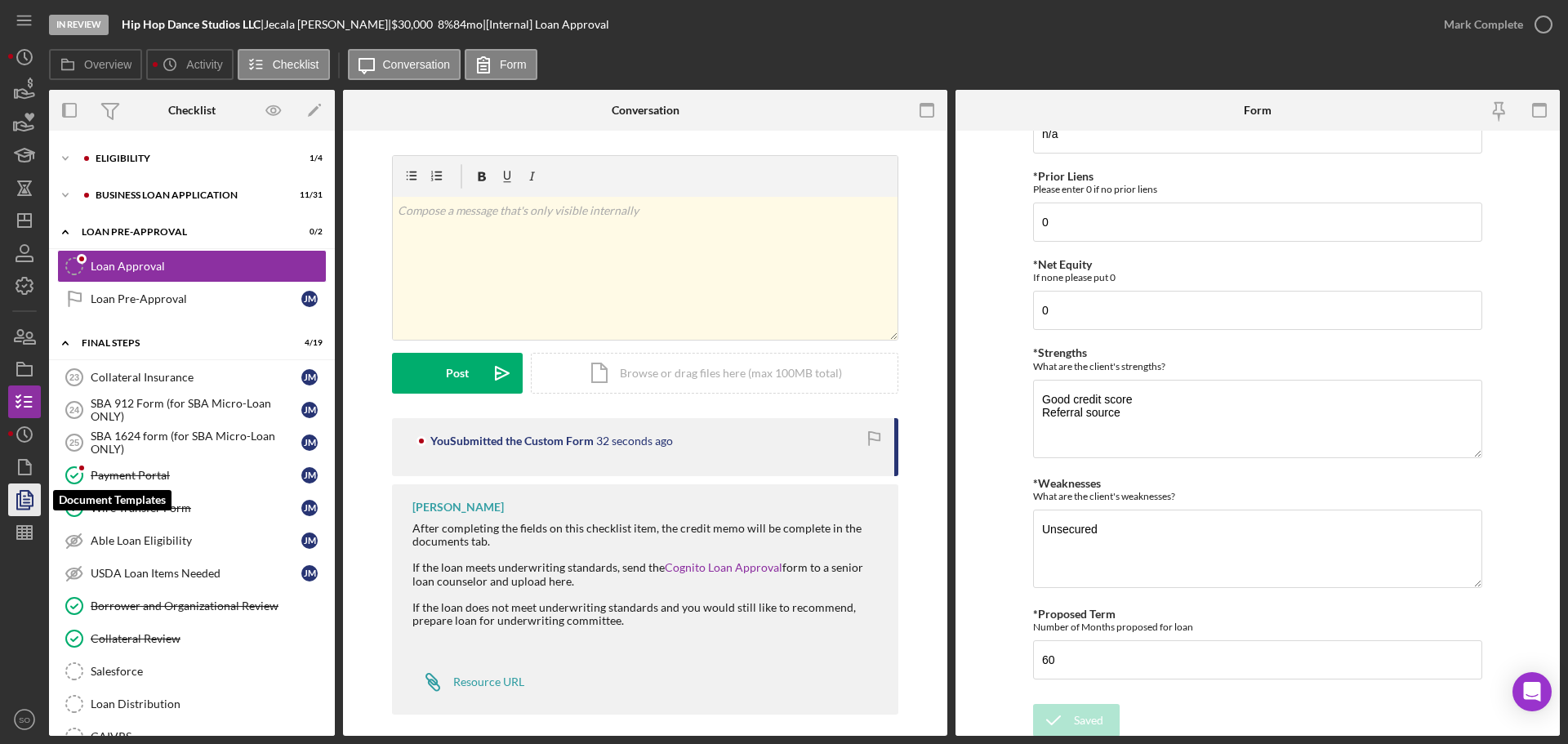
click at [10, 503] on icon "button" at bounding box center [24, 500] width 41 height 41
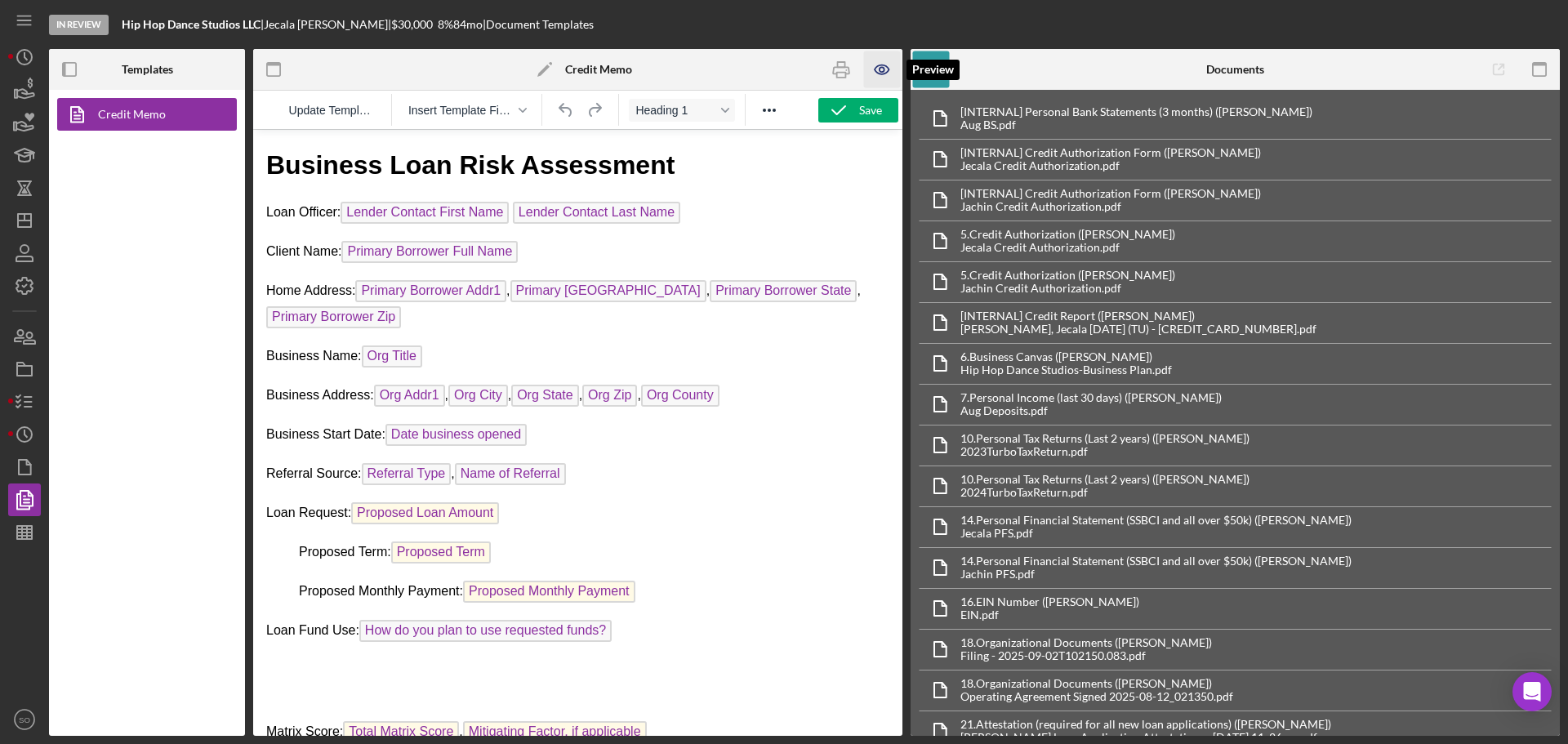
click at [879, 78] on icon "button" at bounding box center [881, 69] width 36 height 36
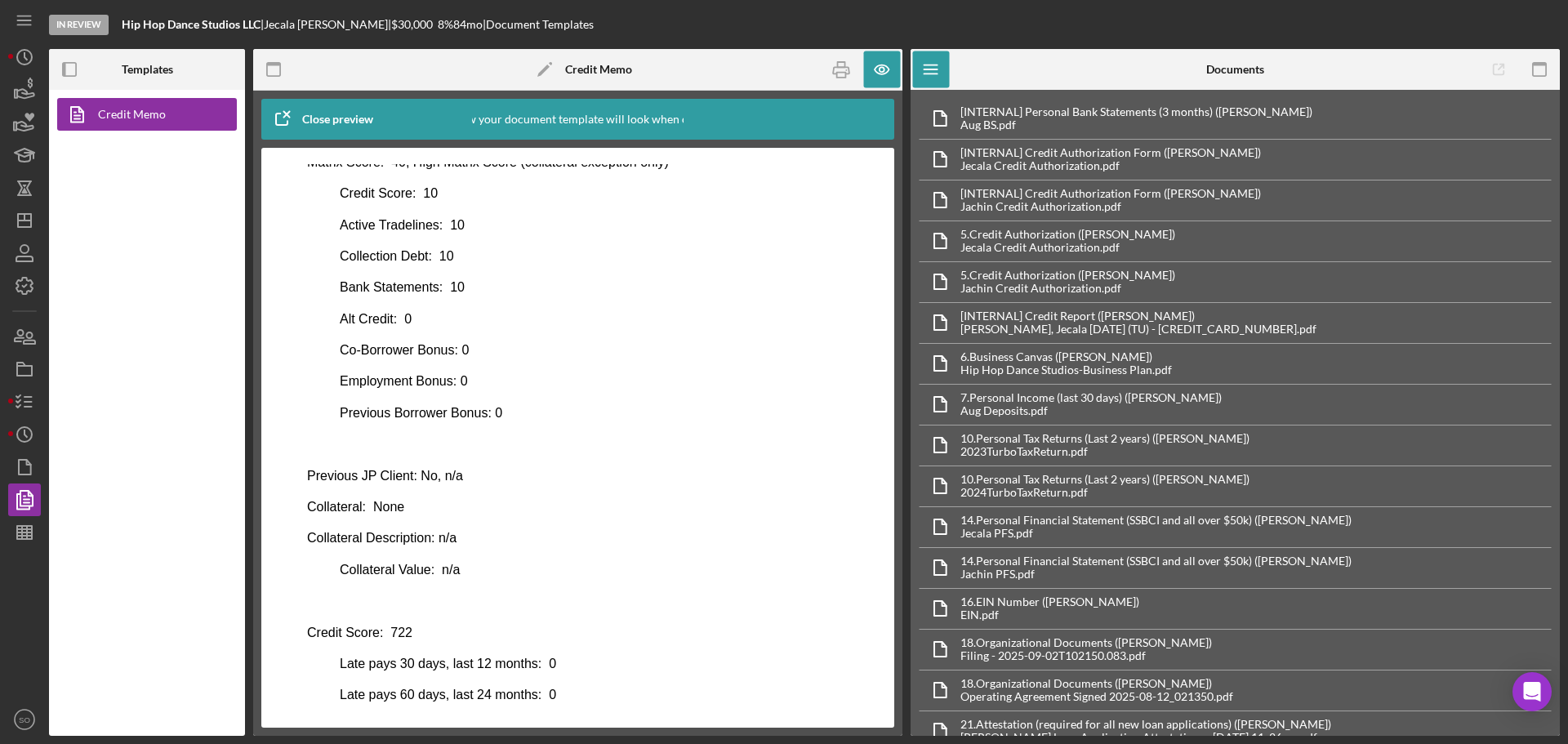
scroll to position [747, 0]
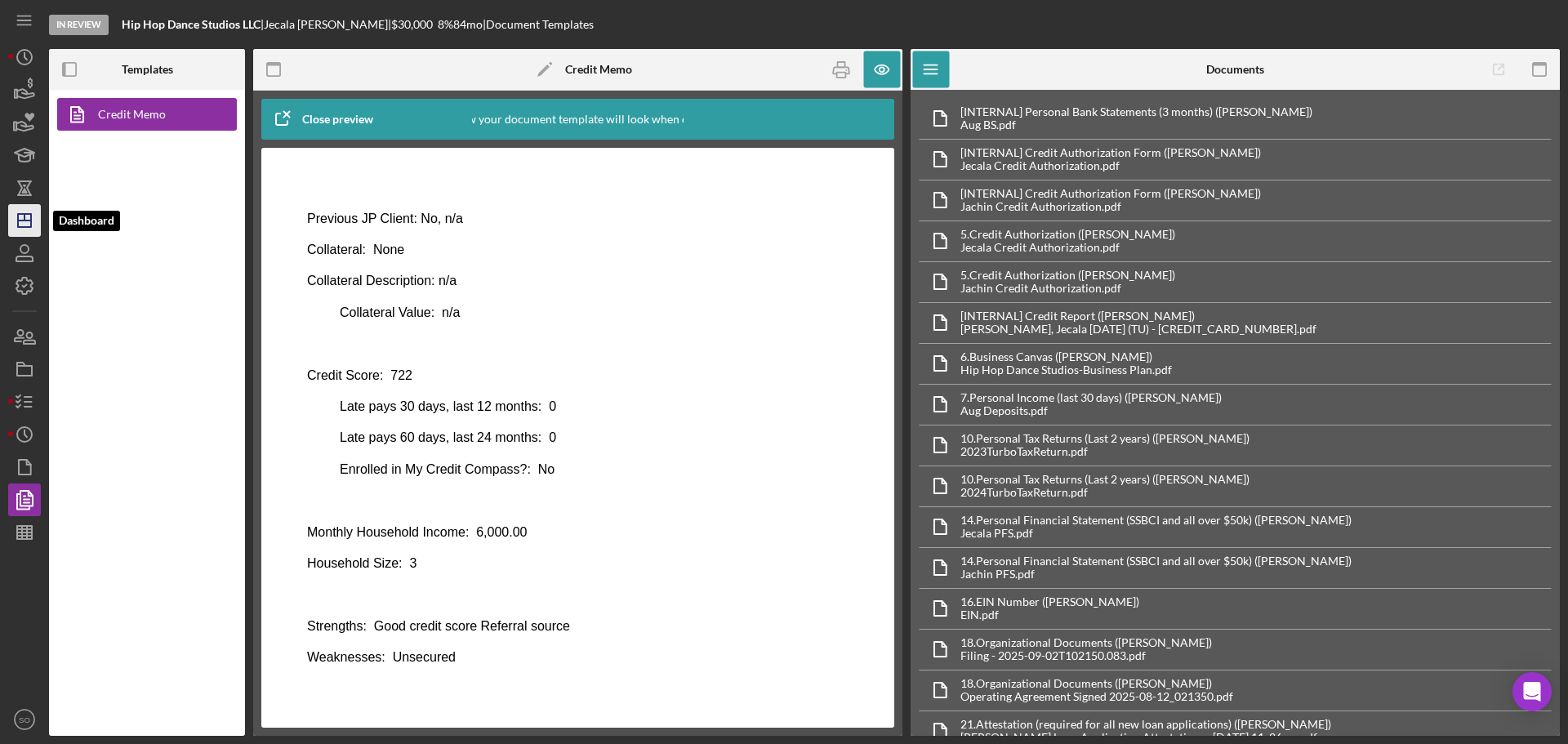
click at [26, 214] on icon "Icon/Dashboard" at bounding box center [24, 221] width 41 height 41
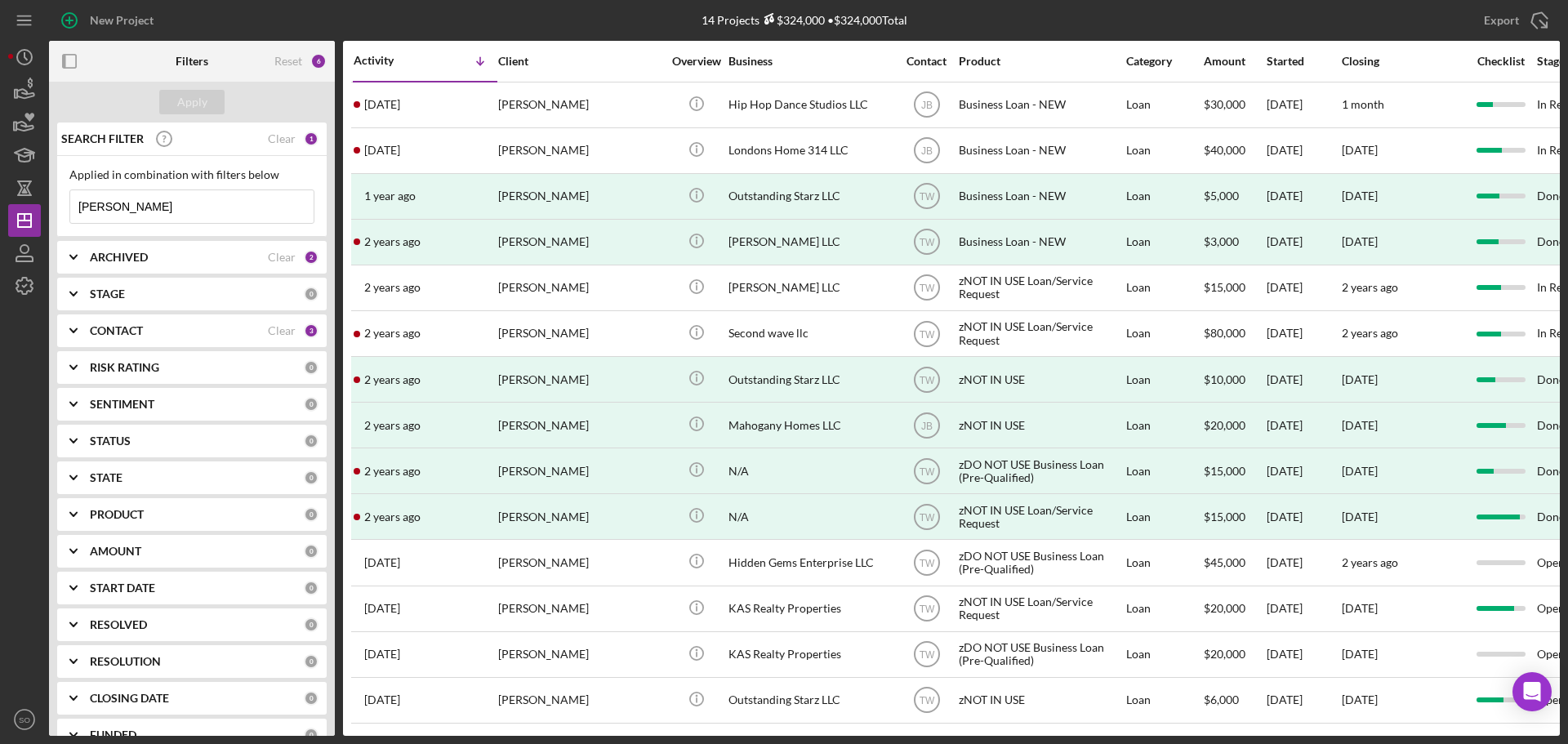
drag, startPoint x: 153, startPoint y: 214, endPoint x: 0, endPoint y: 212, distance: 153.0
click at [0, 209] on div "New Project 14 Projects $324,000 • $324,000 Total moore Export Icon/Export Filt…" at bounding box center [784, 372] width 1568 height 744
type input "erica demby"
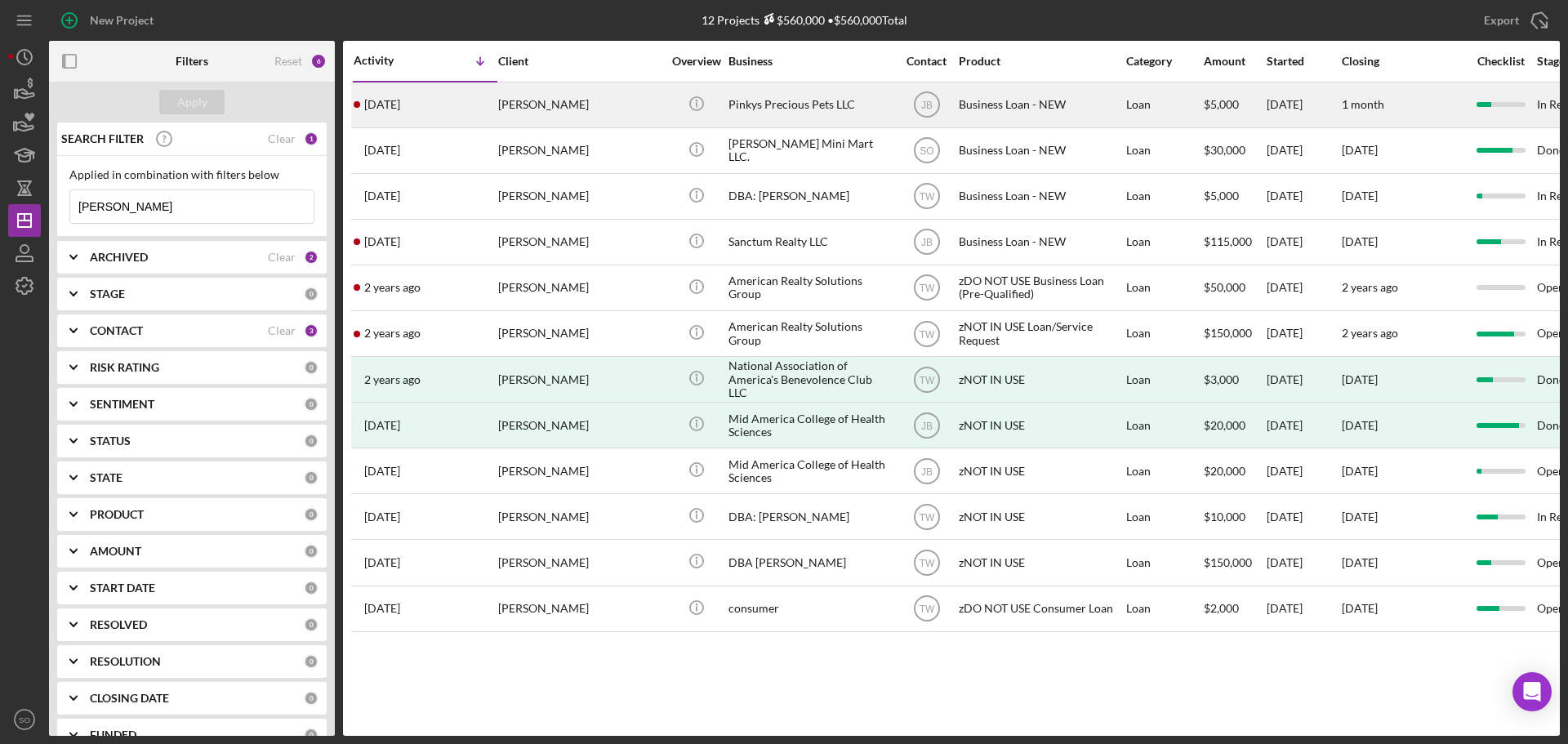
click at [528, 103] on div "Erica Demby" at bounding box center [579, 104] width 163 height 43
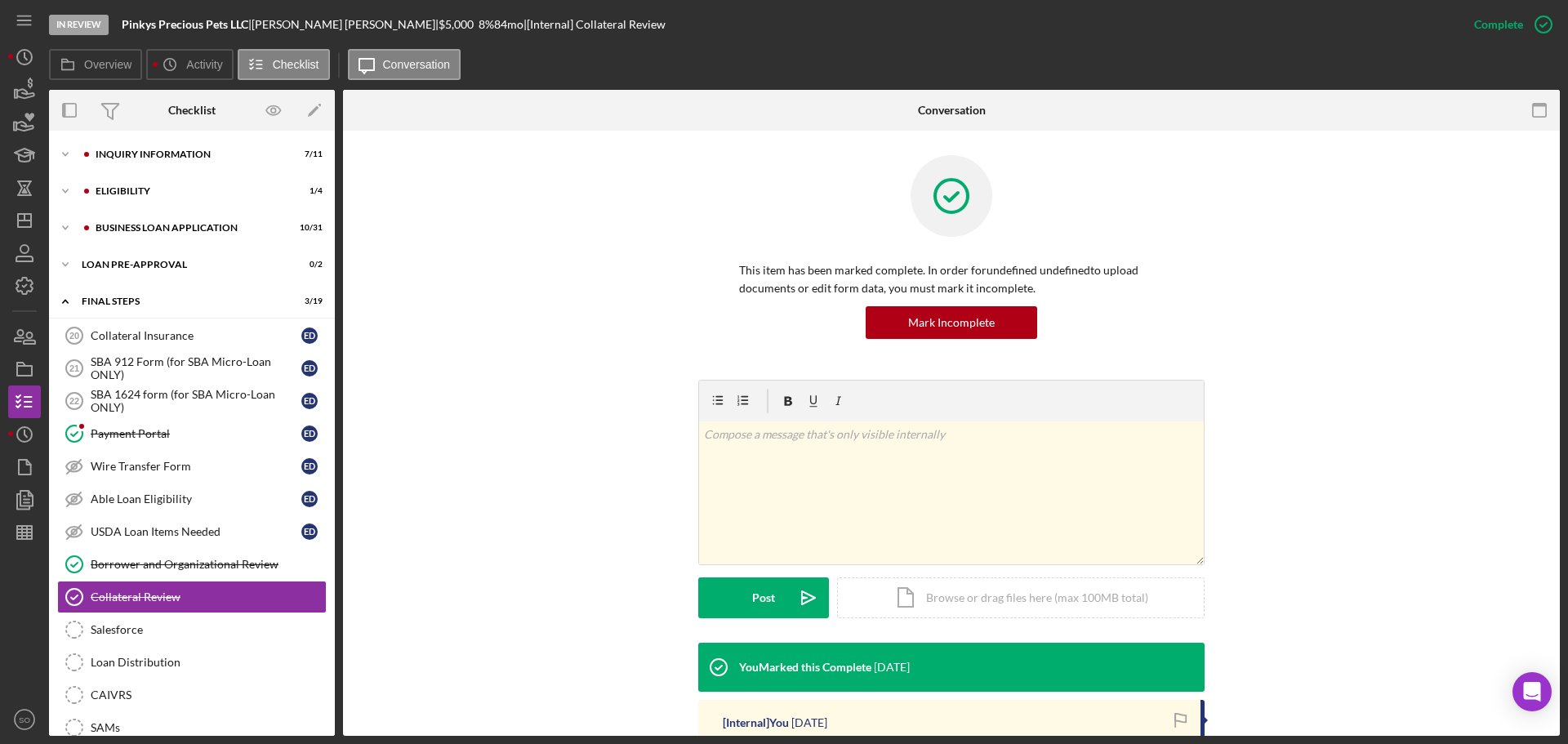
click at [41, 493] on nav "Icon/Menu Icon/Dashboard Dashboard Navigation Divider Mobile Checklist Navigati…" at bounding box center [29, 367] width 41 height 736
click at [35, 495] on icon "button" at bounding box center [24, 500] width 41 height 41
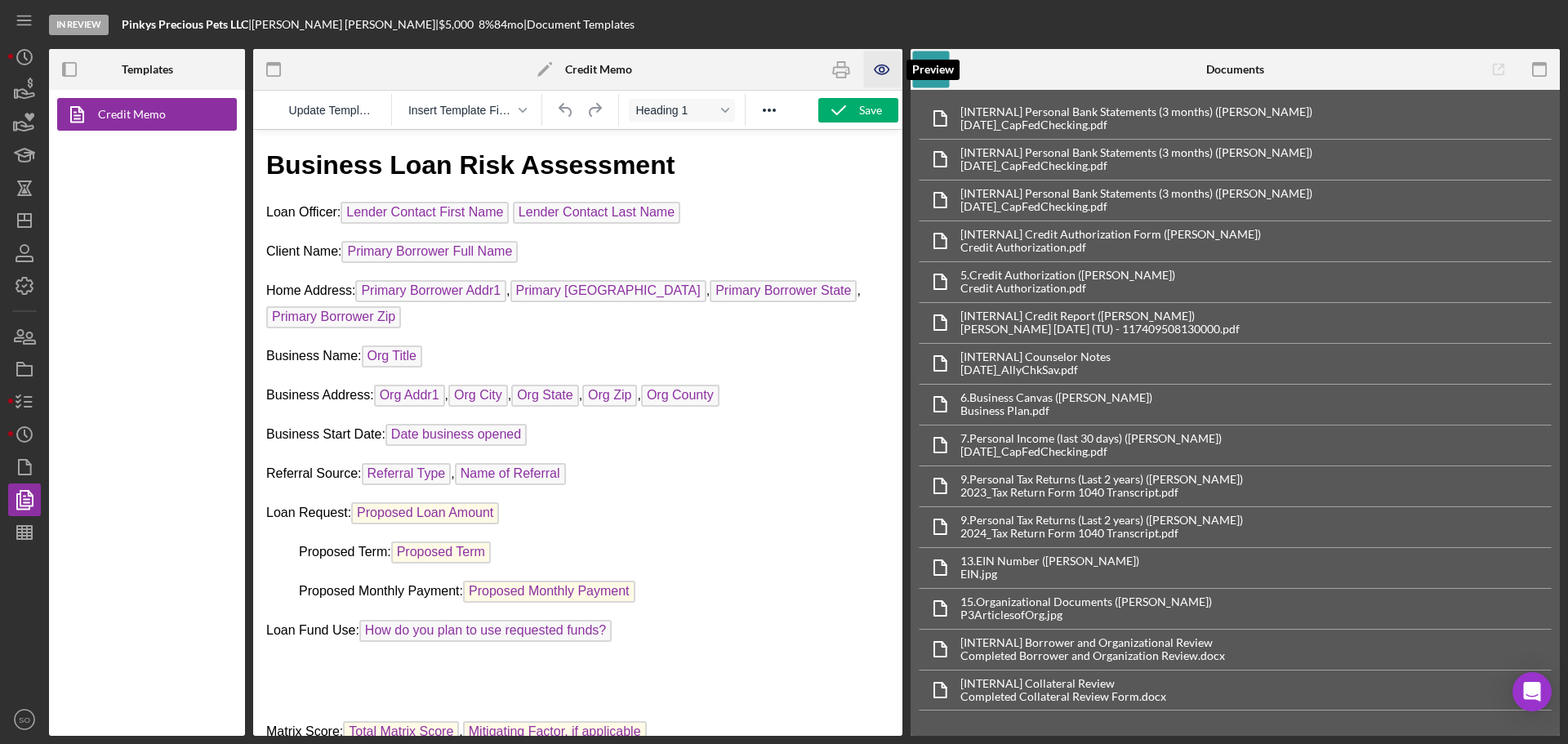
click at [869, 76] on icon "button" at bounding box center [881, 69] width 36 height 36
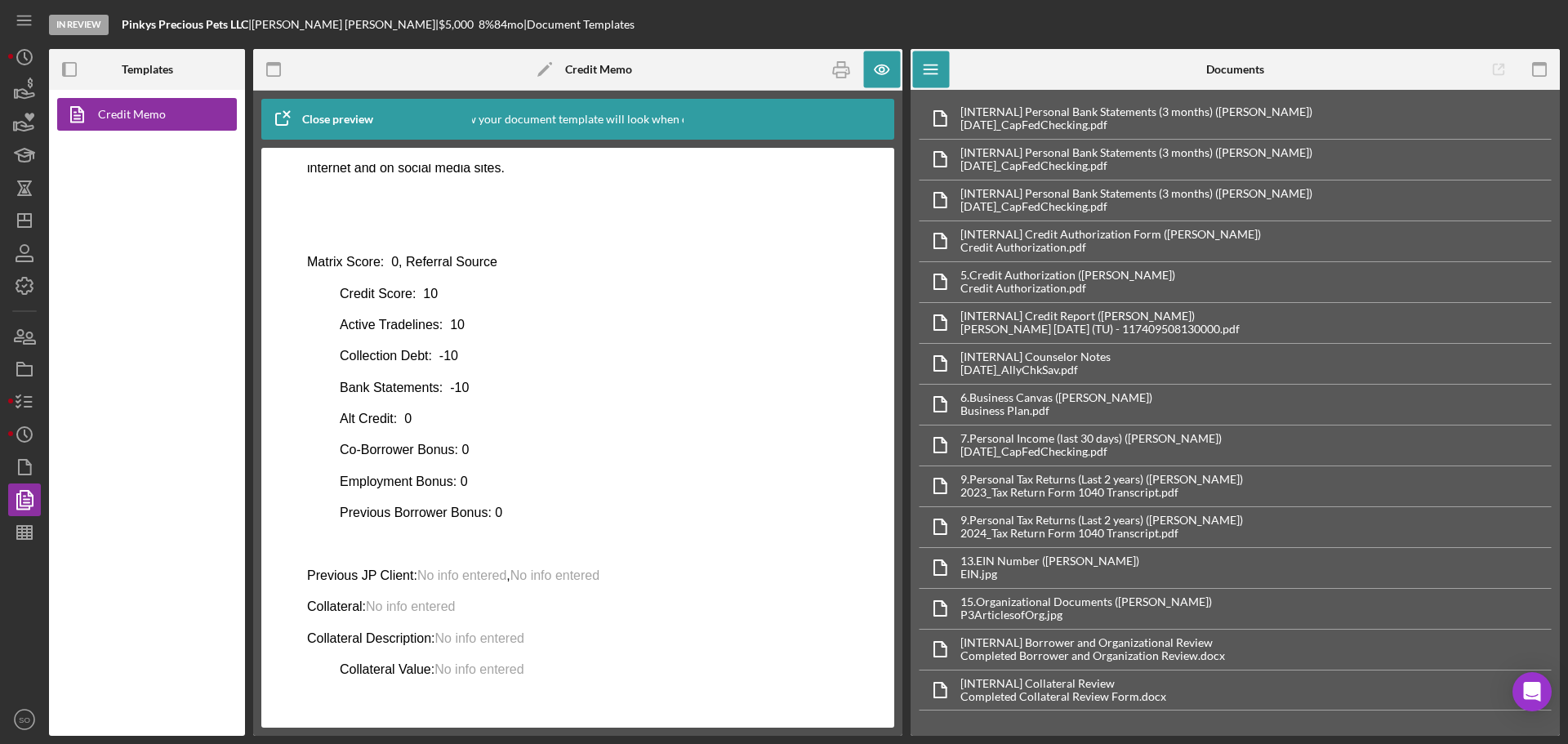
scroll to position [765, 0]
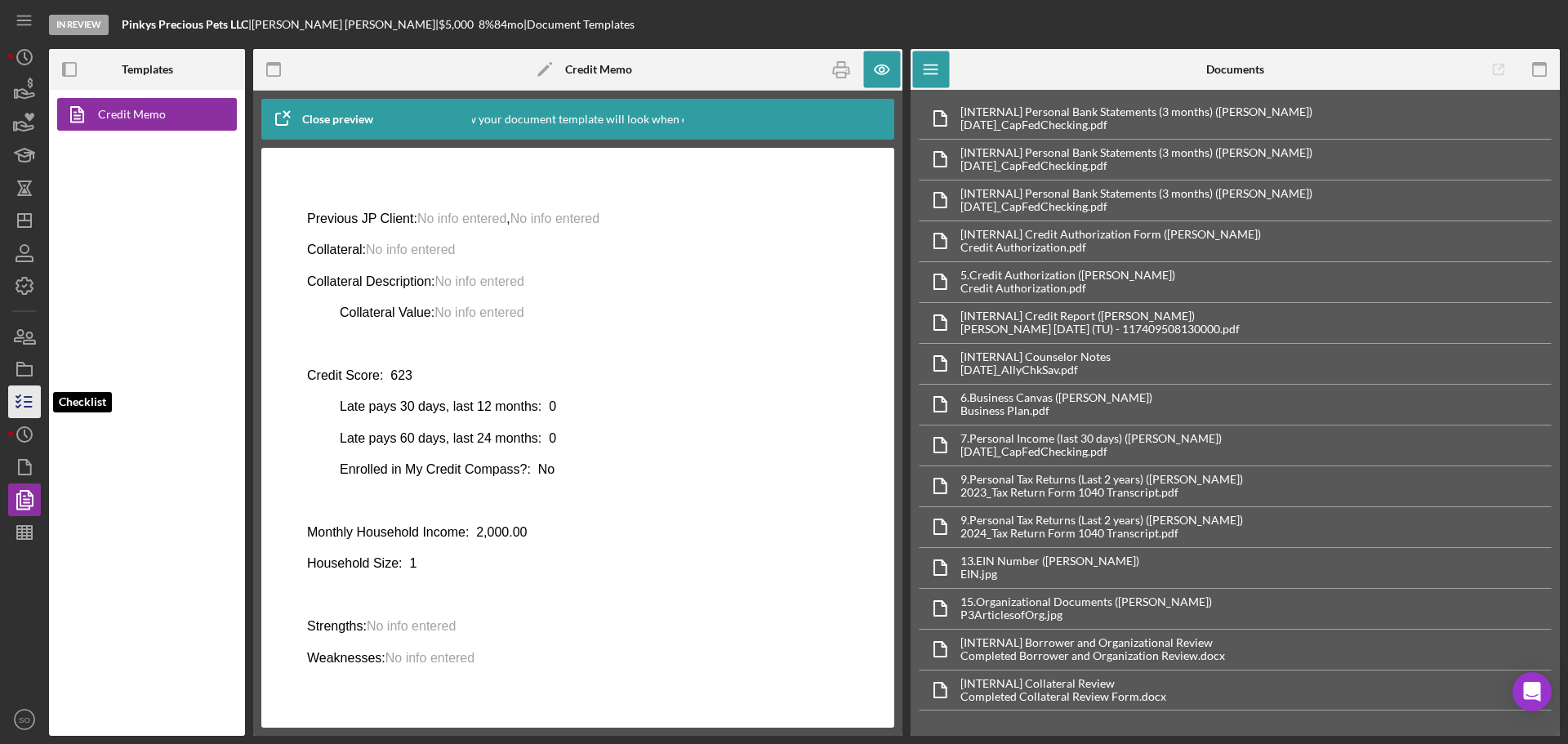
click at [30, 398] on icon "button" at bounding box center [24, 402] width 41 height 41
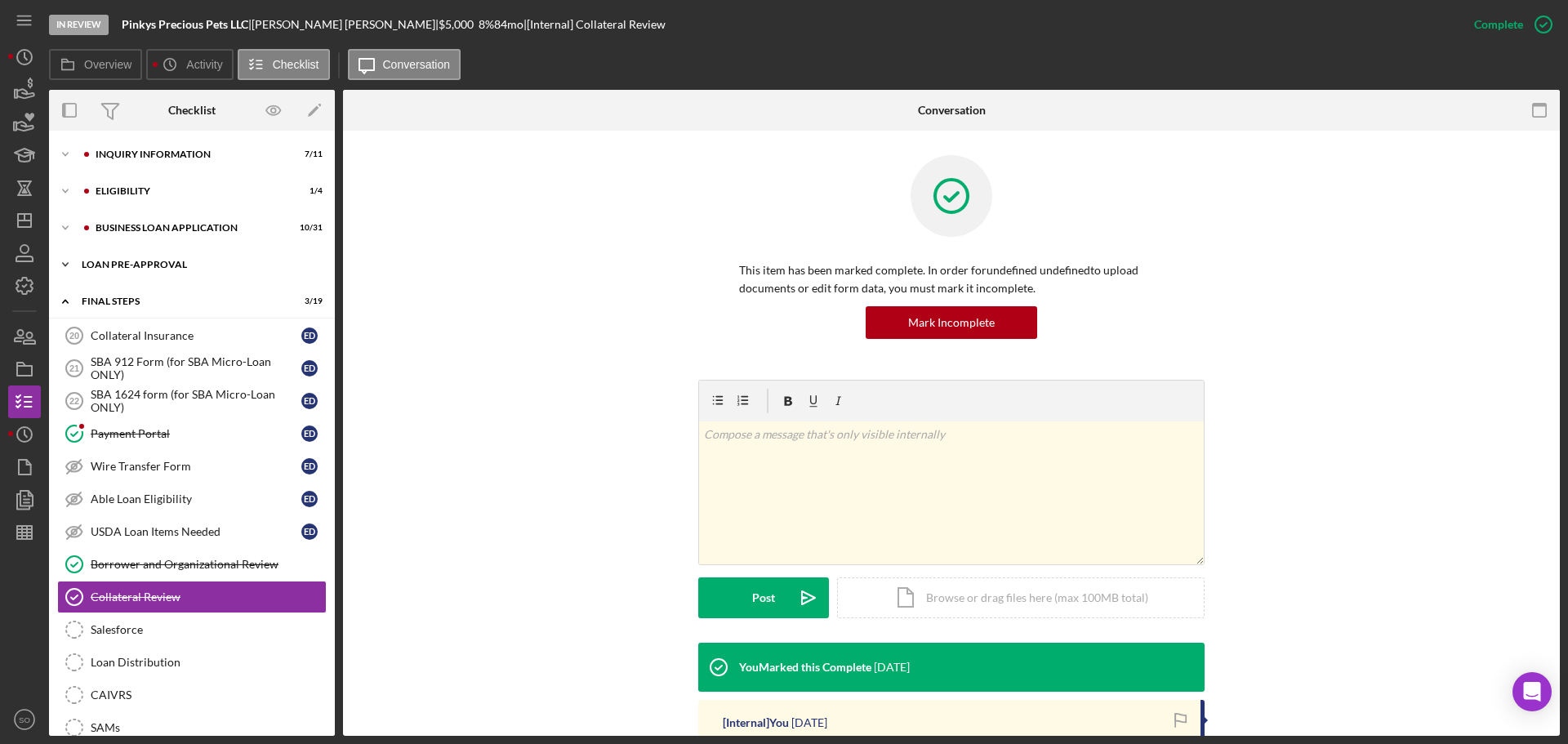
click at [194, 268] on div "LOAN PRE-APPROVAL" at bounding box center [199, 264] width 233 height 10
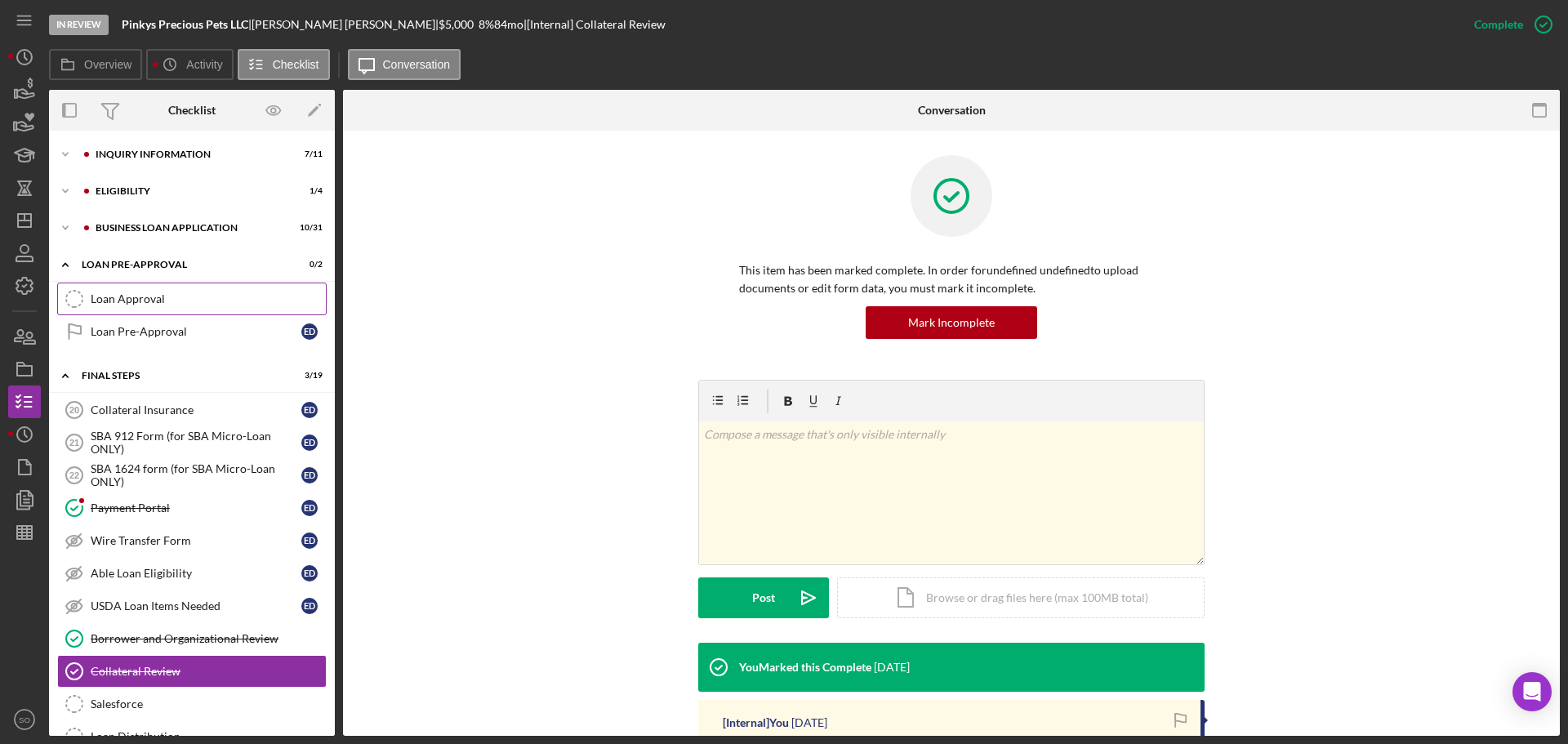
click at [160, 304] on div "Loan Approval" at bounding box center [208, 298] width 235 height 13
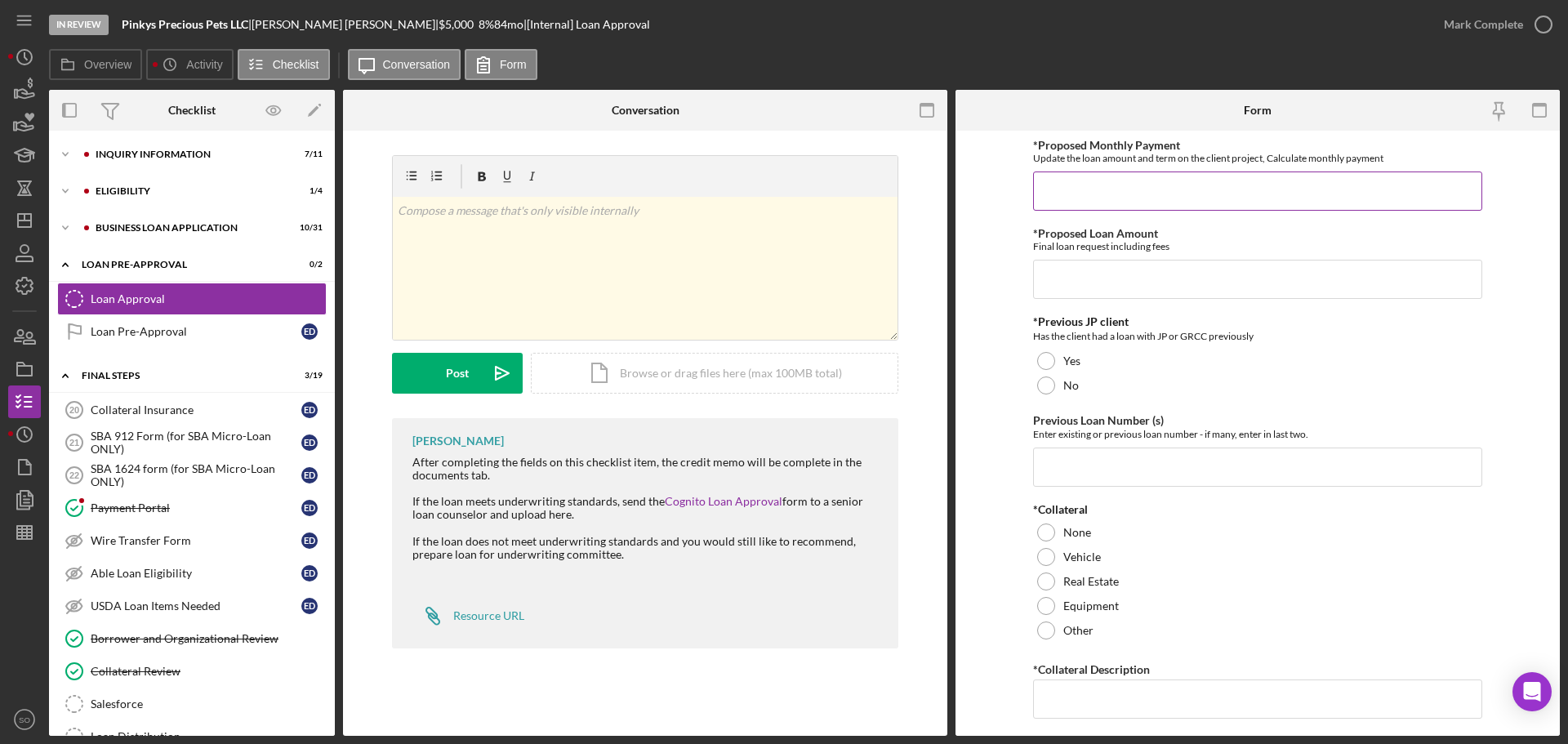
click at [1091, 200] on input "*Proposed Monthly Payment" at bounding box center [1258, 191] width 450 height 39
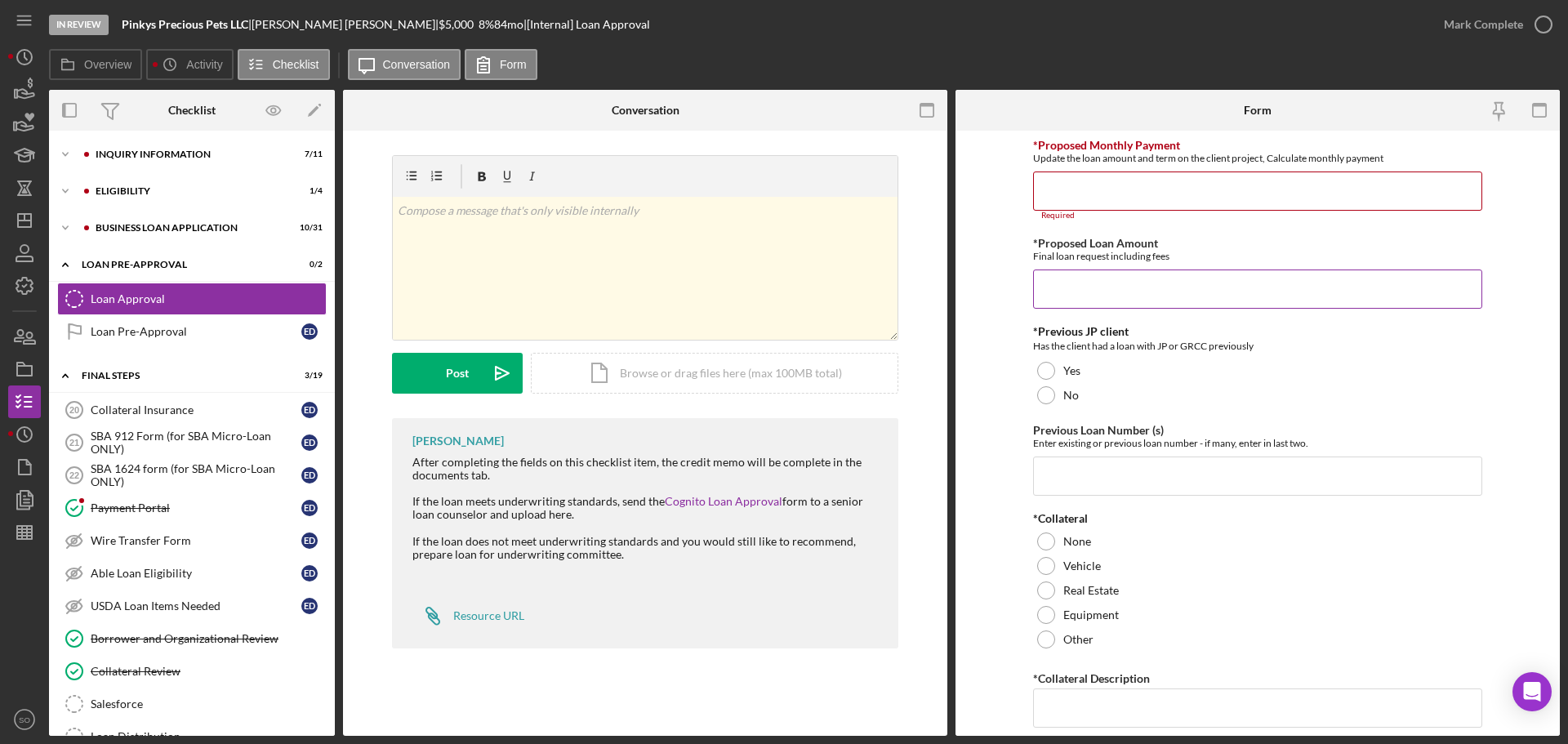
drag, startPoint x: 1131, startPoint y: 276, endPoint x: 1140, endPoint y: 291, distance: 17.5
click at [1138, 285] on input "*Proposed Loan Amount" at bounding box center [1258, 289] width 450 height 39
type input "$5,000"
click at [1105, 199] on input "*Proposed Monthly Payment" at bounding box center [1258, 191] width 450 height 39
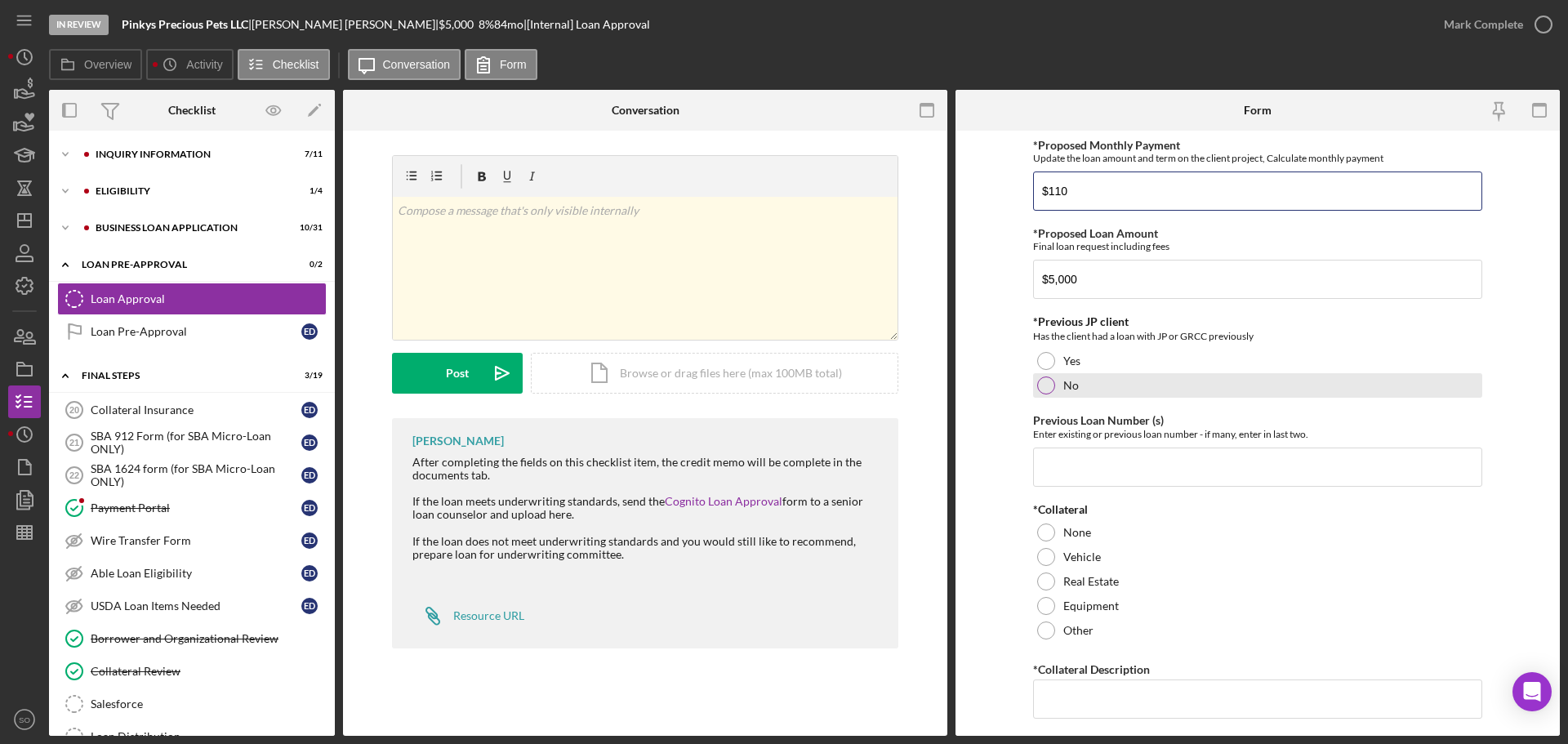
type input "$110"
drag, startPoint x: 1060, startPoint y: 388, endPoint x: 1074, endPoint y: 427, distance: 41.4
click at [1060, 390] on div "No" at bounding box center [1258, 385] width 450 height 24
drag, startPoint x: 1097, startPoint y: 462, endPoint x: 1108, endPoint y: 476, distance: 17.8
click at [1104, 473] on input "Previous Loan Number (s)" at bounding box center [1258, 467] width 450 height 39
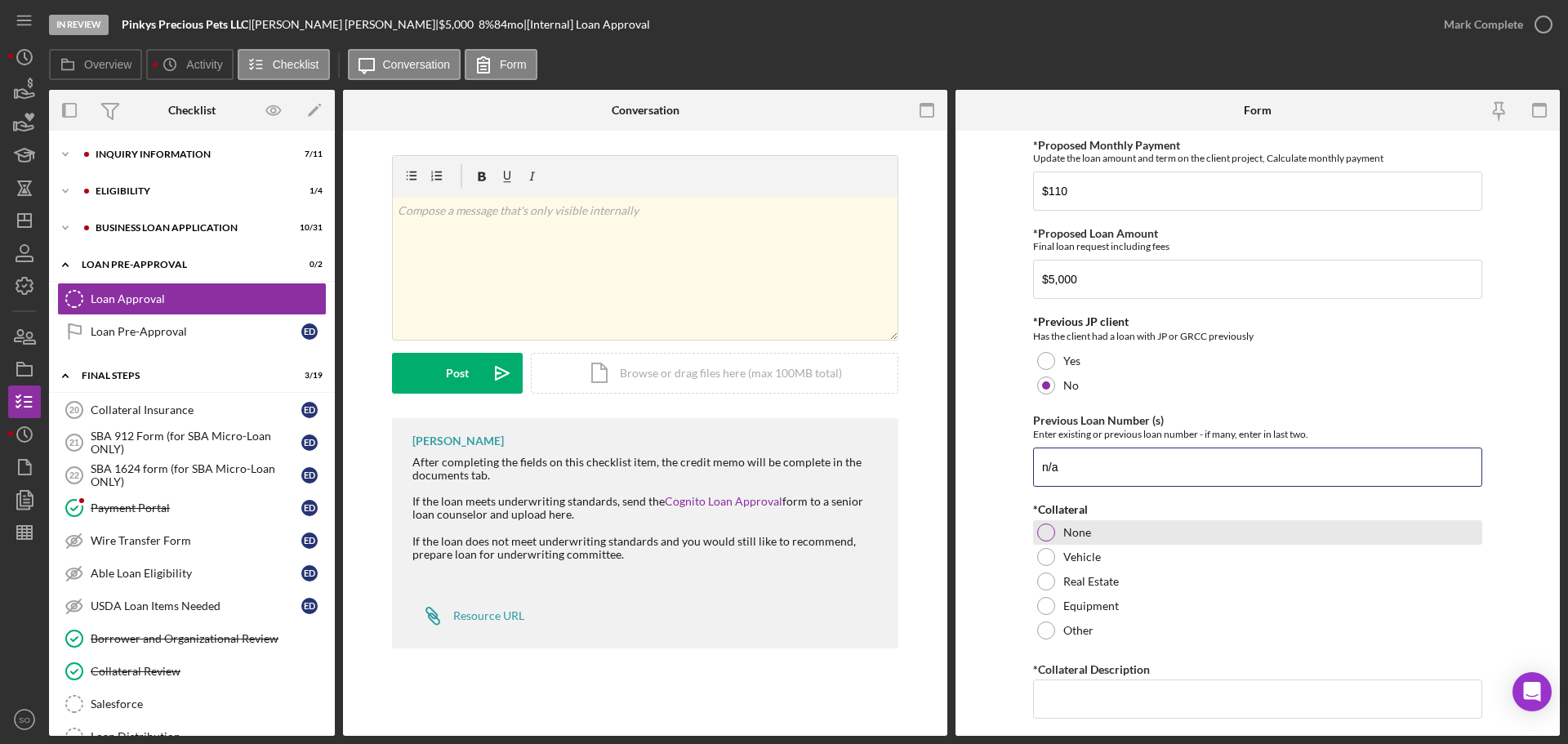
scroll to position [82, 0]
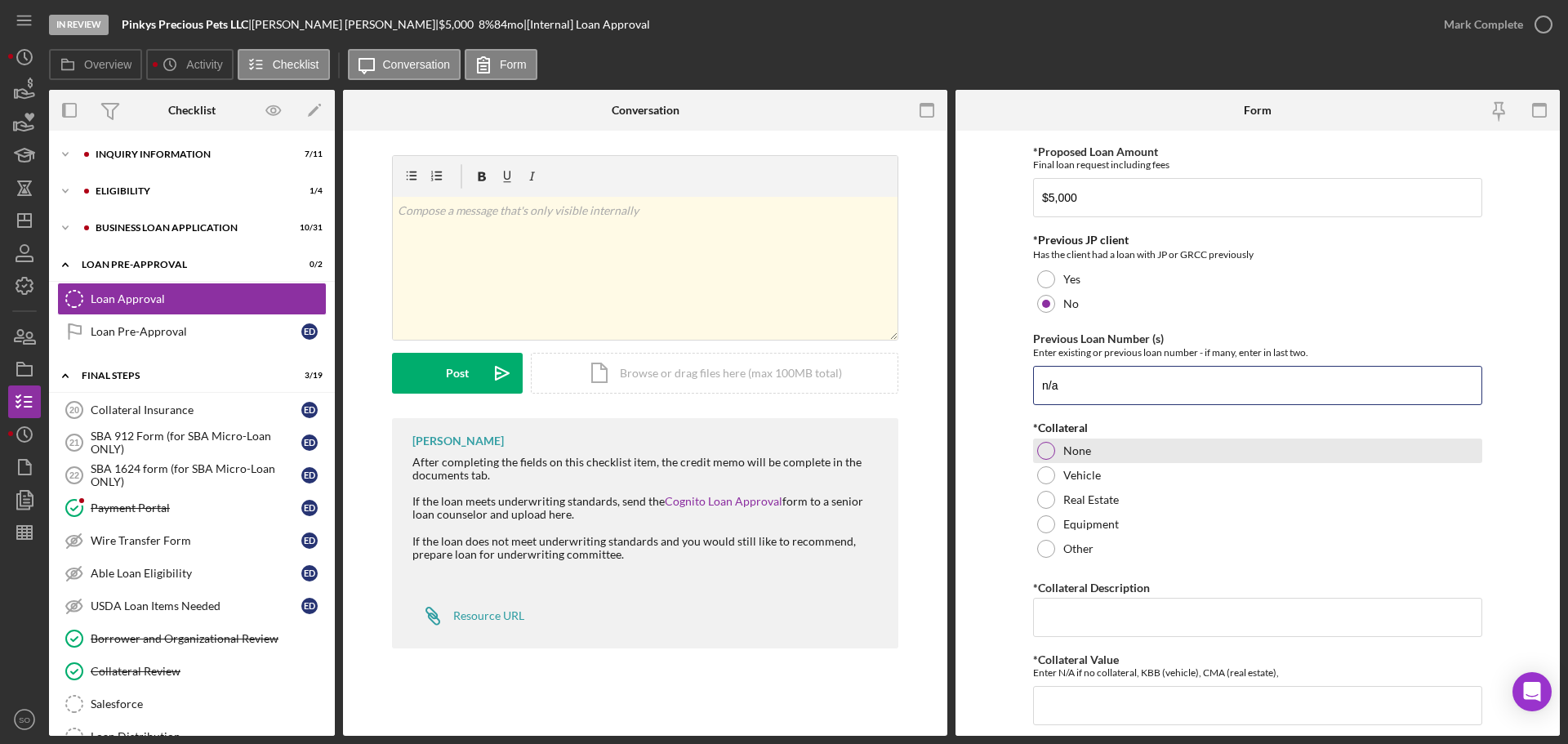
type input "n/a"
click at [1047, 455] on div at bounding box center [1046, 450] width 18 height 18
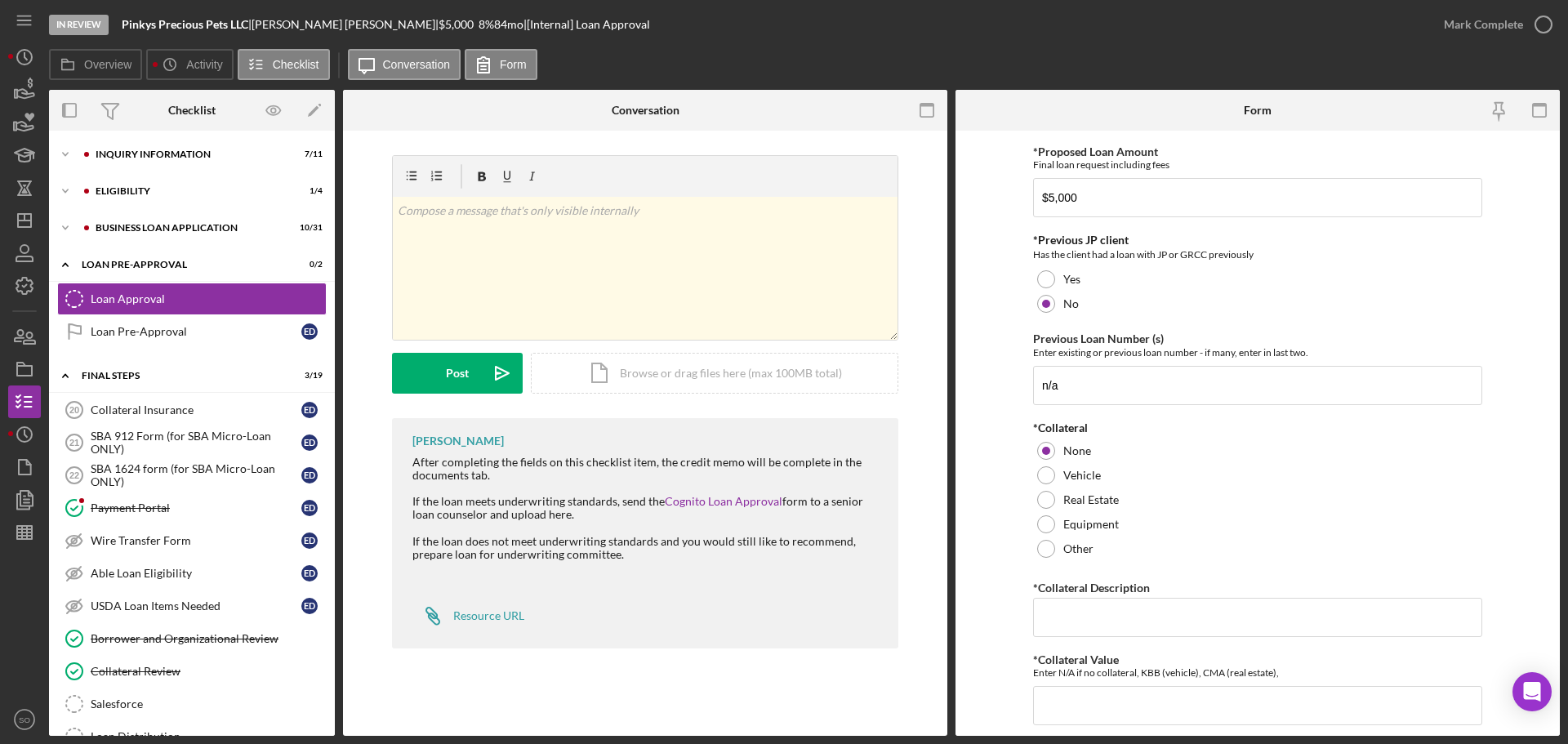
scroll to position [245, 0]
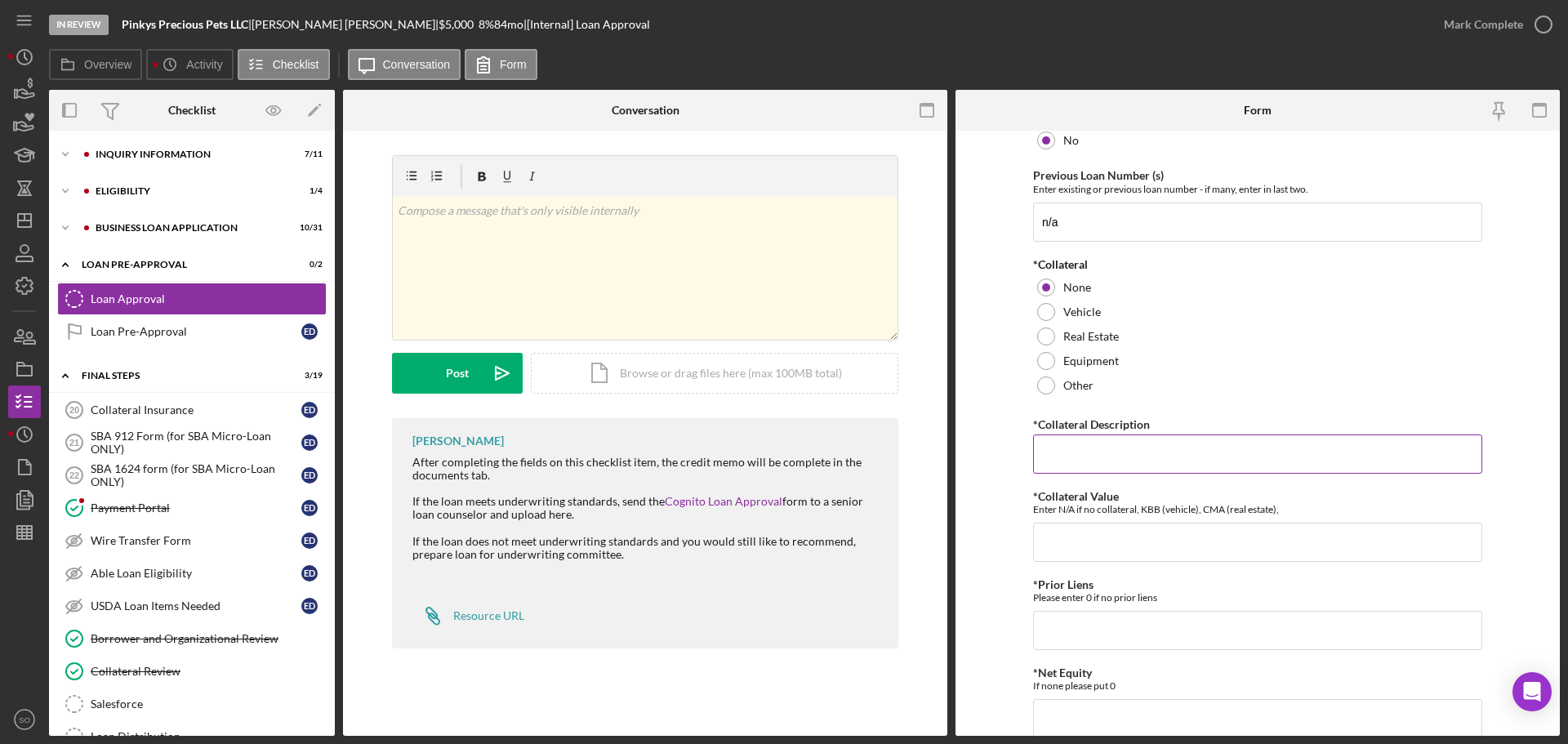
click at [1075, 462] on input "*Collateral Description" at bounding box center [1258, 454] width 450 height 39
type input "n/a"
click at [1078, 538] on input "*Collateral Value" at bounding box center [1258, 542] width 450 height 39
type input "n/a"
click at [1077, 627] on input "*Prior Liens" at bounding box center [1258, 630] width 450 height 39
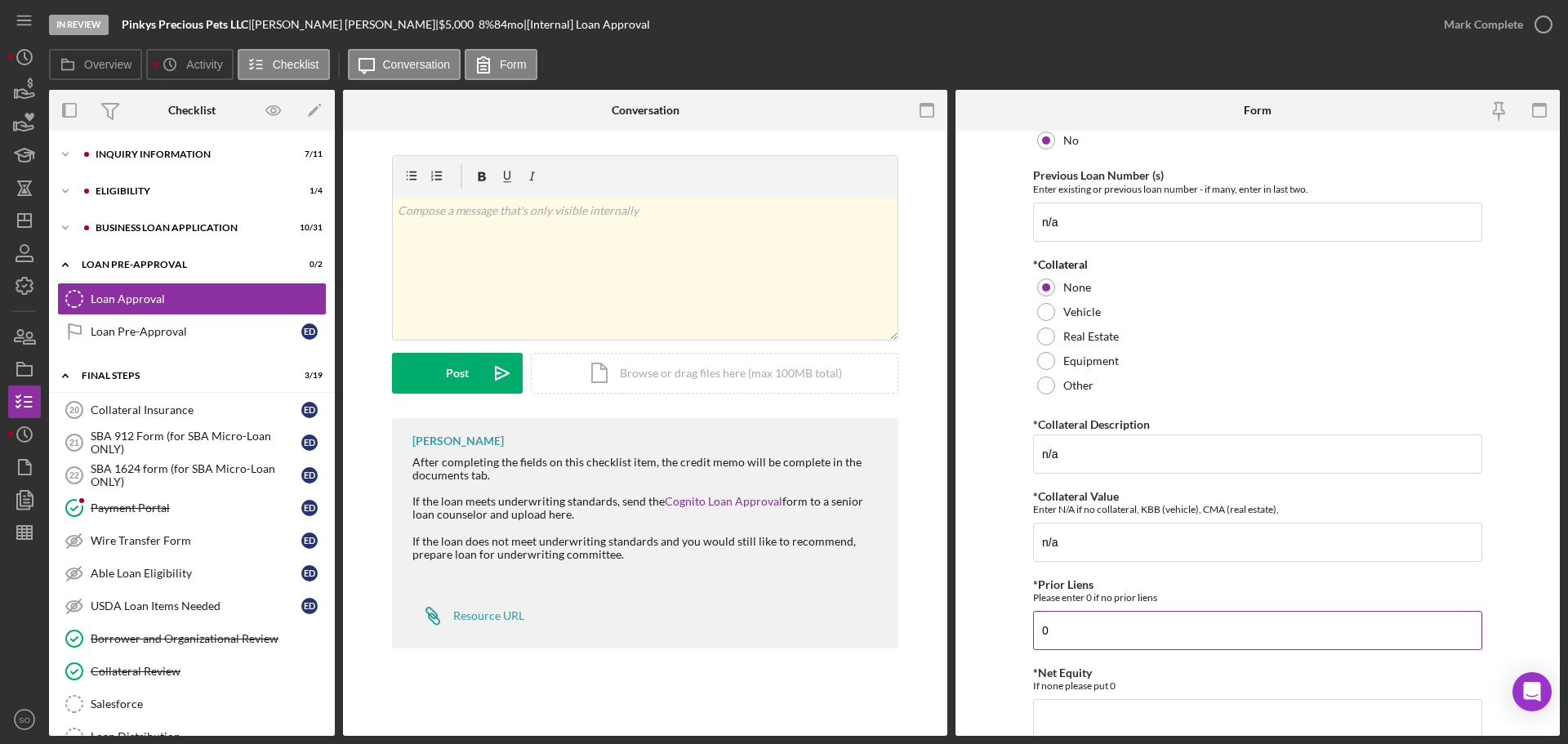
scroll to position [572, 0]
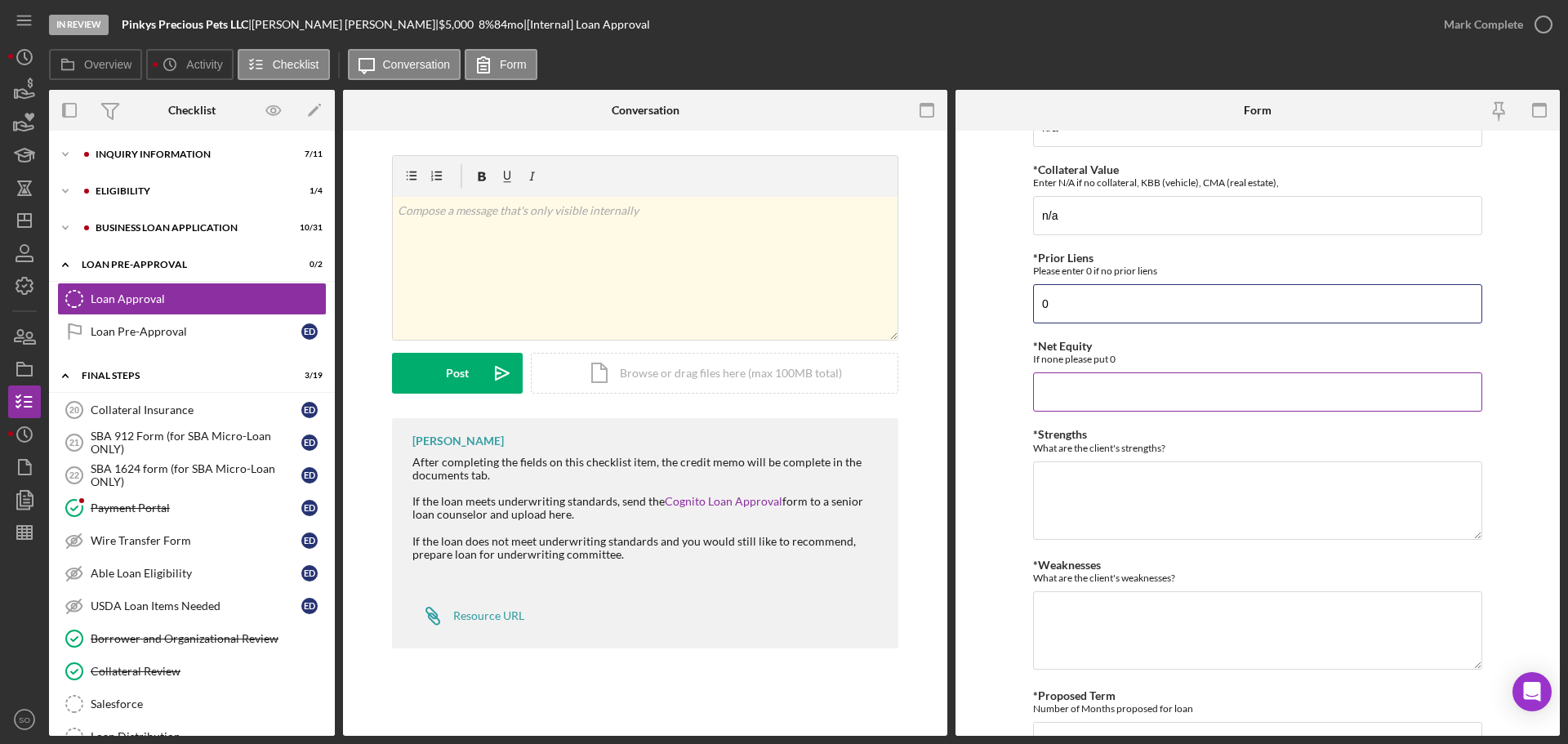
type input "0"
click at [1074, 397] on input "*Net Equity" at bounding box center [1258, 392] width 450 height 39
type input "0"
drag, startPoint x: 1105, startPoint y: 503, endPoint x: 1117, endPoint y: 519, distance: 20.0
click at [1108, 509] on textarea "*Strengths" at bounding box center [1258, 501] width 450 height 78
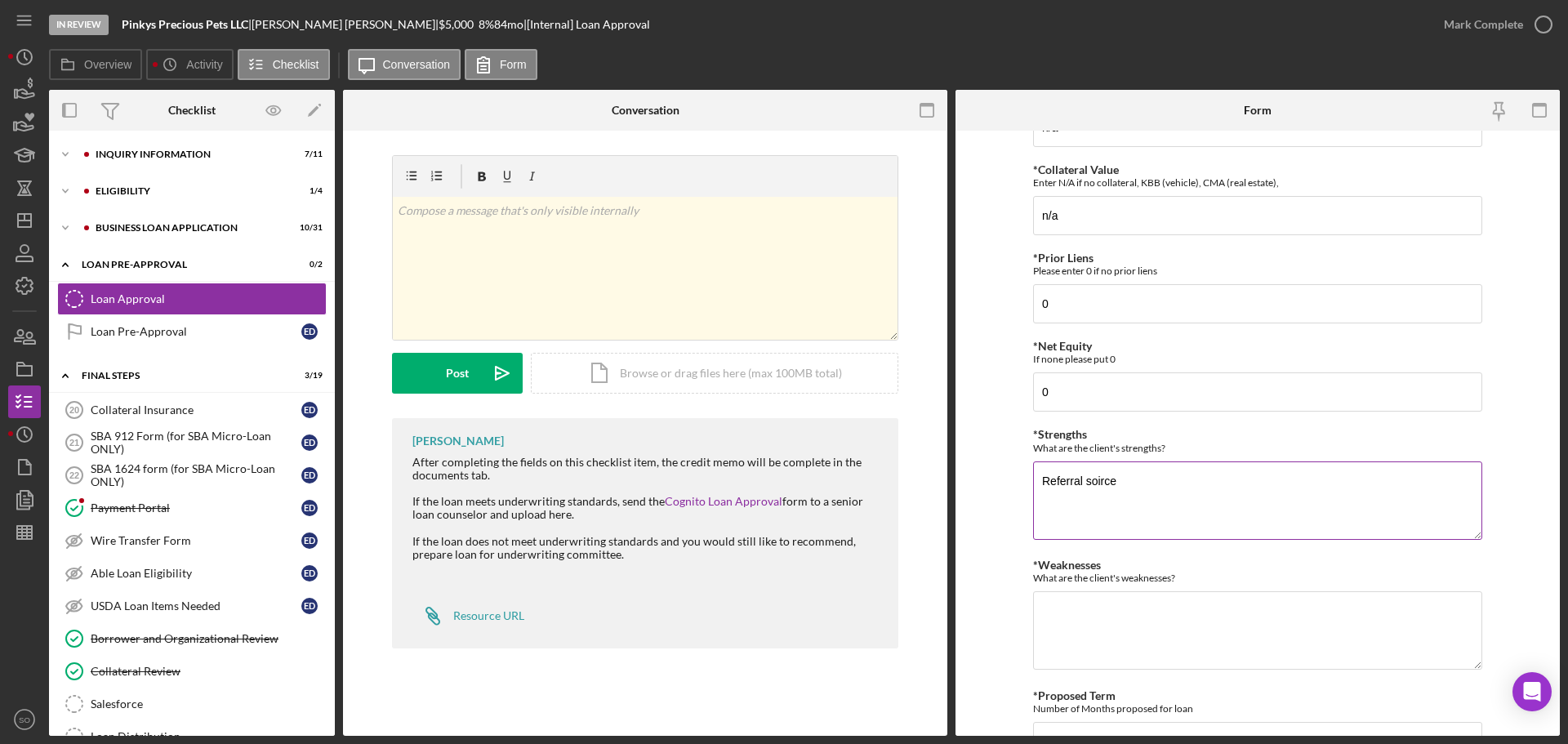
click at [1105, 477] on textarea "Referral soirce" at bounding box center [1258, 501] width 450 height 78
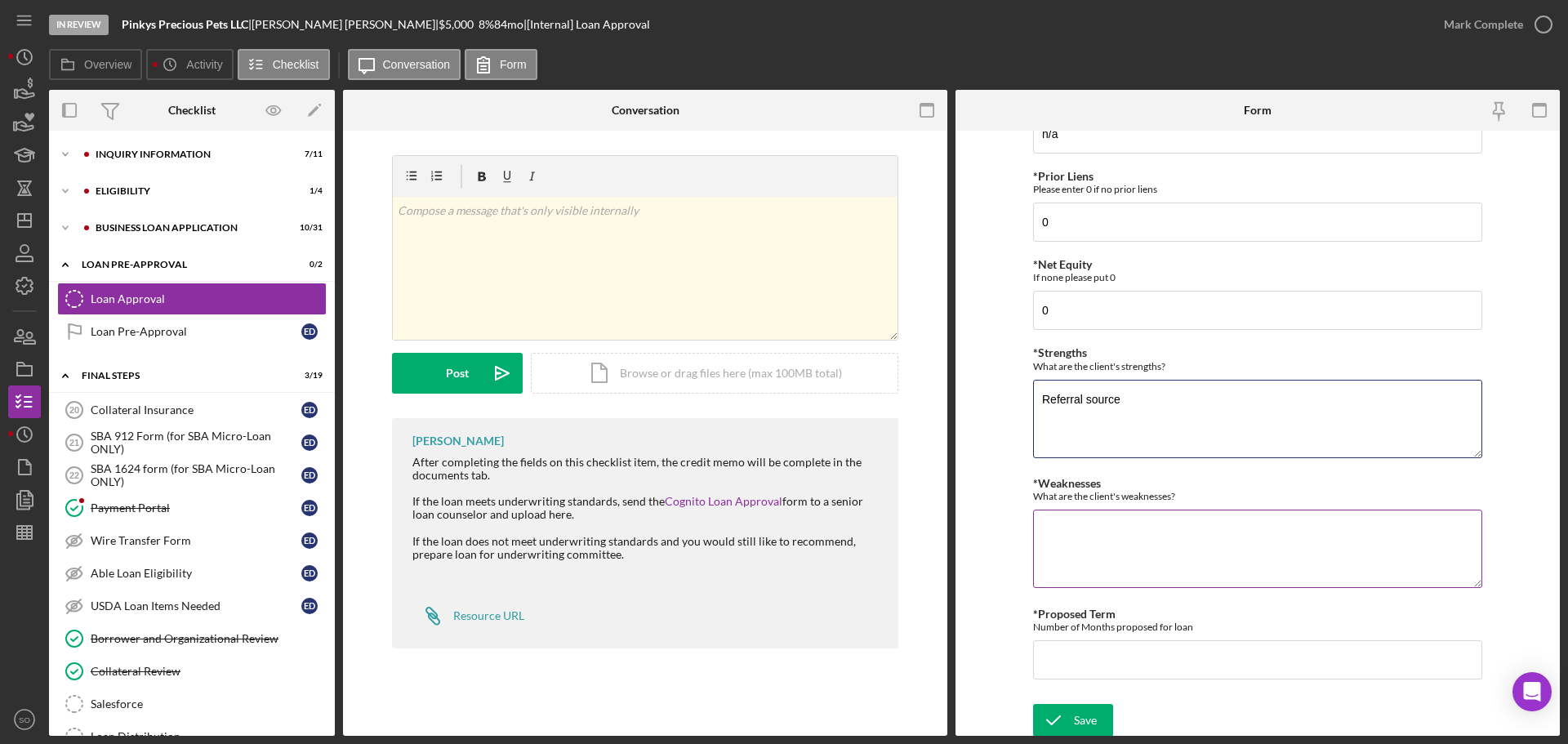
type textarea "Referral source"
click at [1117, 564] on textarea "*Weaknesses" at bounding box center [1258, 548] width 450 height 78
type textarea "unsecured"
click at [1113, 680] on div "*Proposed Monthly Payment Update the loan amount and term on the client project…" at bounding box center [1258, 90] width 450 height 1210
click at [1113, 673] on input "*Proposed Term" at bounding box center [1258, 659] width 450 height 39
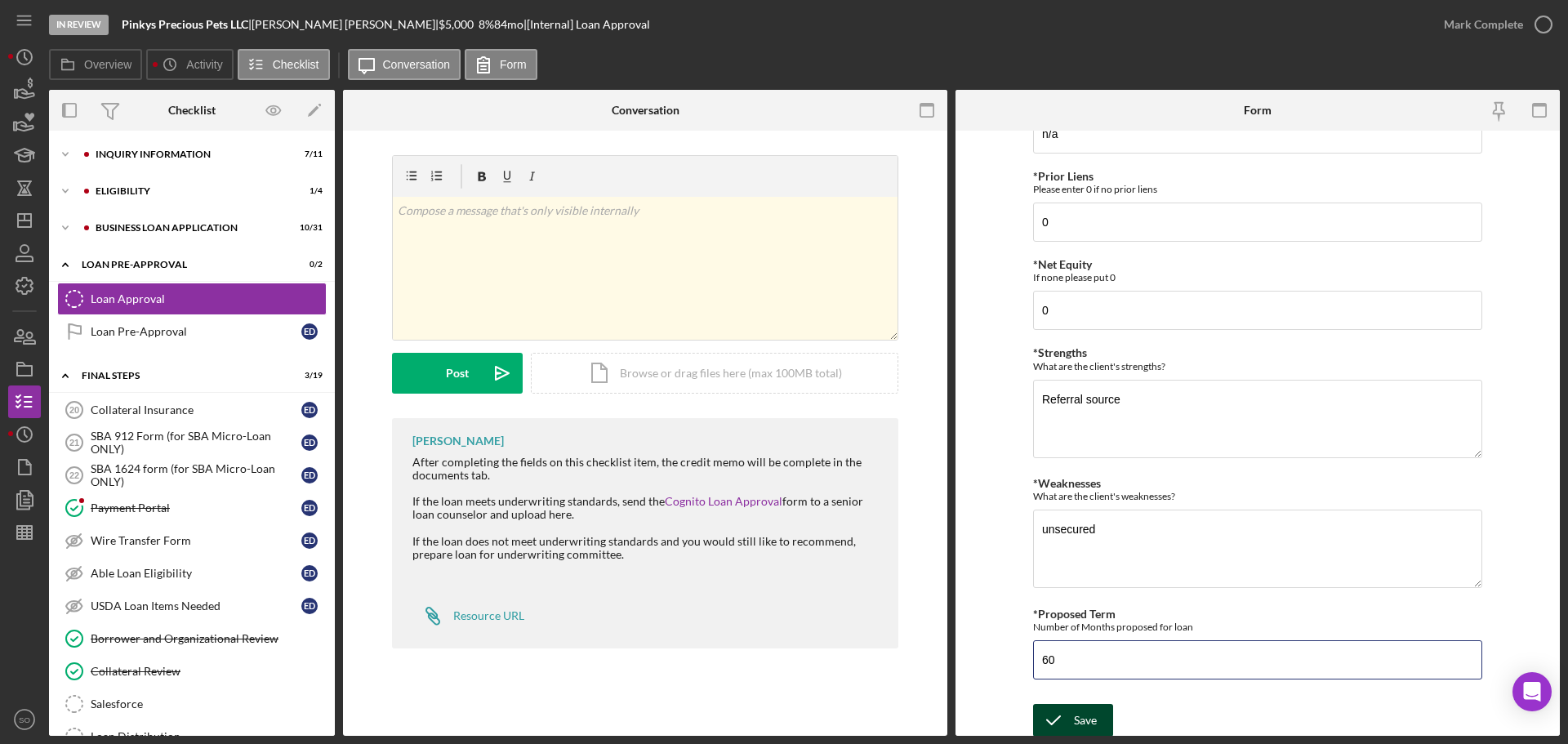
type input "60"
drag, startPoint x: 1079, startPoint y: 711, endPoint x: 1102, endPoint y: 717, distance: 23.8
click at [1080, 711] on div "Save" at bounding box center [1085, 720] width 23 height 33
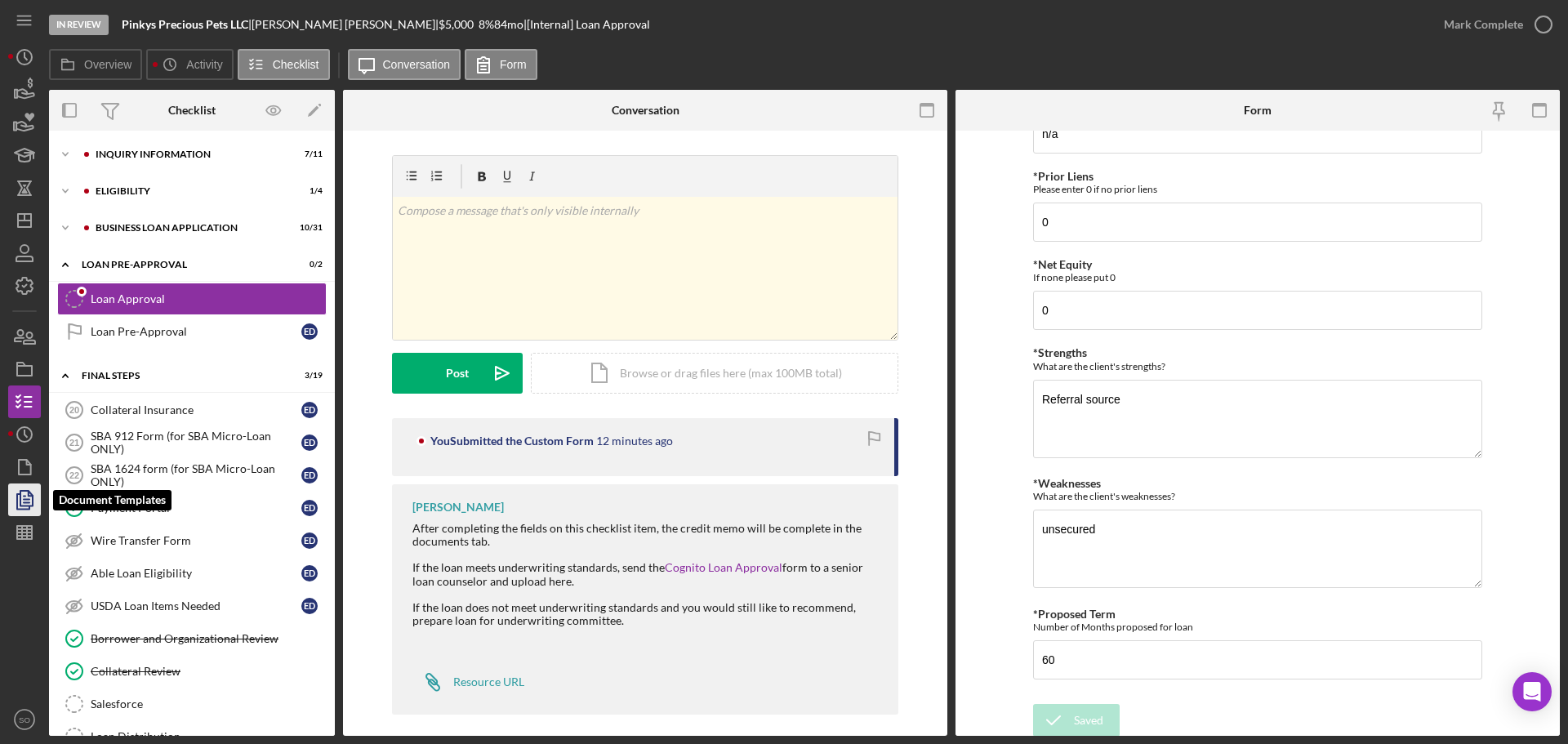
drag, startPoint x: 21, startPoint y: 502, endPoint x: 35, endPoint y: 498, distance: 14.6
click at [22, 502] on icon "button" at bounding box center [24, 500] width 41 height 41
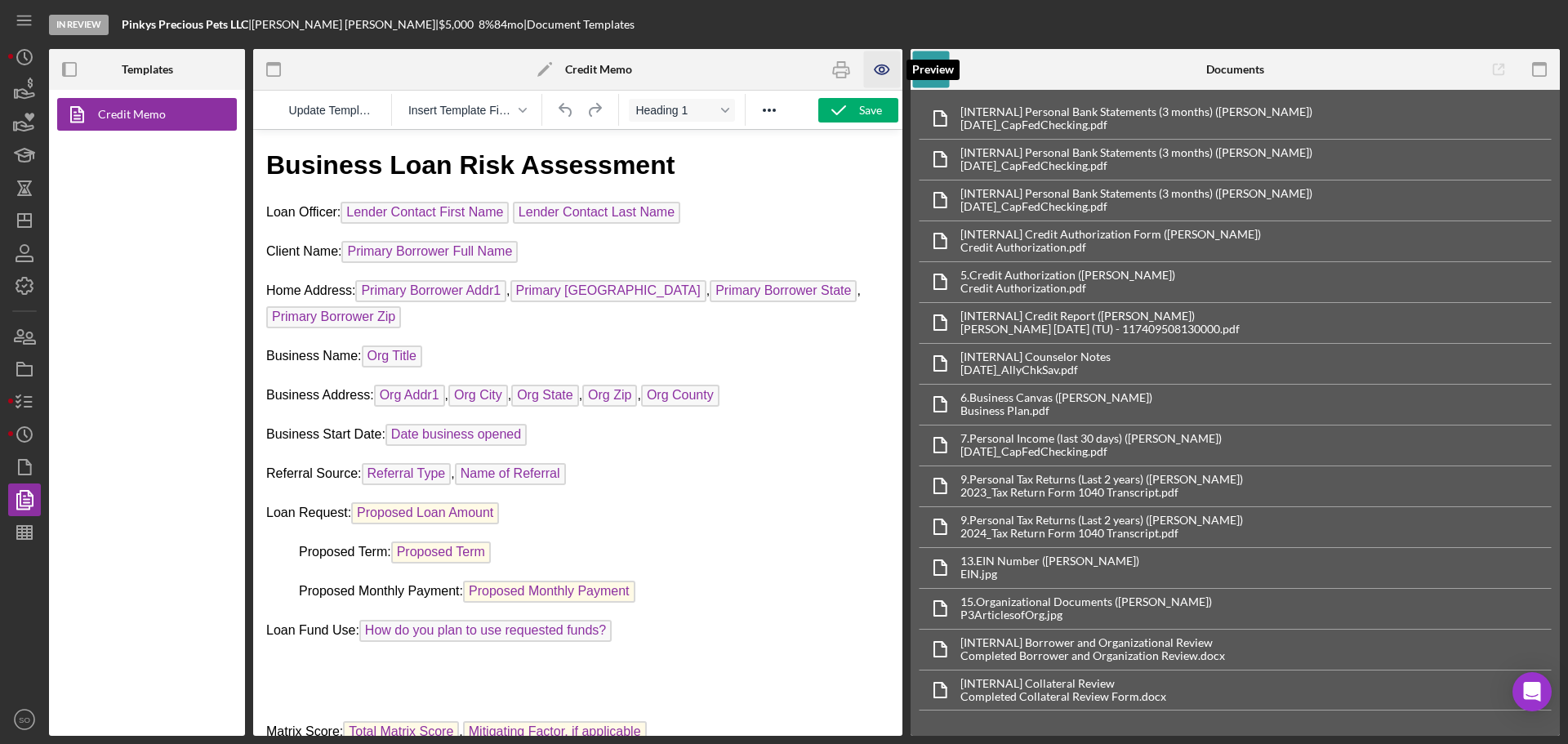
click at [882, 70] on icon "button" at bounding box center [881, 69] width 36 height 36
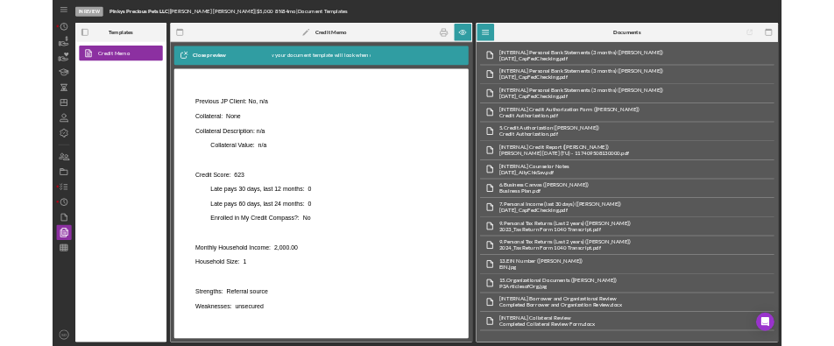
scroll to position [1428, 0]
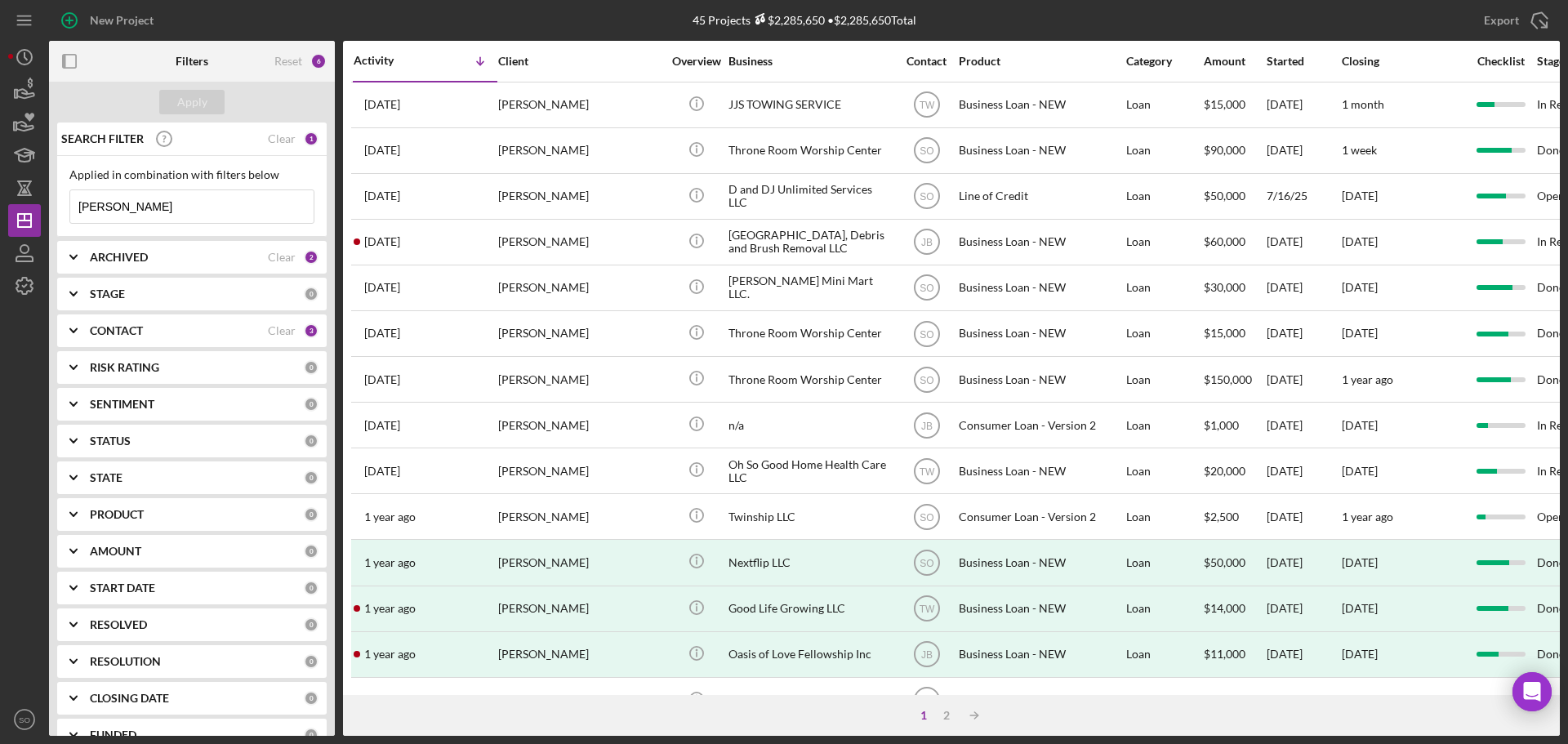
drag, startPoint x: 169, startPoint y: 206, endPoint x: 0, endPoint y: 222, distance: 169.8
click at [0, 221] on div "New Project 45 Projects $2,285,650 • $2,285,650 Total james lewis Export Icon/E…" at bounding box center [784, 372] width 1568 height 744
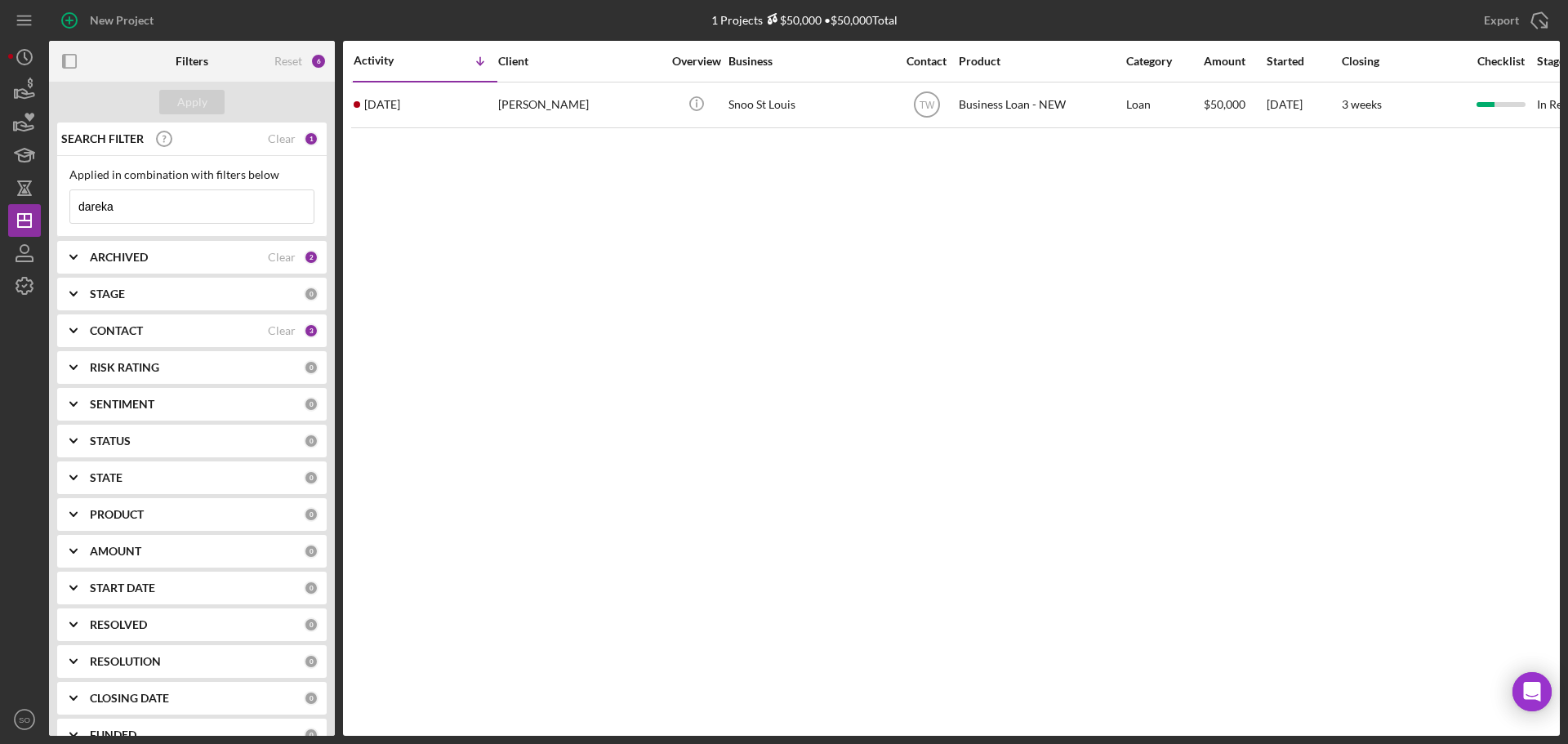
type input "dareka"
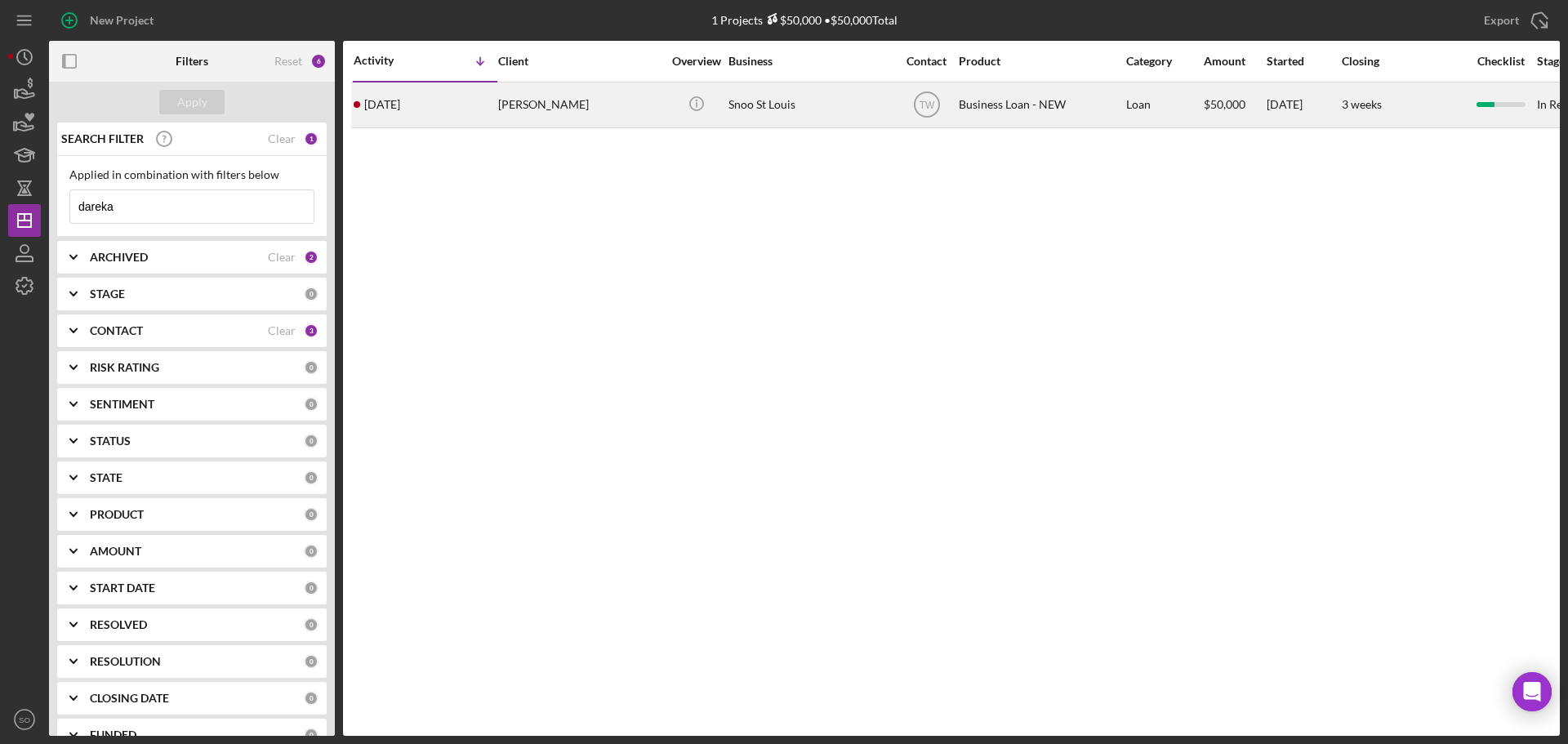
click at [599, 104] on div "Dareka Hatcher" at bounding box center [579, 104] width 163 height 43
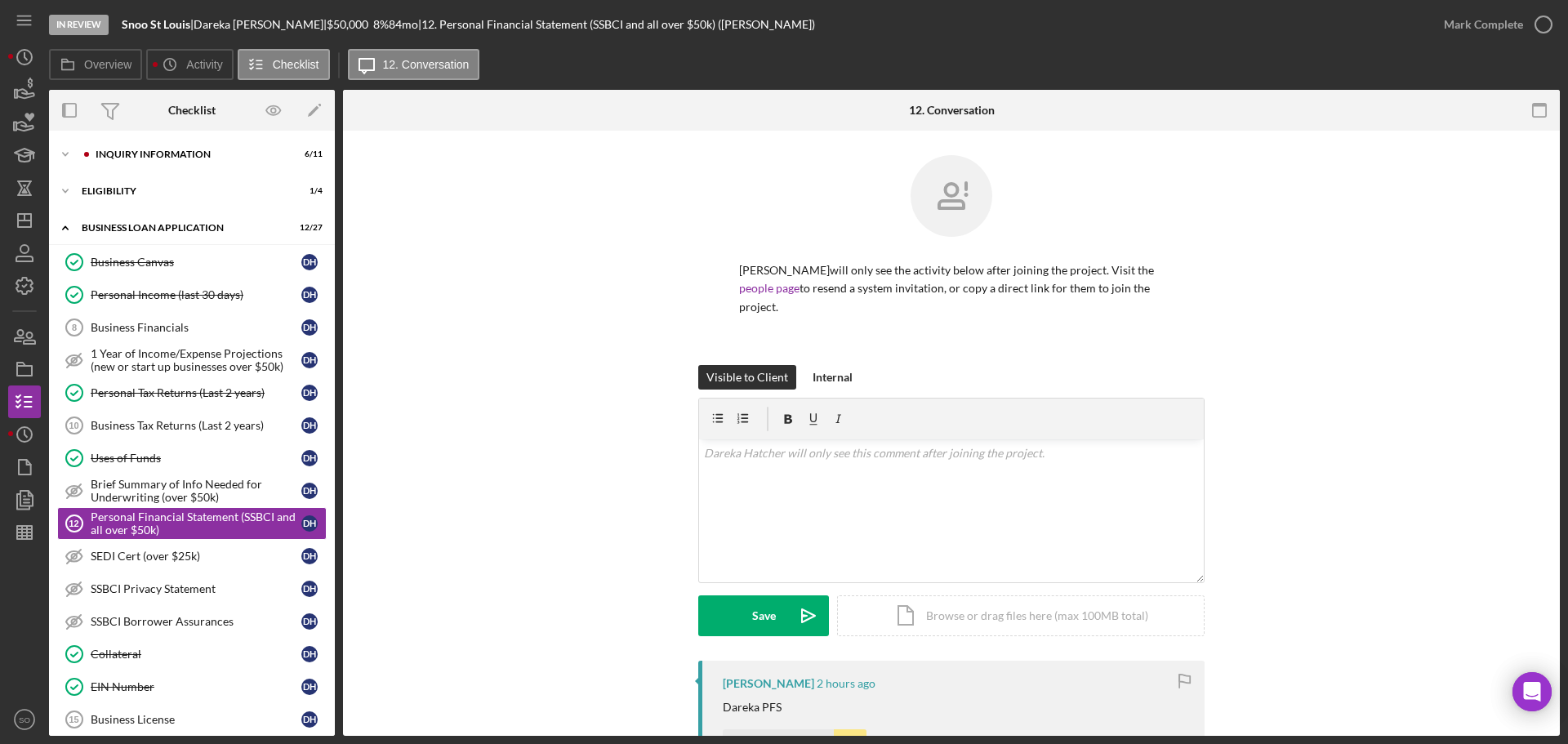
scroll to position [90, 0]
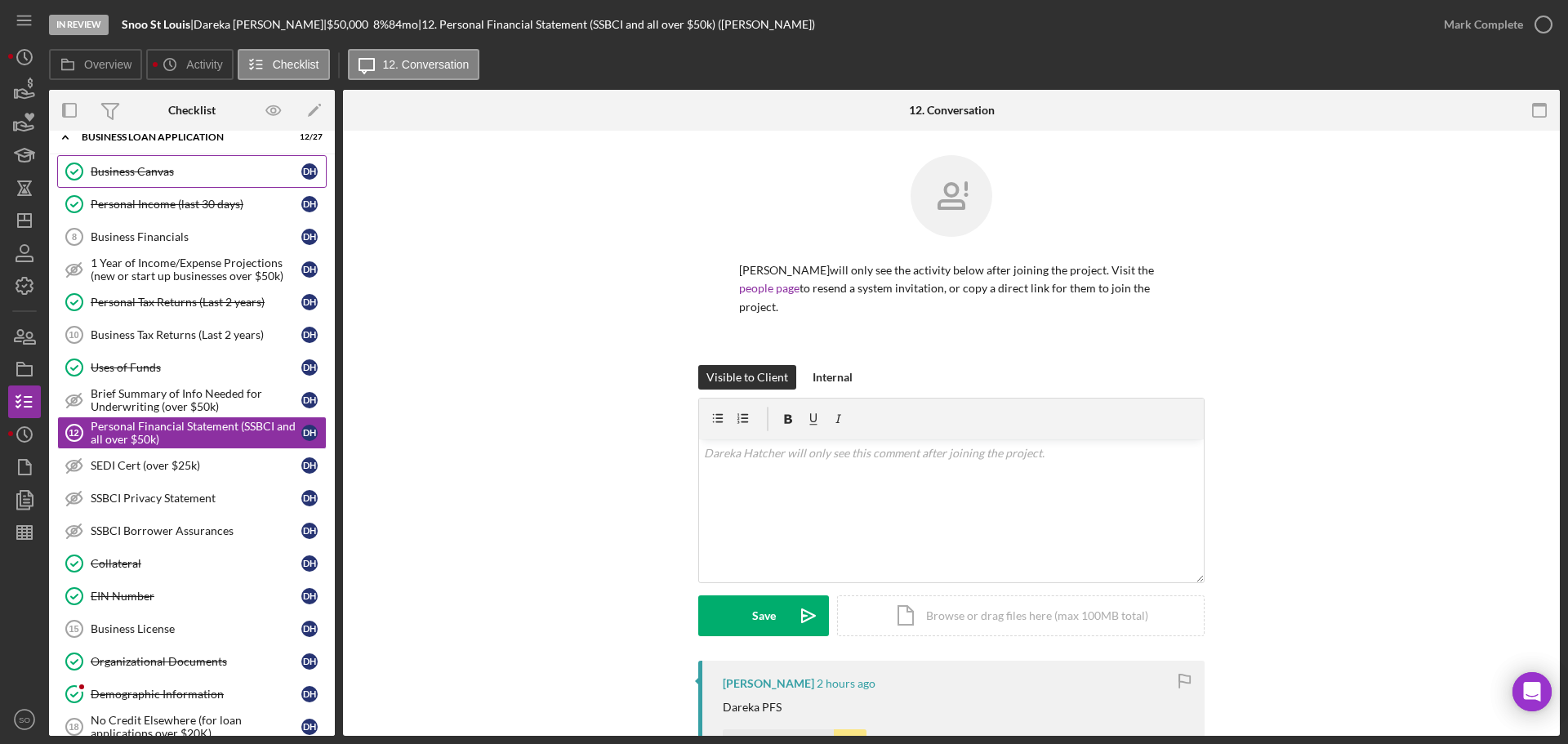
click at [167, 172] on div "Business Canvas" at bounding box center [196, 172] width 211 height 13
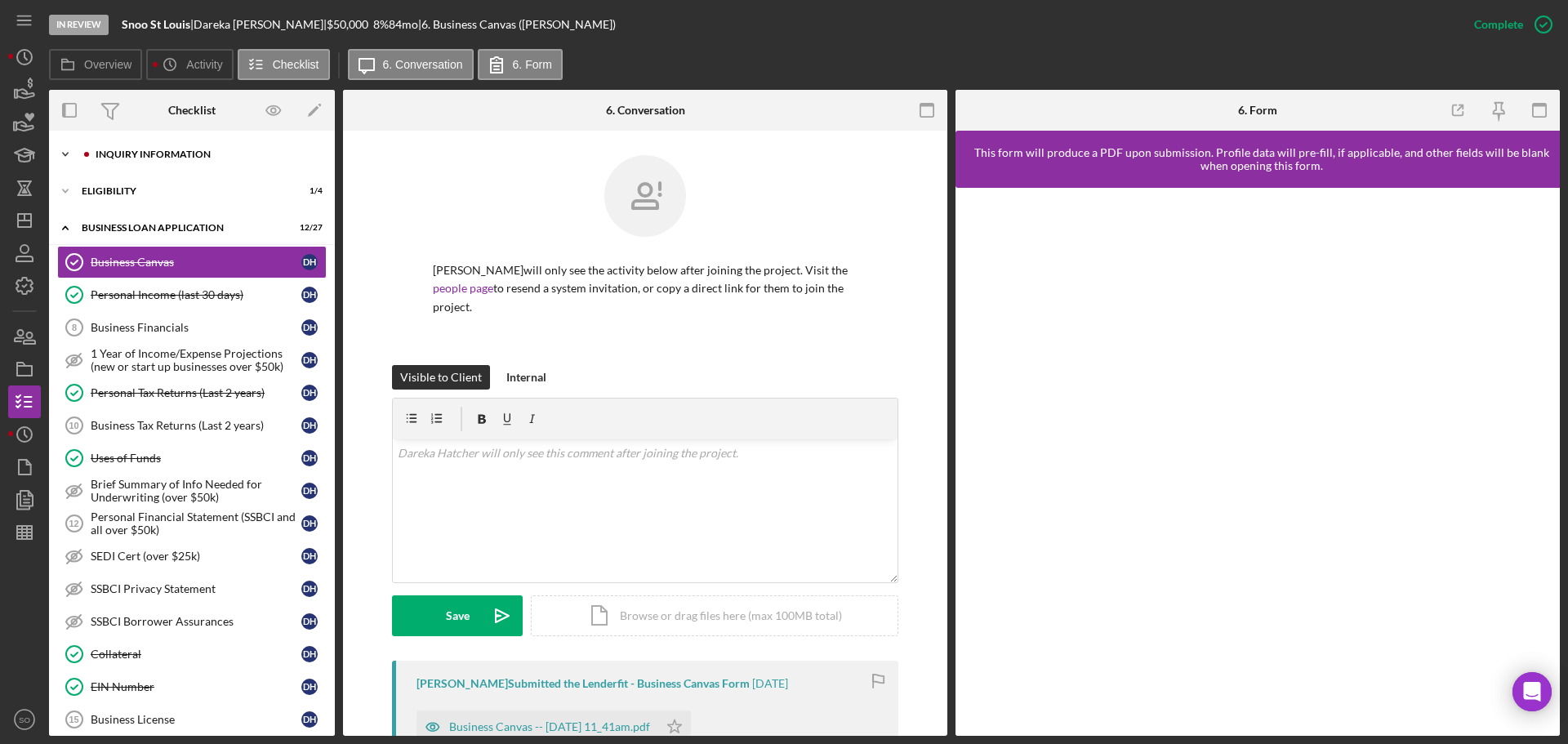
click at [167, 147] on div "Icon/Expander INQUIRY INFORMATION 6 / 11" at bounding box center [192, 154] width 285 height 33
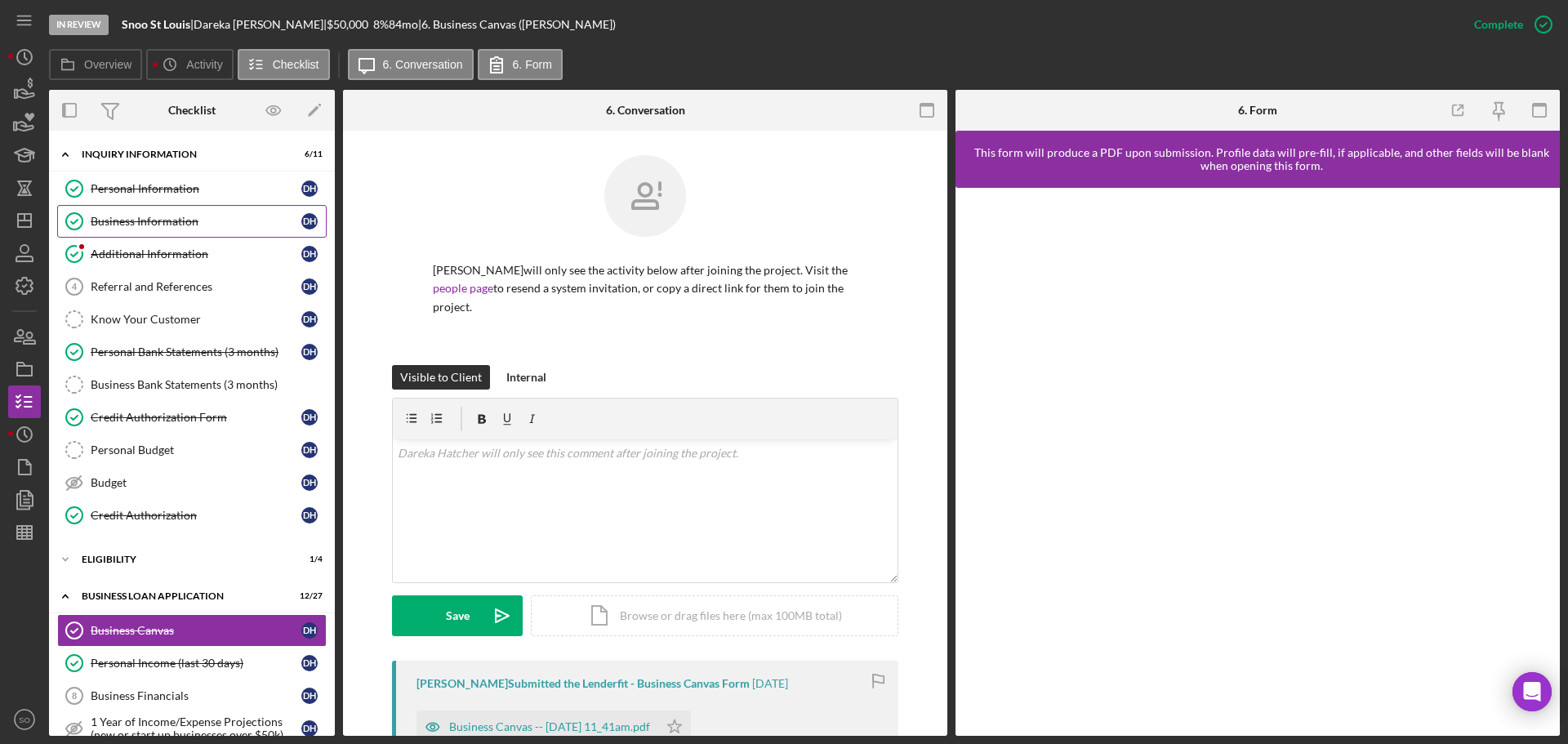
click at [147, 215] on div "Business Information" at bounding box center [196, 221] width 211 height 13
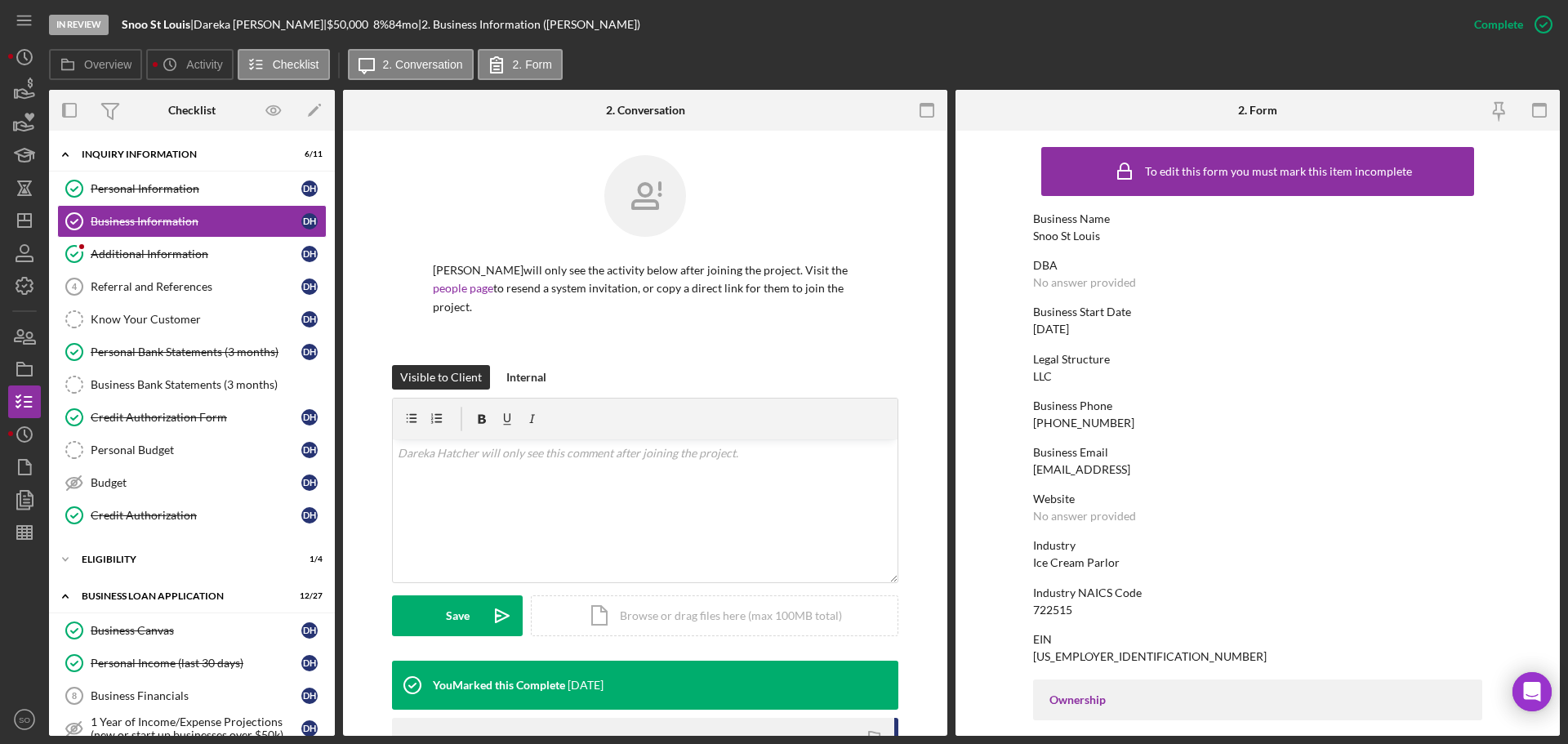
click at [1052, 240] on div "Snoo St Louis" at bounding box center [1067, 236] width 67 height 13
copy div "Snoo St Louis"
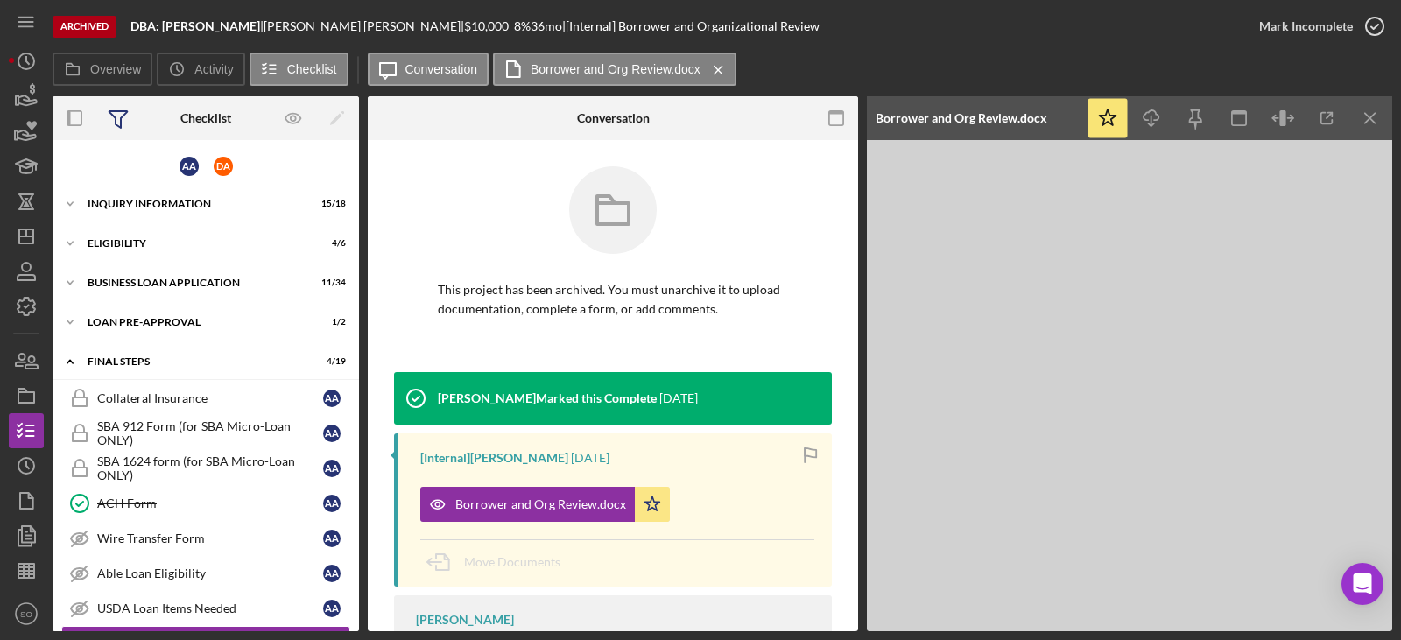
scroll to position [405, 0]
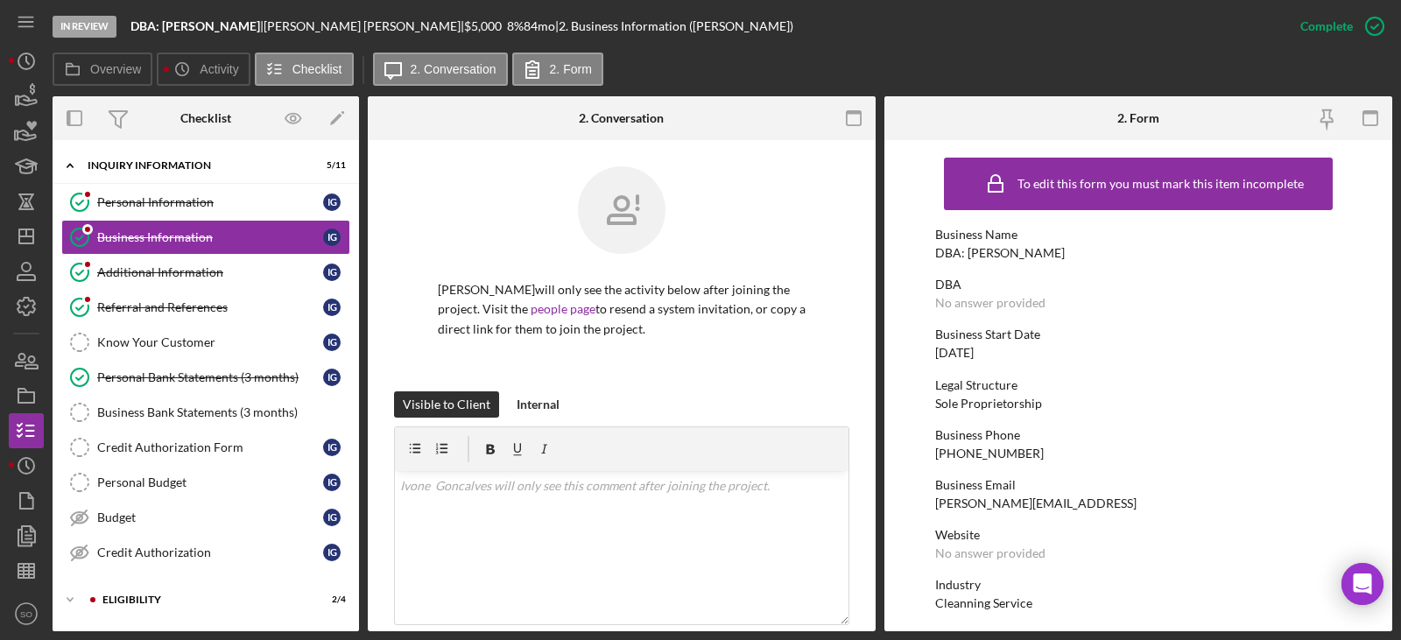
click at [1006, 252] on div "DBA: [PERSON_NAME]" at bounding box center [1000, 253] width 130 height 14
copy div "DBA: [PERSON_NAME]"
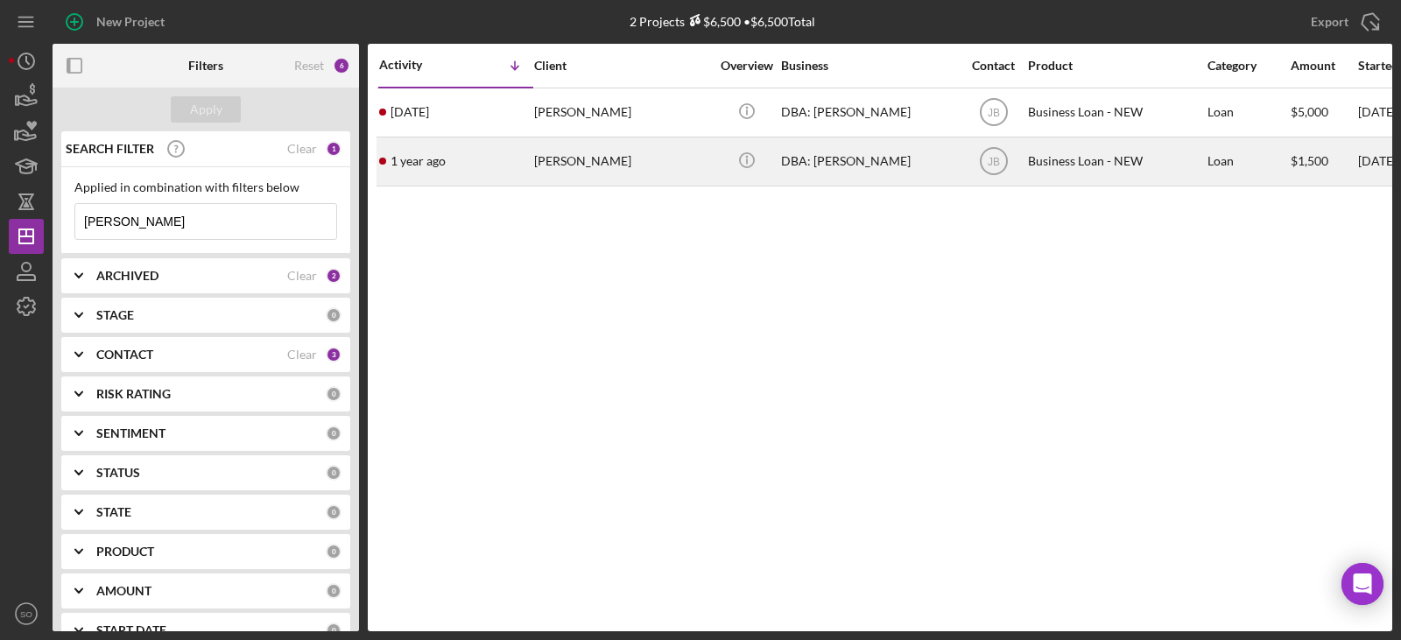
click at [572, 161] on div "[PERSON_NAME]" at bounding box center [621, 161] width 175 height 46
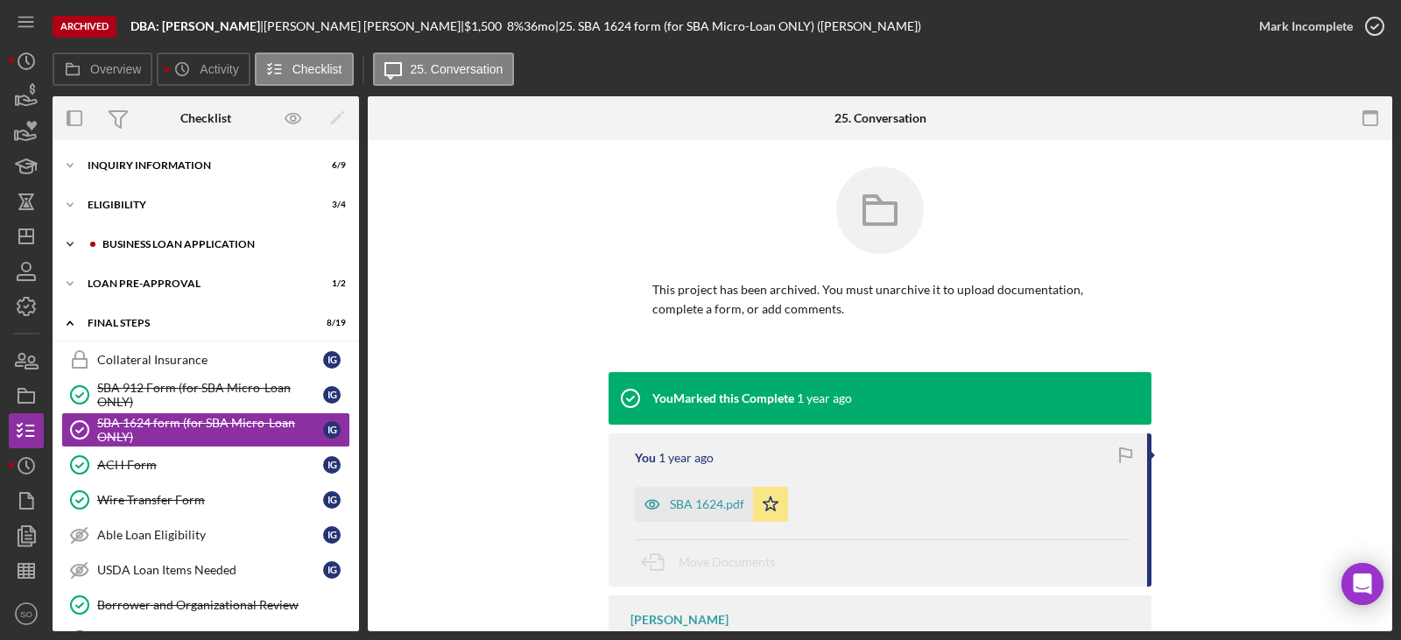
click at [194, 251] on div "Icon/Expander BUSINESS LOAN APPLICATION 7 / 24" at bounding box center [206, 244] width 306 height 35
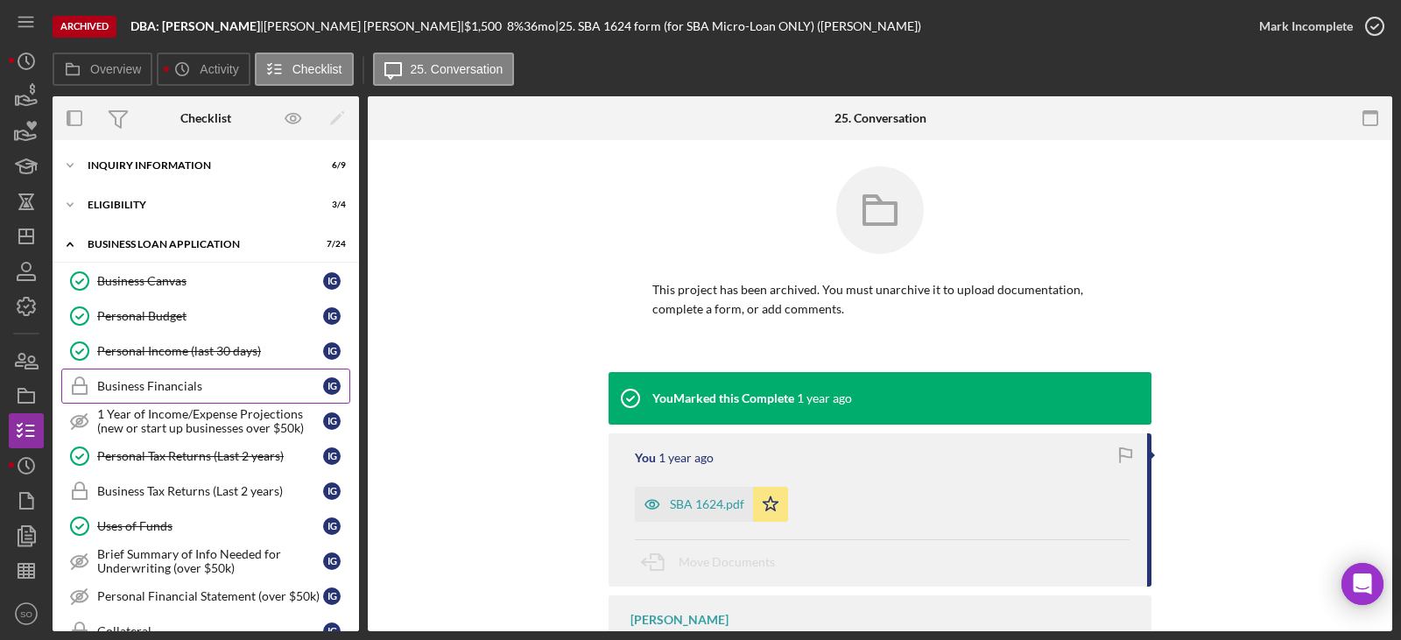
click at [198, 348] on div "Personal Income (last 30 days)" at bounding box center [210, 351] width 226 height 14
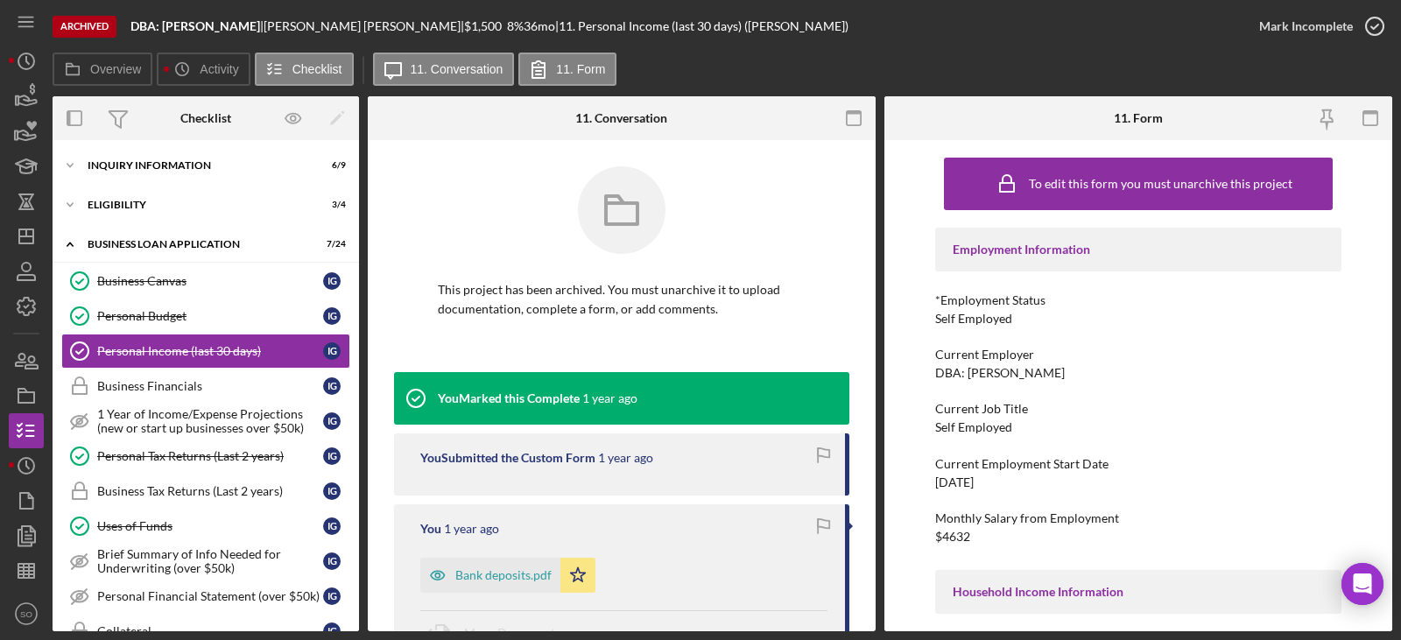
click at [979, 315] on div "Self Employed" at bounding box center [973, 319] width 77 height 14
copy div "Self Employed"
click at [974, 479] on div "[DATE]" at bounding box center [954, 482] width 39 height 14
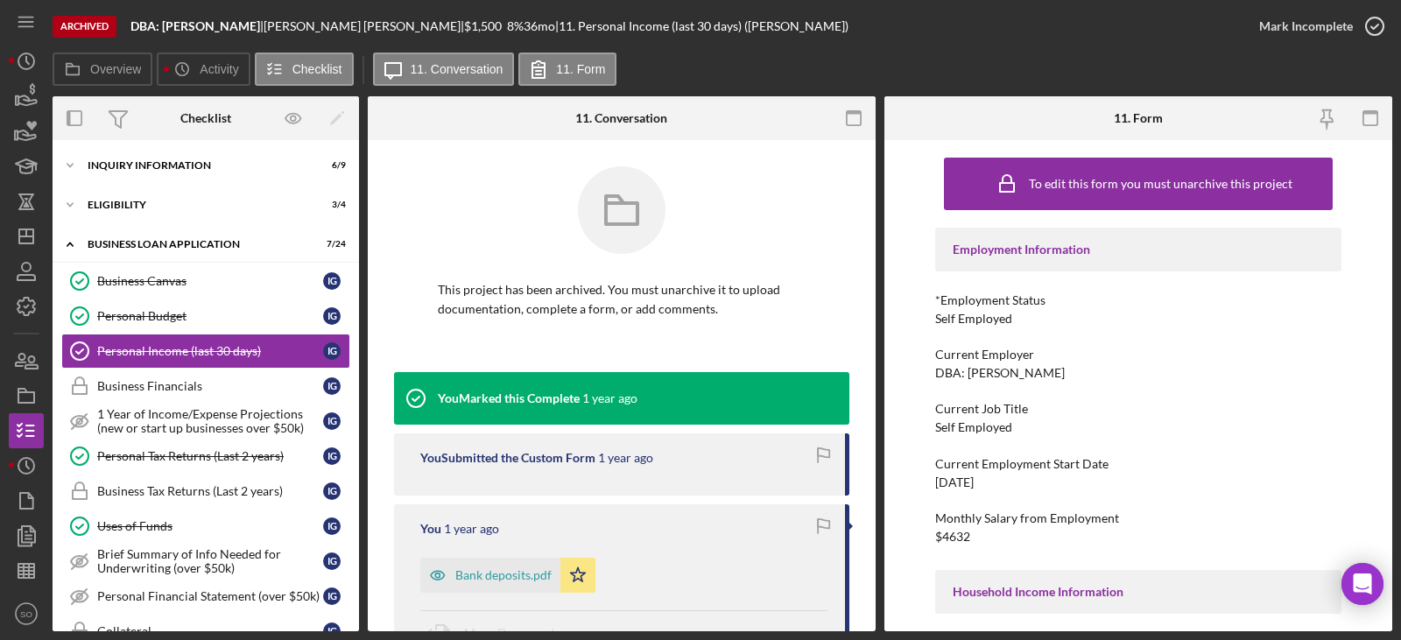
click at [974, 479] on div "[DATE]" at bounding box center [954, 482] width 39 height 14
copy div "[DATE]"
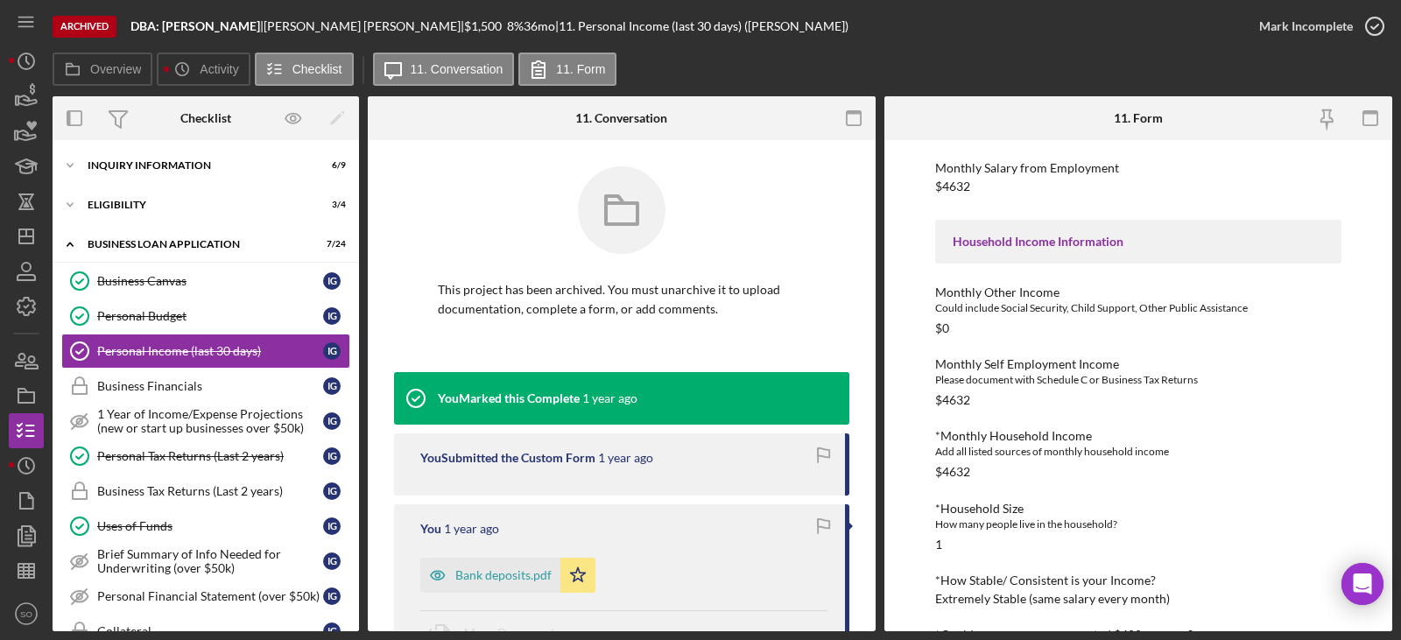
scroll to position [495, 0]
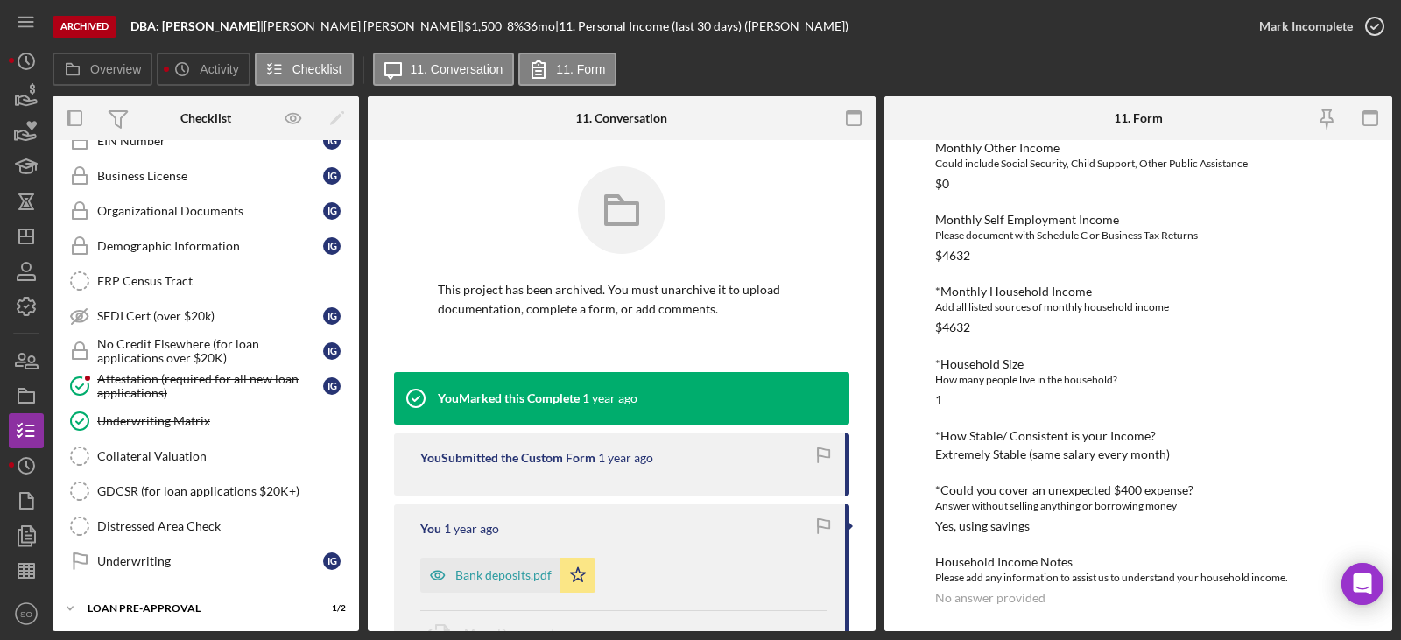
scroll to position [1051, 0]
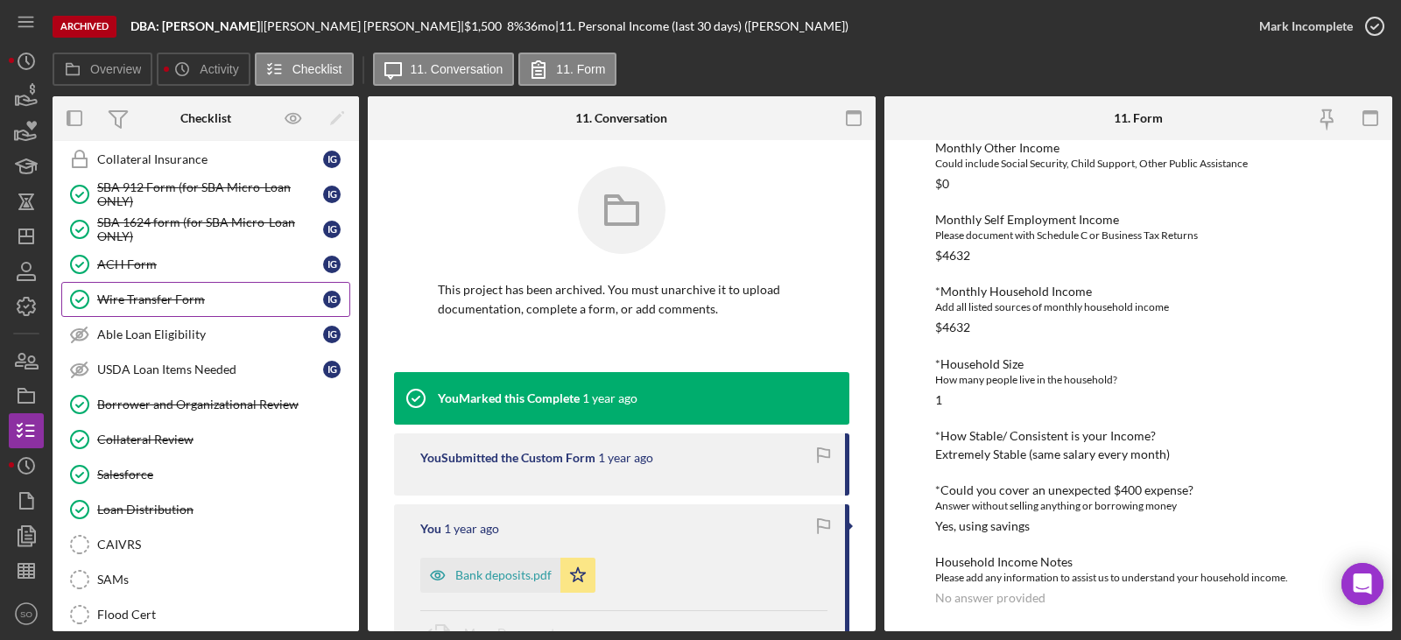
click at [177, 305] on div "Wire Transfer Form" at bounding box center [210, 299] width 226 height 14
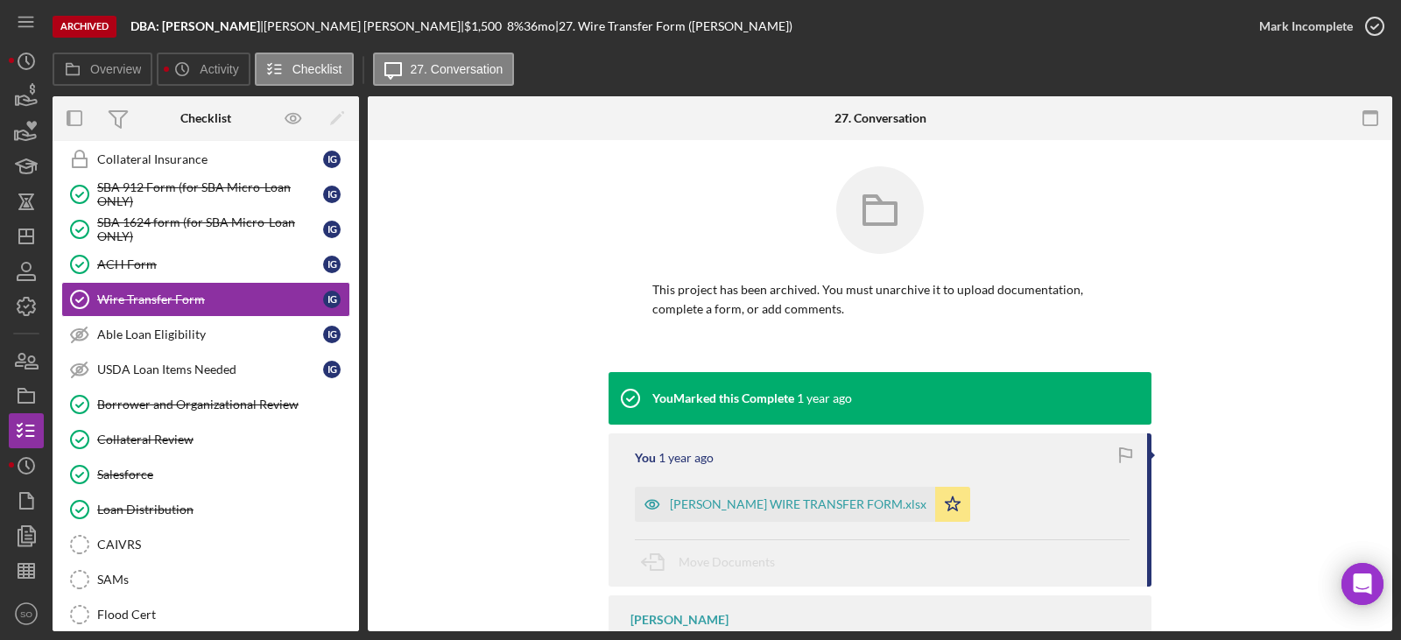
scroll to position [88, 0]
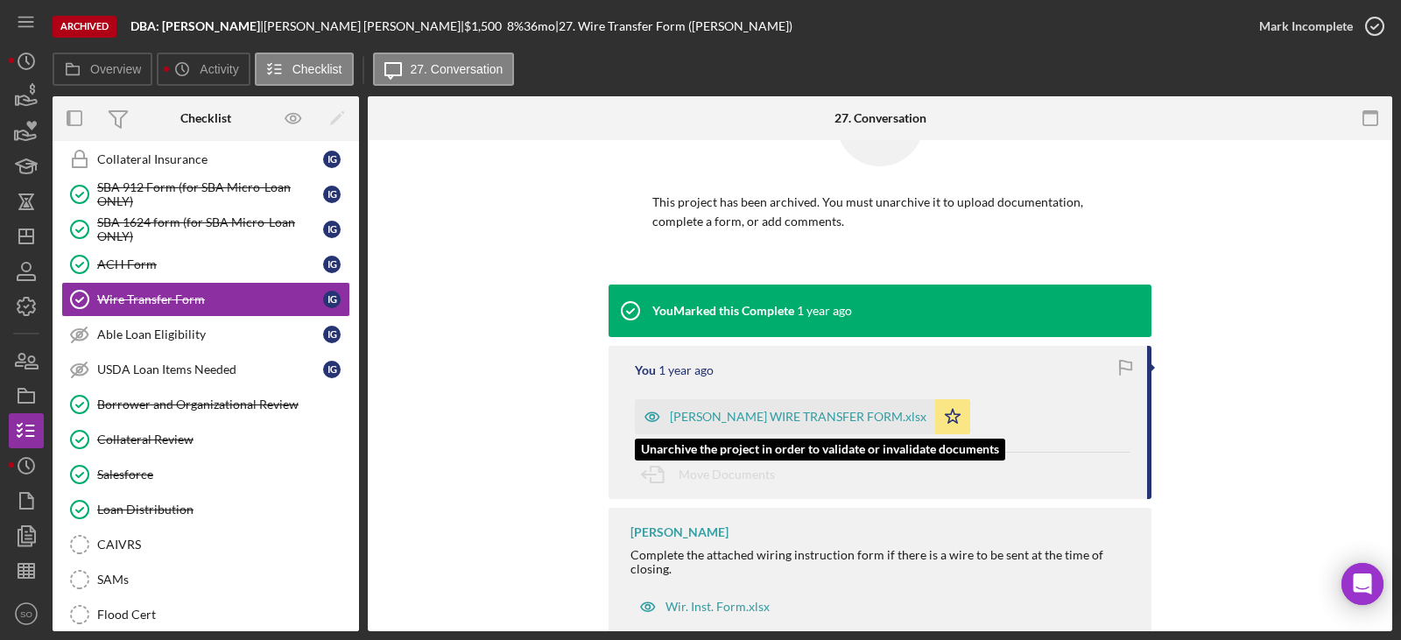
click at [850, 421] on div "[PERSON_NAME] WIRE TRANSFER FORM.xlsx" at bounding box center [798, 417] width 257 height 14
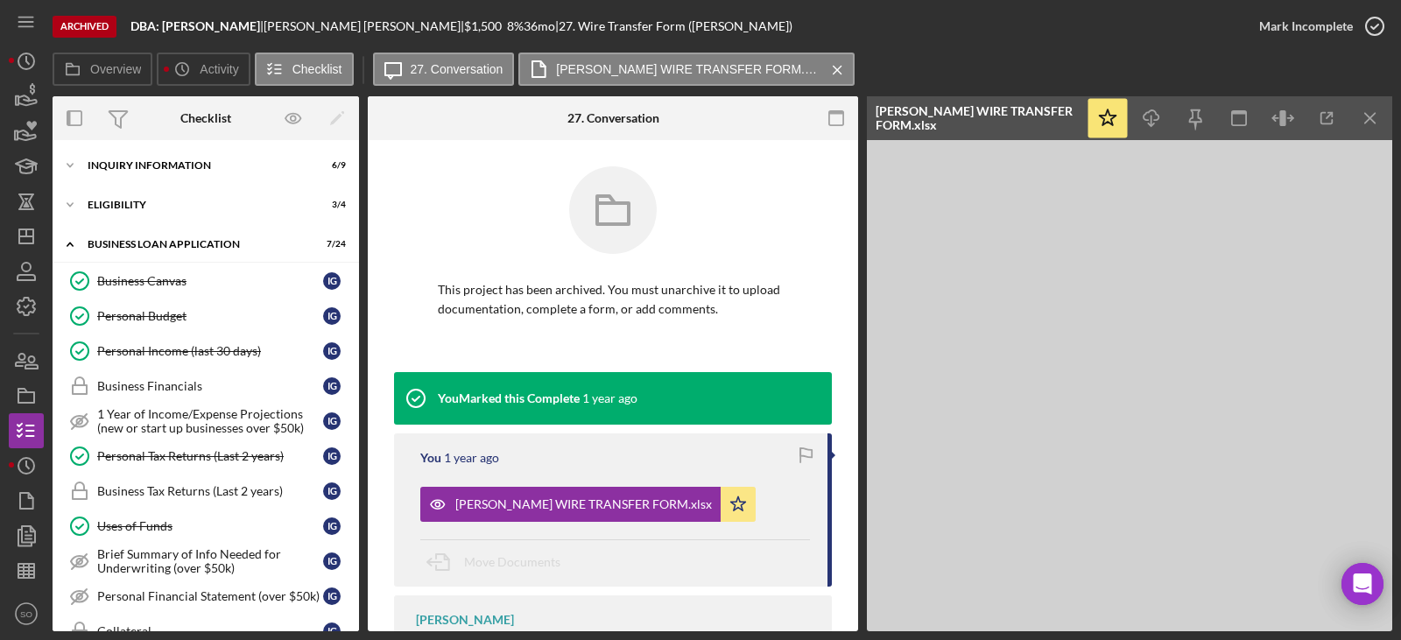
scroll to position [88, 0]
